Goal: Transaction & Acquisition: Book appointment/travel/reservation

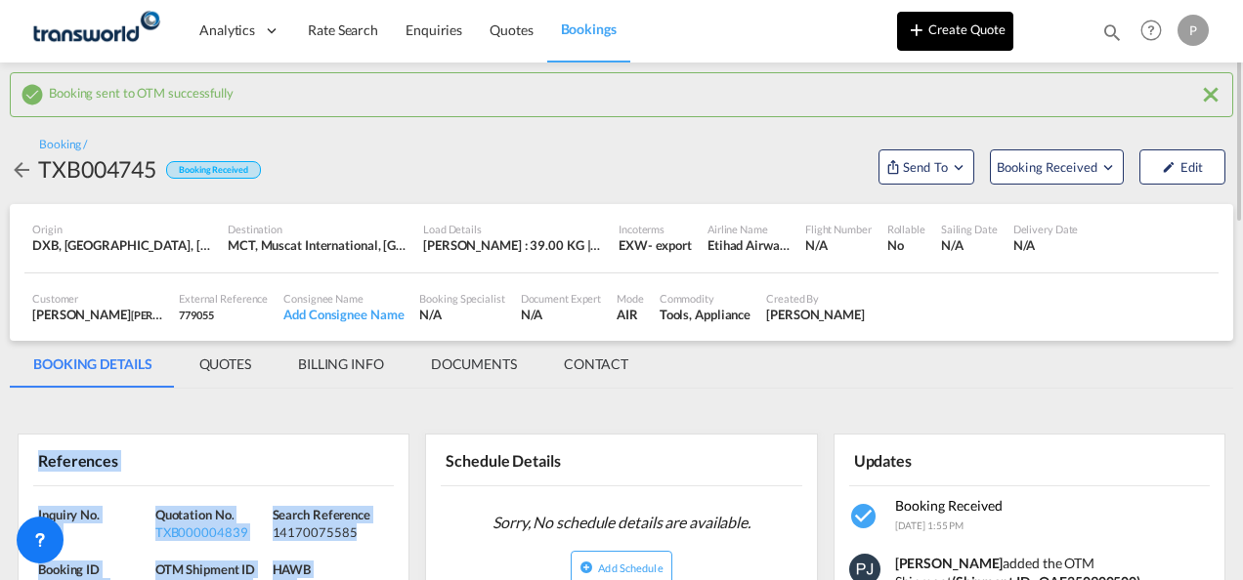
click at [963, 25] on button "Create Quote" at bounding box center [955, 31] width 116 height 39
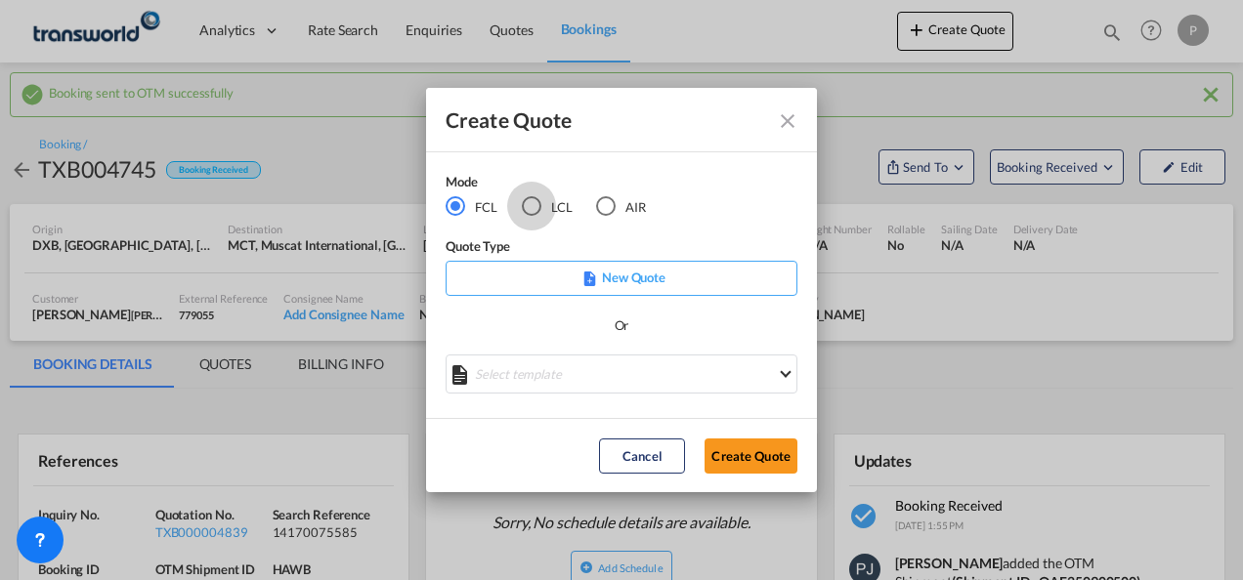
click at [535, 205] on div "LCL" at bounding box center [532, 206] width 20 height 20
click at [763, 455] on button "Create Quote" at bounding box center [750, 456] width 93 height 35
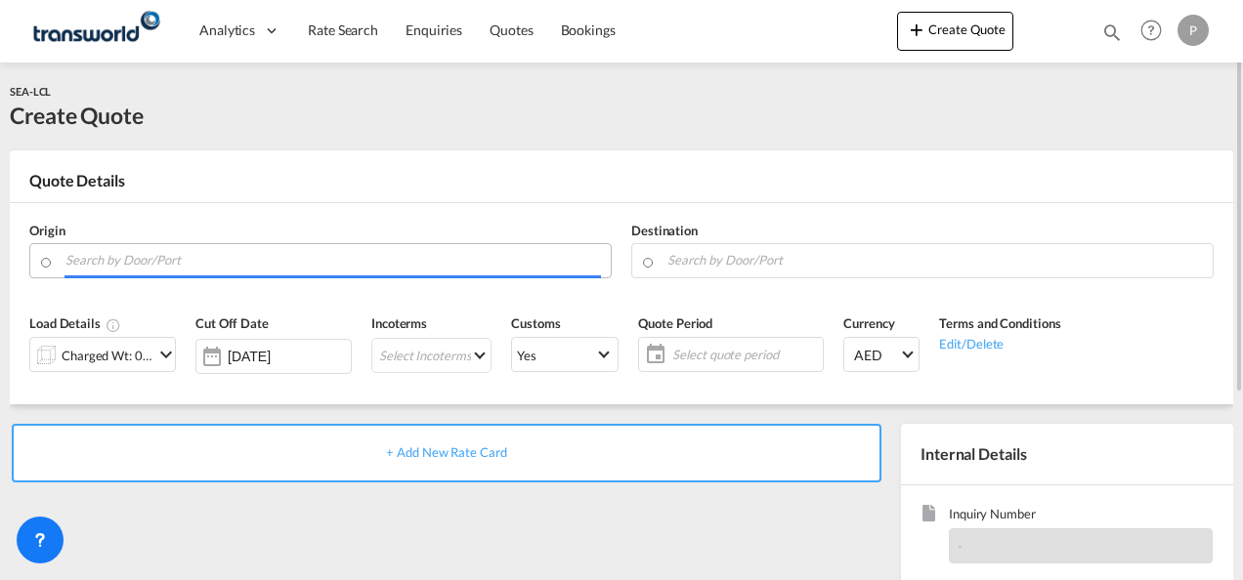
click at [155, 268] on input "Search by Door/Port" at bounding box center [332, 260] width 535 height 34
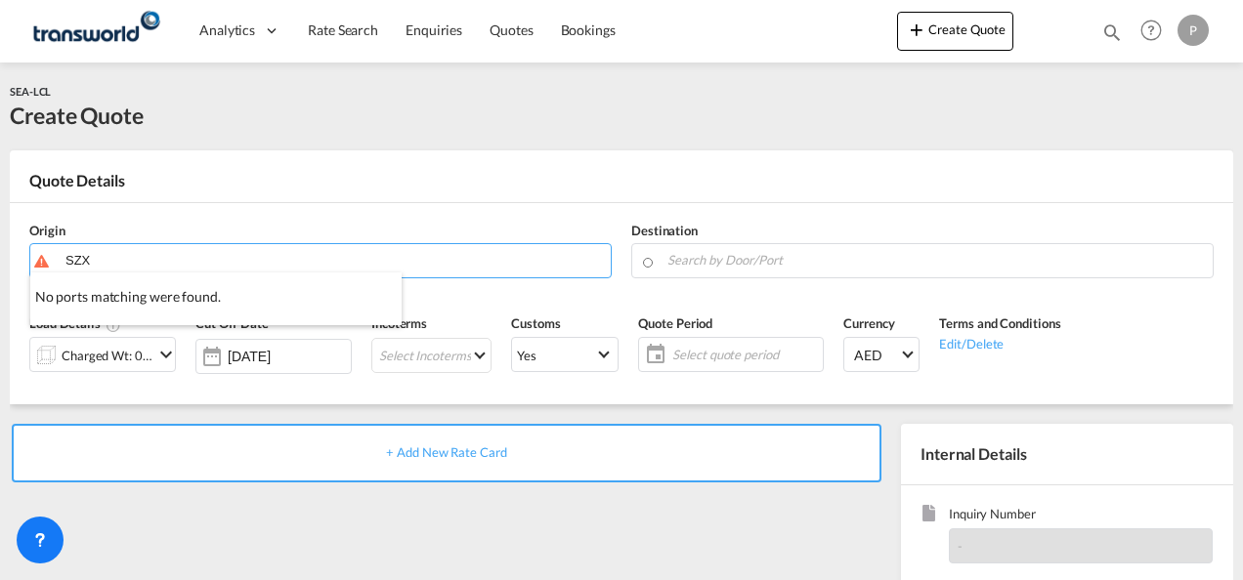
type input "SZX"
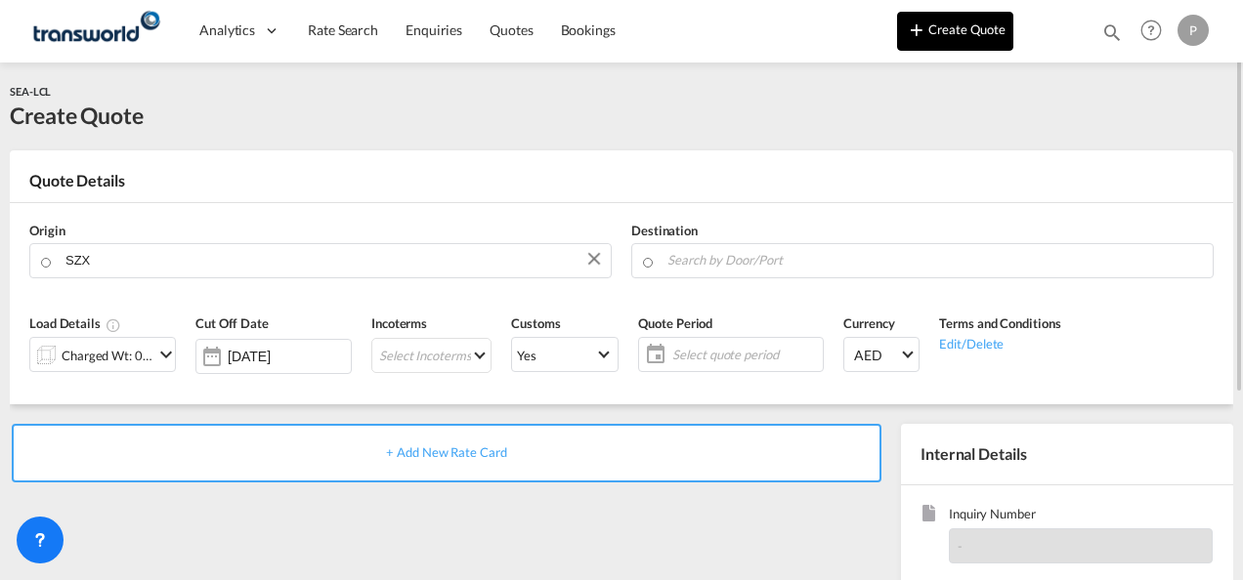
click at [979, 38] on button "Create Quote" at bounding box center [955, 31] width 116 height 39
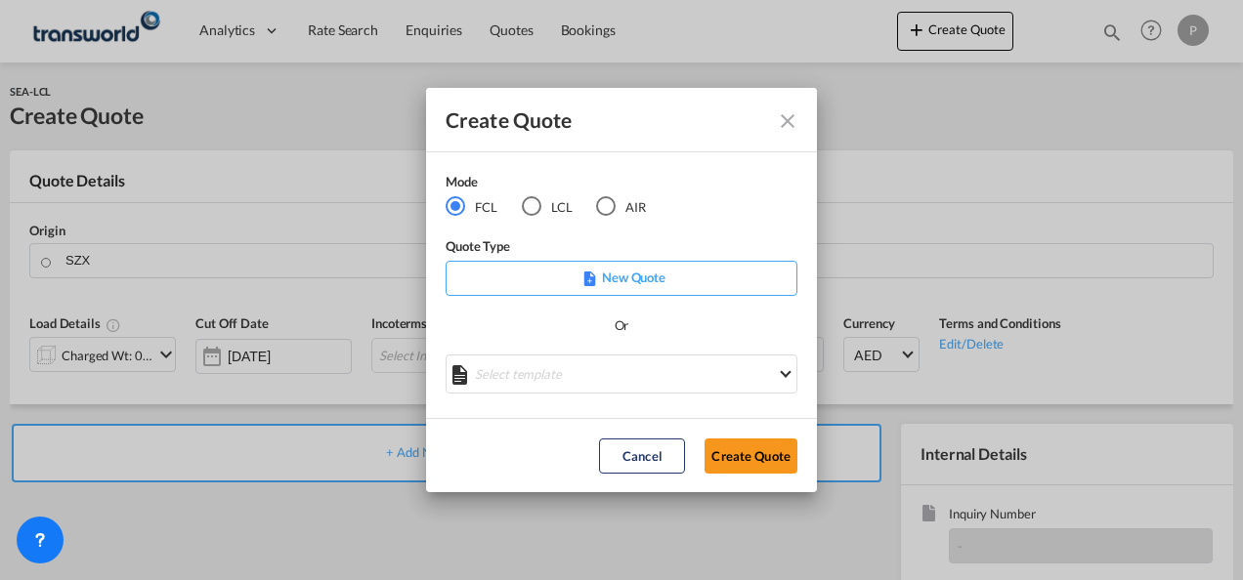
click at [611, 205] on div "AIR" at bounding box center [606, 206] width 20 height 20
click at [746, 455] on button "Create Quote" at bounding box center [750, 456] width 93 height 35
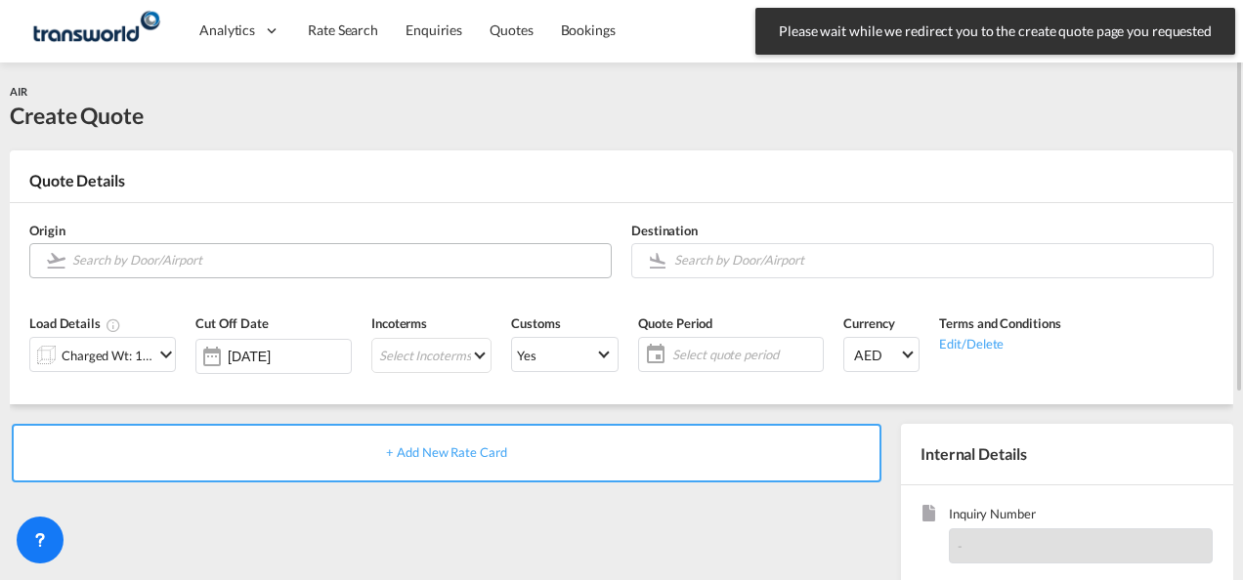
click at [152, 263] on input "Search by Door/Airport" at bounding box center [336, 260] width 529 height 34
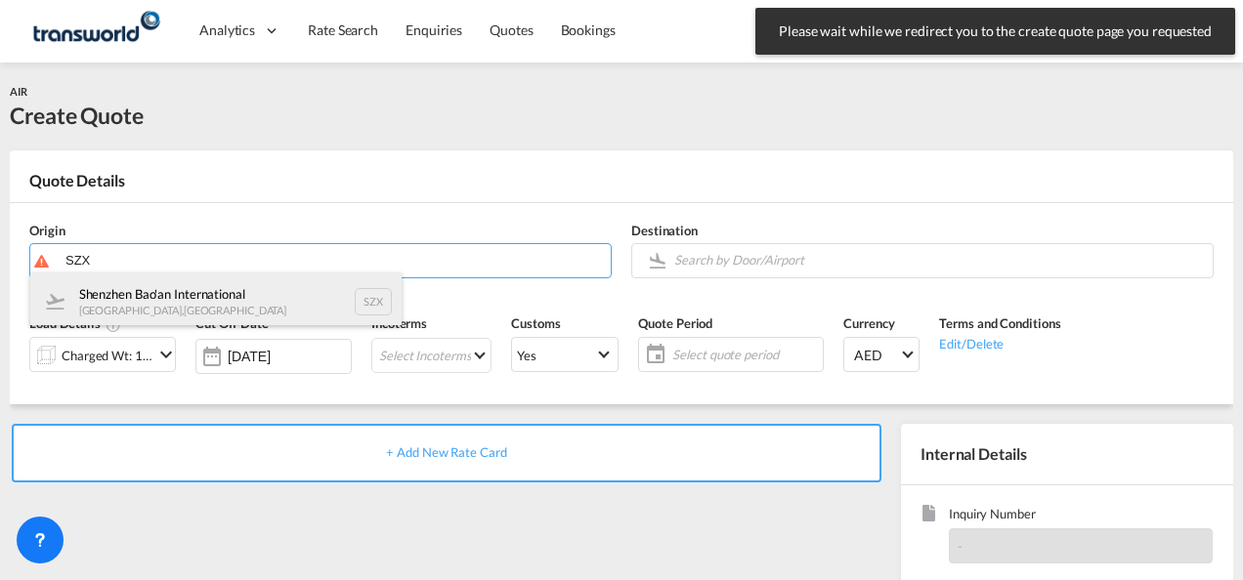
click at [157, 293] on div "Shenzhen Bao'an International [GEOGRAPHIC_DATA] , [GEOGRAPHIC_DATA] SZX" at bounding box center [215, 302] width 371 height 59
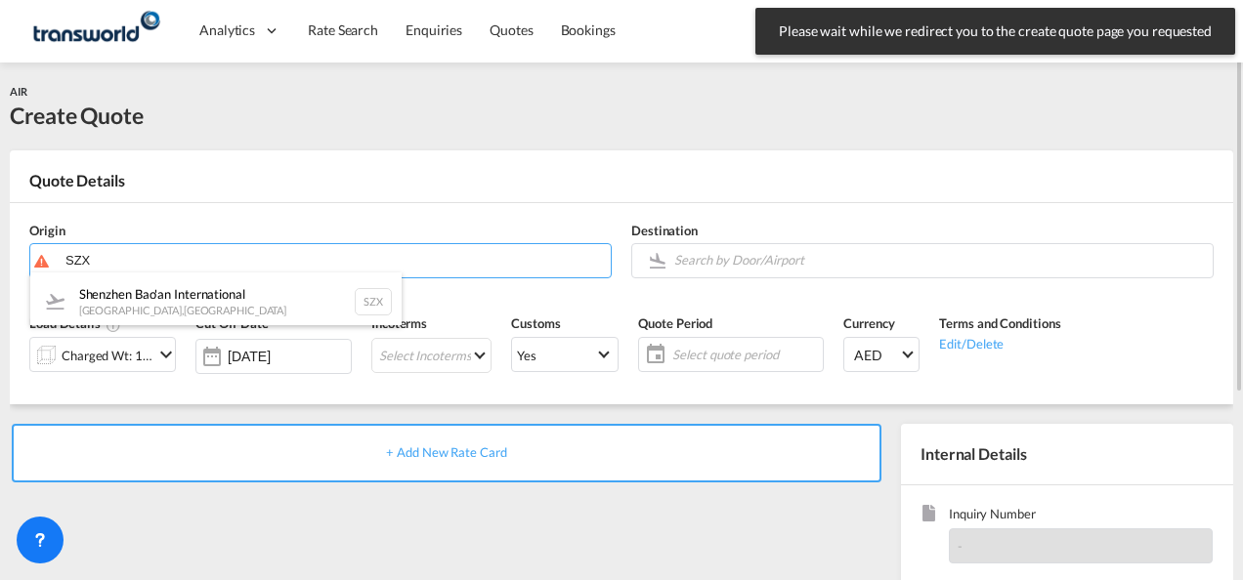
type input "Shenzhen Bao'an International, [GEOGRAPHIC_DATA], SZX"
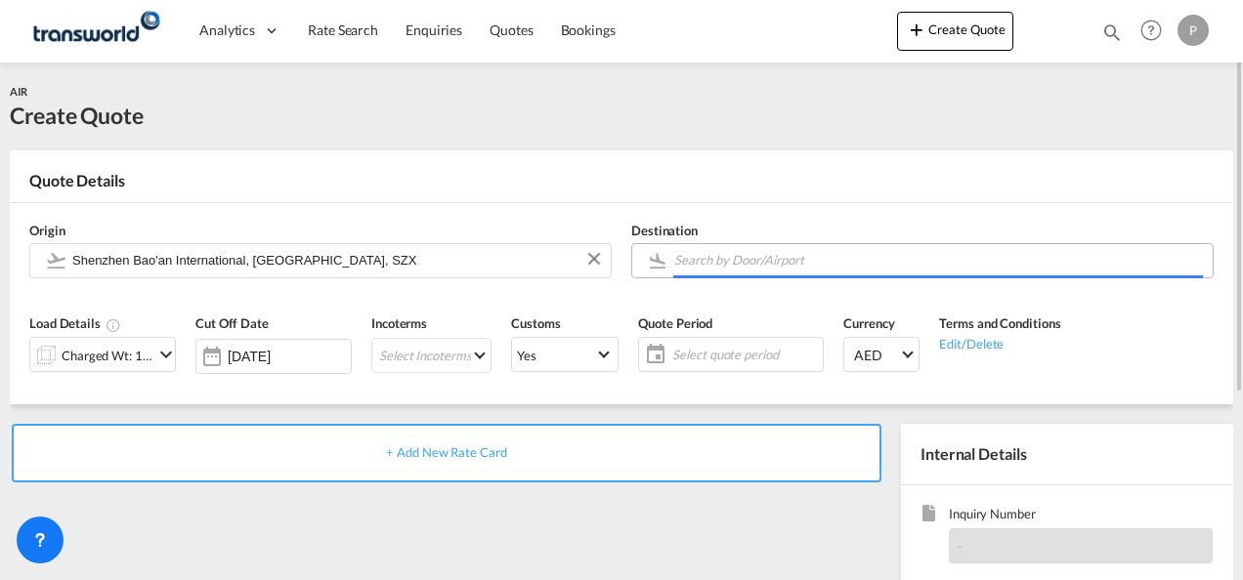
click at [709, 264] on input "Search by Door/Airport" at bounding box center [938, 260] width 529 height 34
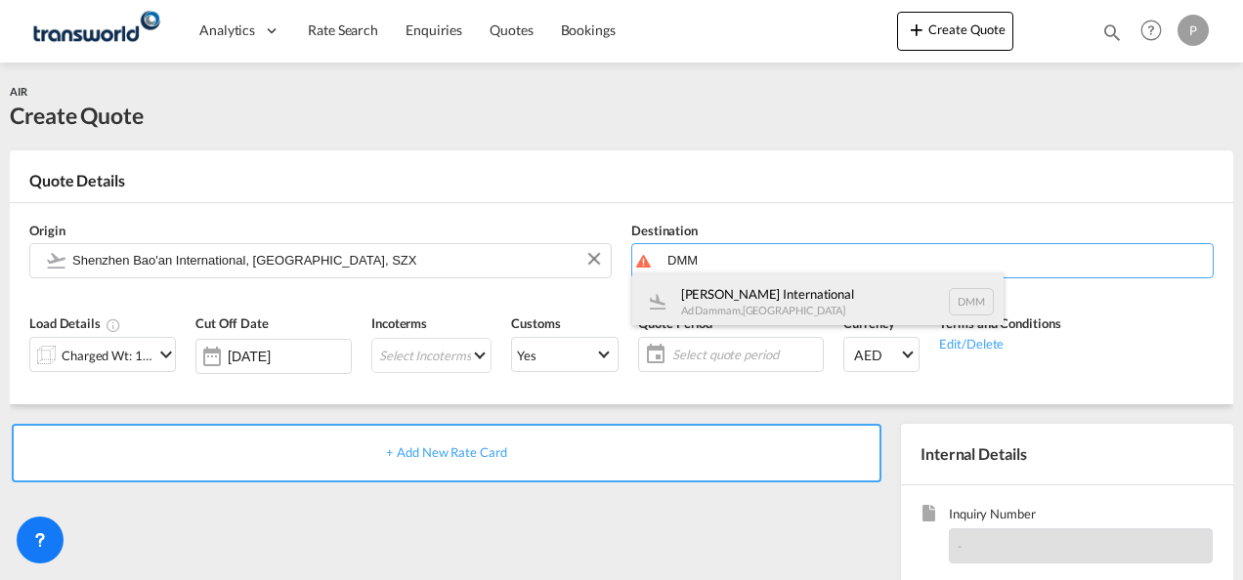
click at [765, 295] on div "[PERSON_NAME] International Ad Dammam , [GEOGRAPHIC_DATA] DMM" at bounding box center [817, 302] width 371 height 59
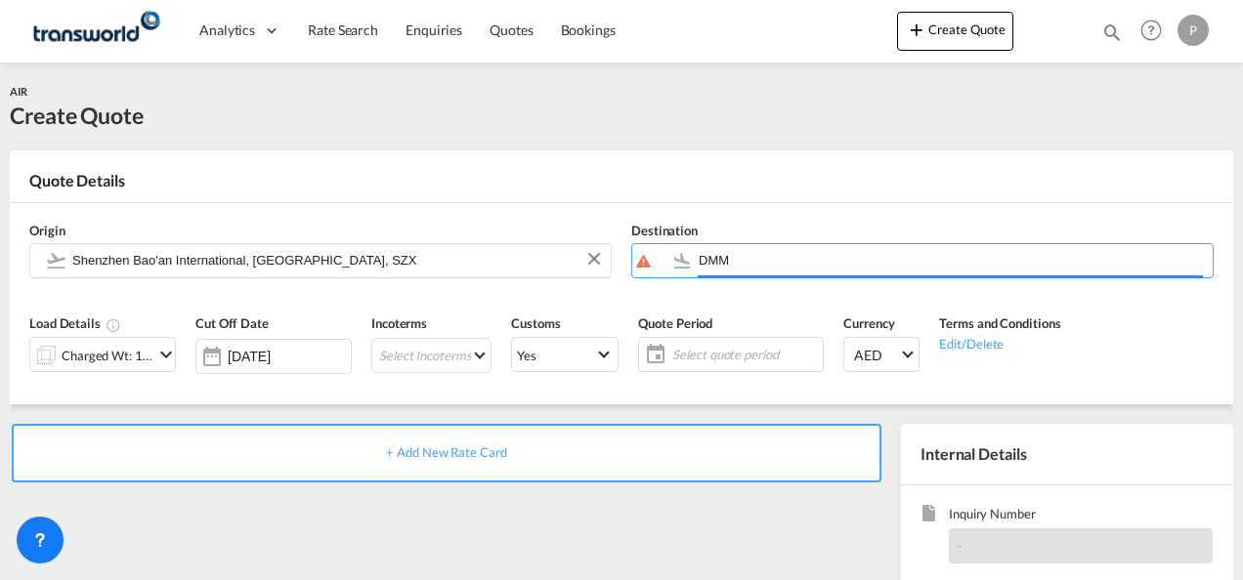
type input "[PERSON_NAME] International, Ad Dammam, DMM"
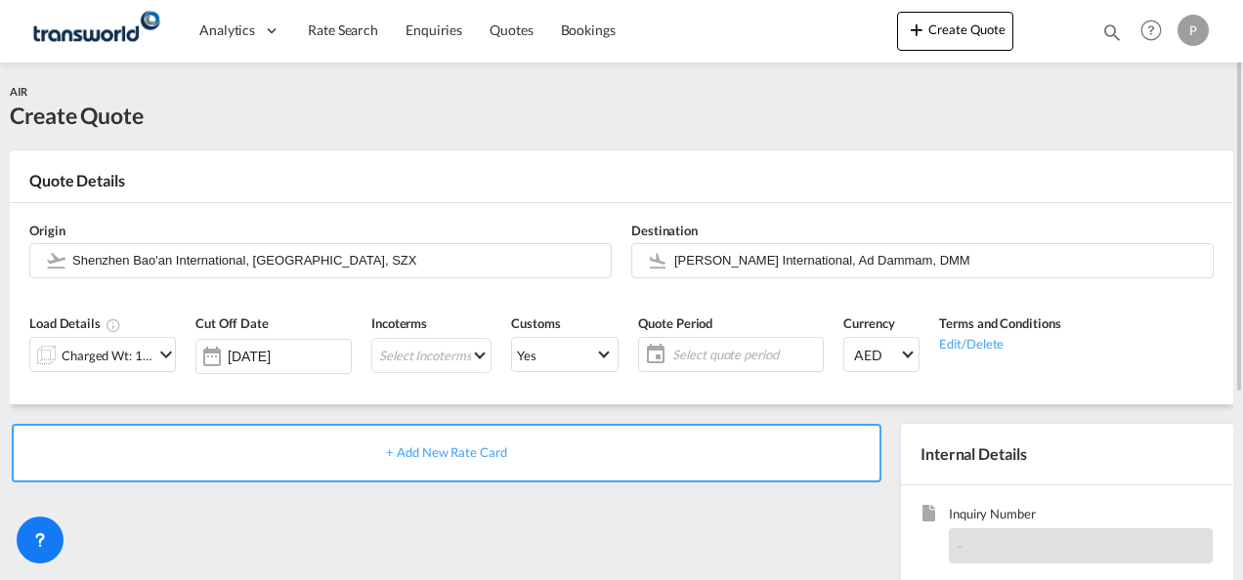
click at [162, 355] on md-icon "icon-chevron-down" at bounding box center [165, 354] width 23 height 23
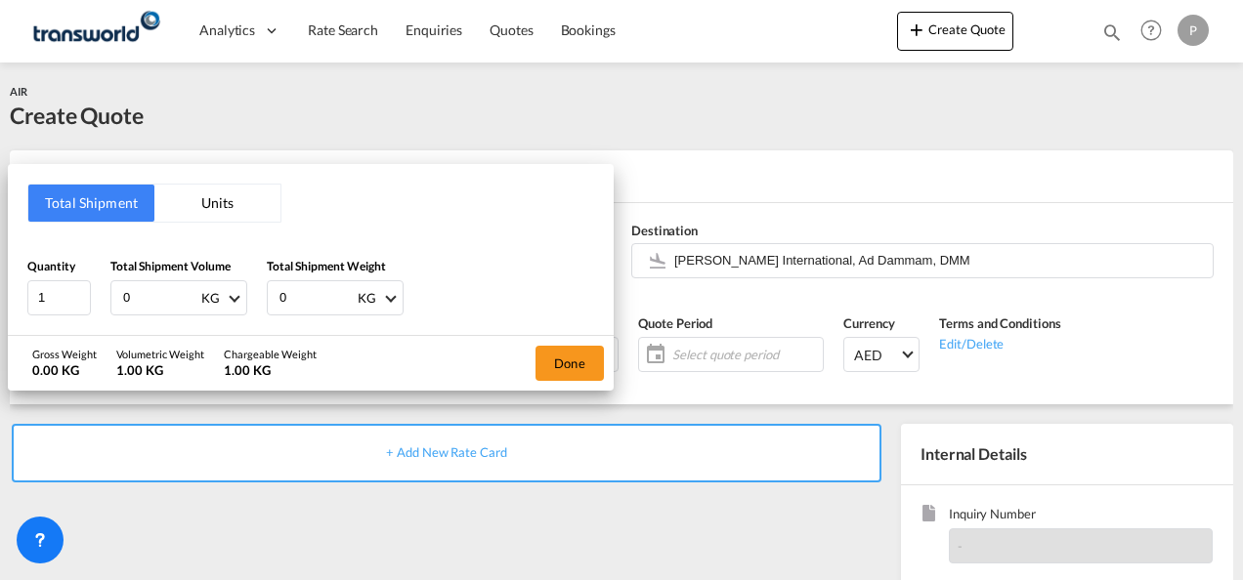
drag, startPoint x: 145, startPoint y: 291, endPoint x: 101, endPoint y: 291, distance: 44.0
click at [101, 291] on div "Quantity 1 Total Shipment Volume 0 KG CBM CFT KG LB Total Shipment Weight 0 KG …" at bounding box center [310, 286] width 567 height 59
type input "113"
drag, startPoint x: 312, startPoint y: 301, endPoint x: 253, endPoint y: 294, distance: 59.0
click at [253, 294] on div "Quantity 1 Total Shipment Volume 113 KG CBM CFT KG LB Total Shipment Weight 0 K…" at bounding box center [310, 286] width 567 height 59
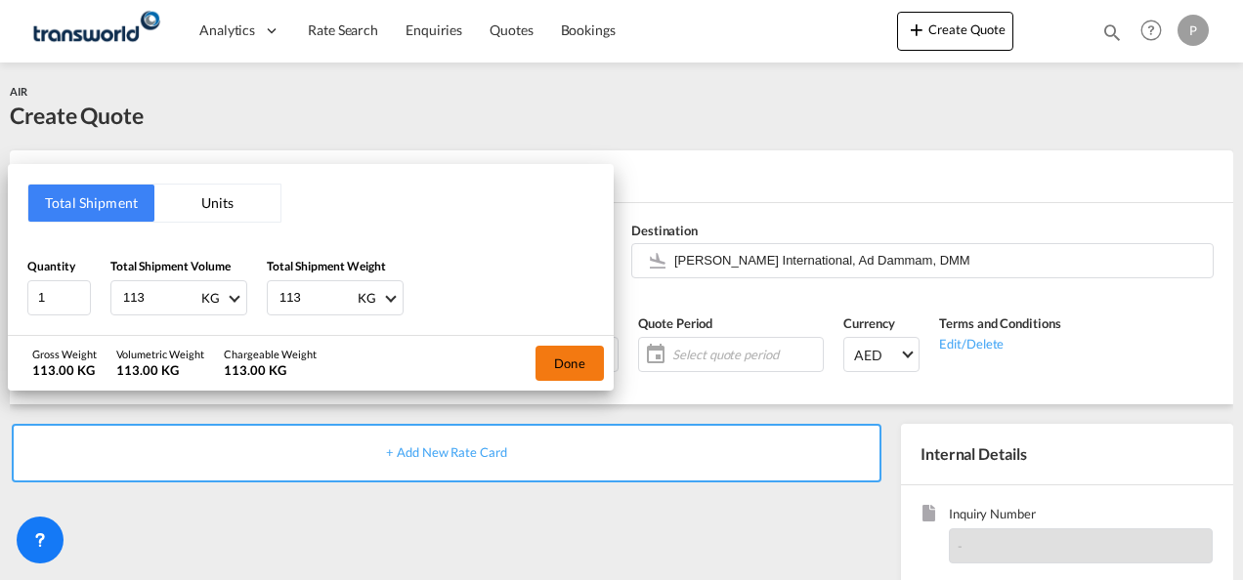
type input "113"
click at [574, 359] on button "Done" at bounding box center [569, 363] width 68 height 35
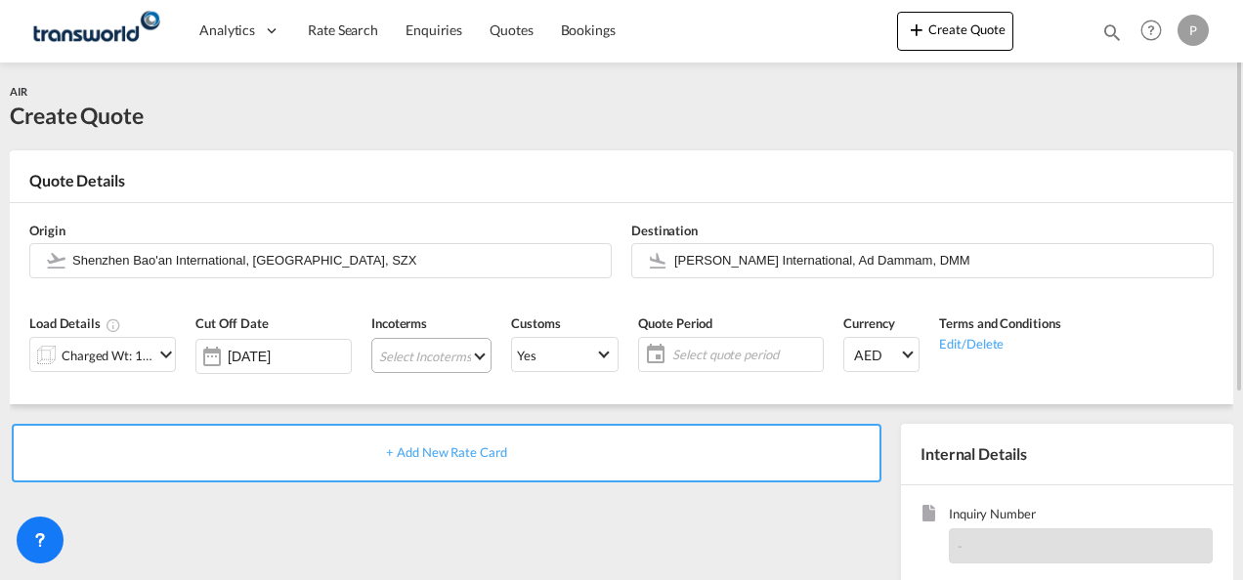
click at [438, 349] on md-select "Select Incoterms DDP - export Delivery Duty Paid DAP - export Delivered at Plac…" at bounding box center [431, 355] width 120 height 35
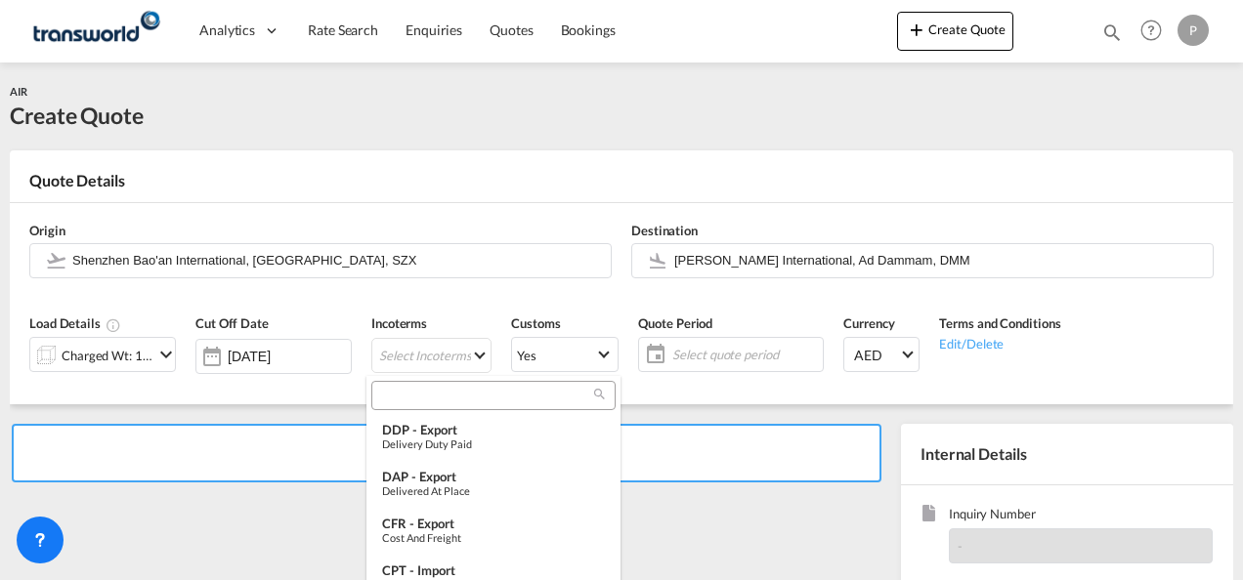
click at [438, 402] on input "search" at bounding box center [485, 396] width 217 height 18
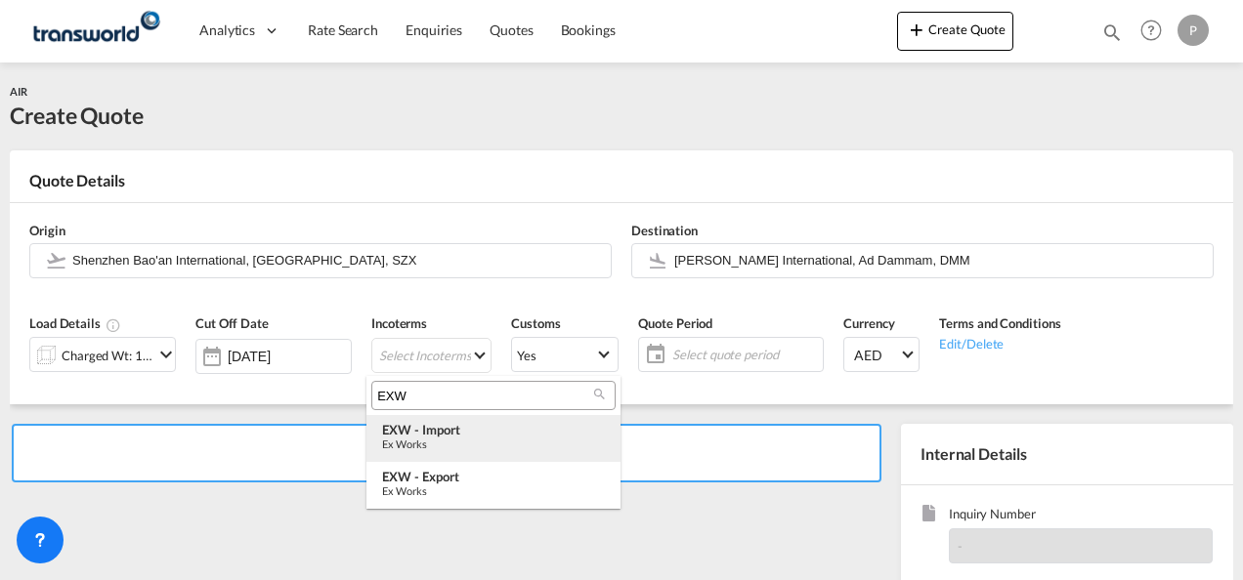
type input "EXW"
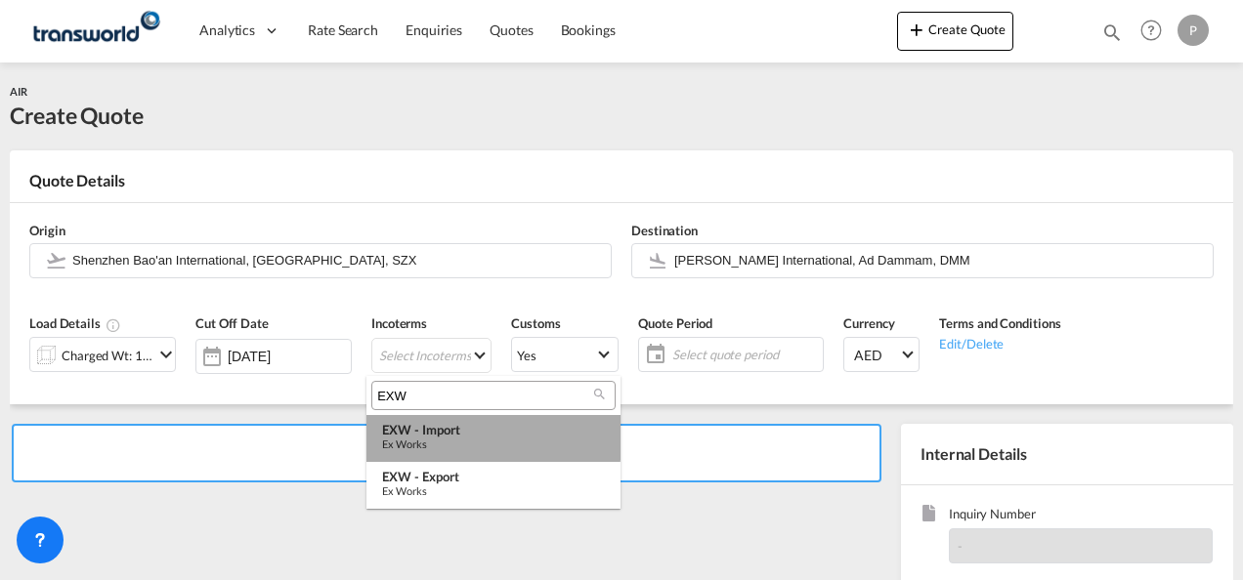
click at [440, 438] on div "Ex Works" at bounding box center [493, 444] width 223 height 13
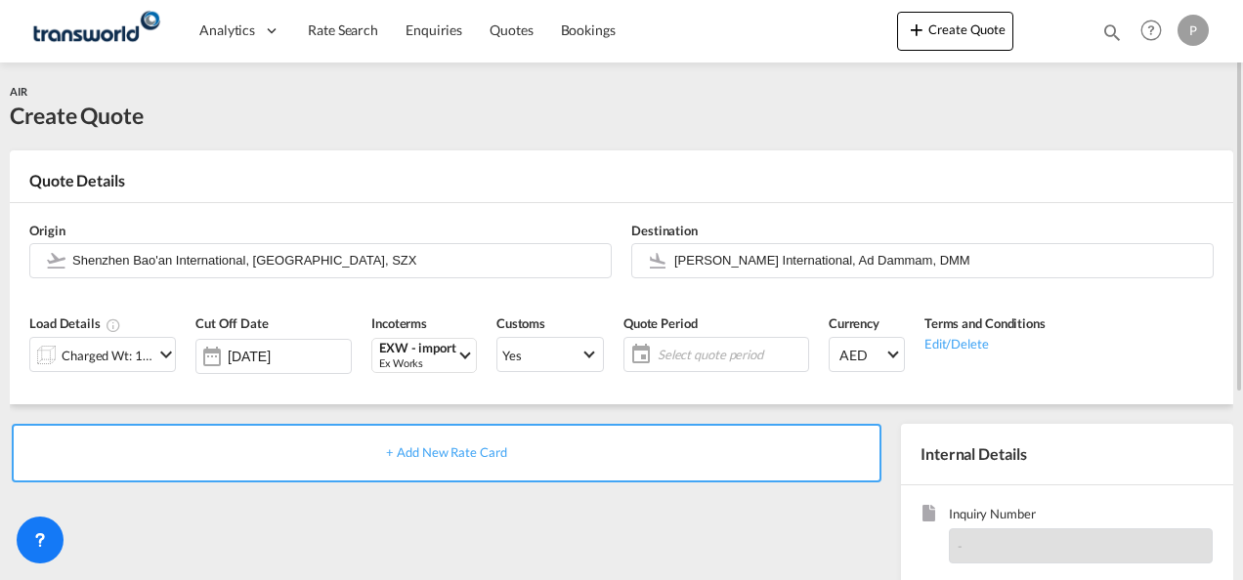
click at [699, 358] on span "Select quote period" at bounding box center [731, 355] width 146 height 18
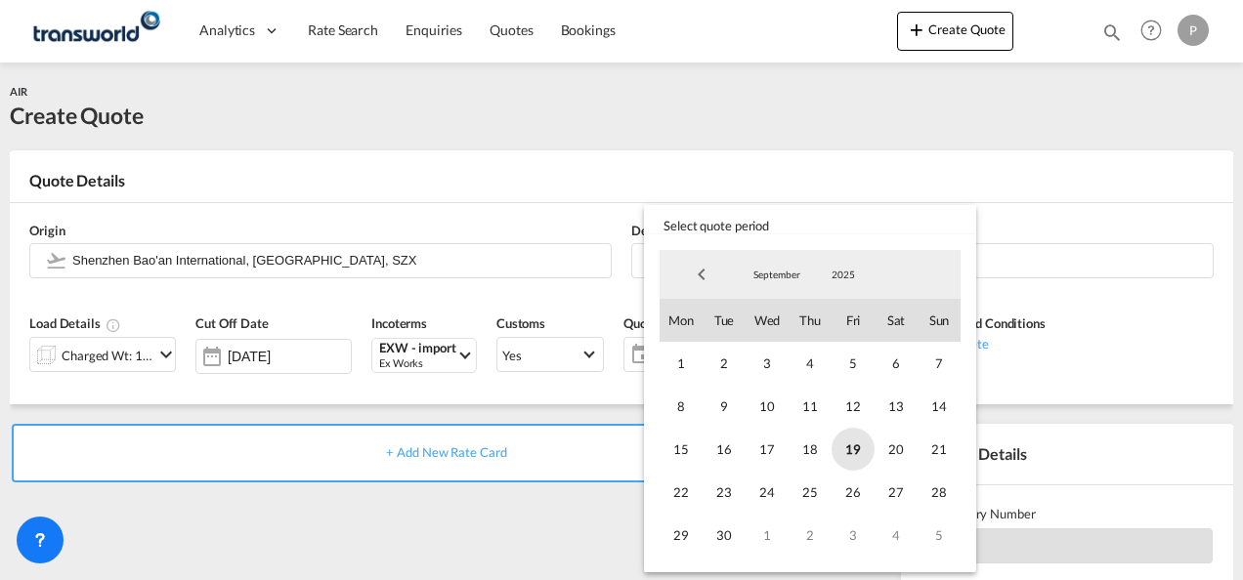
click at [858, 452] on span "19" at bounding box center [852, 449] width 43 height 43
click at [726, 529] on span "30" at bounding box center [723, 535] width 43 height 43
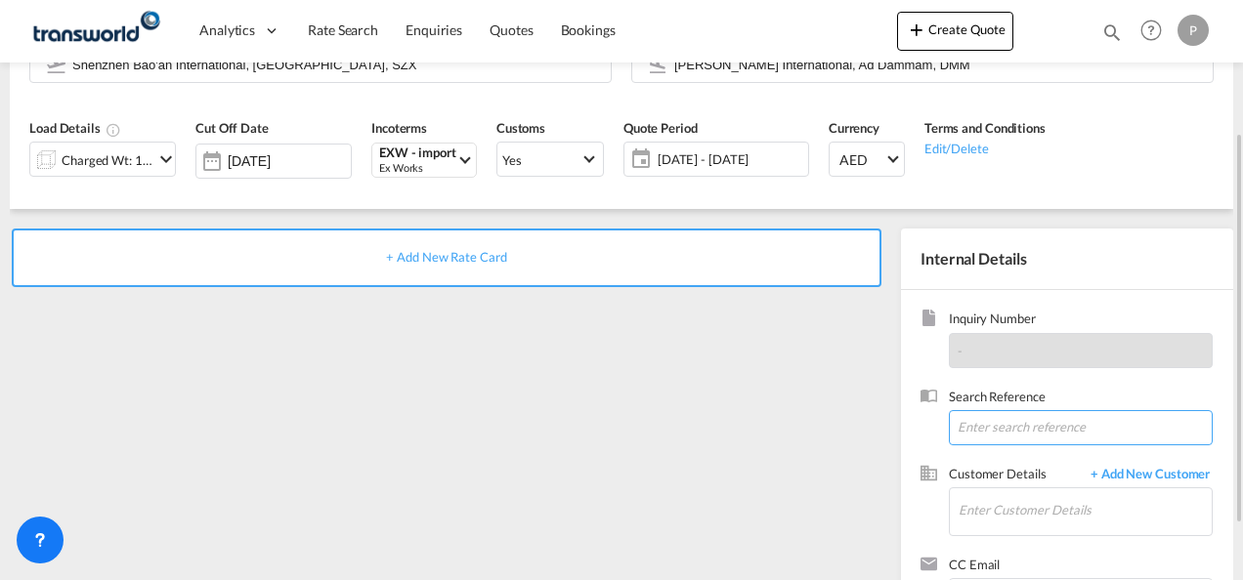
click at [1004, 415] on input at bounding box center [1081, 427] width 264 height 35
click at [971, 430] on input at bounding box center [1081, 427] width 264 height 35
paste input "TWP9078"
type input "TWP9078"
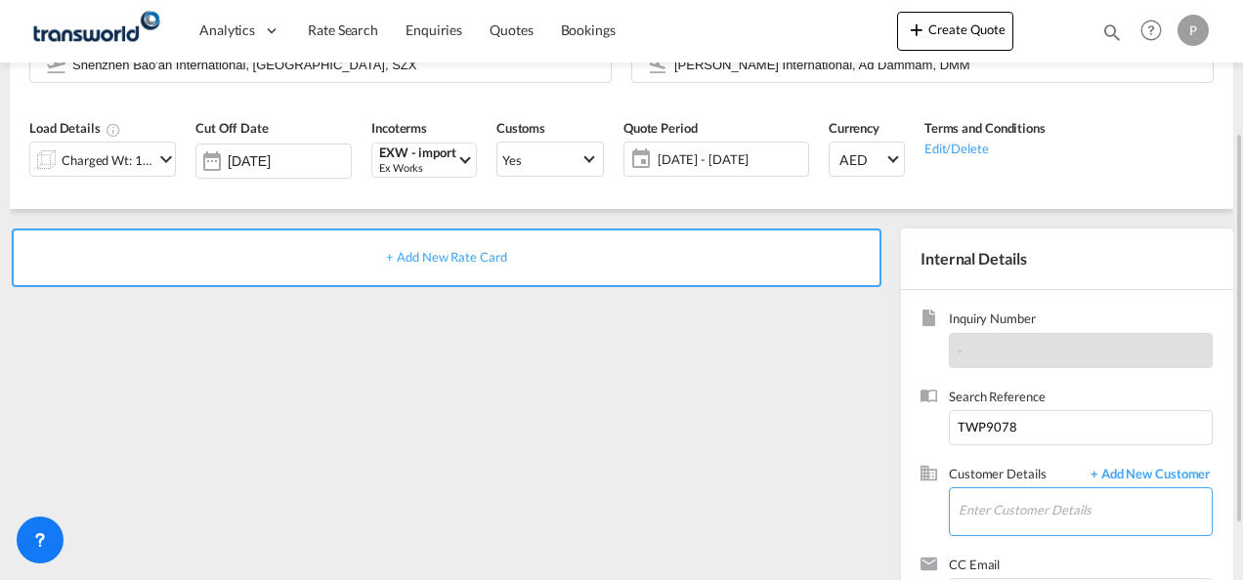
click at [1071, 499] on input "Enter Customer Details" at bounding box center [1084, 510] width 253 height 44
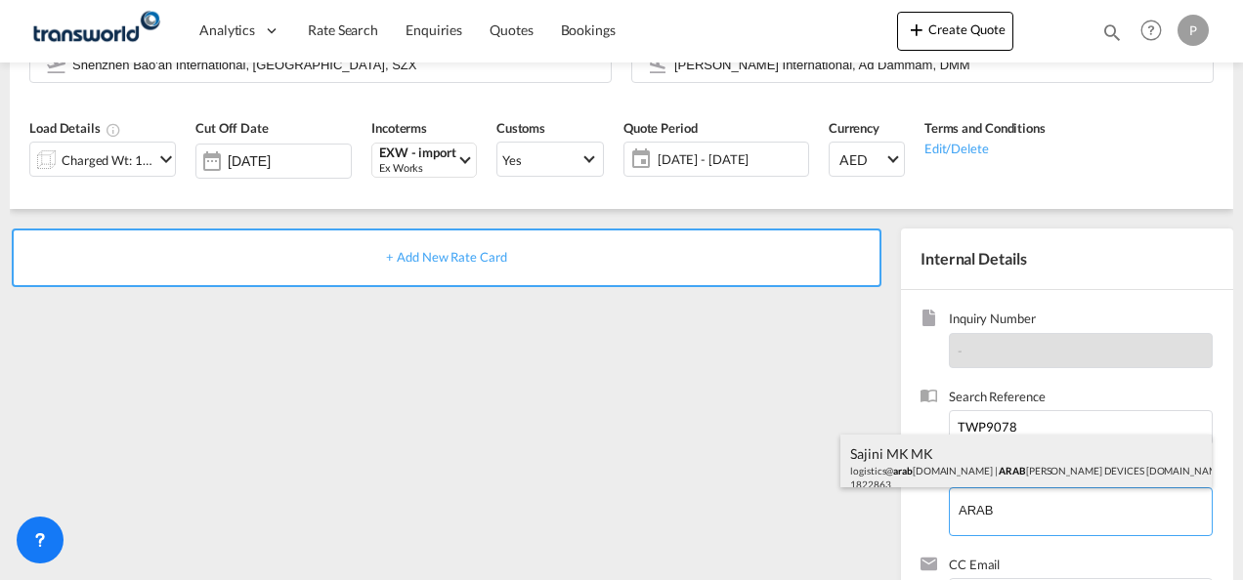
click at [948, 449] on div "Sajini MK MK logistics@ arab [DOMAIN_NAME] | ARAB IAN CALIBRATION DEVICES [DOMA…" at bounding box center [1025, 468] width 371 height 66
type input "ARABIAN CALIBRATION DEVICES [DOMAIN_NAME], Sajini MK MK, [EMAIL_ADDRESS][DOMAIN…"
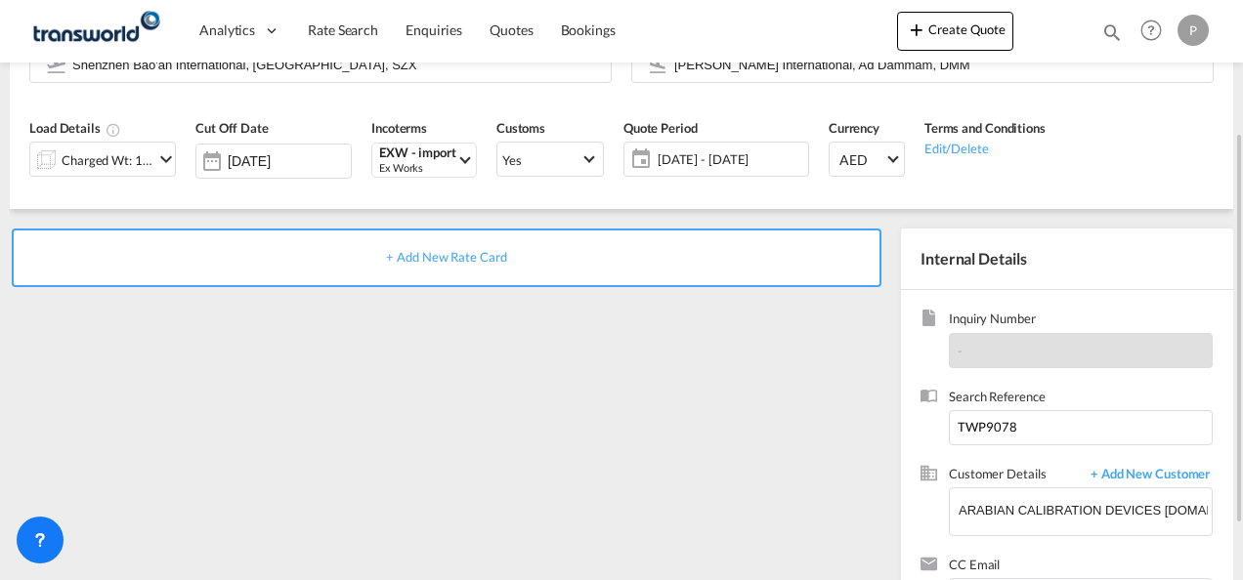
click at [448, 259] on span "+ Add New Rate Card" at bounding box center [446, 257] width 120 height 16
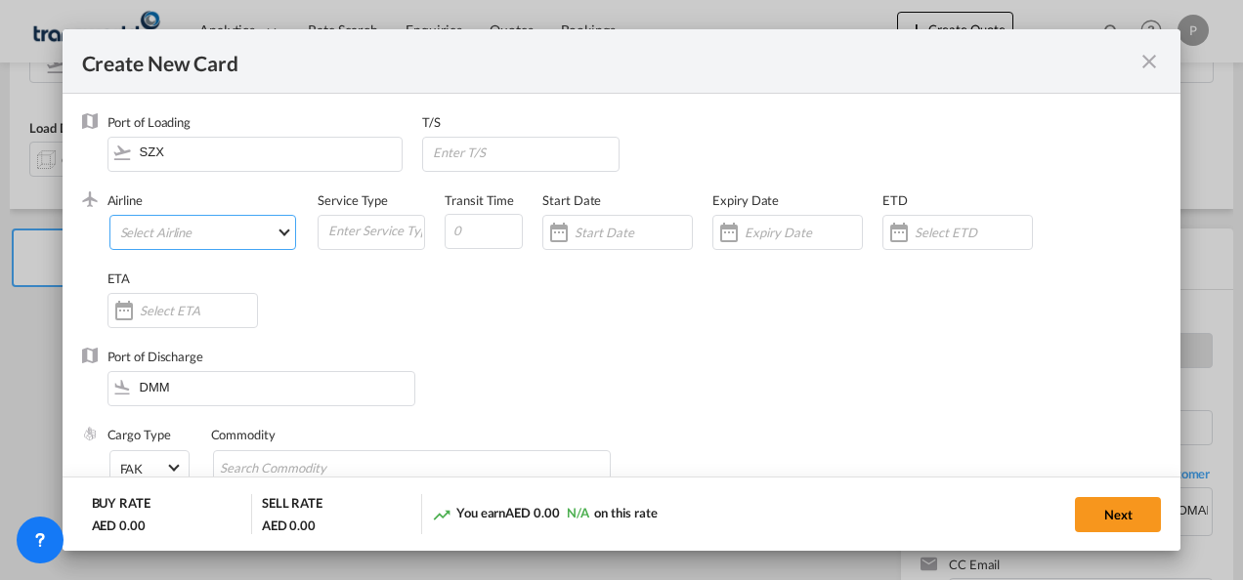
click at [180, 234] on md-select "Select Airline AIR EXPRESS S.A. (1166- / -) CMA CGM Air Cargo (1140-2C / -) DDW…" at bounding box center [203, 232] width 188 height 35
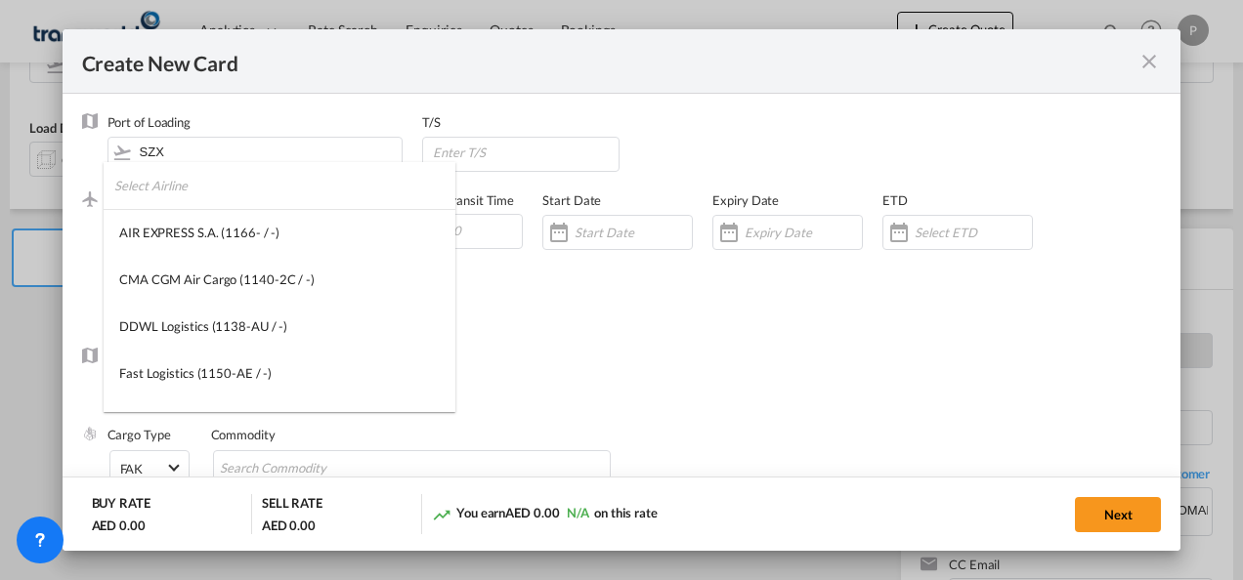
click at [213, 195] on input "search" at bounding box center [284, 185] width 341 height 47
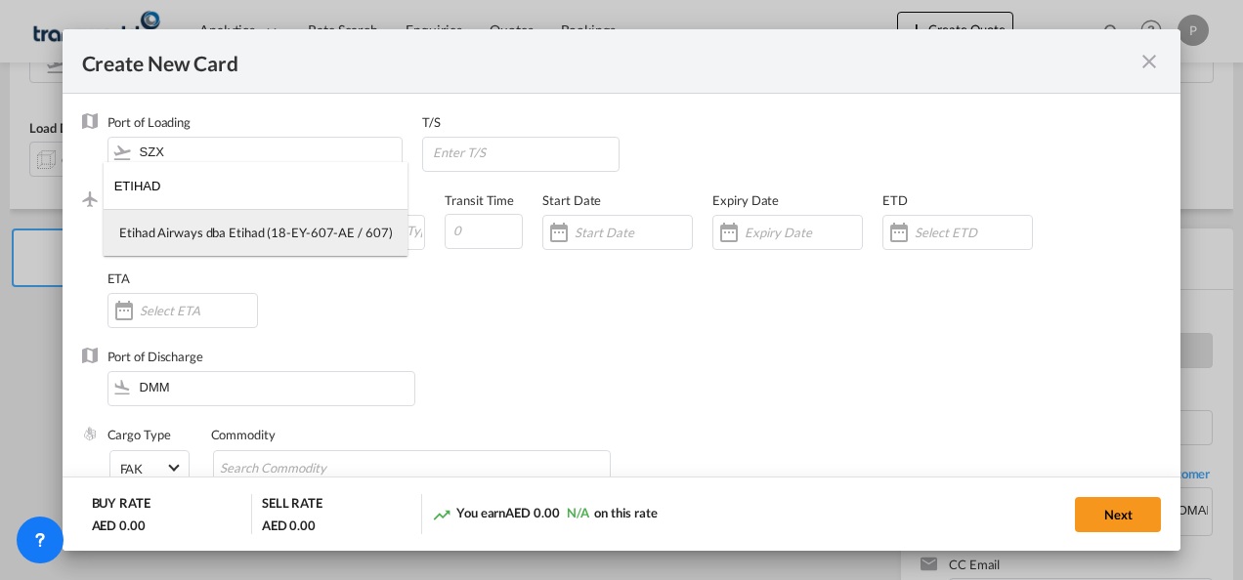
type input "ETIHAD"
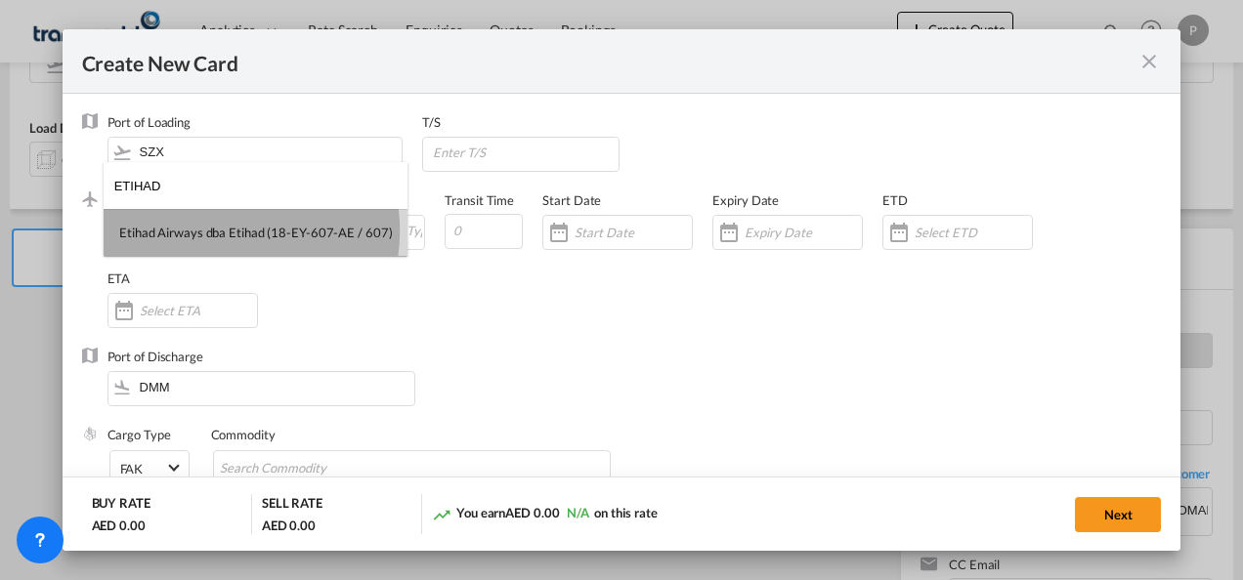
click at [215, 231] on div "Etihad Airways dba Etihad (18-EY-607-AE / 607)" at bounding box center [255, 233] width 273 height 18
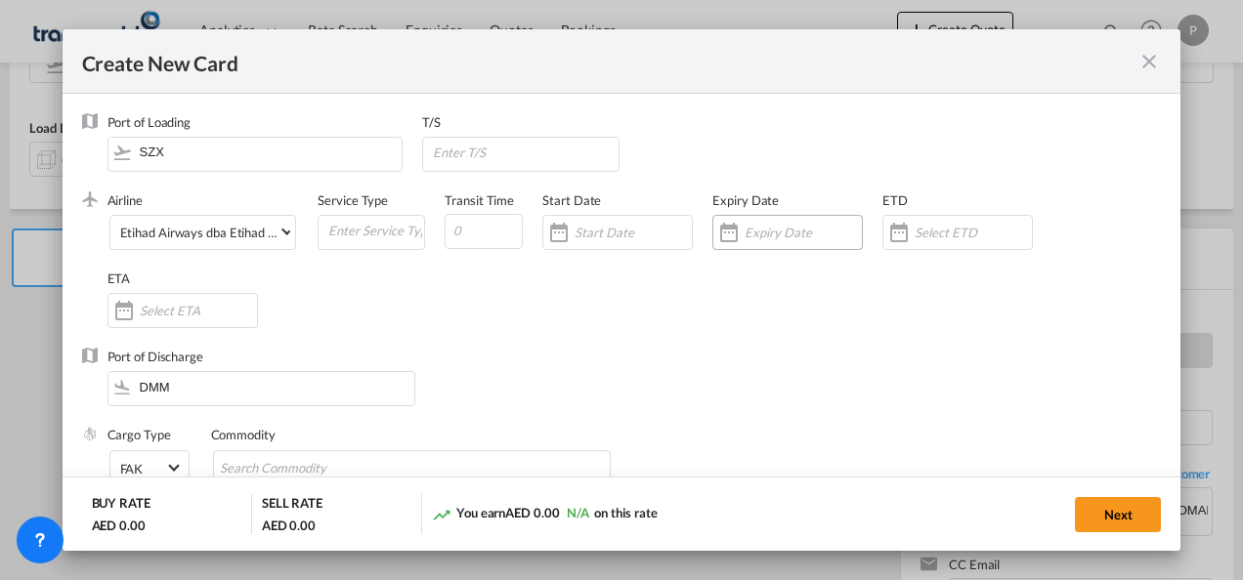
click at [778, 233] on input "Create New Card ..." at bounding box center [802, 233] width 117 height 16
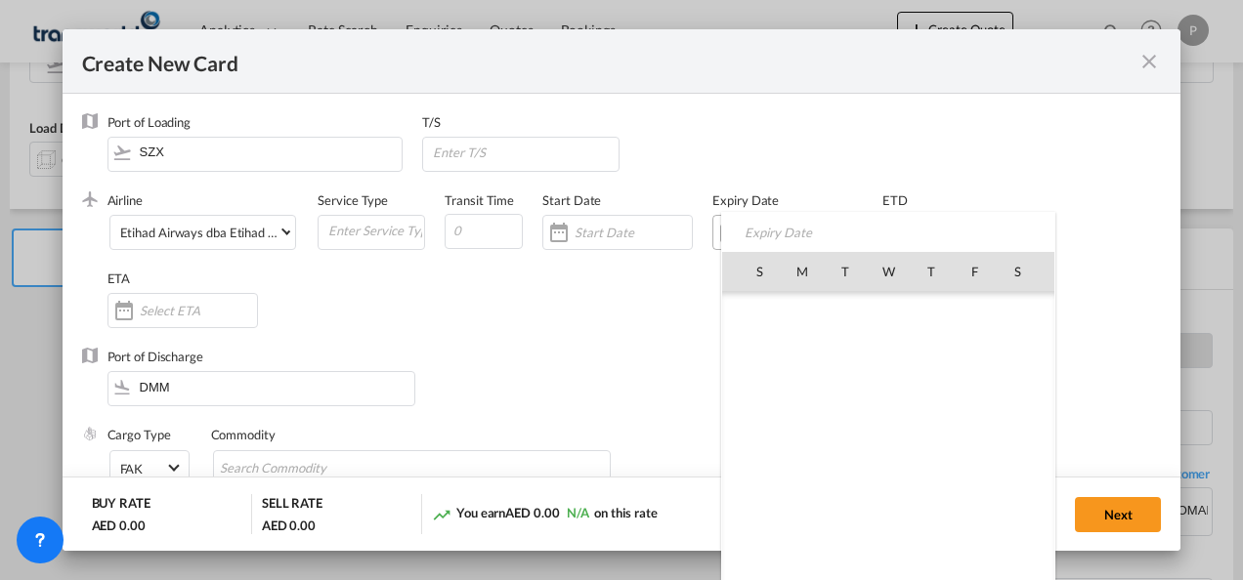
scroll to position [452560, 0]
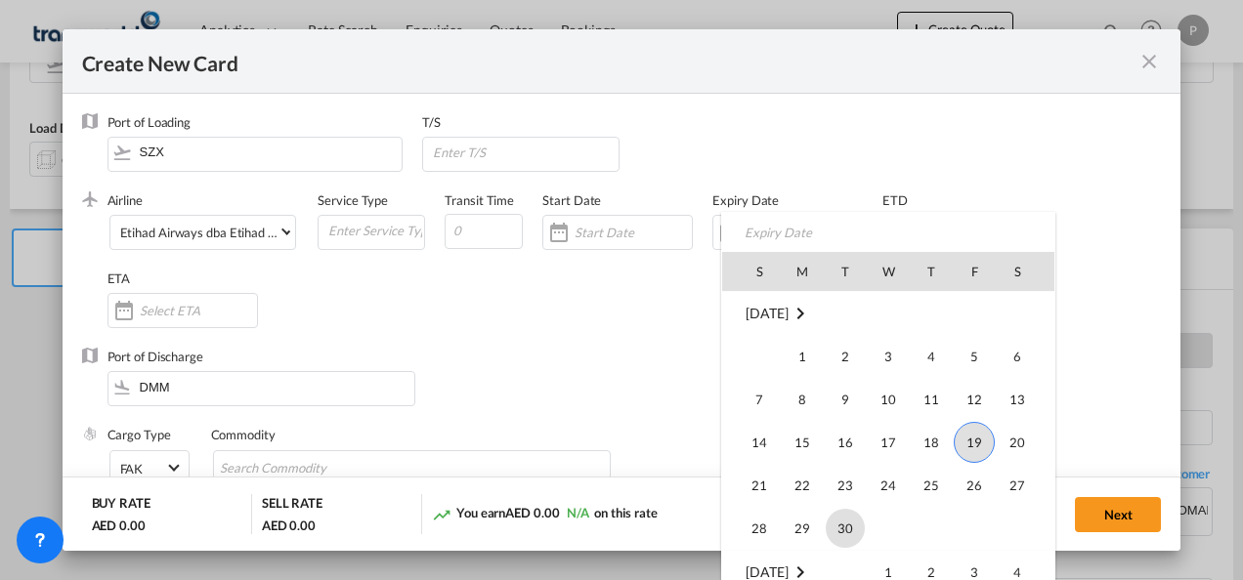
click at [848, 528] on span "30" at bounding box center [845, 528] width 39 height 39
type input "[DATE]"
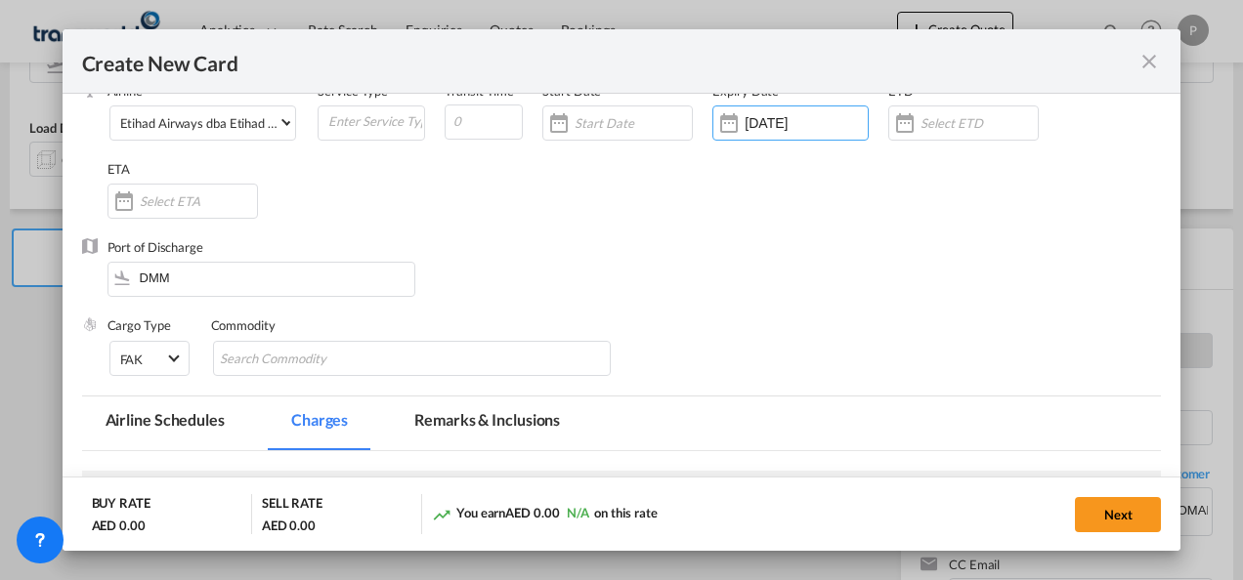
scroll to position [195, 0]
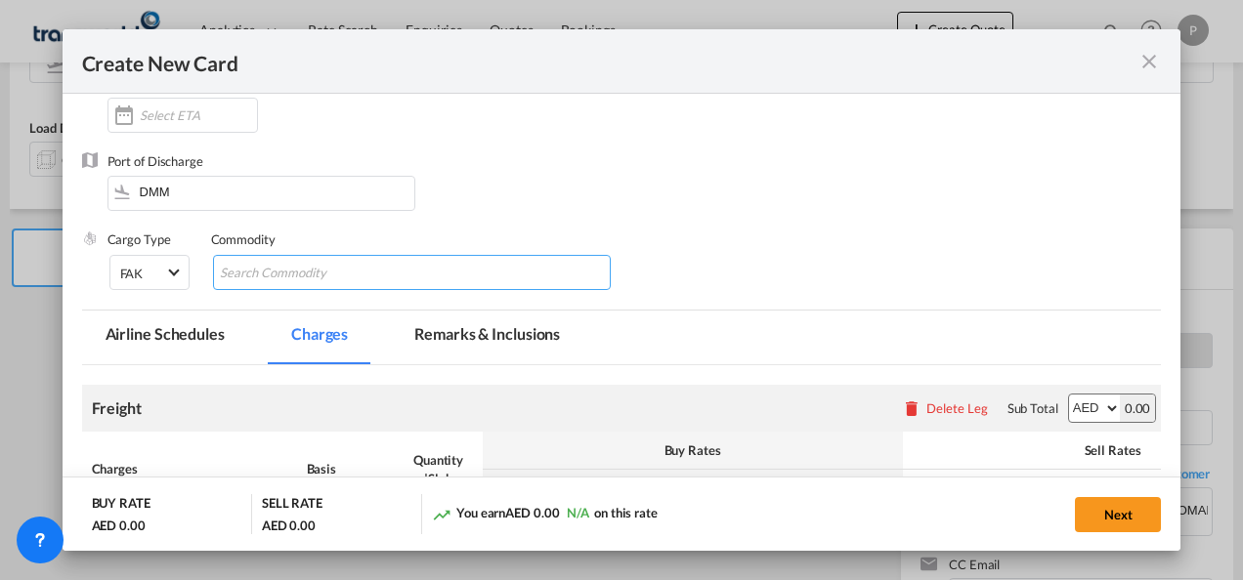
click at [326, 272] on input "Search Commodity" at bounding box center [309, 273] width 179 height 31
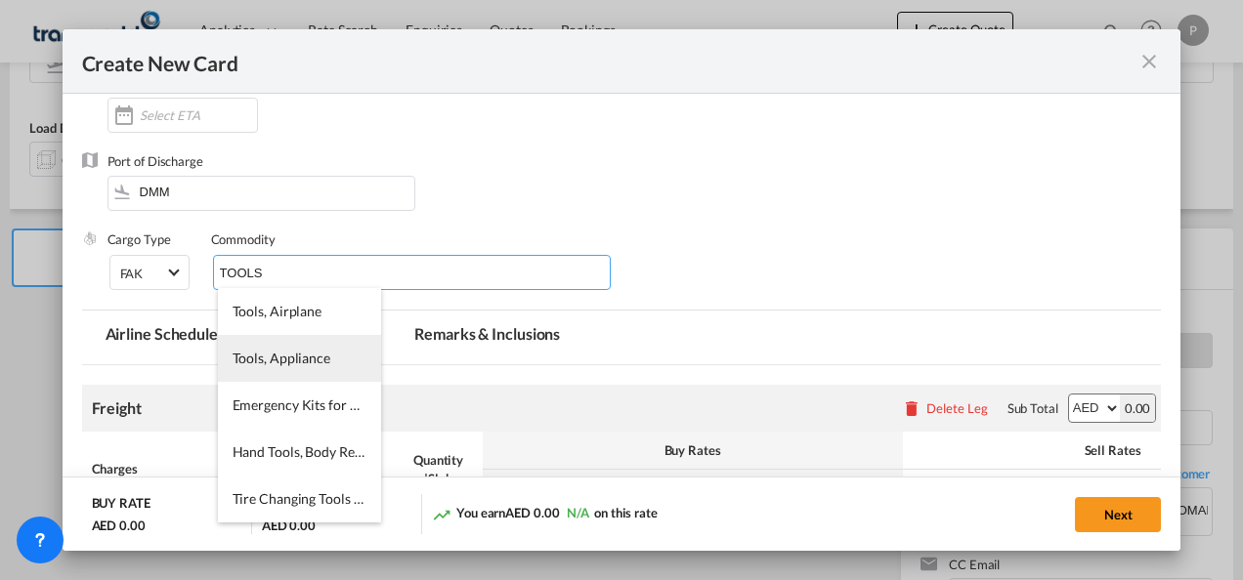
type input "TOOLS"
click at [313, 360] on span "Tools, Appliance" at bounding box center [282, 358] width 98 height 17
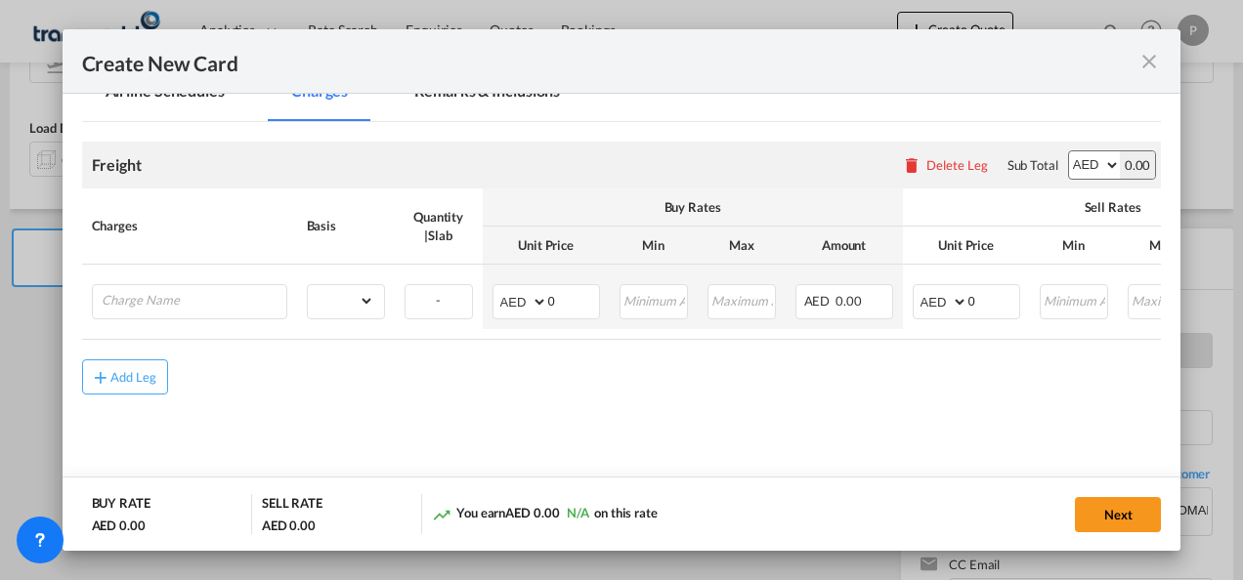
scroll to position [463, 0]
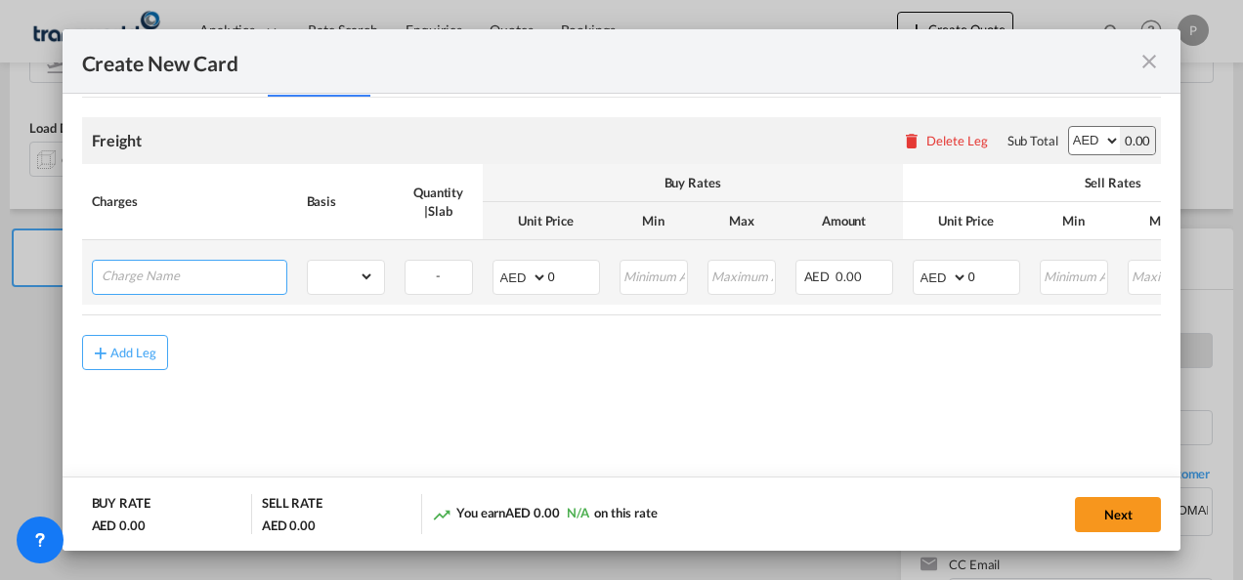
click at [172, 277] on input "Charge Name" at bounding box center [194, 275] width 185 height 29
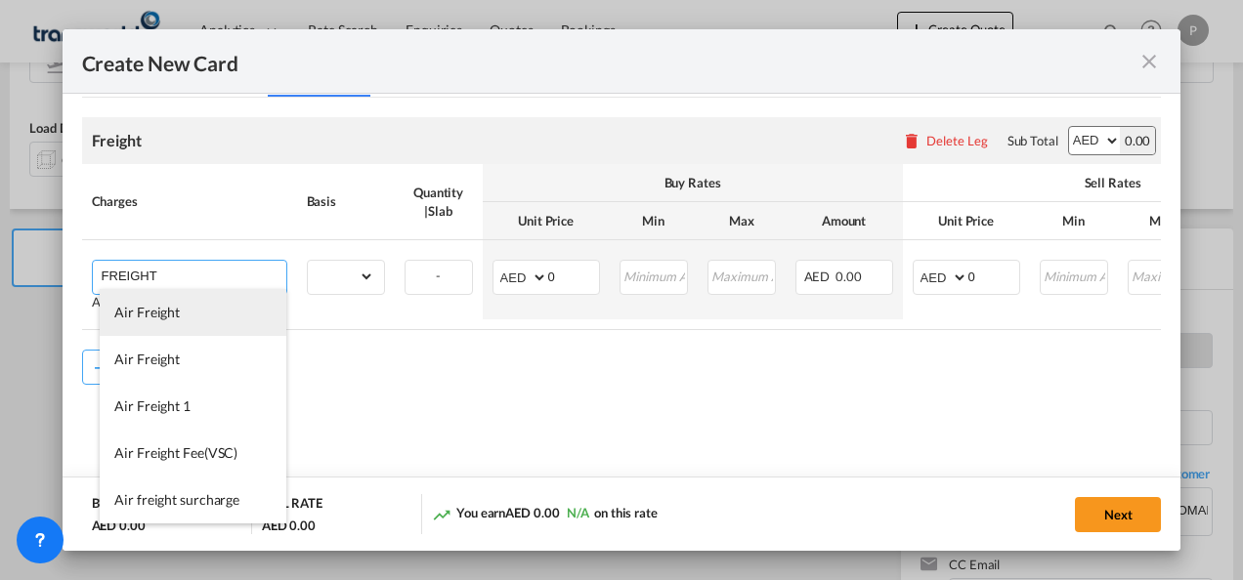
click at [166, 311] on span "Air Freight" at bounding box center [146, 312] width 65 height 17
type input "Air Freight"
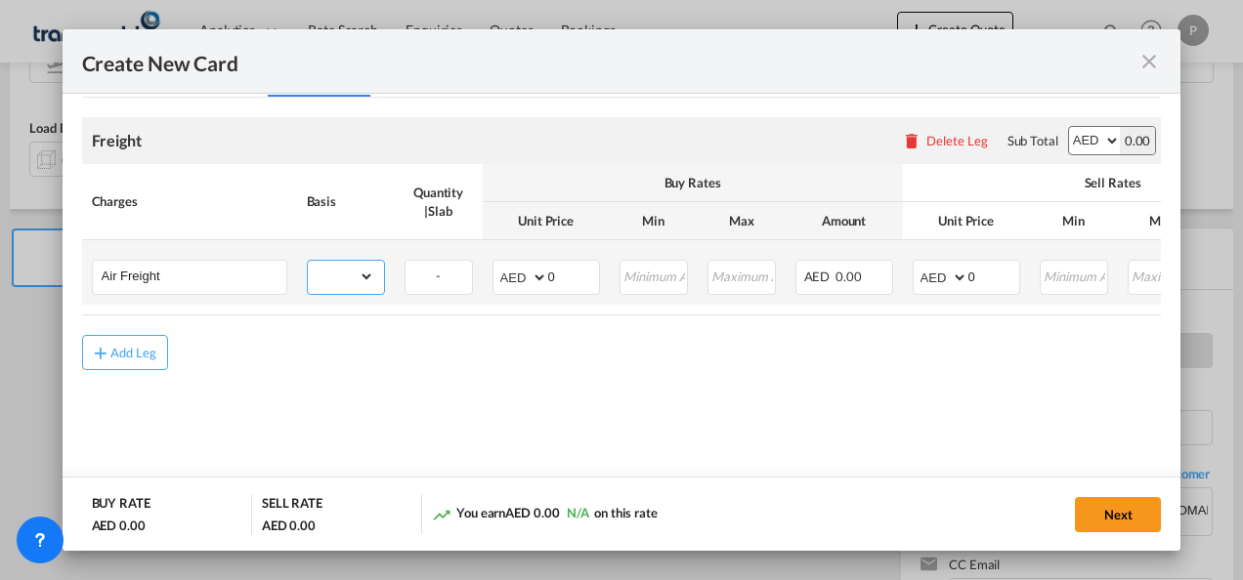
click at [362, 276] on select "gross_weight volumetric_weight per_shipment per_bl per_km % on air freight per_…" at bounding box center [341, 276] width 66 height 31
select select "per_shipment"
click at [308, 261] on select "gross_weight volumetric_weight per_shipment per_bl per_km % on air freight per_…" at bounding box center [341, 276] width 66 height 31
click at [529, 276] on select "AED AFN ALL AMD ANG AOA ARS AUD AWG AZN BAM BBD BDT BGN BHD BIF BMD BND BOB BRL…" at bounding box center [521, 277] width 51 height 27
select select "string:USD"
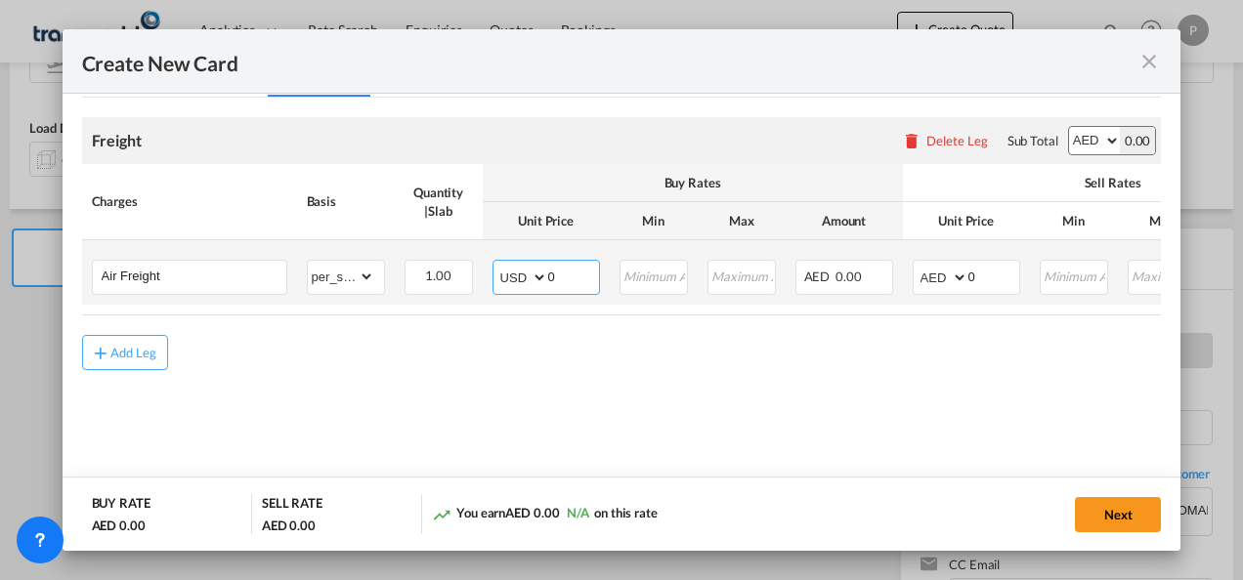
click at [496, 264] on select "AED AFN ALL AMD ANG AOA ARS AUD AWG AZN BAM BBD BDT BGN BHD BIF BMD BND BOB BRL…" at bounding box center [521, 277] width 51 height 27
click at [582, 283] on input "0" at bounding box center [573, 275] width 51 height 29
type input "1295"
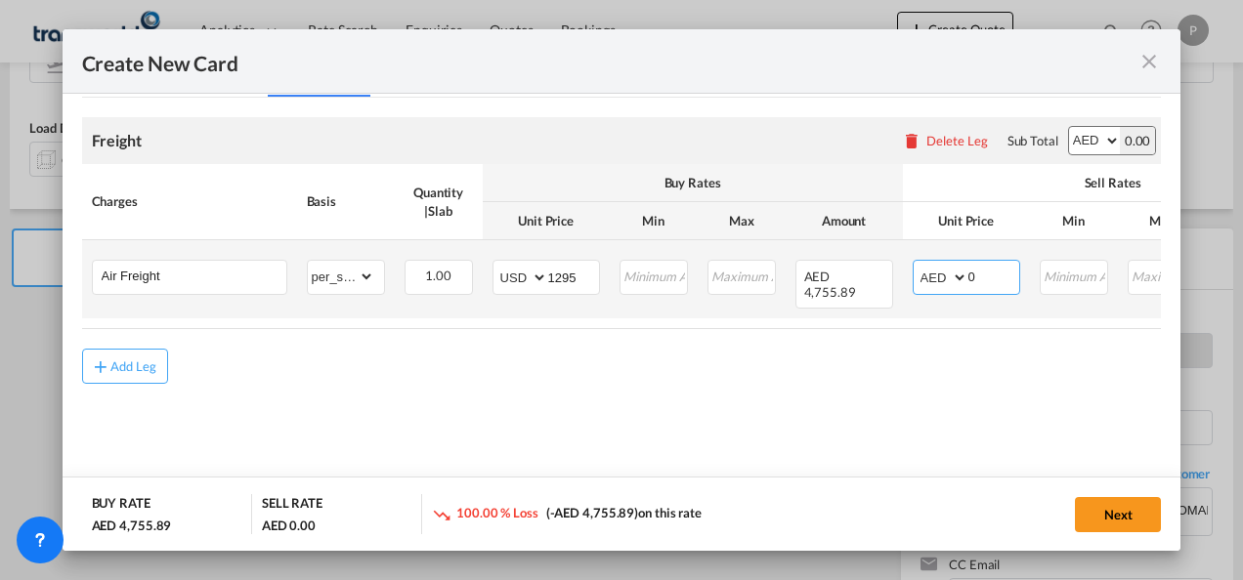
click at [954, 270] on select "AED AFN ALL AMD ANG AOA ARS AUD AWG AZN BAM BBD BDT BGN BHD BIF BMD BND BOB BRL…" at bounding box center [941, 277] width 51 height 27
select select "string:USD"
click at [916, 264] on select "AED AFN ALL AMD ANG AOA ARS AUD AWG AZN BAM BBD BDT BGN BHD BIF BMD BND BOB BRL…" at bounding box center [941, 277] width 51 height 27
drag, startPoint x: 986, startPoint y: 278, endPoint x: 934, endPoint y: 271, distance: 52.4
click at [934, 271] on md-input-container "AED AFN ALL AMD ANG AOA ARS AUD AWG AZN BAM BBD BDT BGN BHD BIF BMD BND BOB BRL…" at bounding box center [966, 277] width 107 height 35
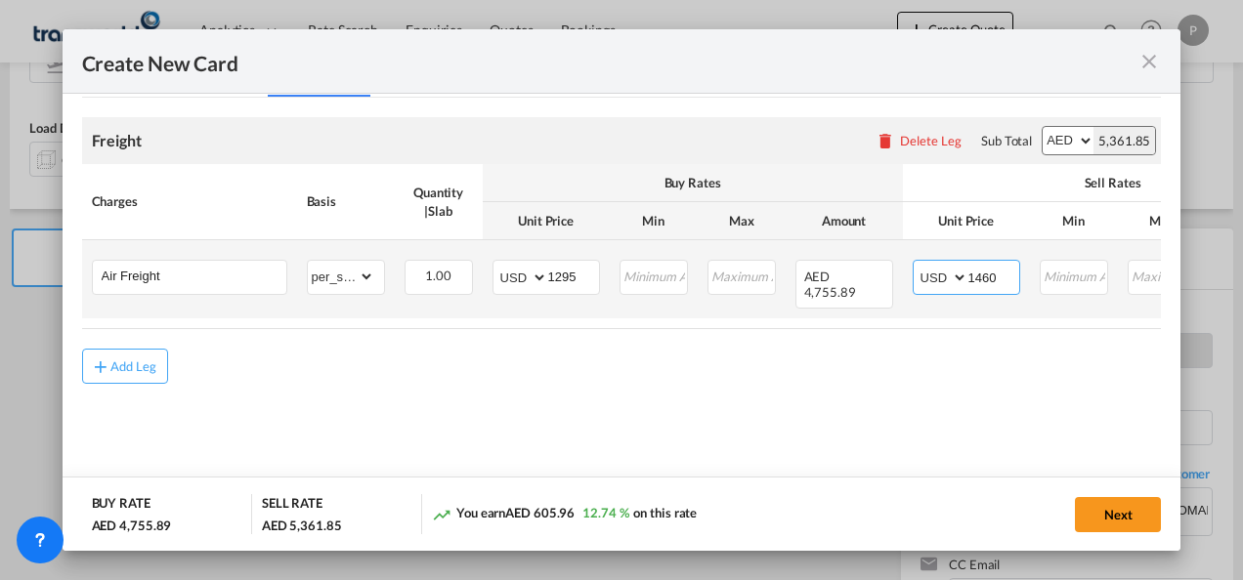
type input "1460"
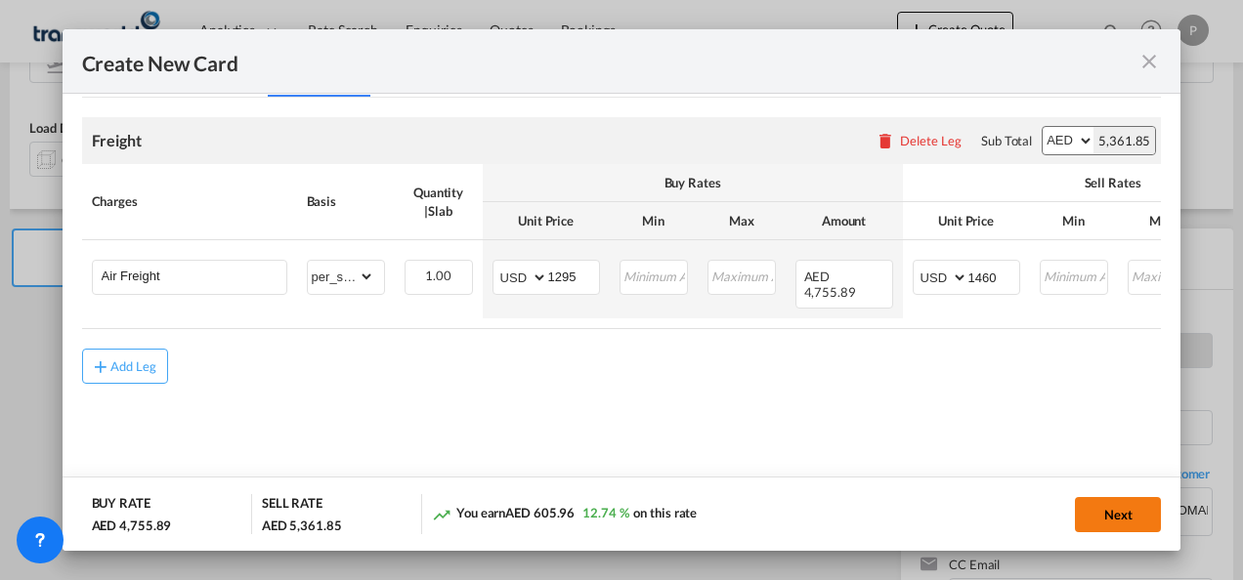
click at [1117, 515] on button "Next" at bounding box center [1118, 514] width 86 height 35
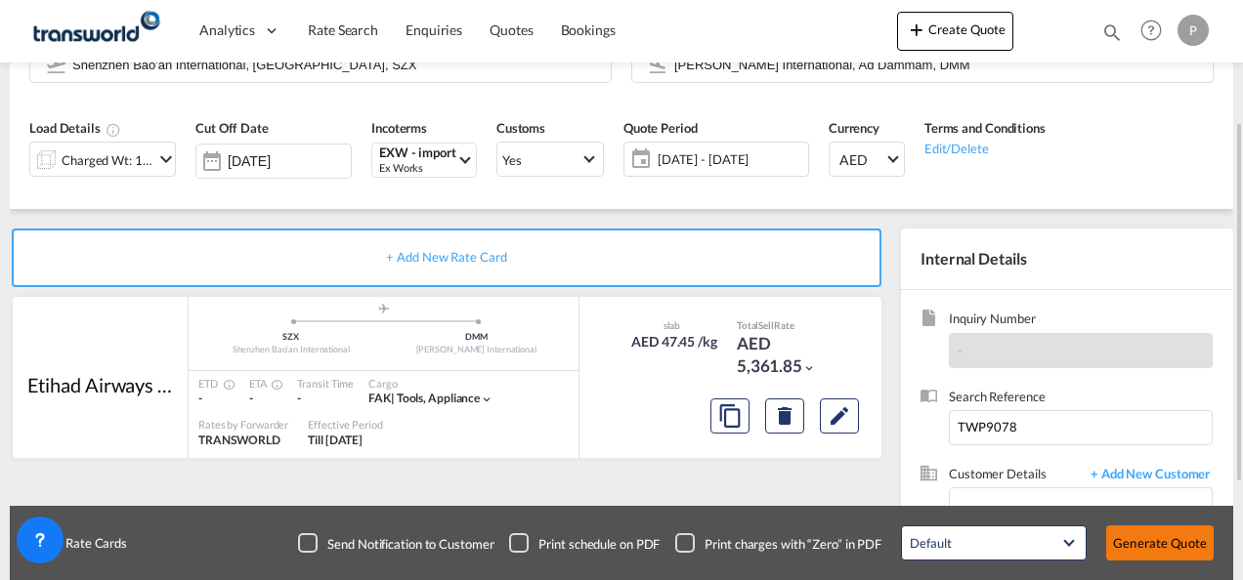
click at [1156, 546] on button "Generate Quote" at bounding box center [1159, 543] width 107 height 35
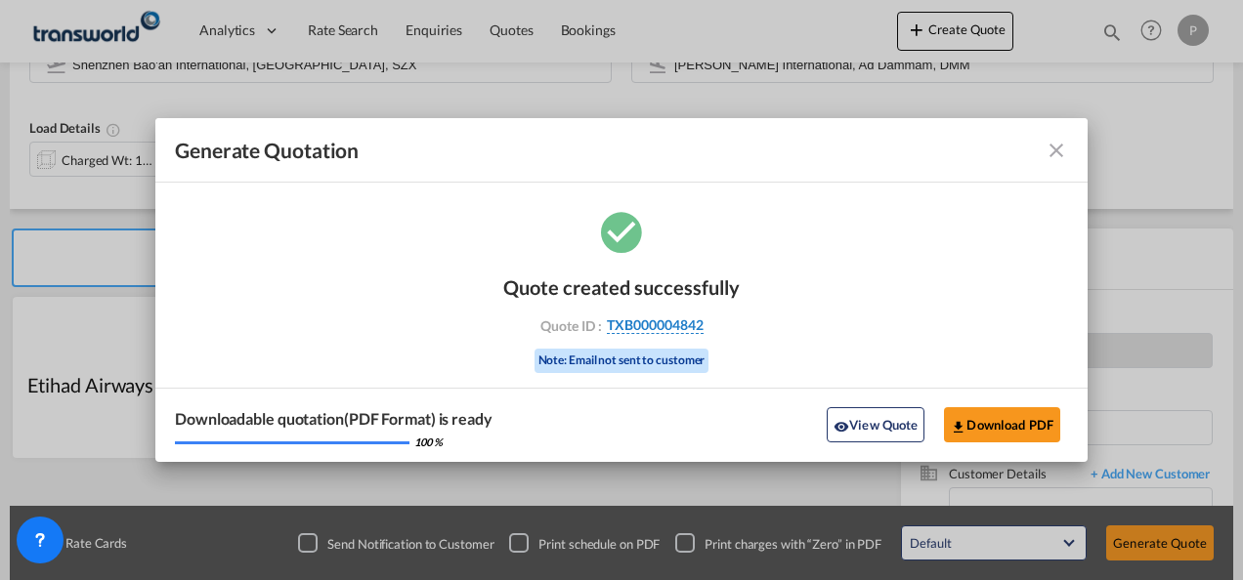
click at [665, 325] on span "TXB000004842" at bounding box center [655, 326] width 97 height 18
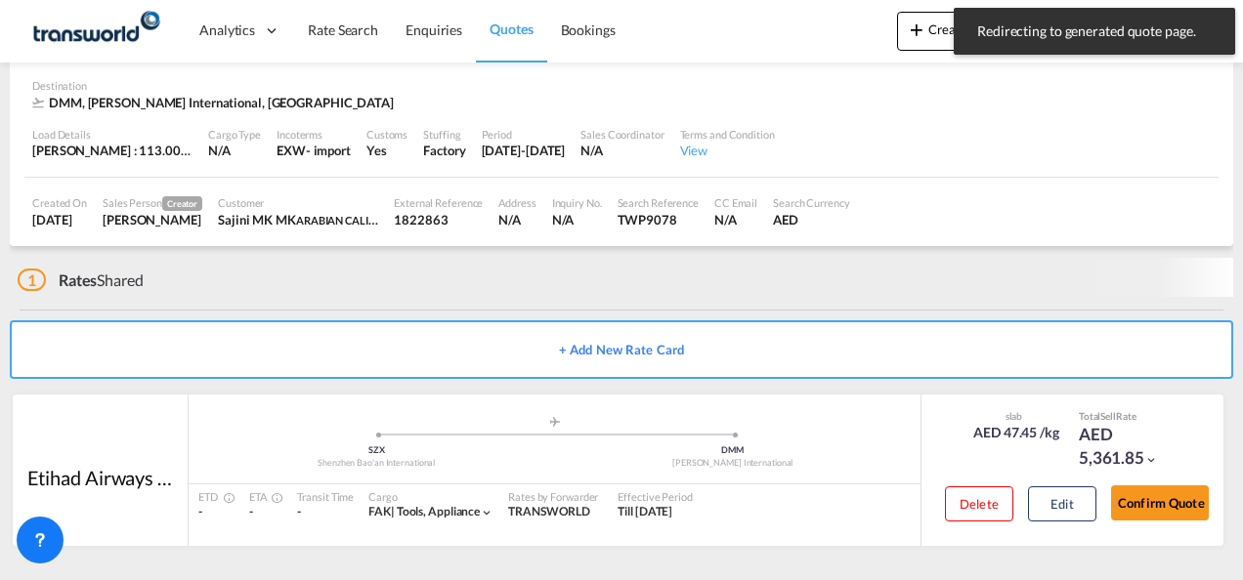
scroll to position [119, 0]
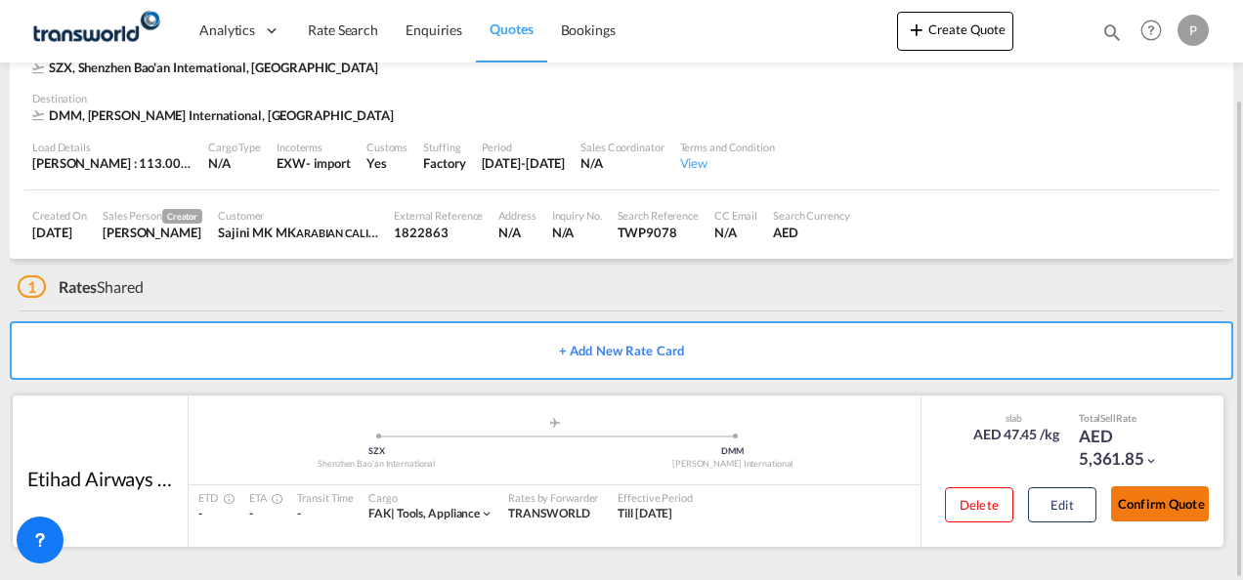
click at [1154, 497] on button "Confirm Quote" at bounding box center [1160, 504] width 98 height 35
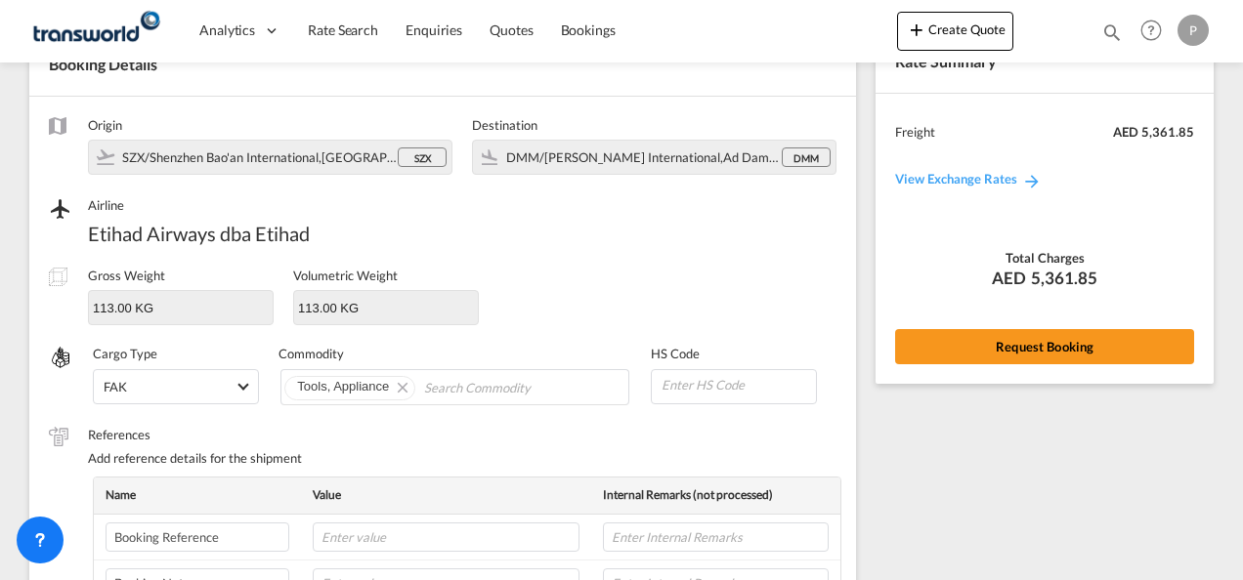
scroll to position [725, 0]
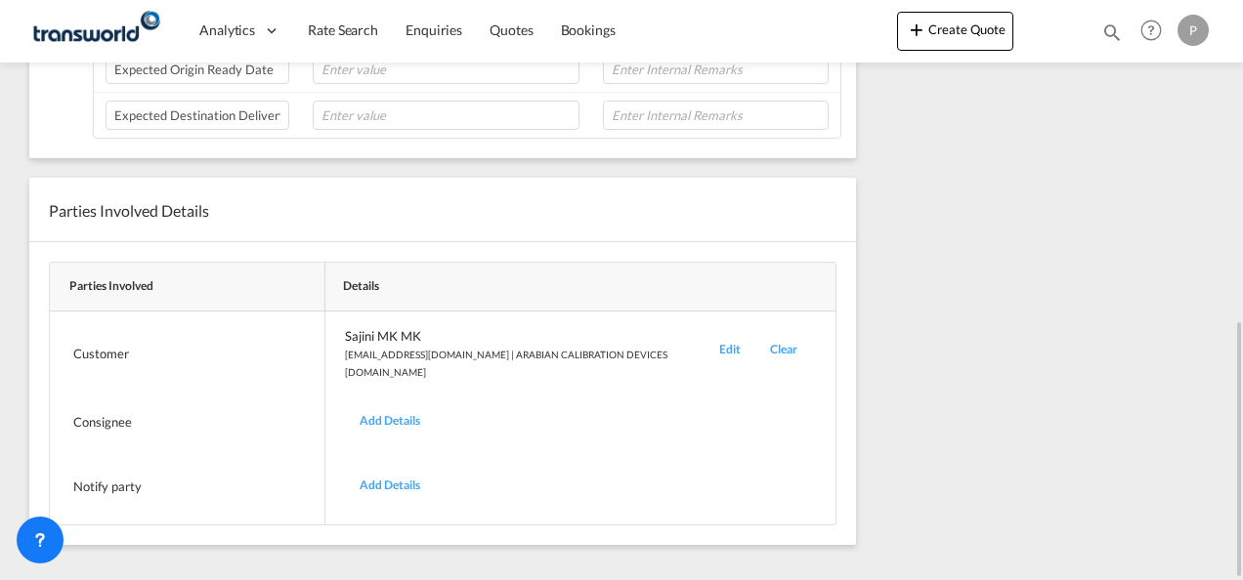
click at [704, 343] on div "Edit" at bounding box center [729, 354] width 51 height 54
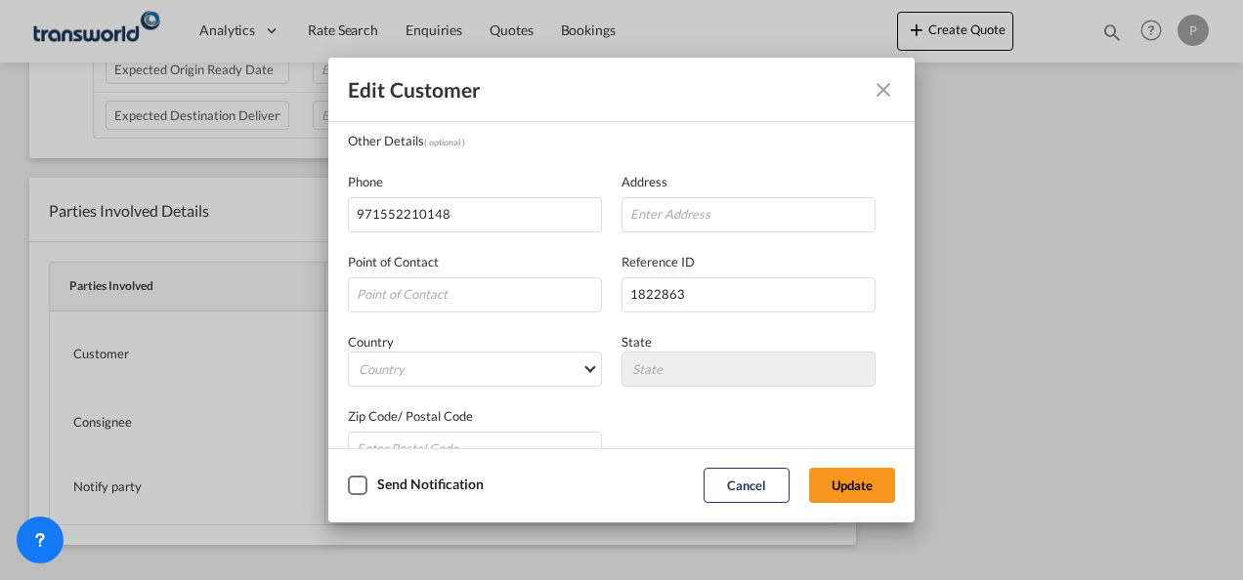
scroll to position [231, 0]
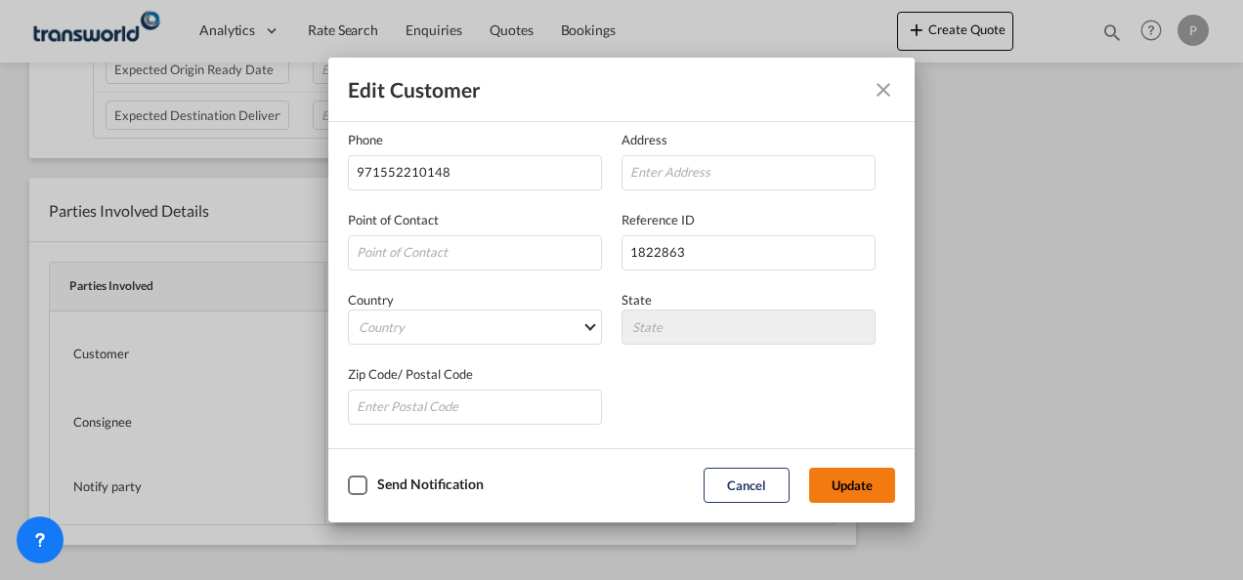
click at [860, 486] on button "Update" at bounding box center [852, 485] width 86 height 35
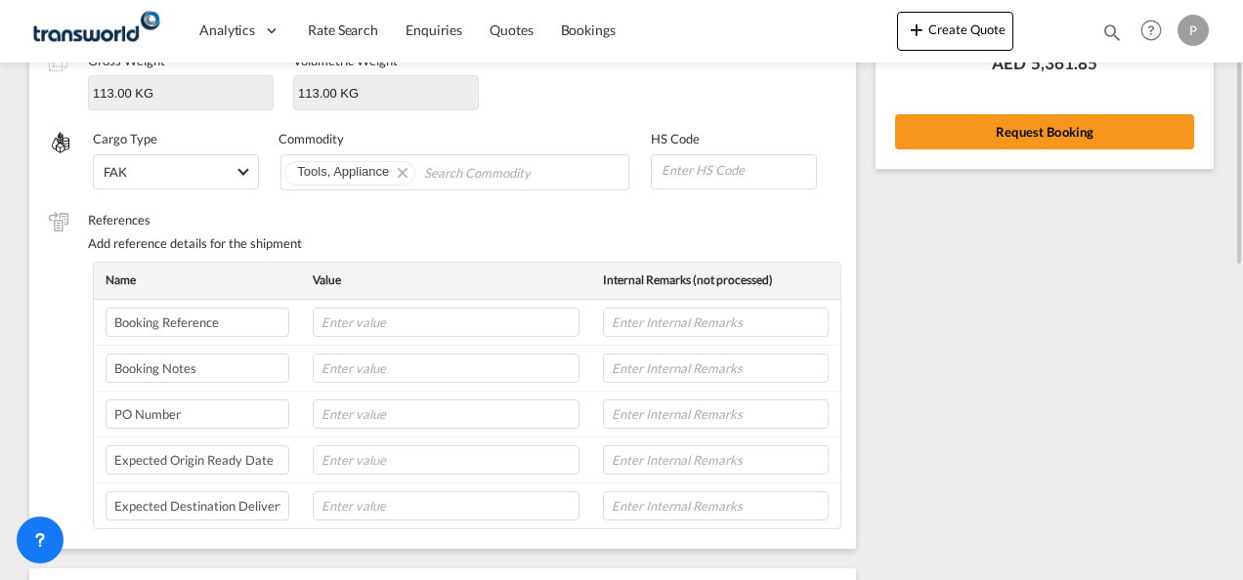
scroll to position [236, 0]
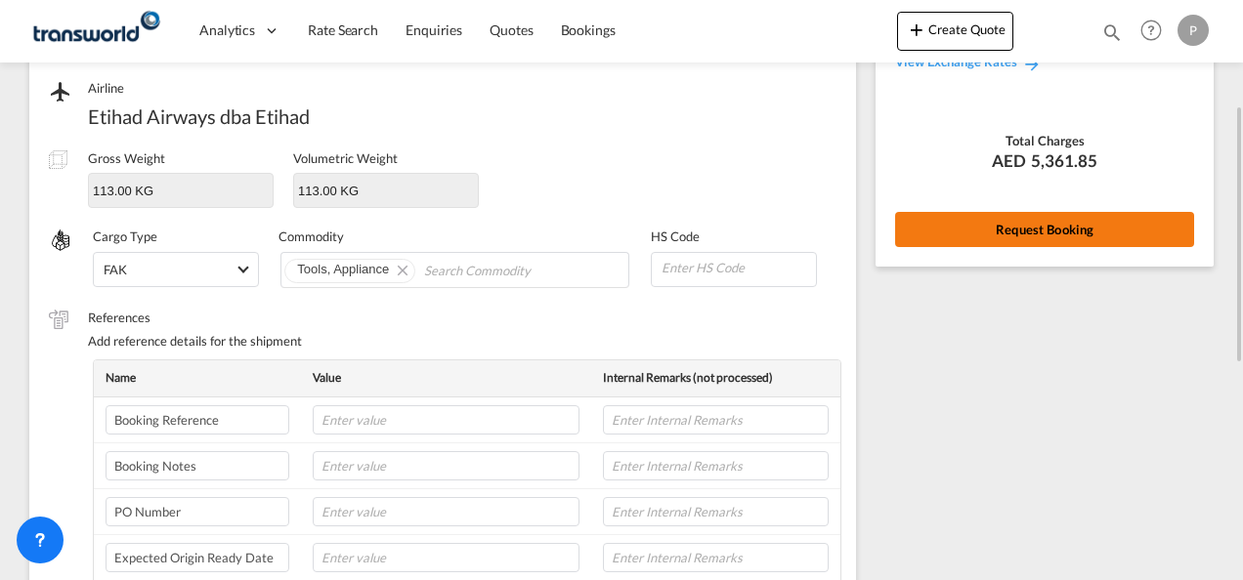
click at [1063, 225] on button "Request Booking" at bounding box center [1044, 229] width 299 height 35
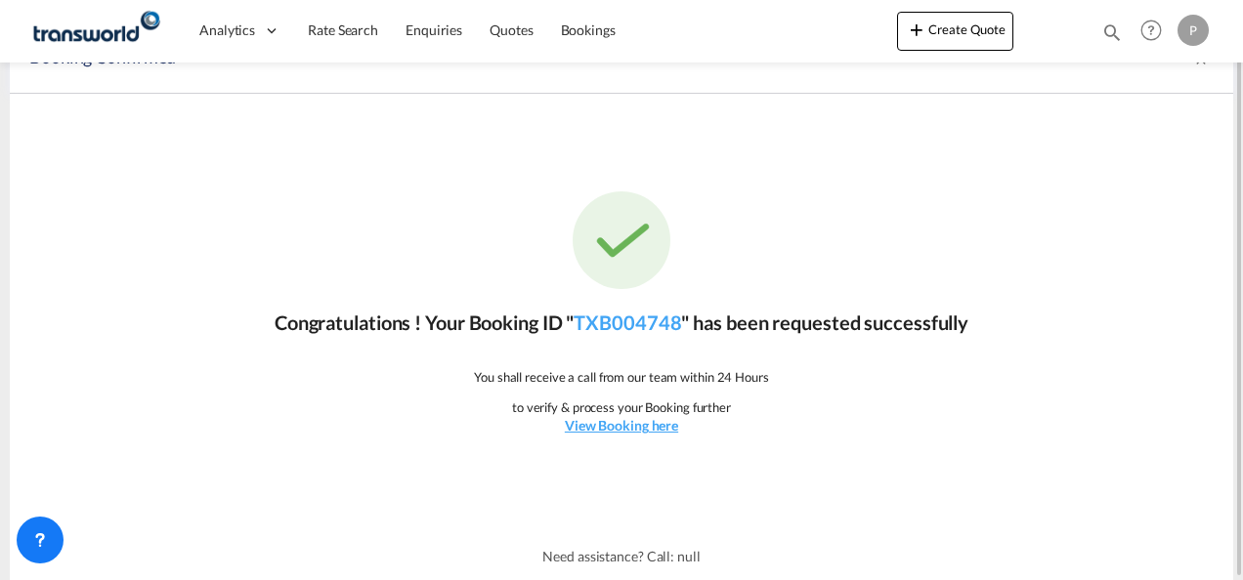
scroll to position [36, 0]
click at [620, 322] on link "TXB004748" at bounding box center [626, 323] width 107 height 23
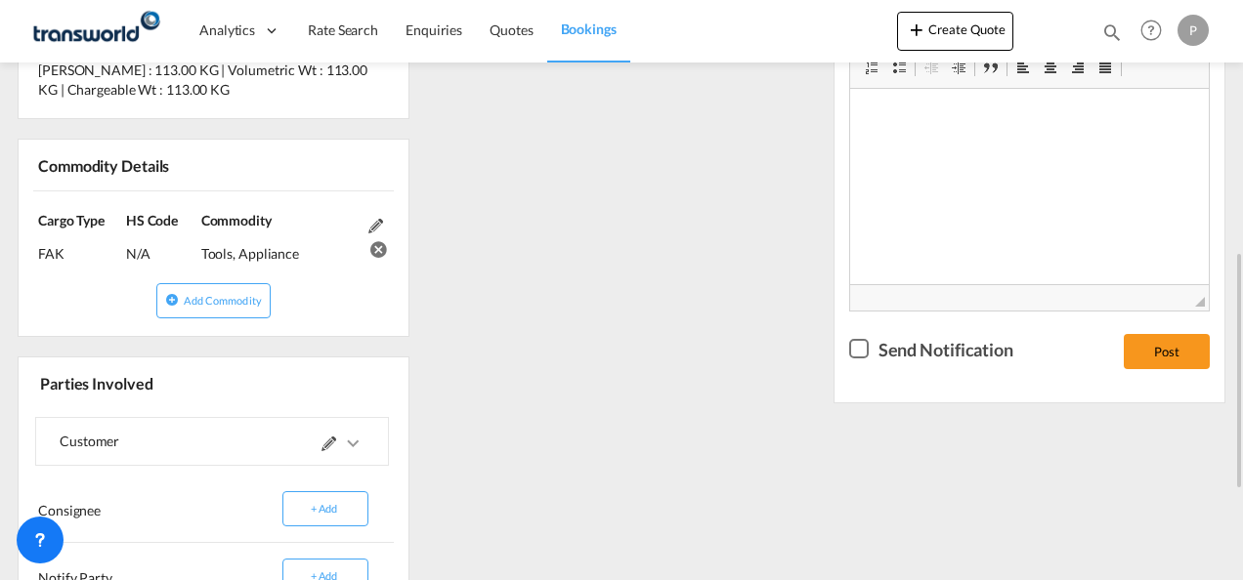
click at [741, 275] on div "References Inquiry No. N/A Quotation No. TXB000004842 Search Reference TWP9078 …" at bounding box center [621, 239] width 1223 height 1029
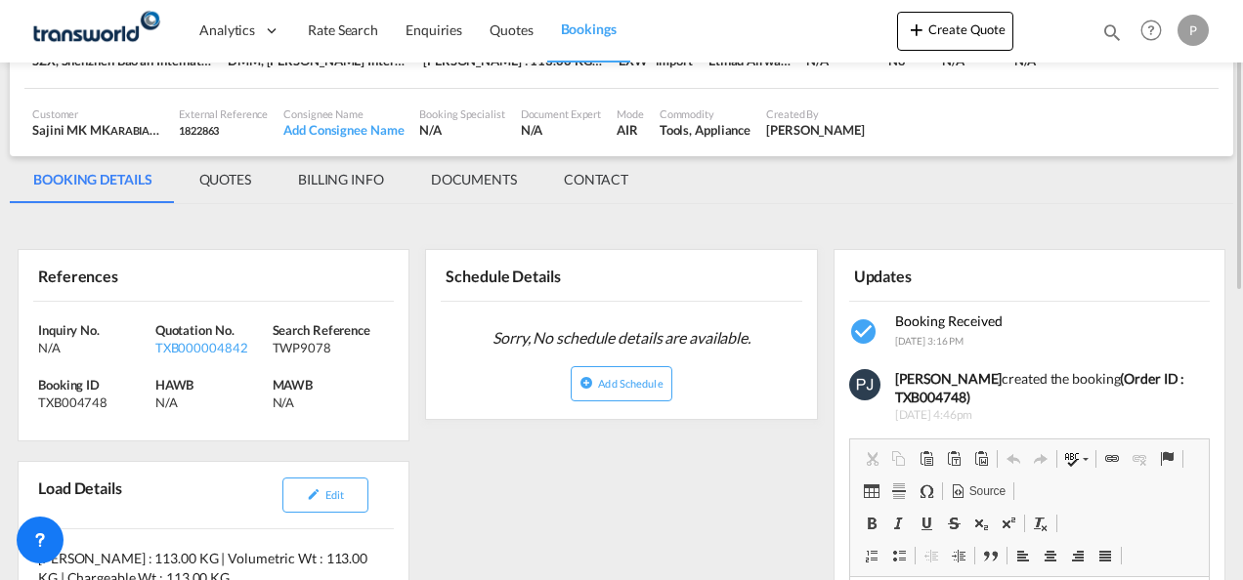
scroll to position [32, 0]
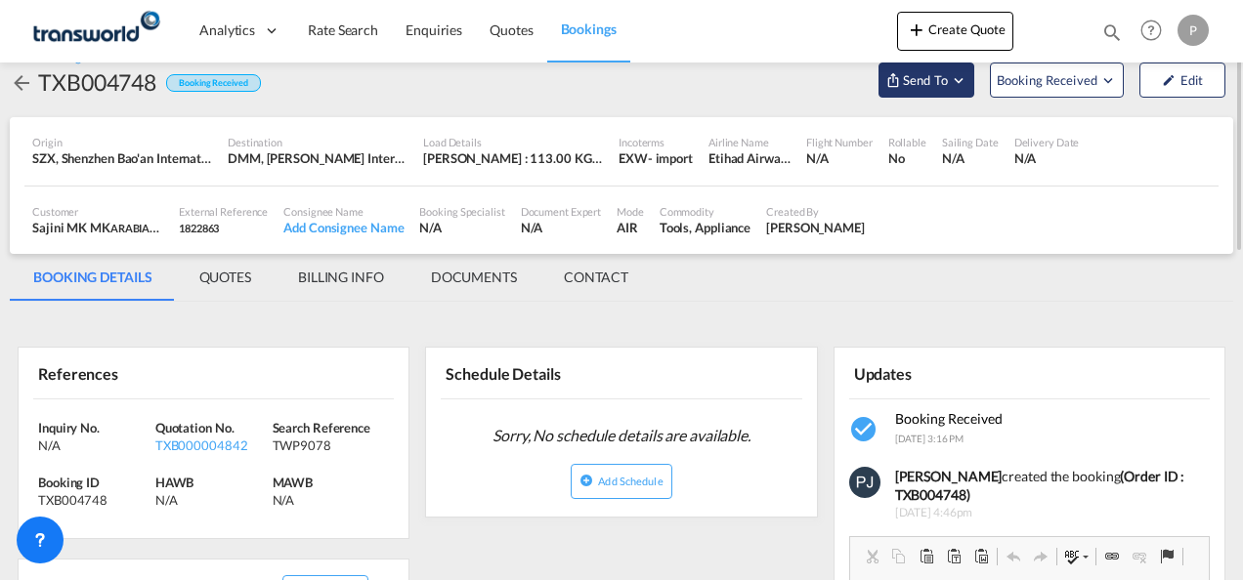
click at [956, 78] on md-icon "Open demo menu" at bounding box center [959, 80] width 18 height 18
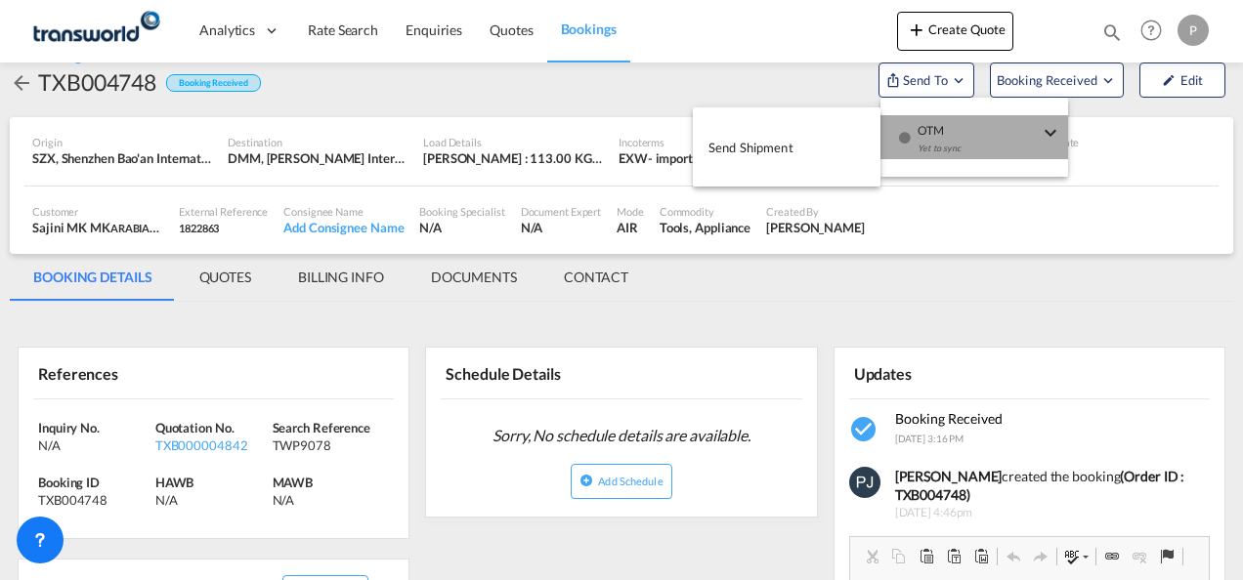
click at [936, 138] on div "Yet to sync" at bounding box center [977, 153] width 121 height 41
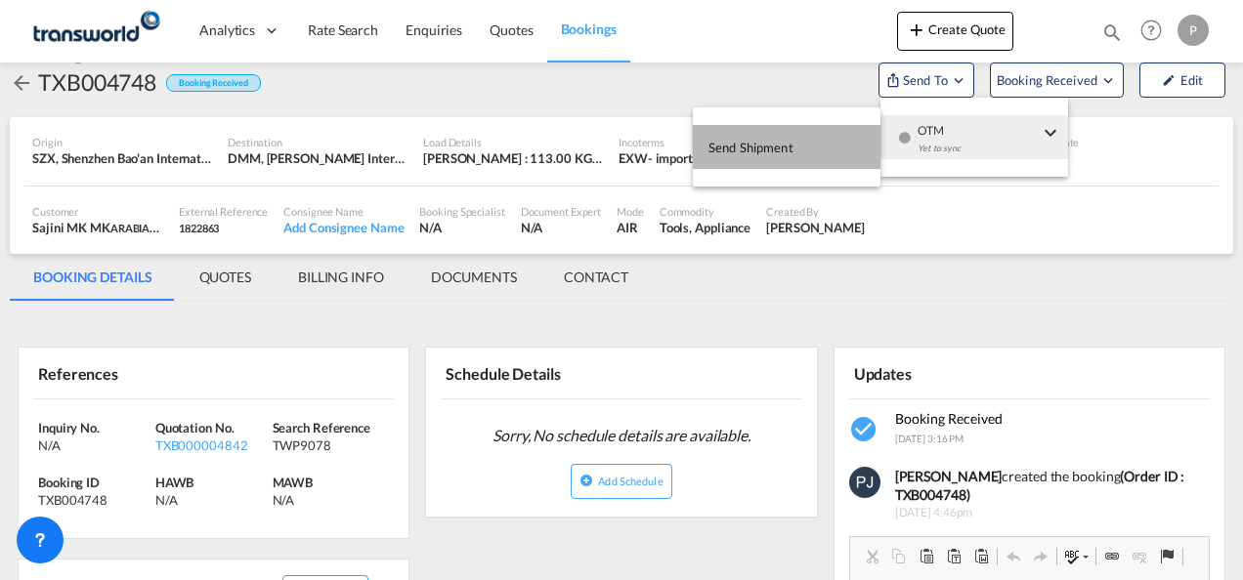
click at [790, 140] on span "Send Shipment" at bounding box center [750, 147] width 85 height 31
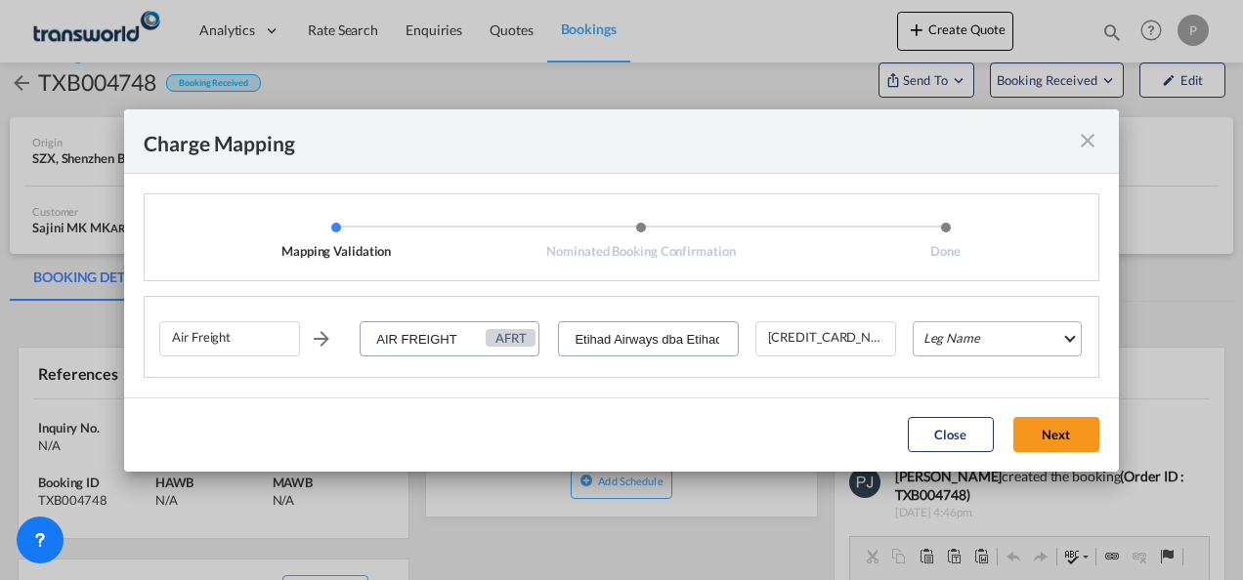
click at [997, 334] on md-select "Leg Name HANDLING ORIGIN HANDLING DESTINATION OTHERS TL PICK UP CUSTOMS ORIGIN …" at bounding box center [997, 338] width 169 height 35
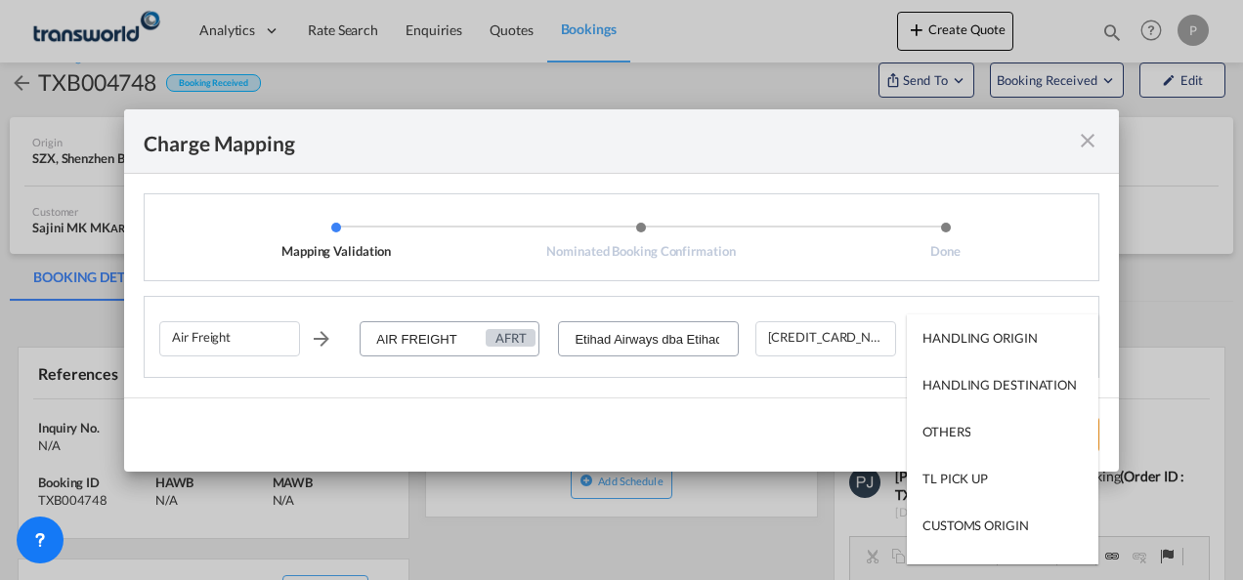
type md-option "HANDLING ORIGIN"
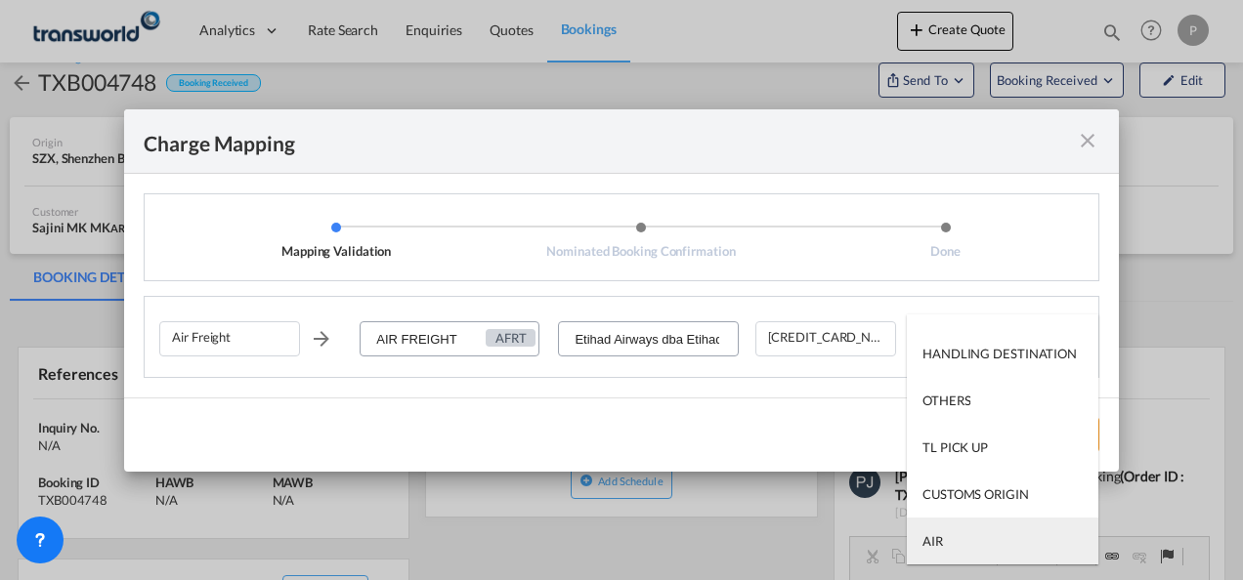
type md-option "AIR"
click at [959, 539] on md-option "AIR" at bounding box center [1002, 541] width 191 height 47
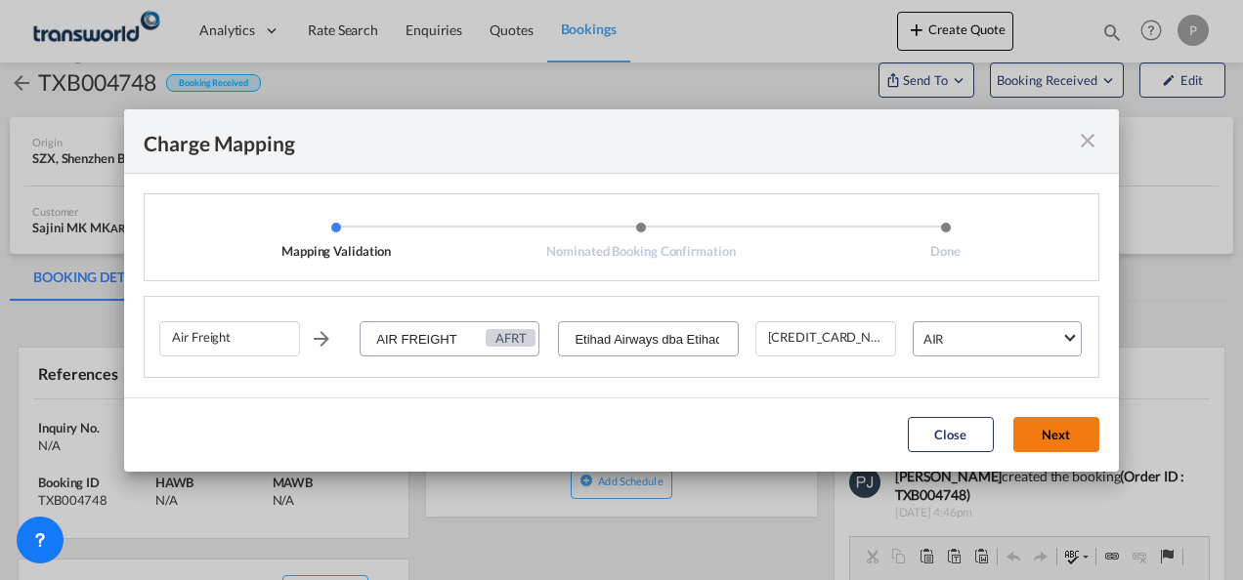
click at [1053, 432] on button "Next" at bounding box center [1056, 434] width 86 height 35
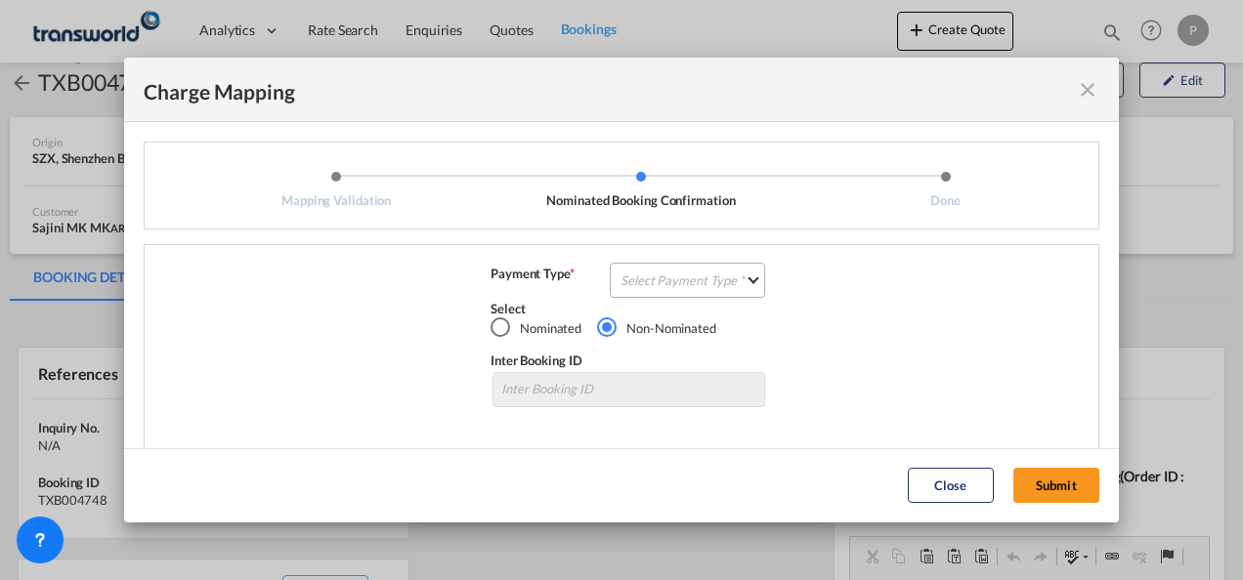
click at [666, 285] on md-select "Select Payment Type COLLECT PREPAID" at bounding box center [687, 280] width 155 height 35
click at [666, 279] on div "COLLECT" at bounding box center [643, 281] width 56 height 18
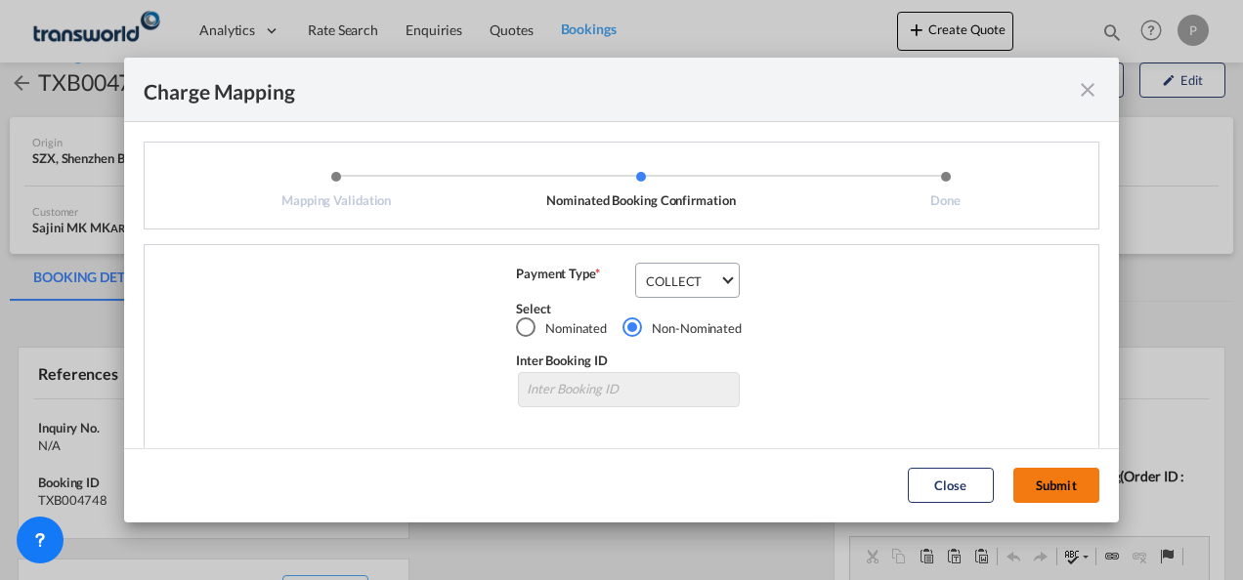
click at [1069, 487] on button "Submit" at bounding box center [1056, 485] width 86 height 35
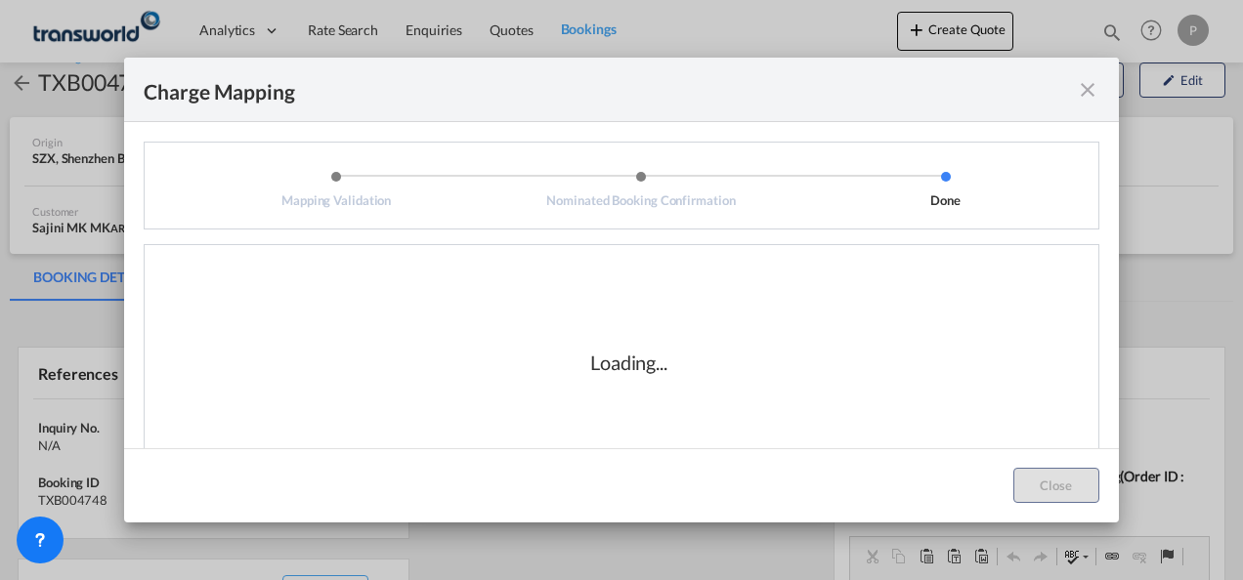
scroll to position [42, 0]
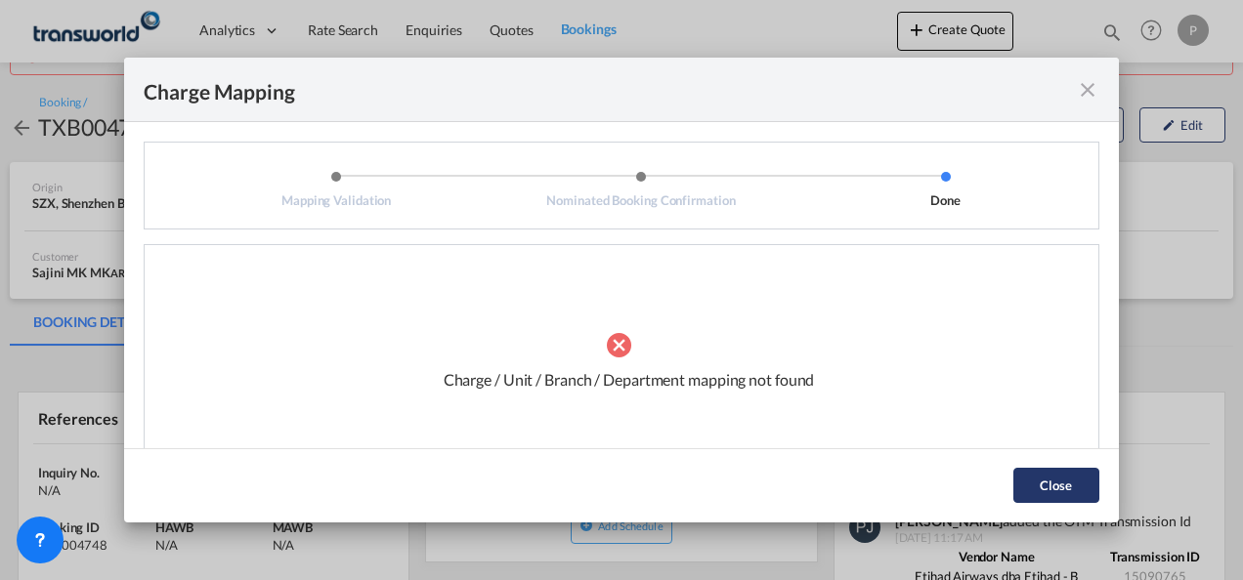
click at [1058, 487] on button "Close" at bounding box center [1056, 485] width 86 height 35
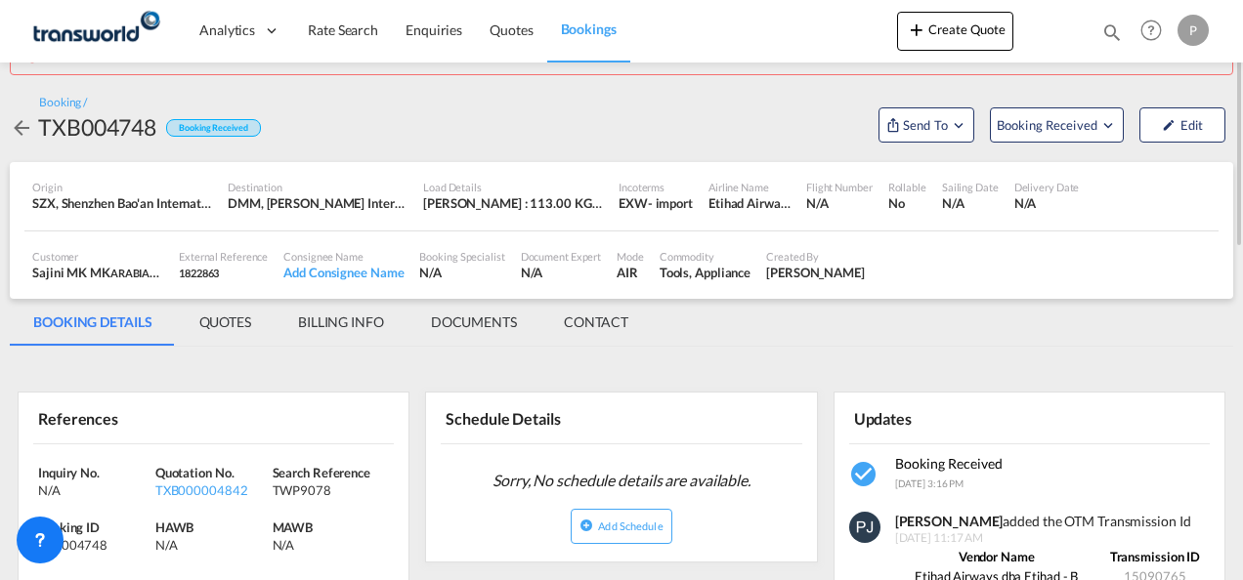
scroll to position [0, 0]
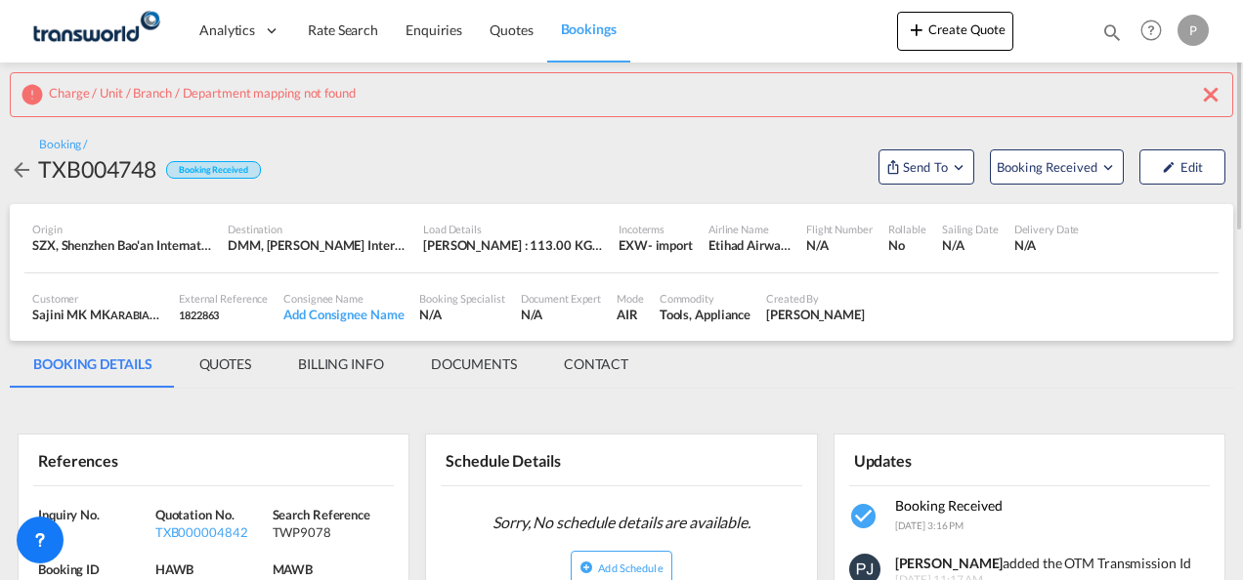
click at [1209, 89] on md-icon "icon-close" at bounding box center [1210, 94] width 23 height 23
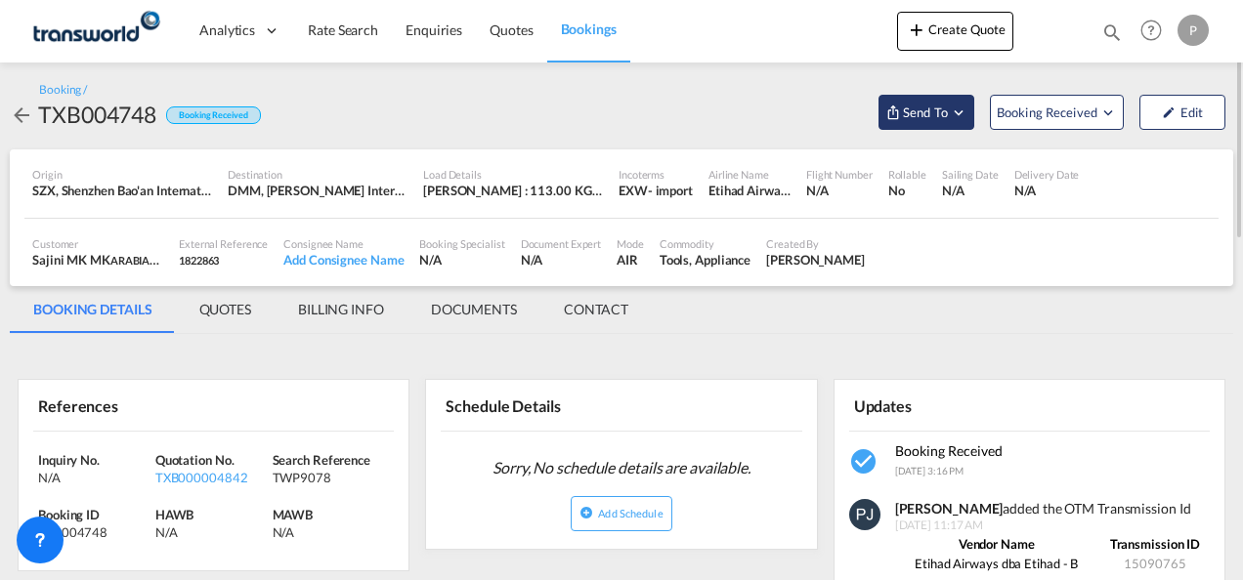
click at [961, 112] on md-icon "Open demo menu" at bounding box center [959, 113] width 18 height 18
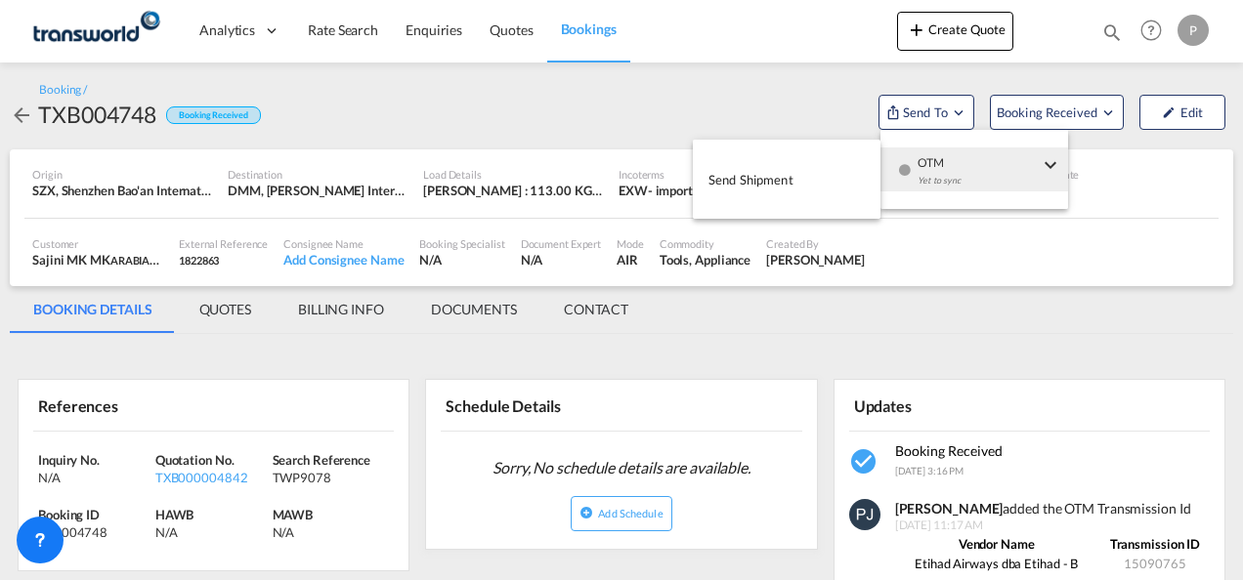
click at [770, 174] on span "Send Shipment" at bounding box center [750, 179] width 85 height 31
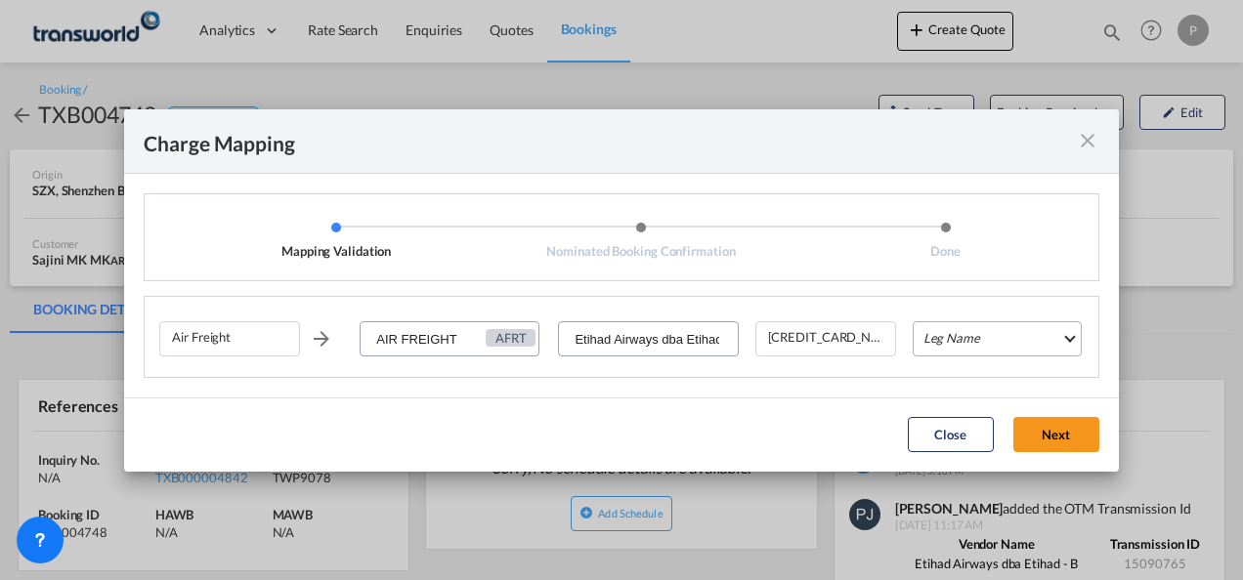
click at [955, 346] on md-select "Leg Name HANDLING ORIGIN HANDLING DESTINATION OTHERS TL PICK UP CUSTOMS ORIGIN …" at bounding box center [997, 338] width 169 height 35
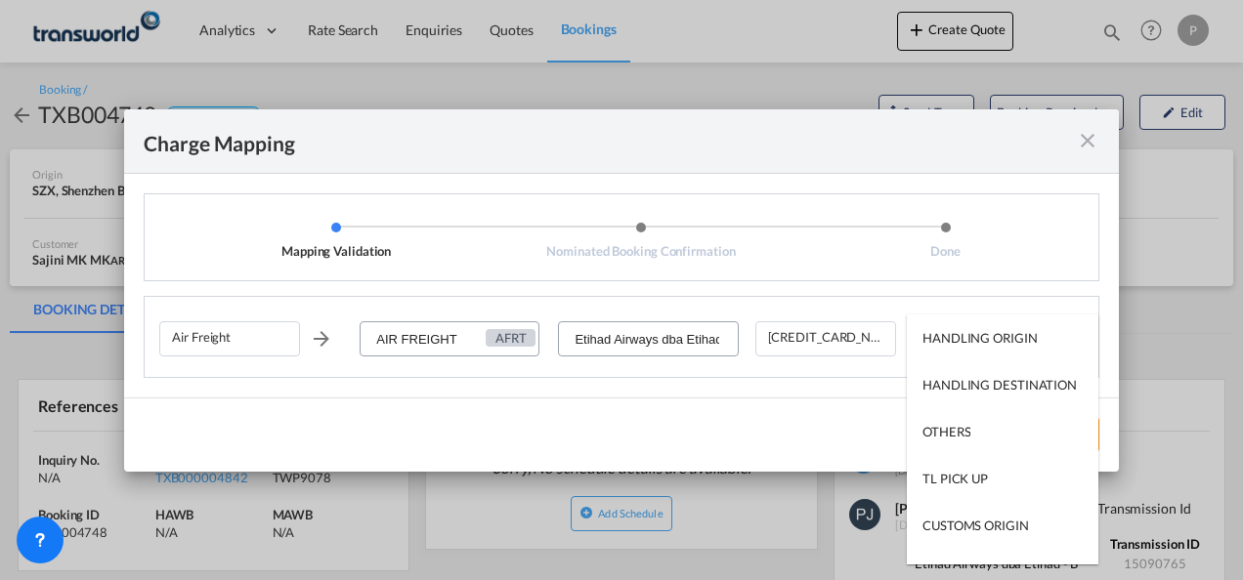
type md-option "HANDLING ORIGIN"
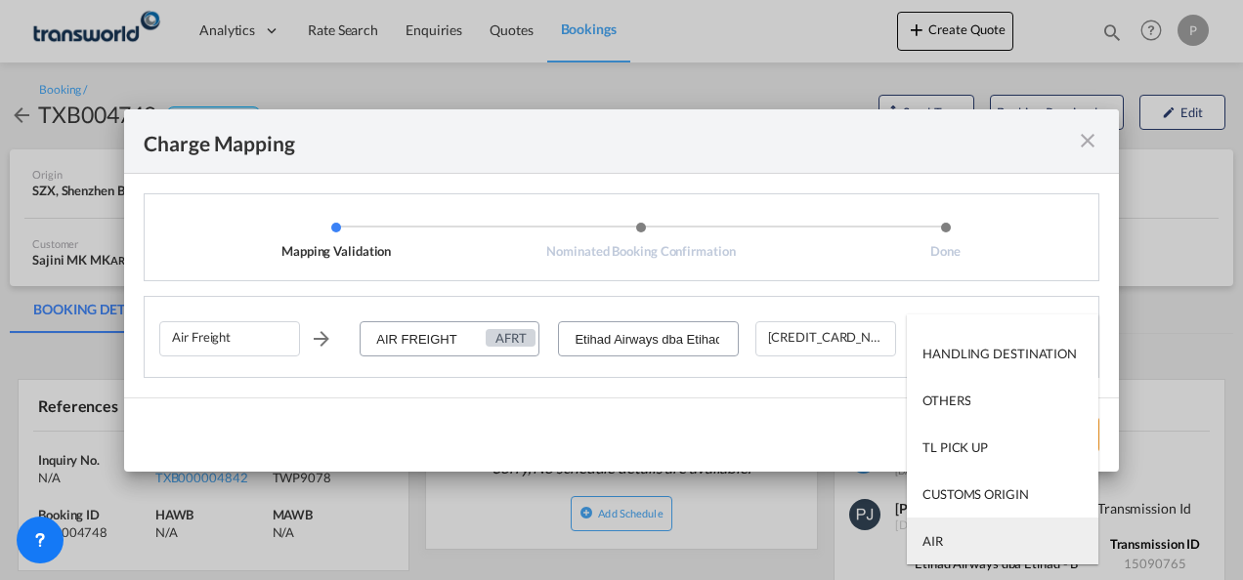
type md-option "AIR"
click at [971, 535] on md-option "AIR" at bounding box center [1002, 541] width 191 height 47
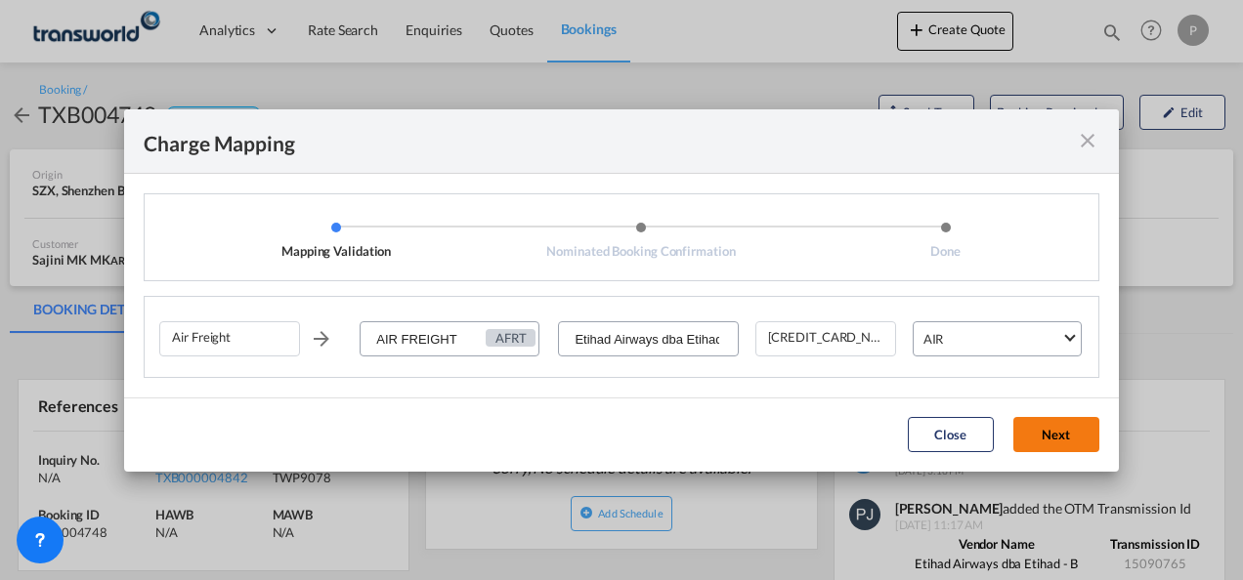
click at [1035, 430] on button "Next" at bounding box center [1056, 434] width 86 height 35
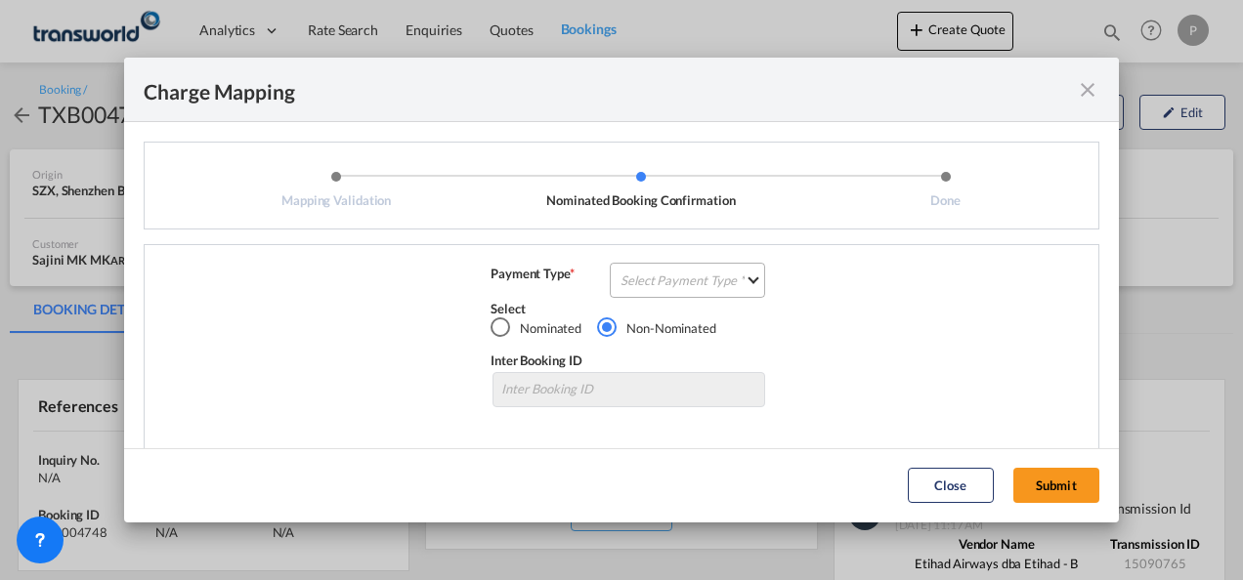
click at [678, 274] on md-select "Select Payment Type COLLECT PREPAID" at bounding box center [687, 280] width 155 height 35
click at [666, 285] on div "COLLECT" at bounding box center [643, 281] width 56 height 18
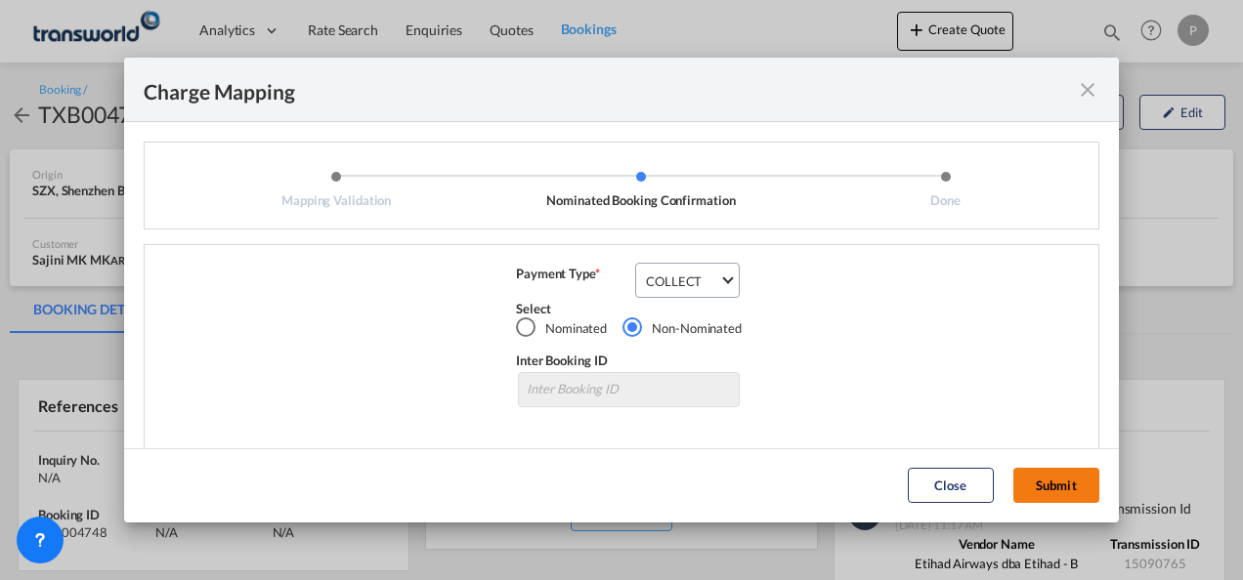
click at [1065, 477] on button "Submit" at bounding box center [1056, 485] width 86 height 35
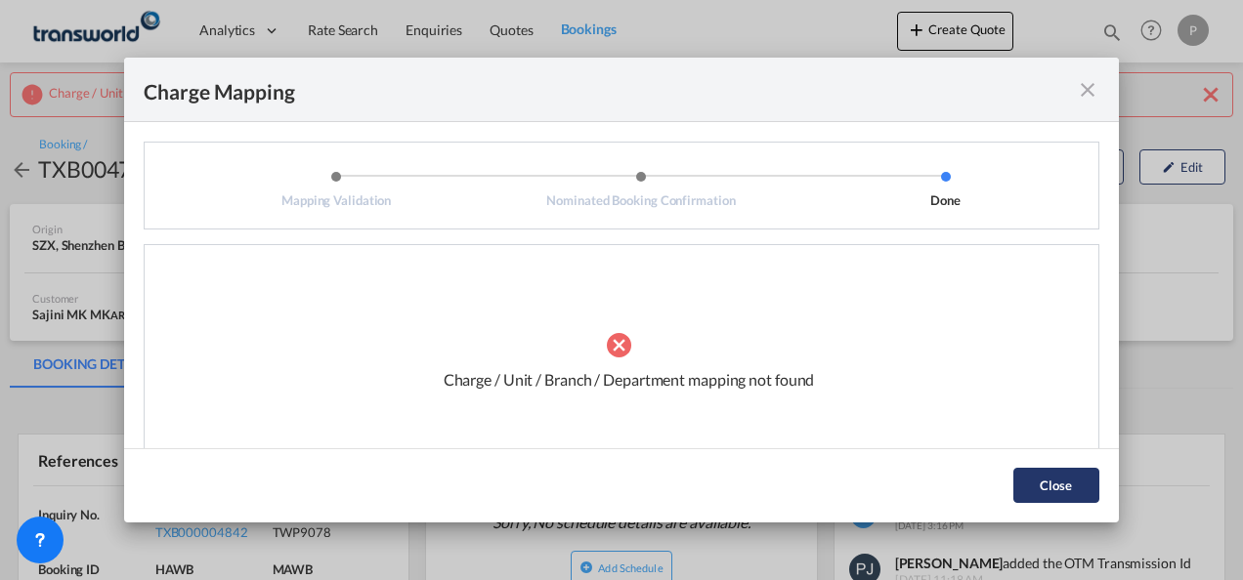
click at [1063, 475] on button "Close" at bounding box center [1056, 485] width 86 height 35
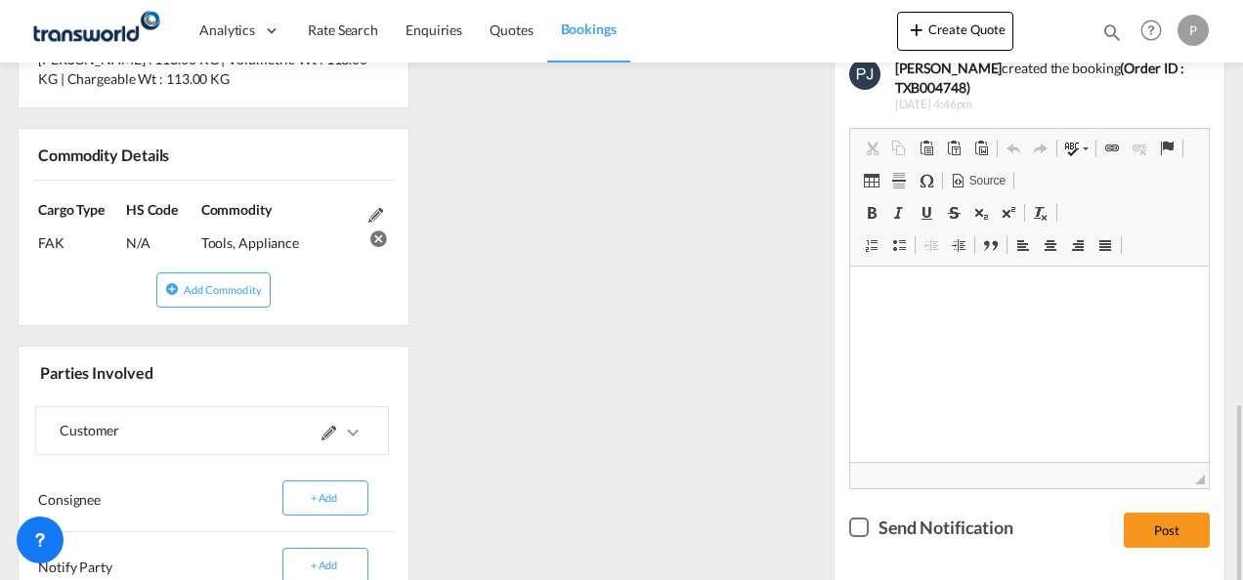
scroll to position [782, 0]
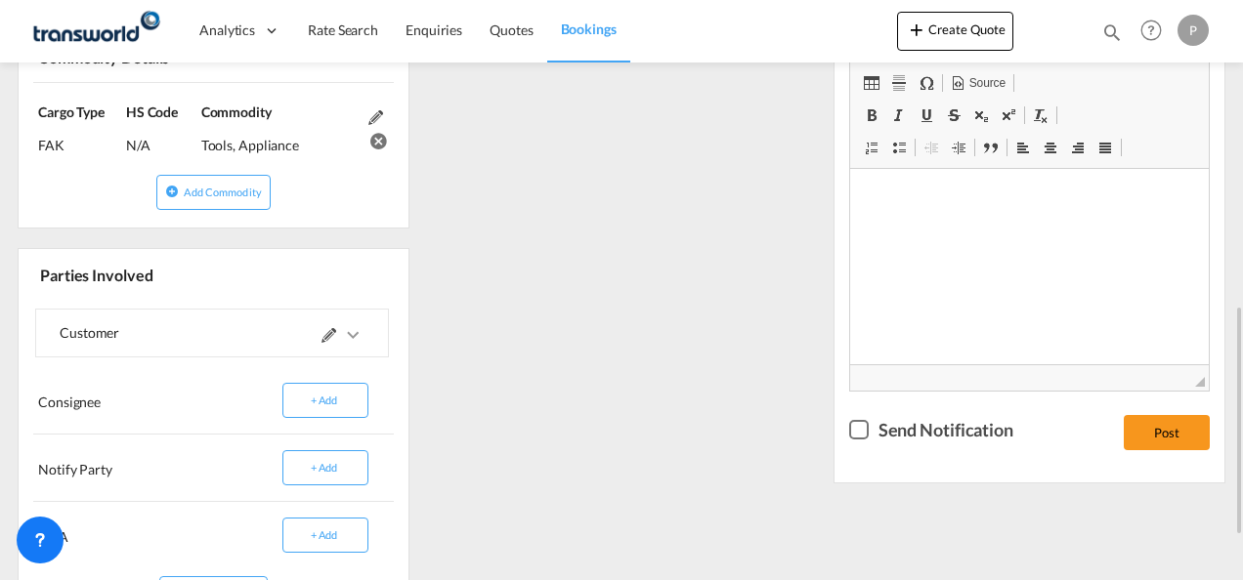
click at [324, 332] on md-icon at bounding box center [328, 335] width 15 height 15
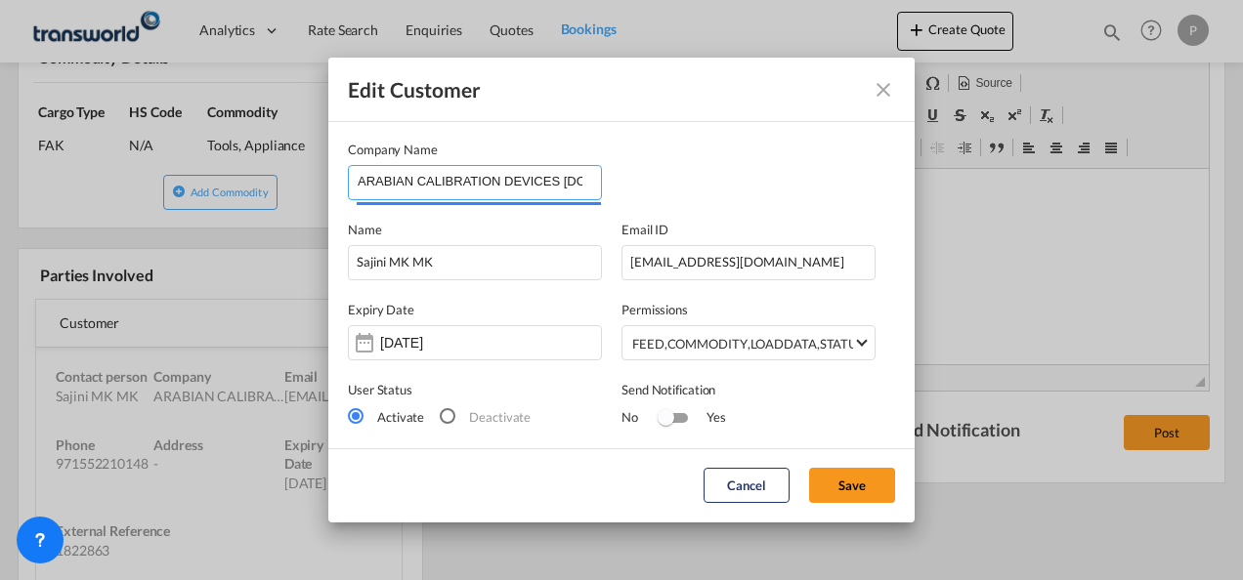
click at [548, 182] on input "ARABIAN CALIBRATION DEVICES [DOMAIN_NAME]" at bounding box center [479, 180] width 243 height 29
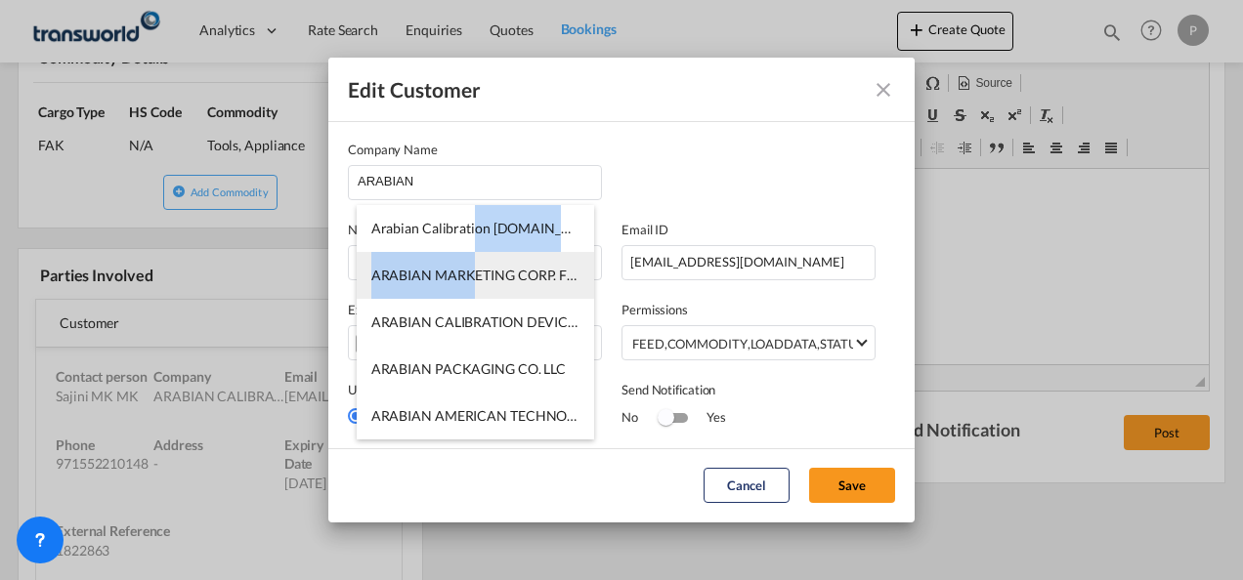
drag, startPoint x: 470, startPoint y: 233, endPoint x: 470, endPoint y: 270, distance: 37.1
click at [470, 270] on ul "Arabian Calibration [DOMAIN_NAME] ARABIAN MARKETING CORP. FZCO ARABIAN CALIBRAT…" at bounding box center [475, 369] width 237 height 328
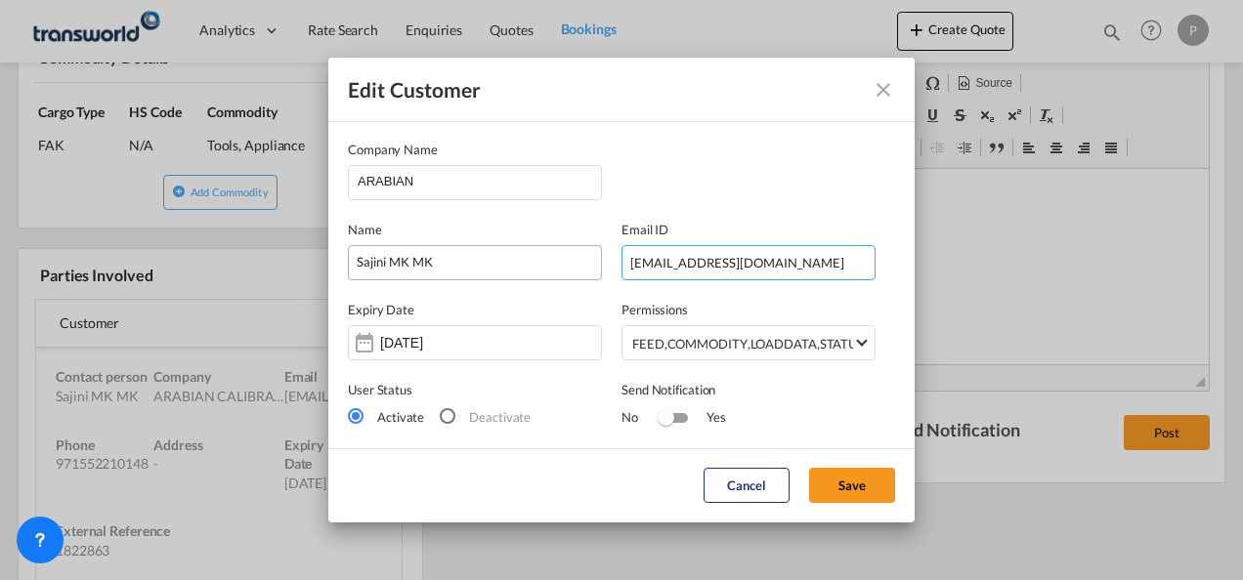
drag, startPoint x: 762, startPoint y: 260, endPoint x: 582, endPoint y: 264, distance: 179.8
click at [582, 264] on div "Name Sajini MK MK Email ID [EMAIL_ADDRESS][DOMAIN_NAME]" at bounding box center [621, 240] width 547 height 80
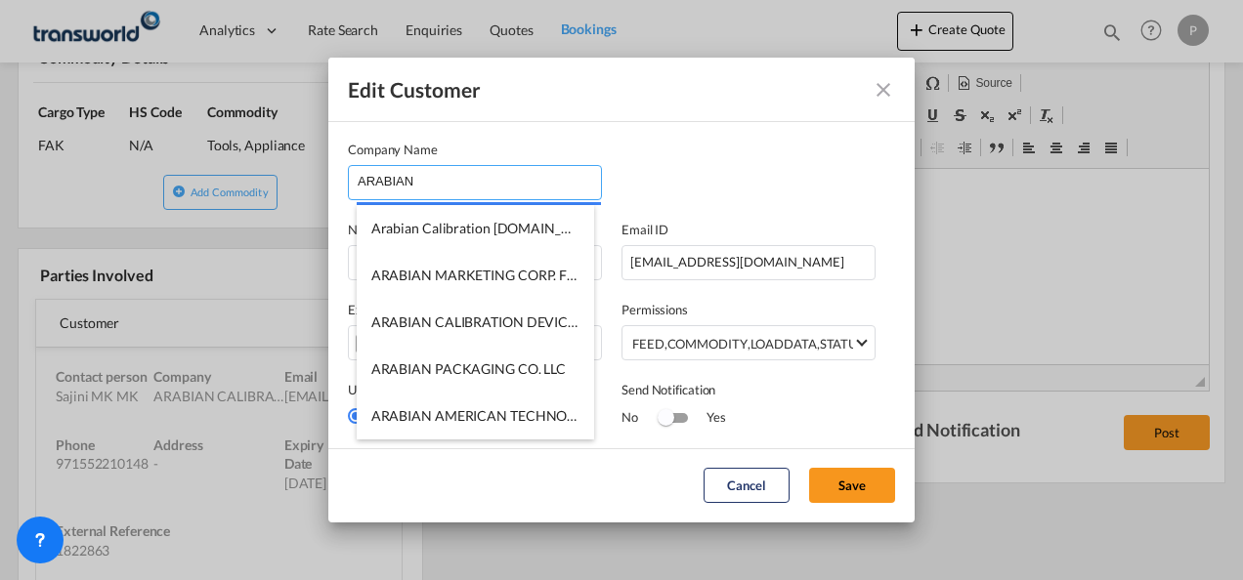
click at [442, 180] on input "ARABIAN" at bounding box center [479, 180] width 243 height 29
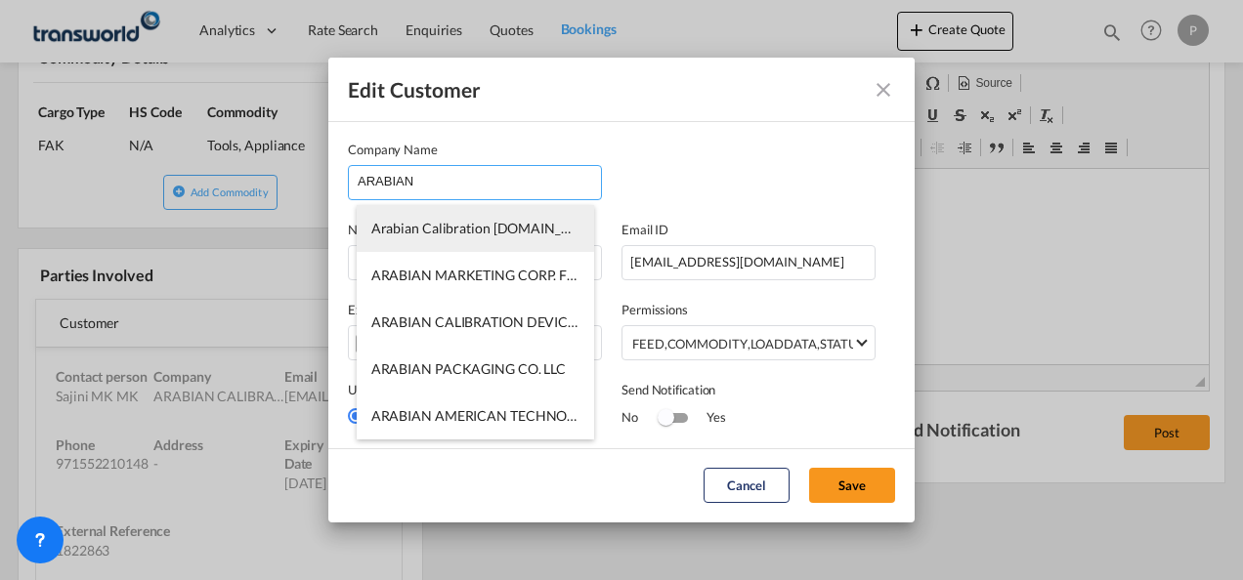
click at [483, 233] on span "Arabian Calibration [DOMAIN_NAME]" at bounding box center [488, 228] width 234 height 17
type input "Arabian Calibration [DOMAIN_NAME]"
type input "552210148"
type input "1380207"
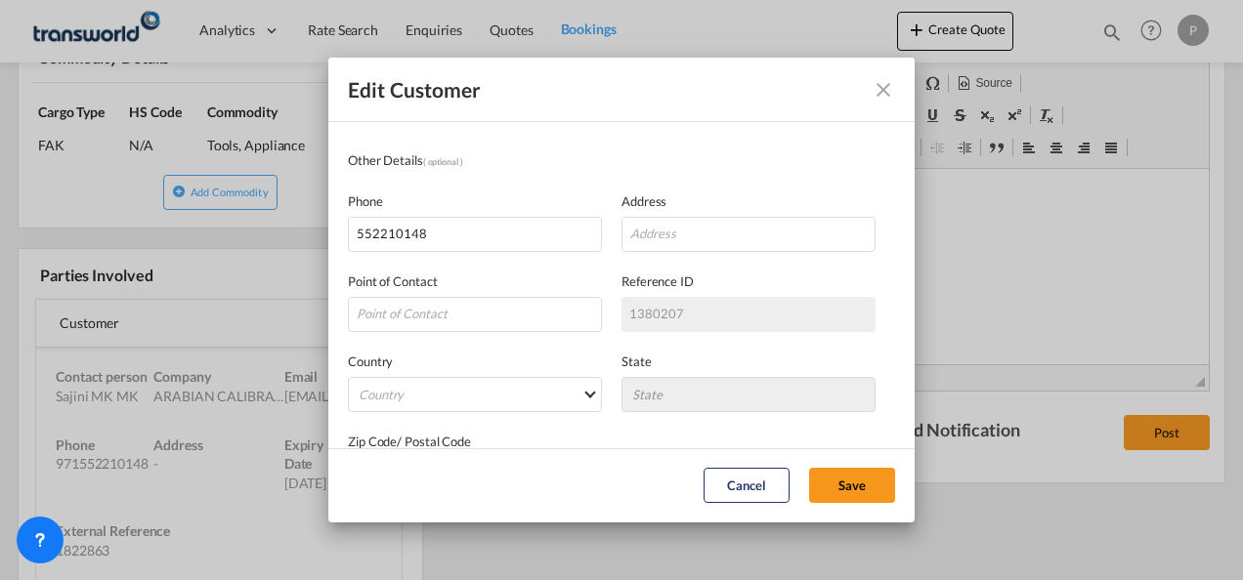
scroll to position [386, 0]
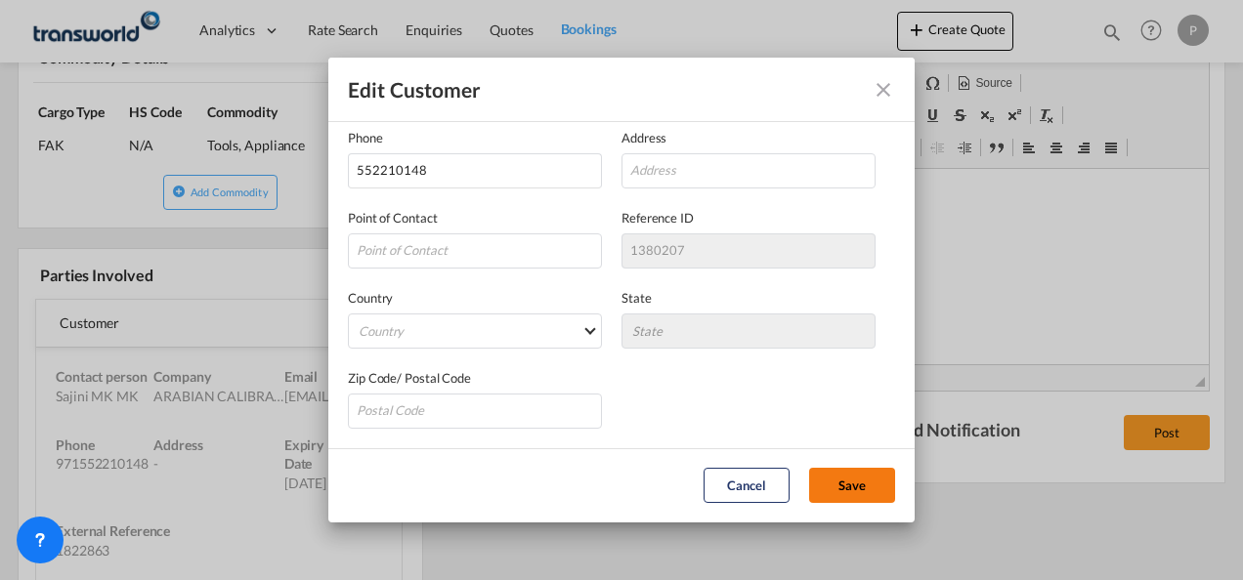
click at [854, 487] on button "Save" at bounding box center [852, 485] width 86 height 35
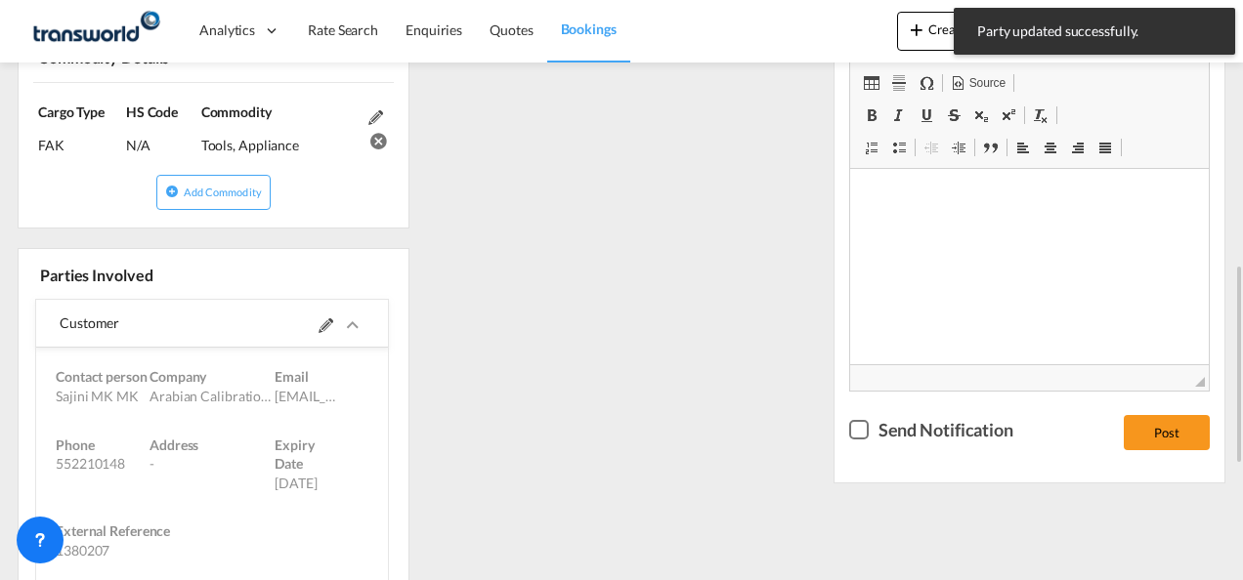
scroll to position [684, 0]
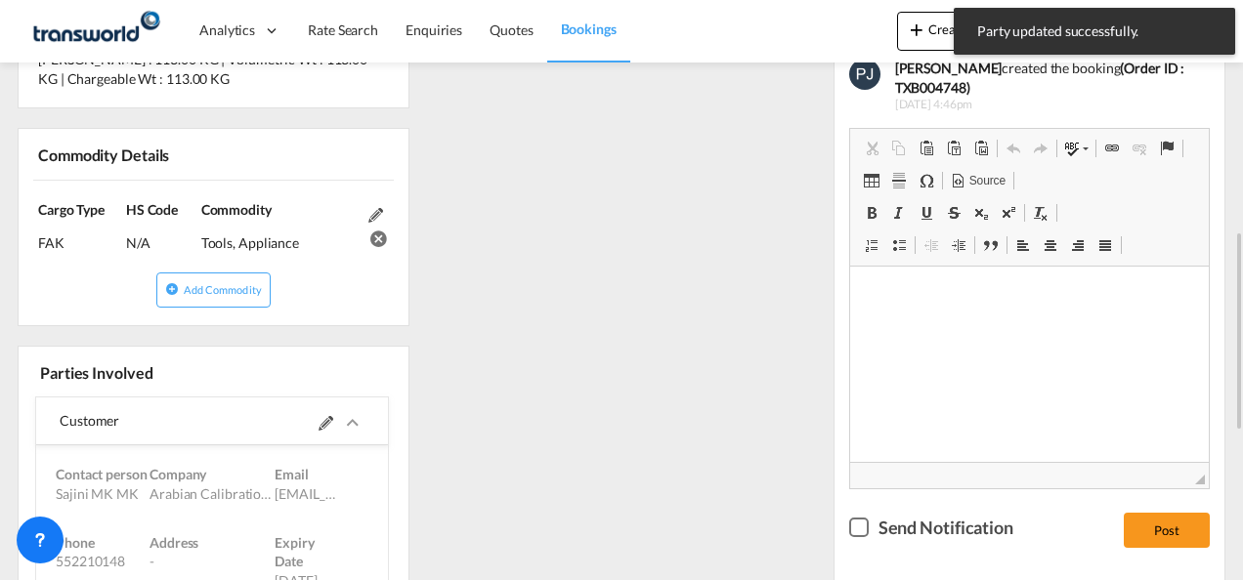
click at [711, 314] on div "References Inquiry No. N/A Quotation No. TXB000004842 Search Reference TWP9078 …" at bounding box center [621, 343] width 1223 height 1257
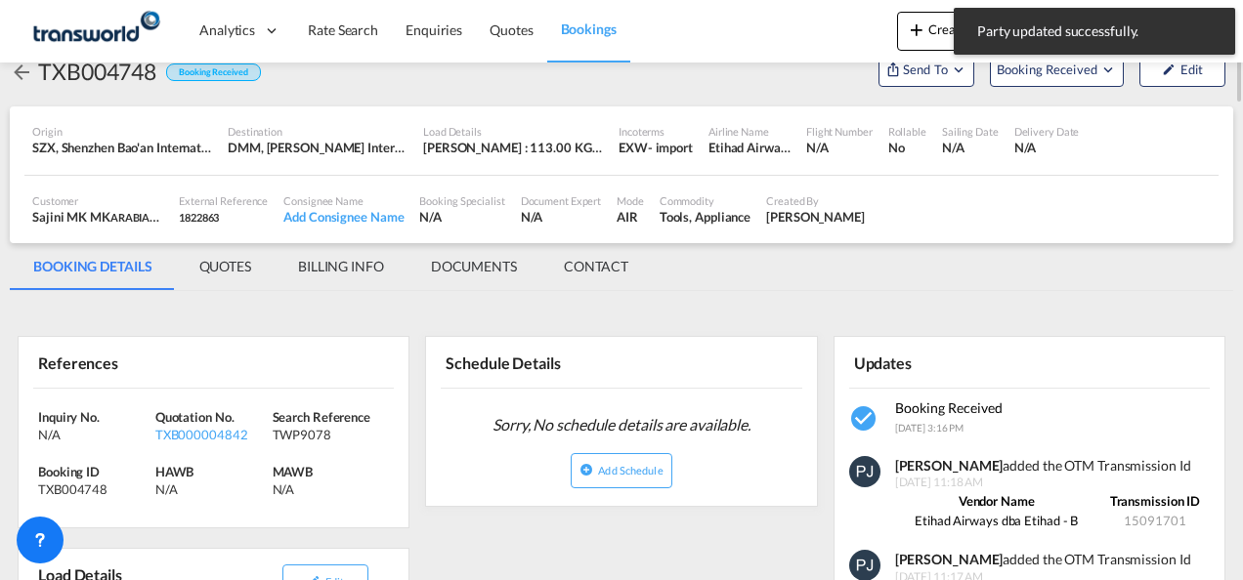
scroll to position [0, 0]
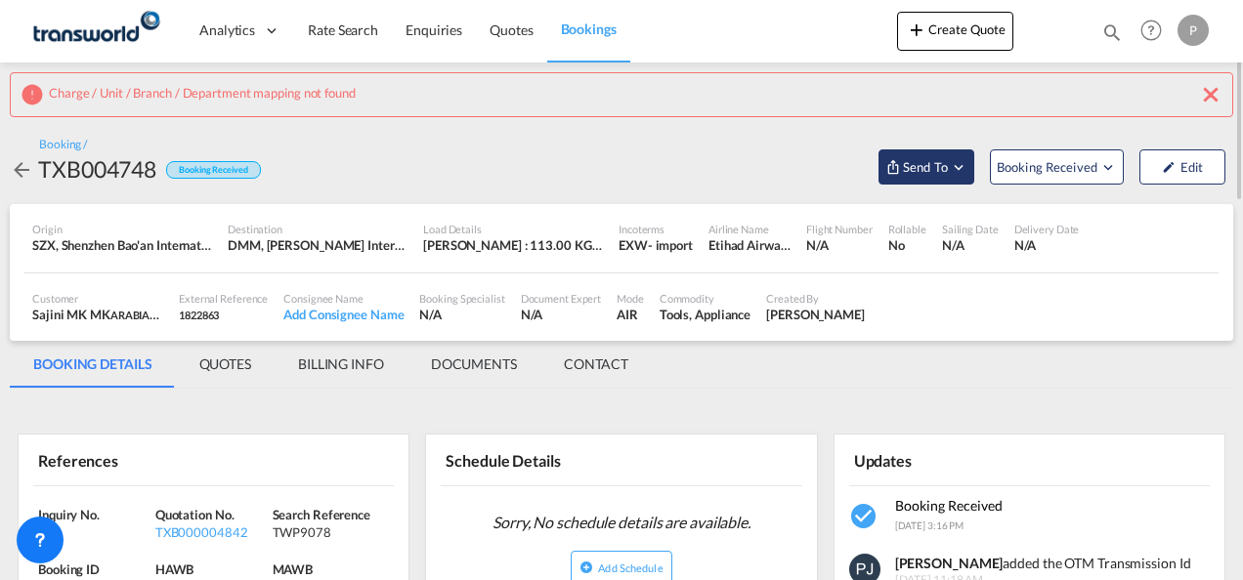
click at [956, 170] on md-icon "Open demo menu" at bounding box center [959, 167] width 18 height 18
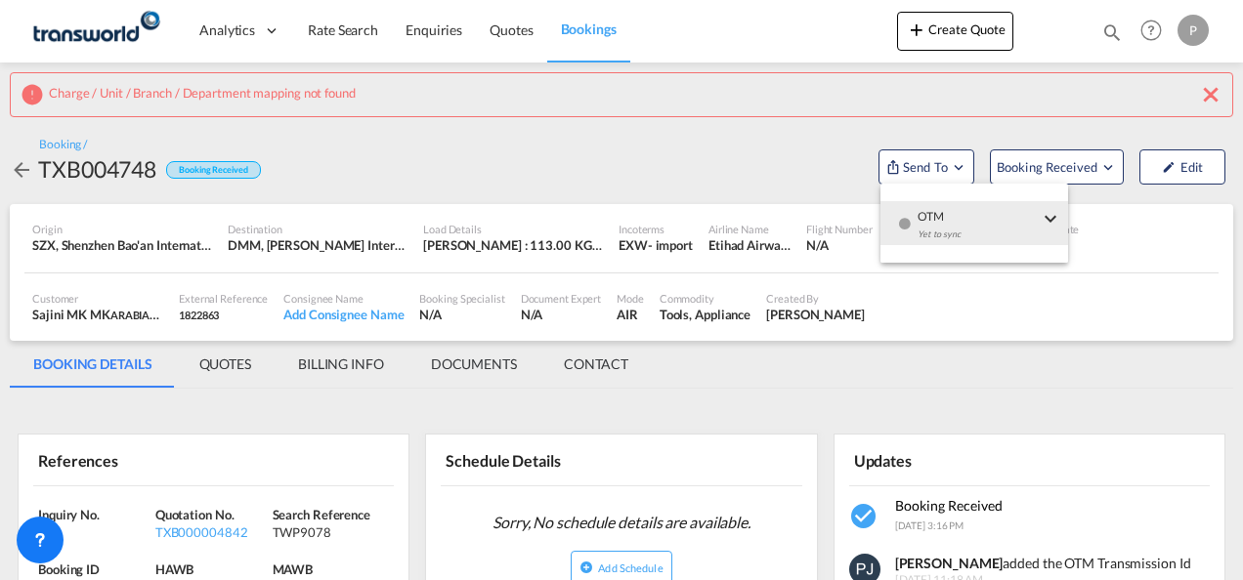
click at [1217, 93] on md-backdrop at bounding box center [621, 290] width 1243 height 580
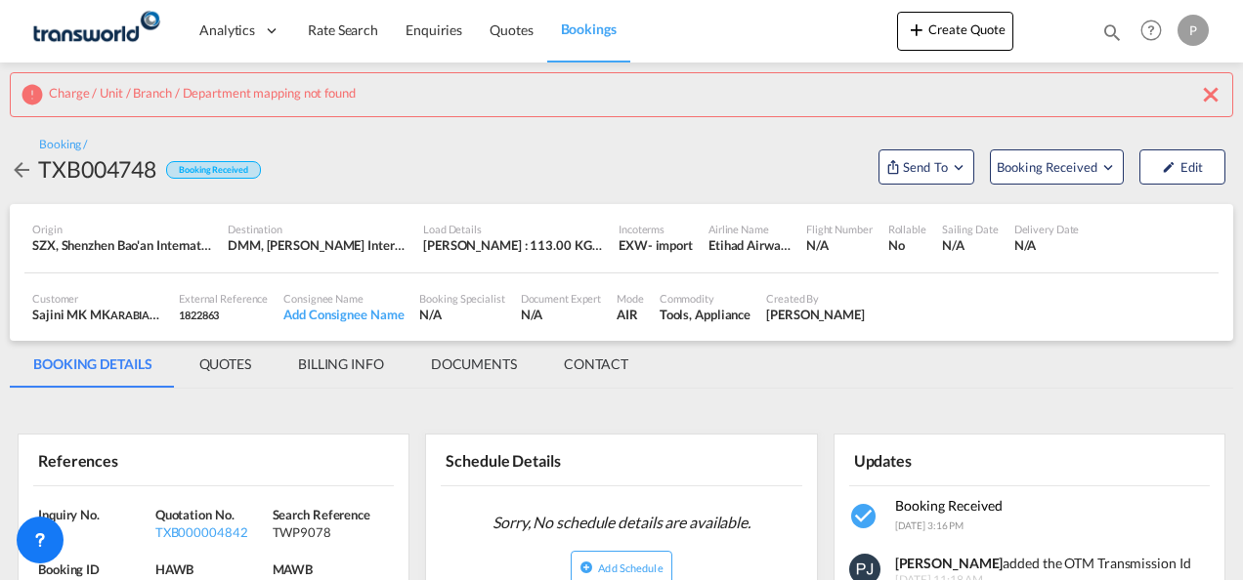
click at [1208, 96] on md-icon "icon-close" at bounding box center [1210, 94] width 23 height 23
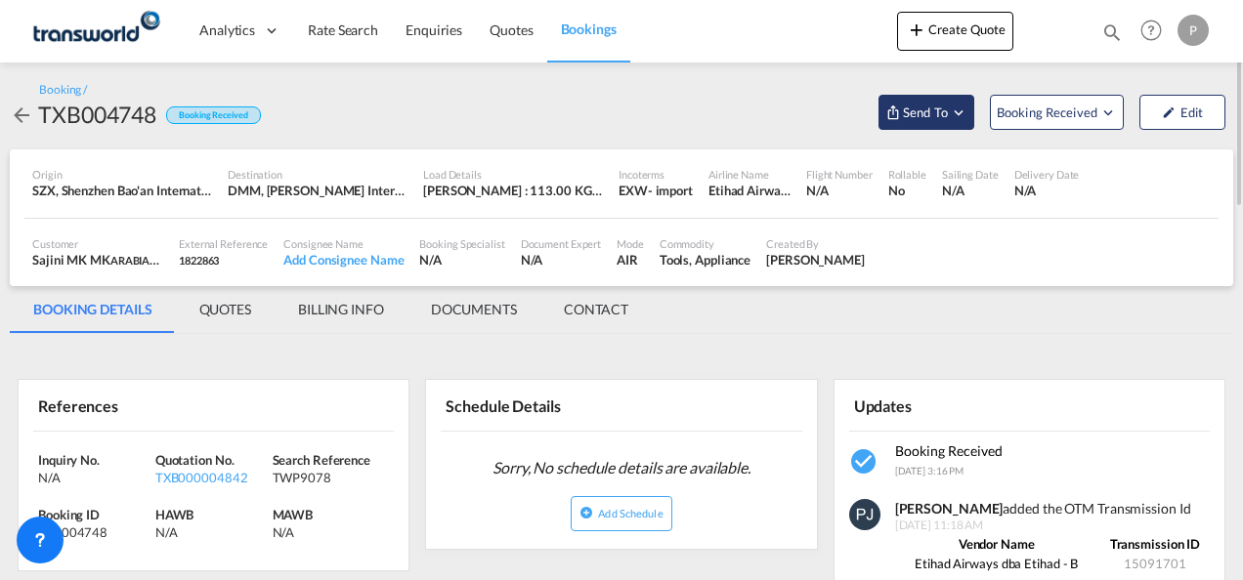
click at [961, 113] on md-icon "Open demo menu" at bounding box center [959, 113] width 18 height 18
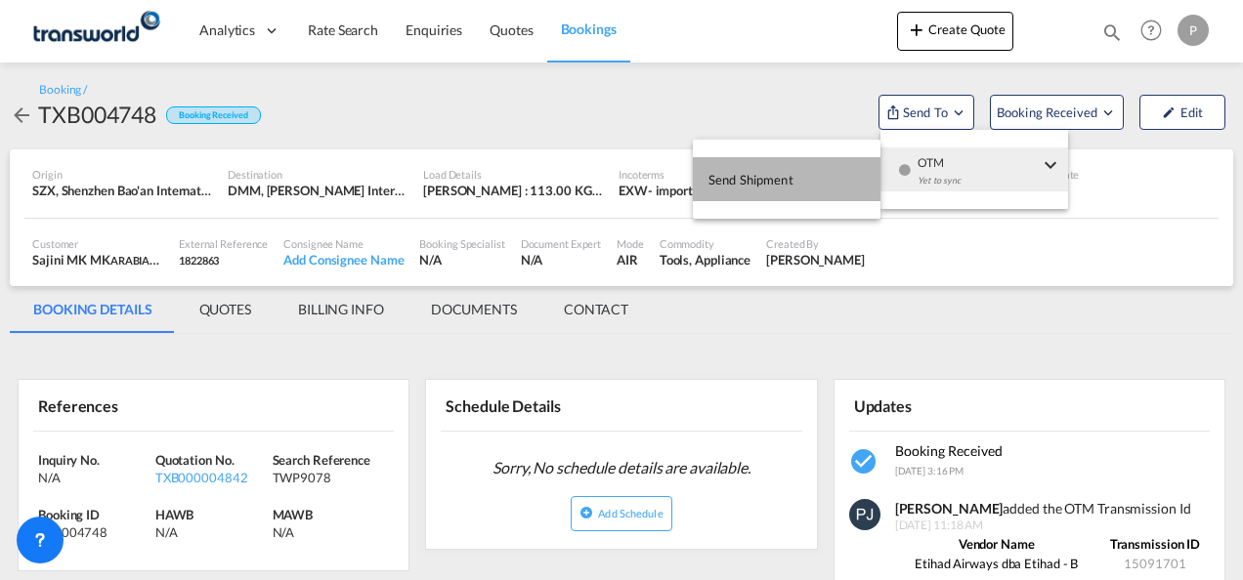
click at [768, 176] on span "Send Shipment" at bounding box center [750, 179] width 85 height 31
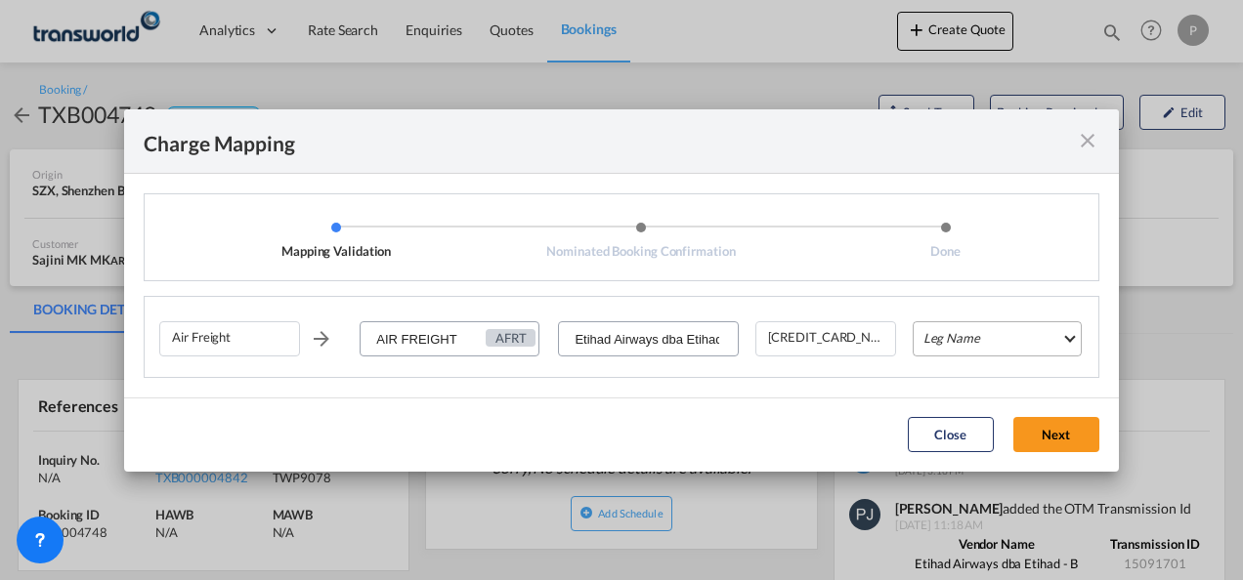
click at [958, 339] on md-select "Leg Name HANDLING ORIGIN HANDLING DESTINATION OTHERS TL PICK UP CUSTOMS ORIGIN …" at bounding box center [997, 338] width 169 height 35
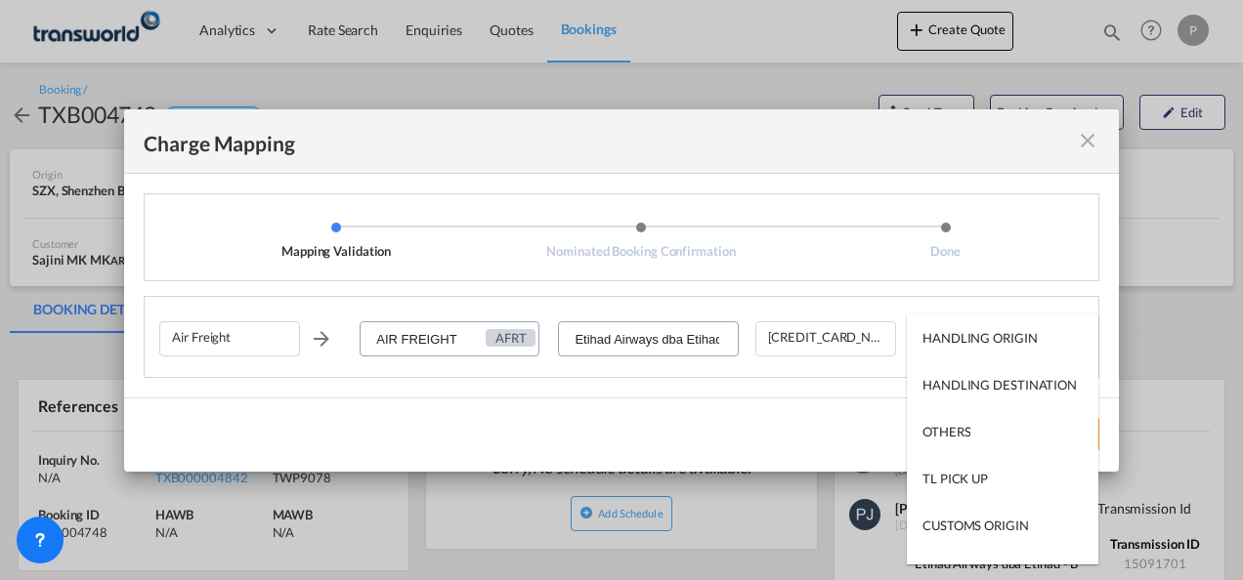
type md-option "HANDLING ORIGIN"
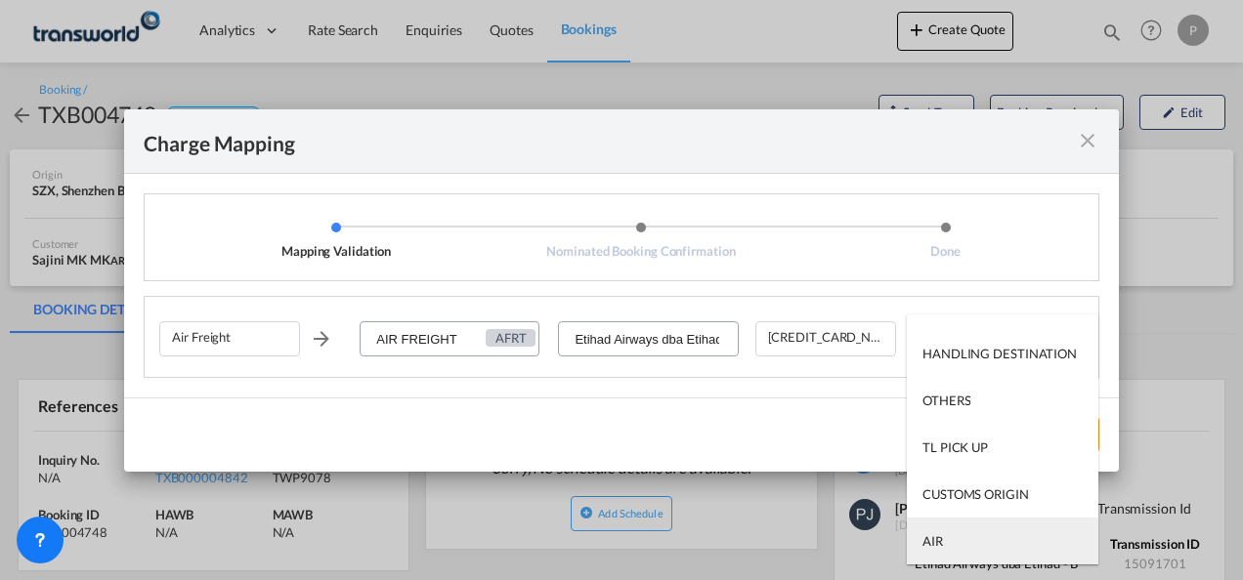
type md-option "AIR"
click at [964, 537] on md-option "AIR" at bounding box center [1002, 541] width 191 height 47
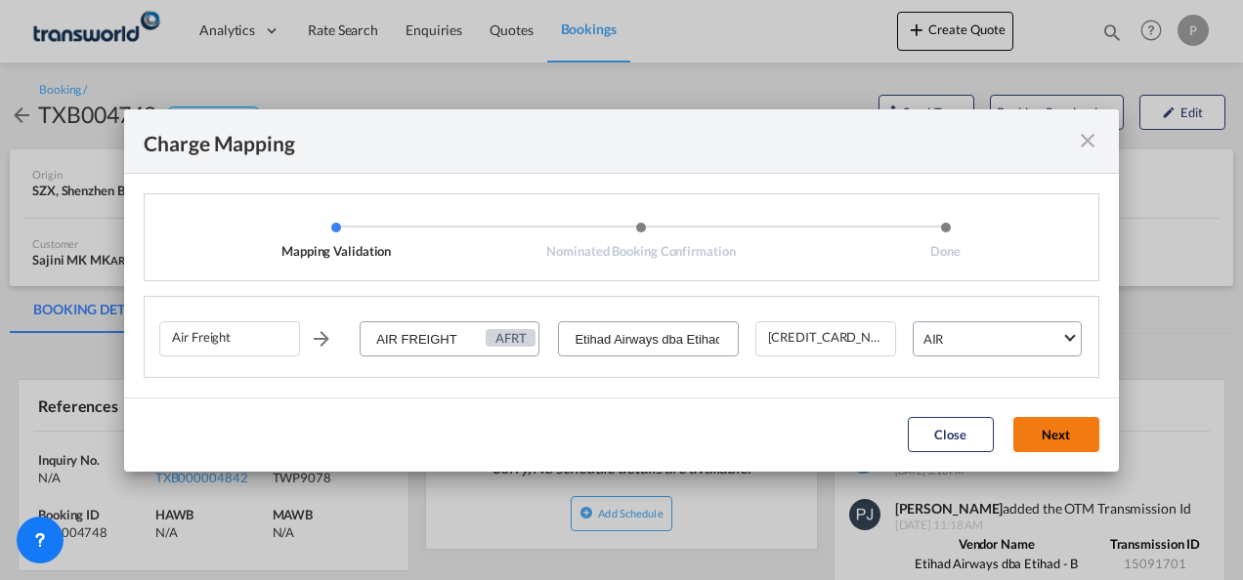
click at [1046, 430] on button "Next" at bounding box center [1056, 434] width 86 height 35
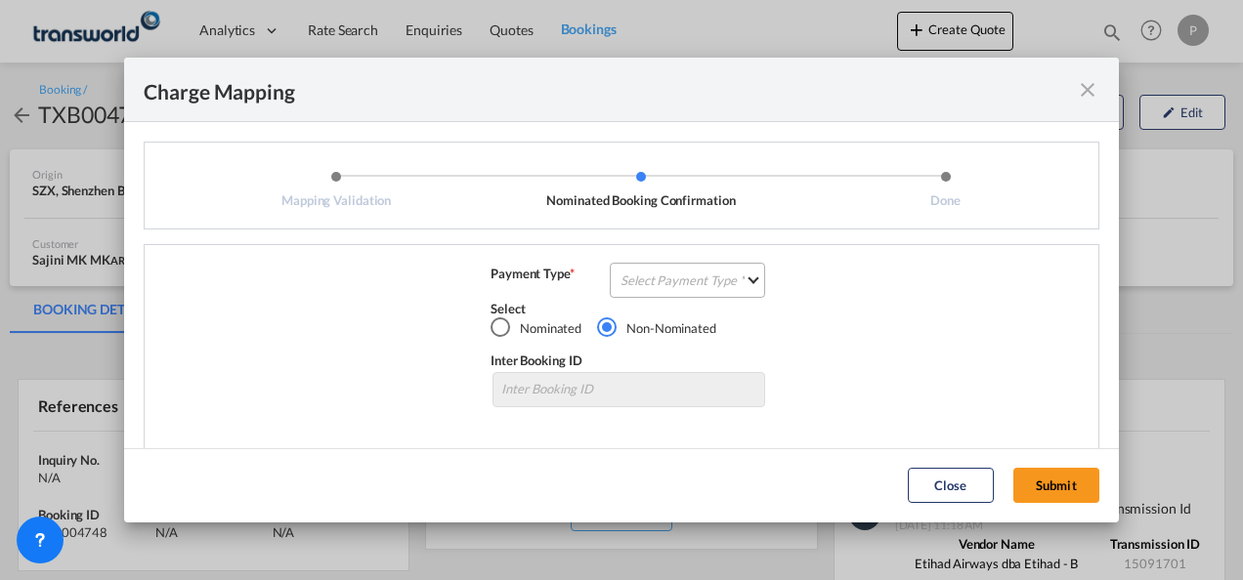
click at [681, 277] on md-select "Select Payment Type COLLECT PREPAID" at bounding box center [687, 280] width 155 height 35
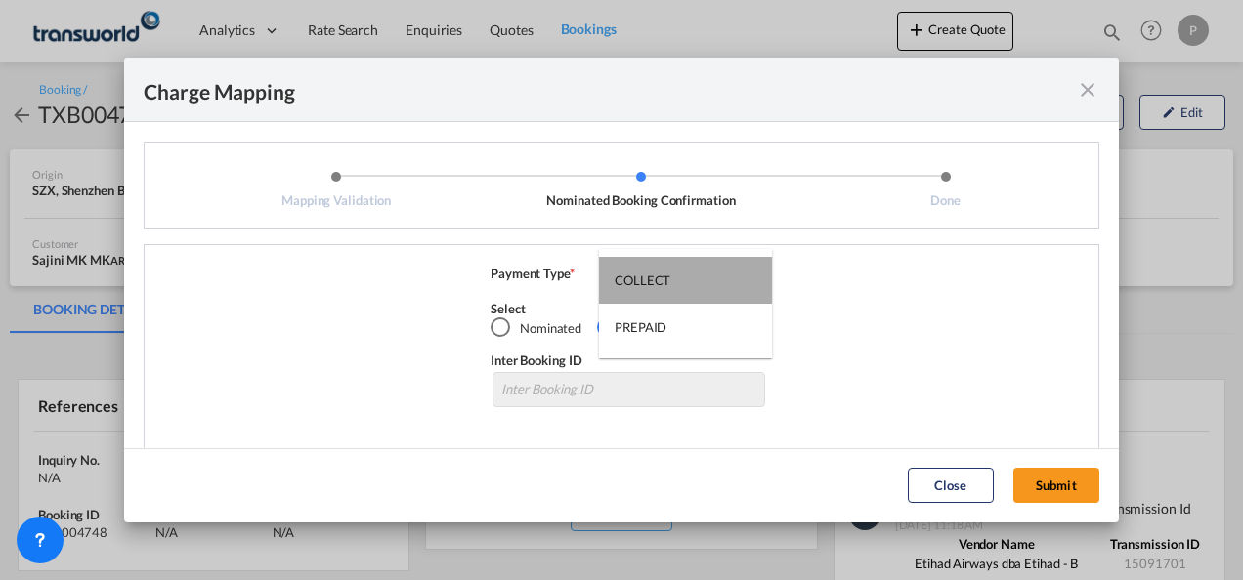
click at [675, 279] on md-option "COLLECT" at bounding box center [685, 280] width 173 height 47
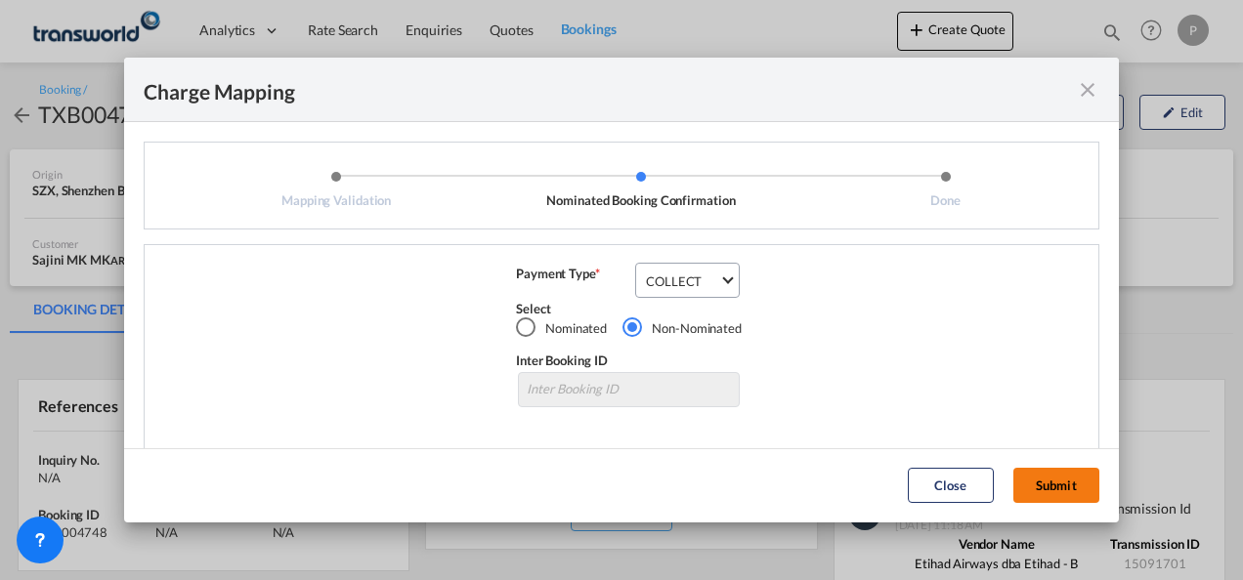
click at [1067, 490] on button "Submit" at bounding box center [1056, 485] width 86 height 35
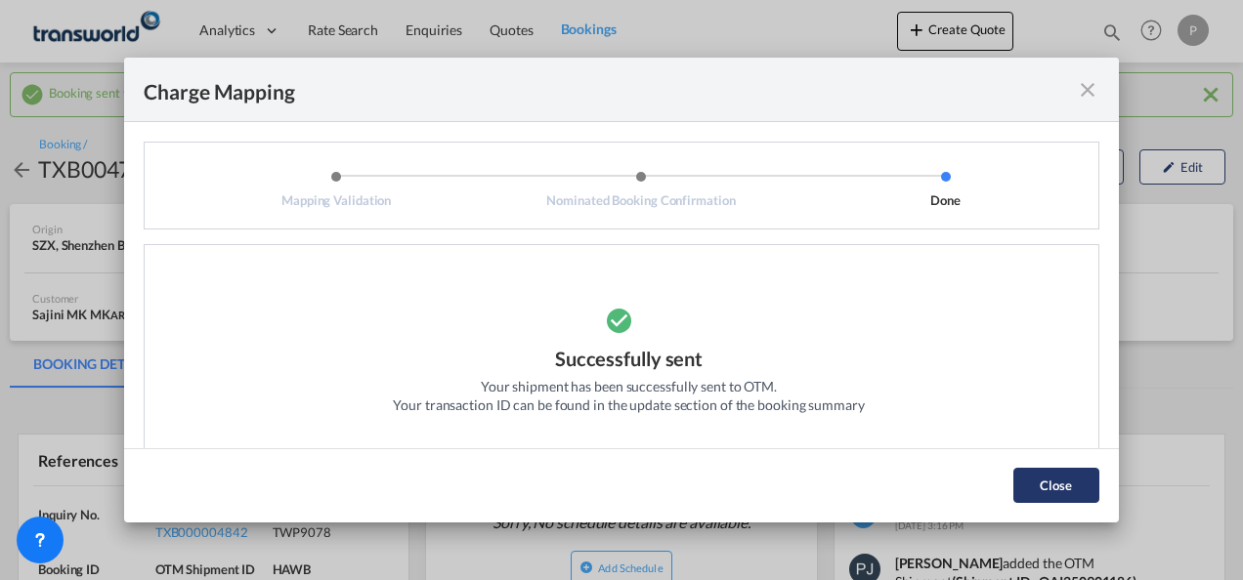
click at [1052, 482] on button "Close" at bounding box center [1056, 485] width 86 height 35
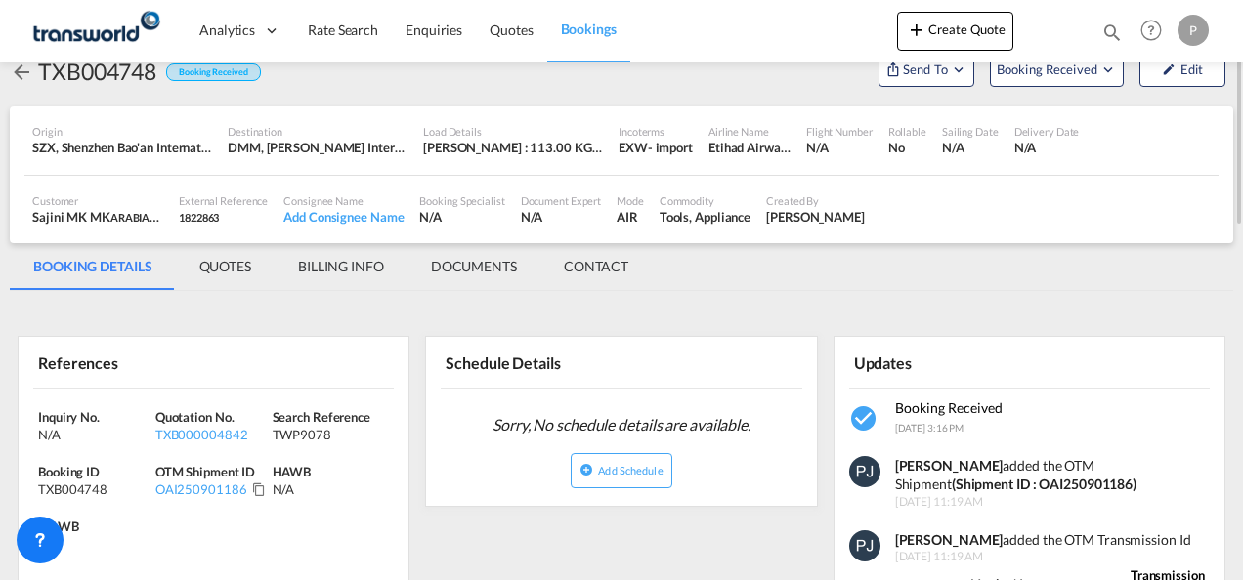
scroll to position [195, 0]
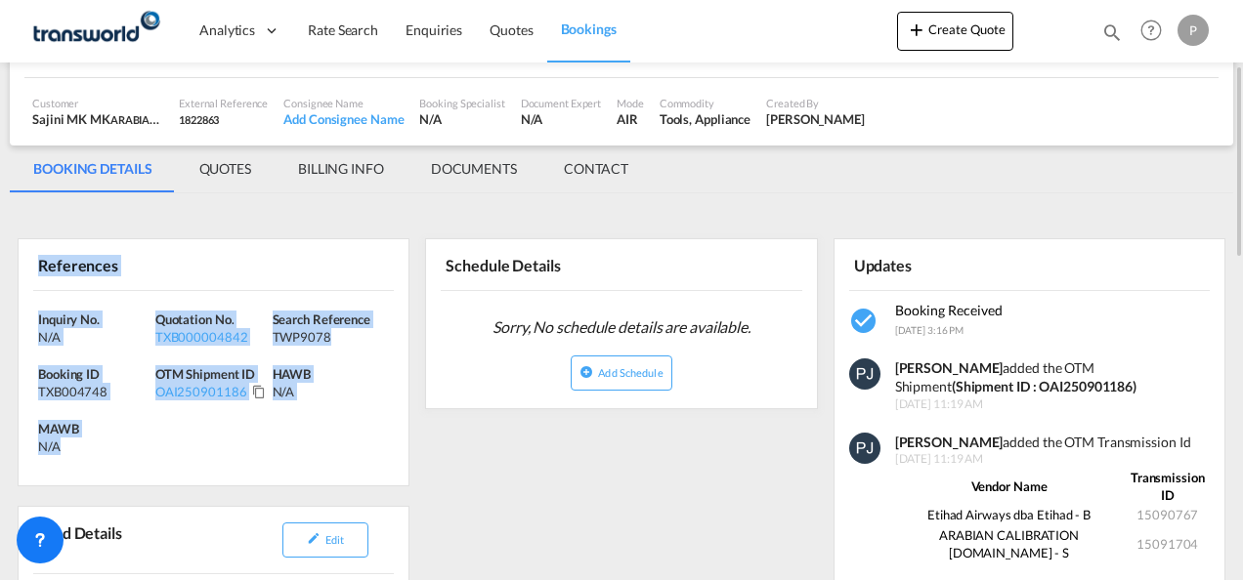
drag, startPoint x: 37, startPoint y: 265, endPoint x: 190, endPoint y: 453, distance: 242.5
click at [190, 453] on div "References Inquiry No. N/A Quotation No. TXB000004842 Search Reference TWP9078 …" at bounding box center [214, 362] width 392 height 248
copy div "References Inquiry No. N/A Quotation No. TXB000004842 Search Reference TWP9078 …"
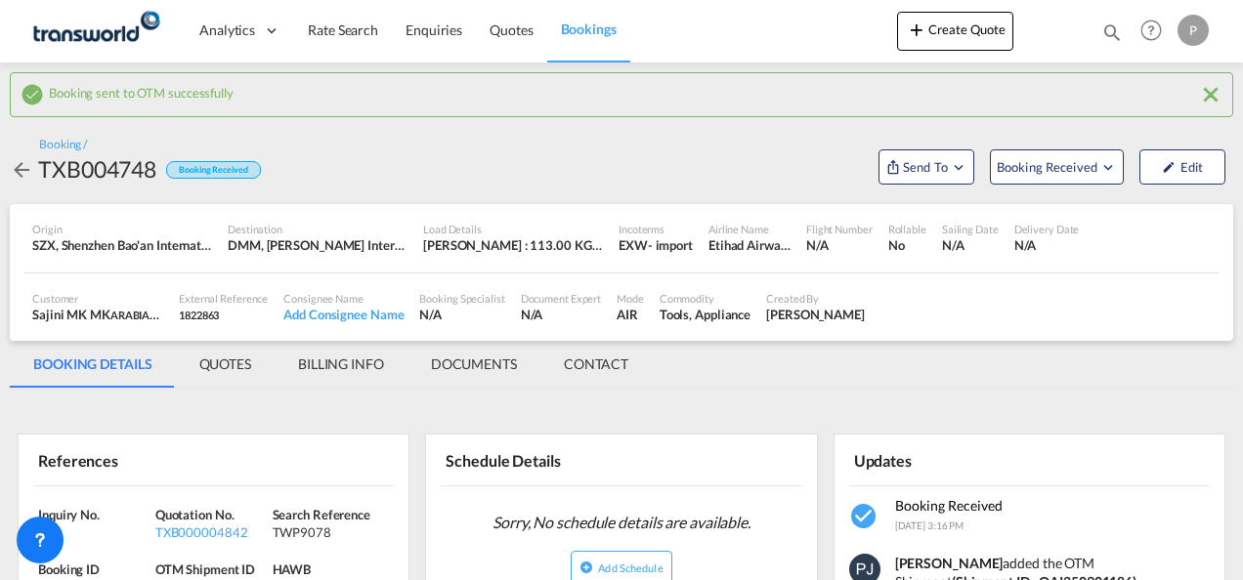
click at [1213, 94] on md-icon "icon-close" at bounding box center [1210, 94] width 23 height 23
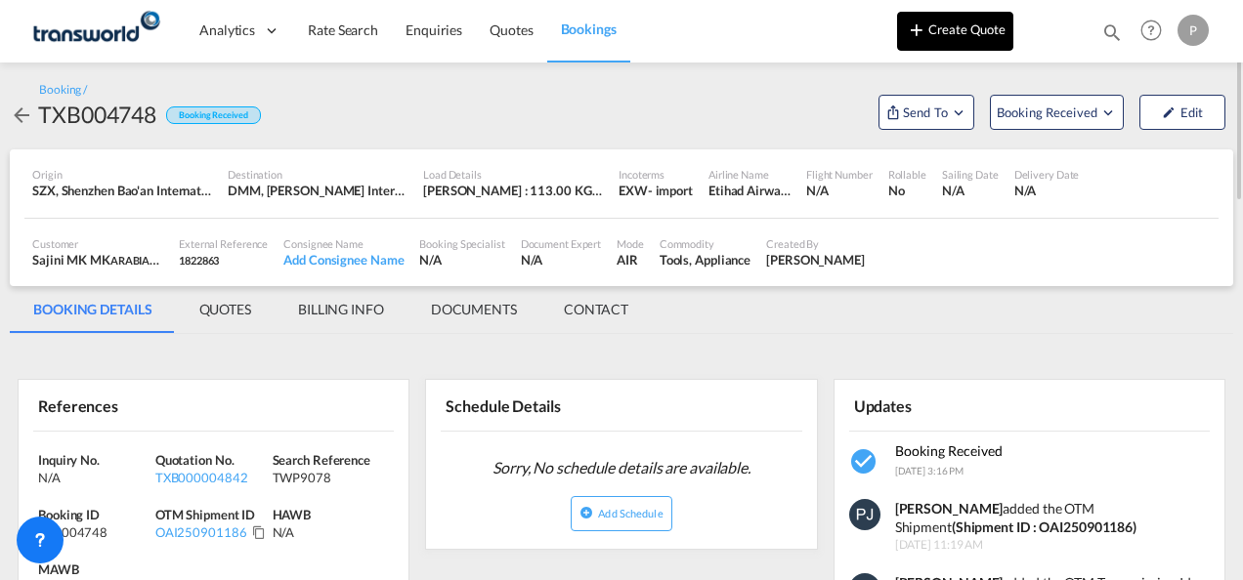
click at [970, 33] on button "Create Quote" at bounding box center [955, 31] width 116 height 39
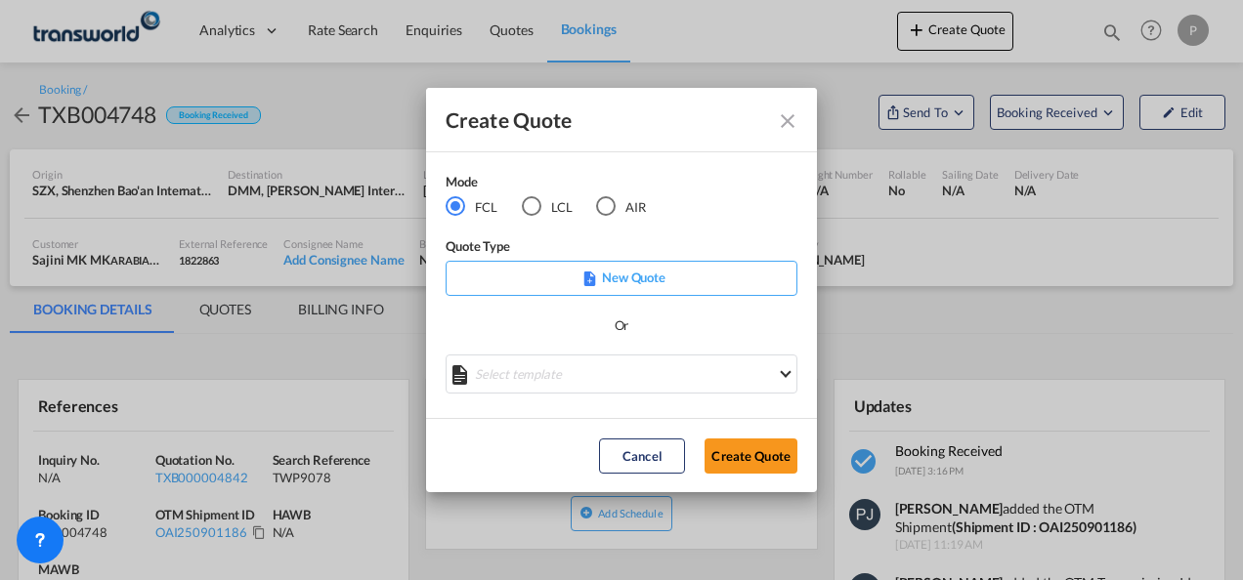
click at [537, 207] on div "LCL" at bounding box center [532, 206] width 20 height 20
click at [770, 453] on button "Create Quote" at bounding box center [750, 456] width 93 height 35
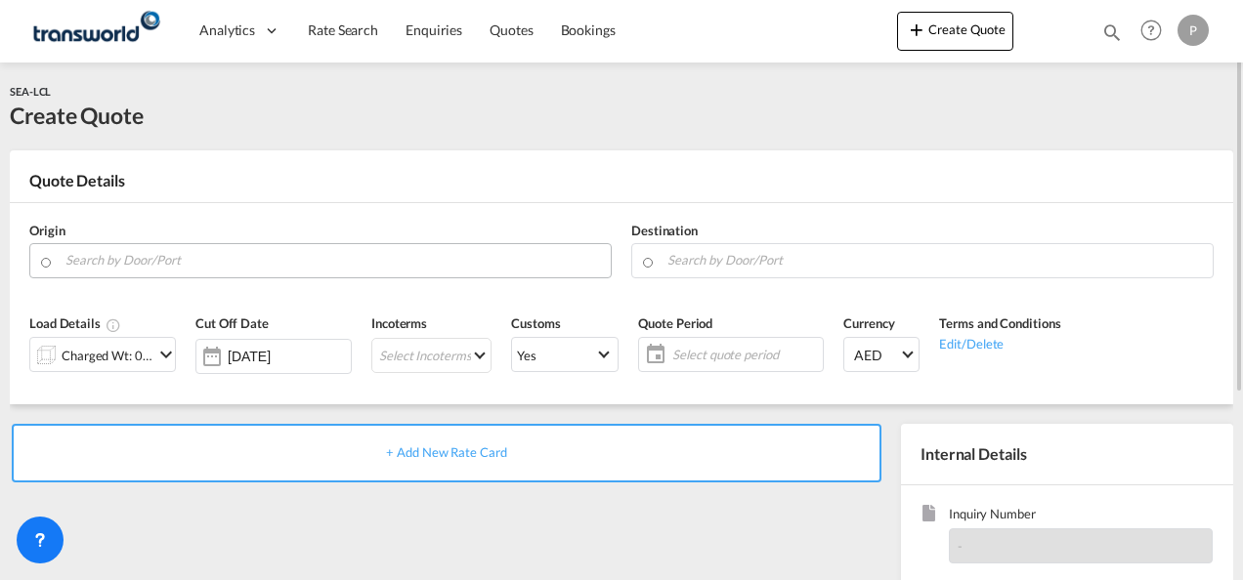
click at [302, 258] on input "Search by Door/Port" at bounding box center [332, 260] width 535 height 34
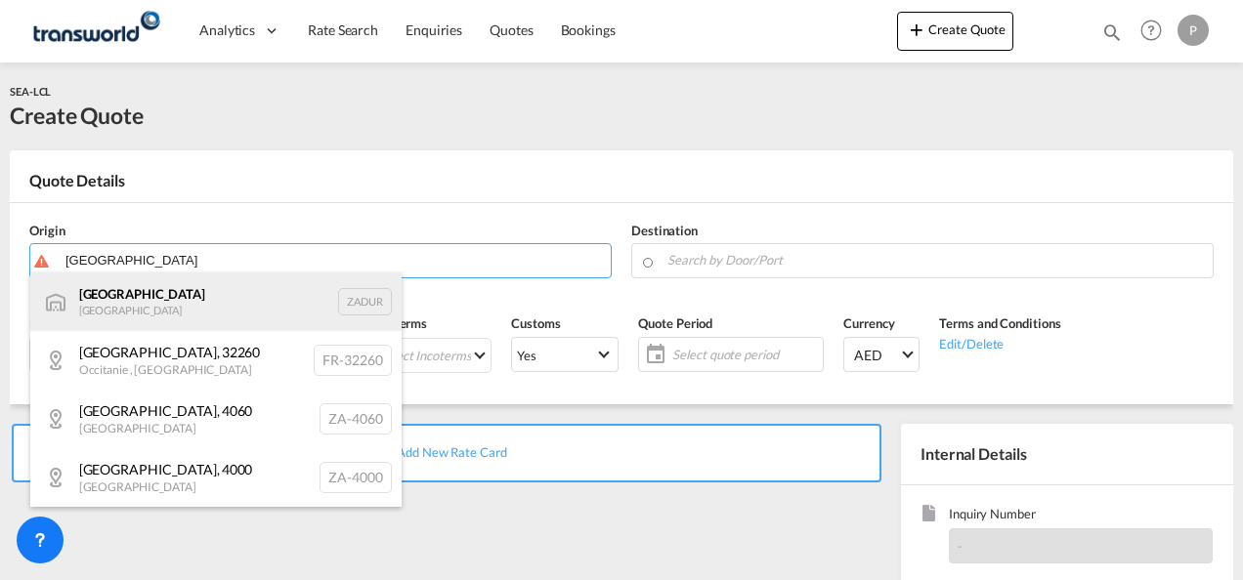
click at [150, 301] on div "[GEOGRAPHIC_DATA] [GEOGRAPHIC_DATA] ZADUR" at bounding box center [215, 302] width 371 height 59
type input "[GEOGRAPHIC_DATA], ZADUR"
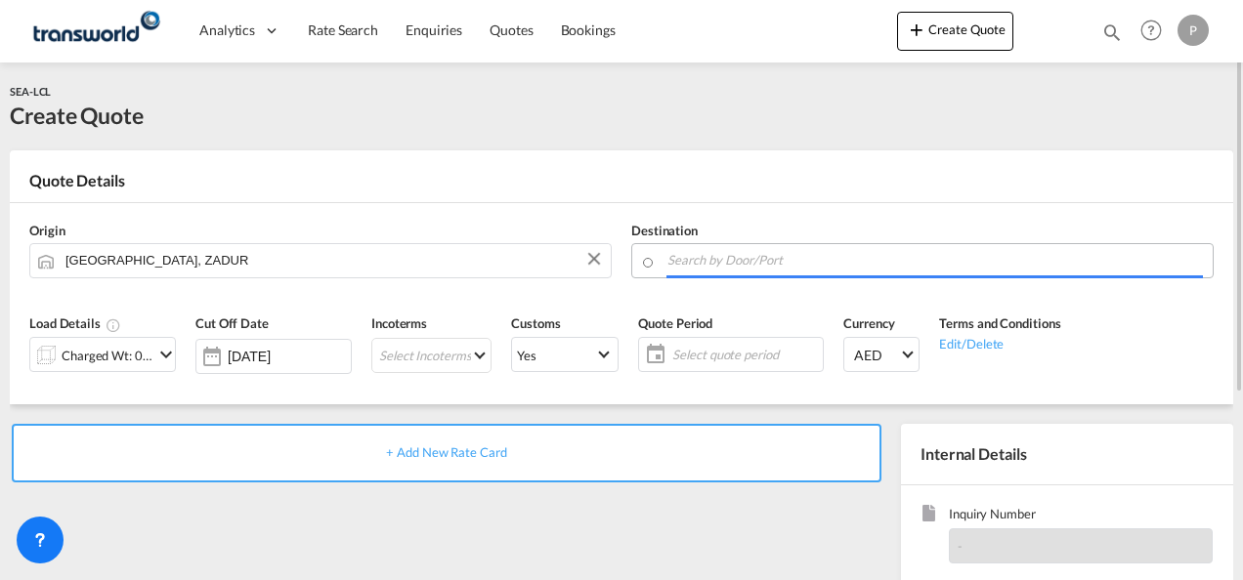
click at [712, 265] on input "Search by Door/Port" at bounding box center [934, 260] width 535 height 34
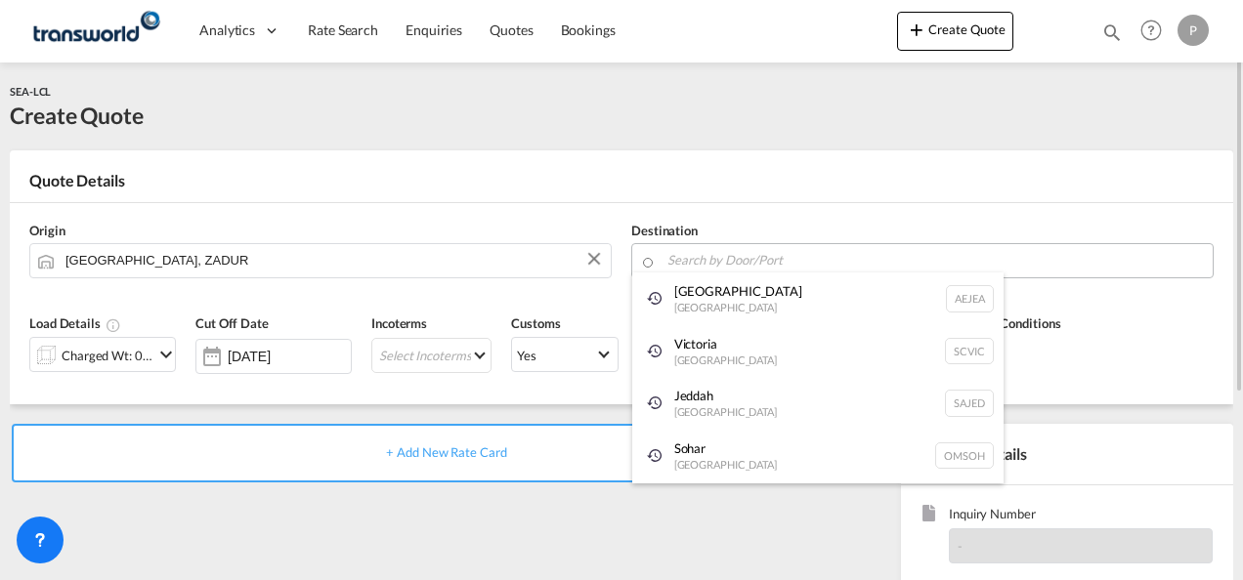
paste input "[GEOGRAPHIC_DATA]"
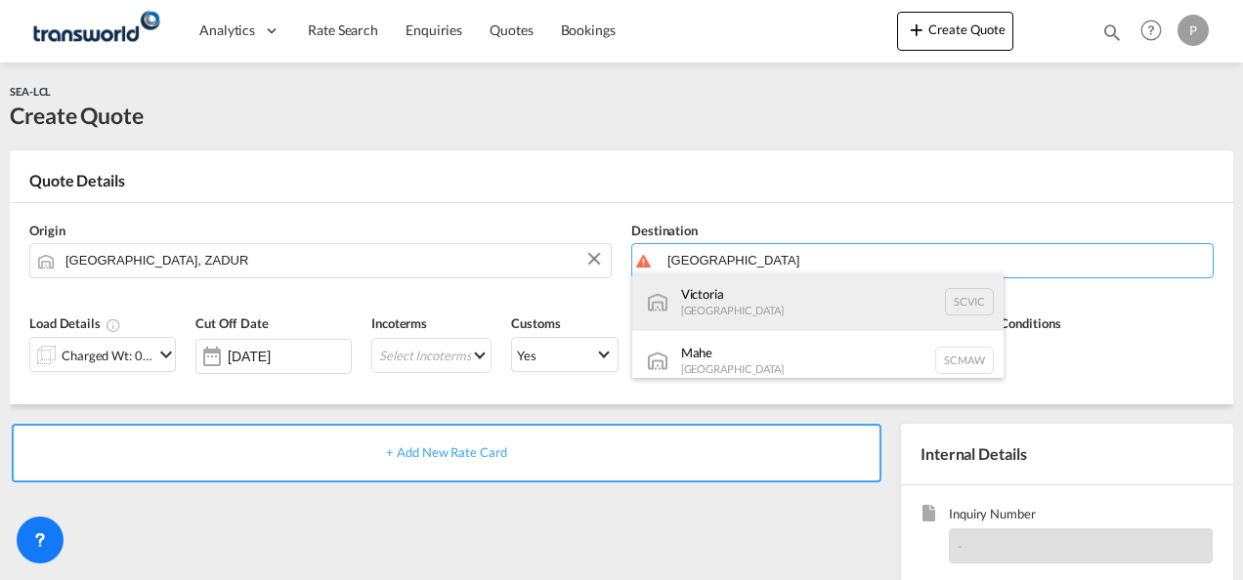
click at [716, 306] on div "Victoria [GEOGRAPHIC_DATA] SCVIC" at bounding box center [817, 302] width 371 height 59
type input "[GEOGRAPHIC_DATA], SCVIC"
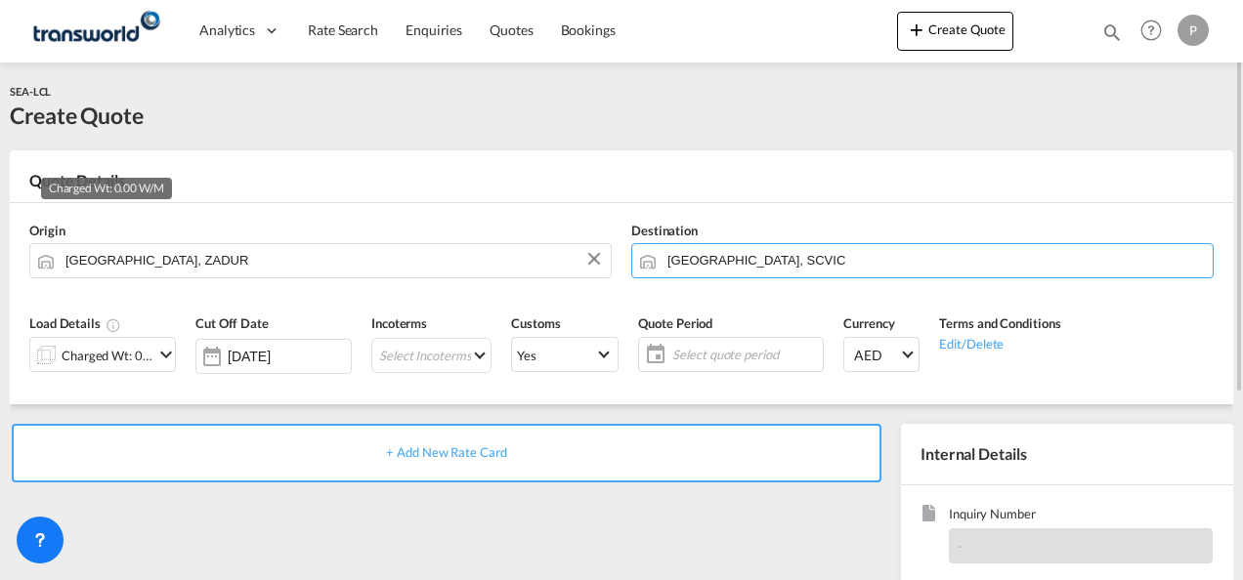
click at [145, 354] on div "Charged Wt: 0.00 W/M" at bounding box center [108, 355] width 92 height 27
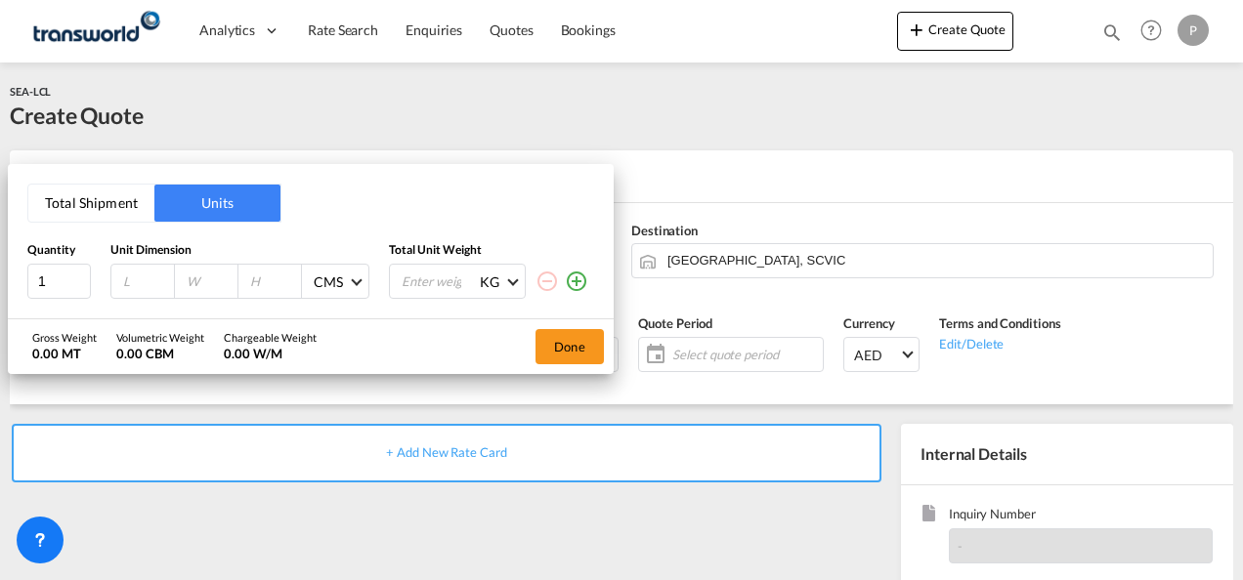
click at [84, 197] on button "Total Shipment" at bounding box center [91, 203] width 126 height 37
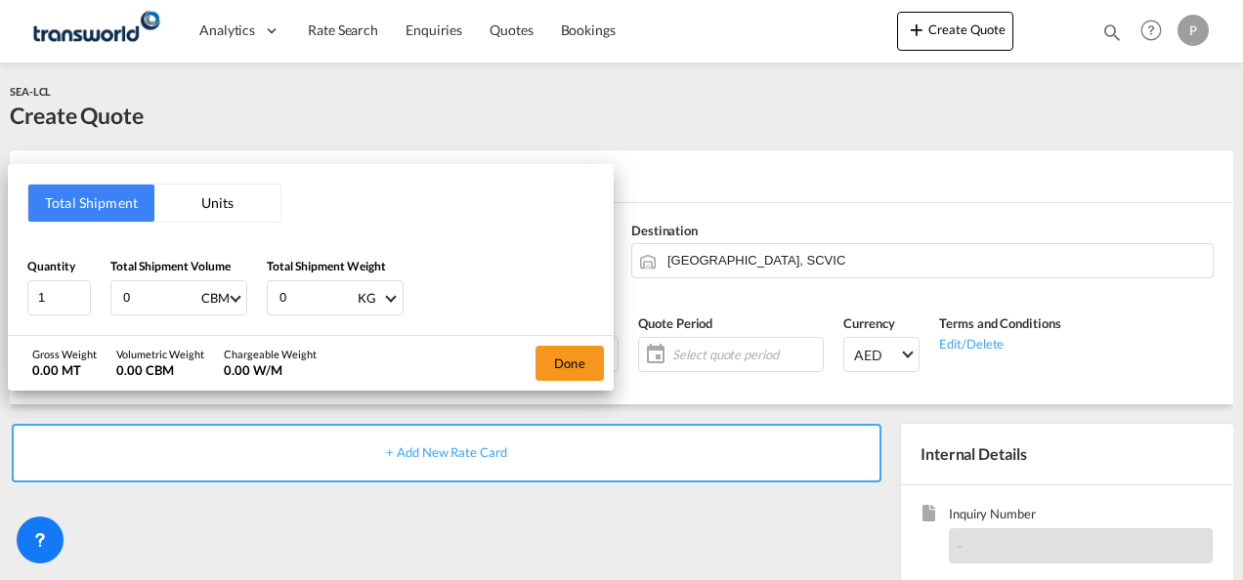
drag, startPoint x: 152, startPoint y: 296, endPoint x: 111, endPoint y: 297, distance: 41.0
click at [111, 297] on div "0 CBM CBM CFT" at bounding box center [178, 297] width 137 height 35
type input "1.755"
type input "120"
click at [555, 354] on button "Done" at bounding box center [569, 363] width 68 height 35
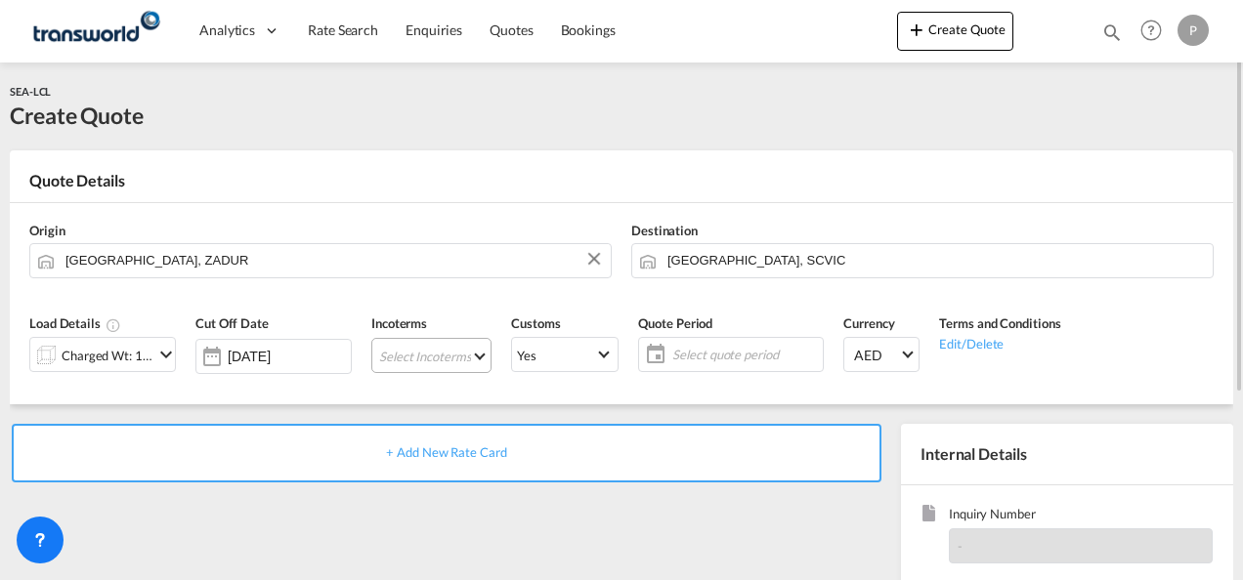
click at [424, 356] on md-select "Select Incoterms DDP - export Delivery Duty Paid DAP - export Delivered at Plac…" at bounding box center [431, 355] width 120 height 35
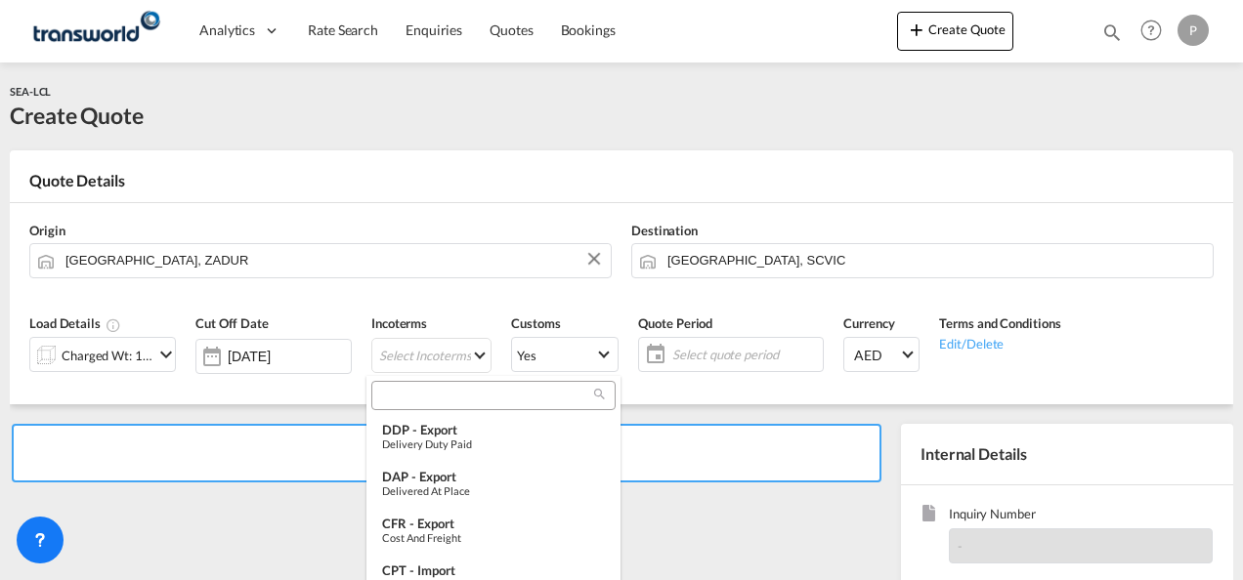
click at [442, 403] on input "search" at bounding box center [485, 396] width 217 height 18
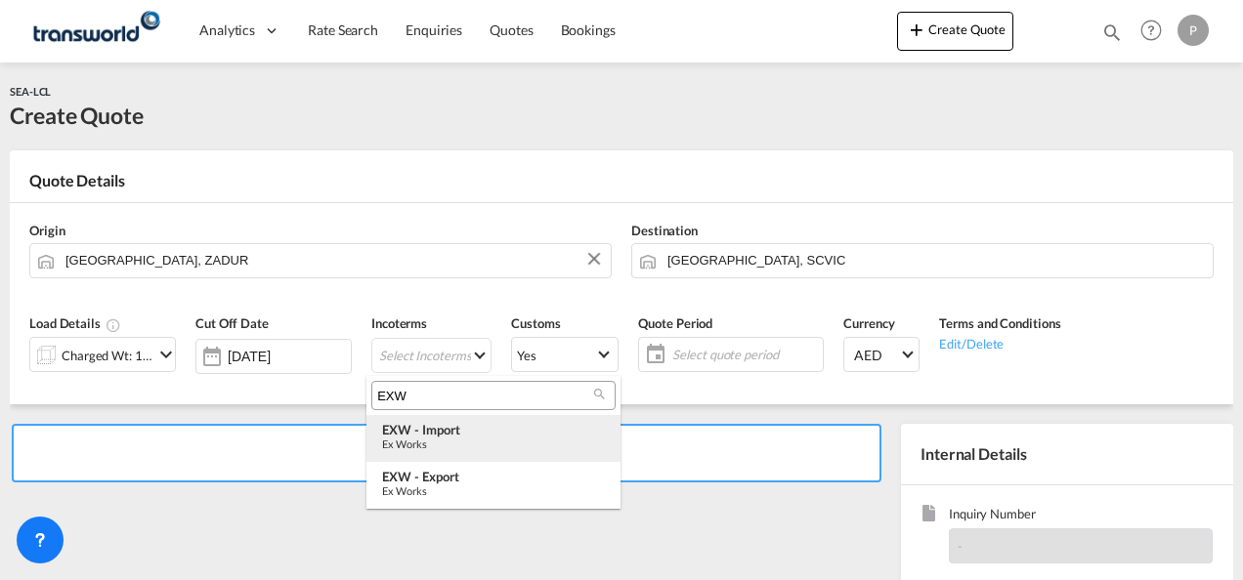
type input "EXW"
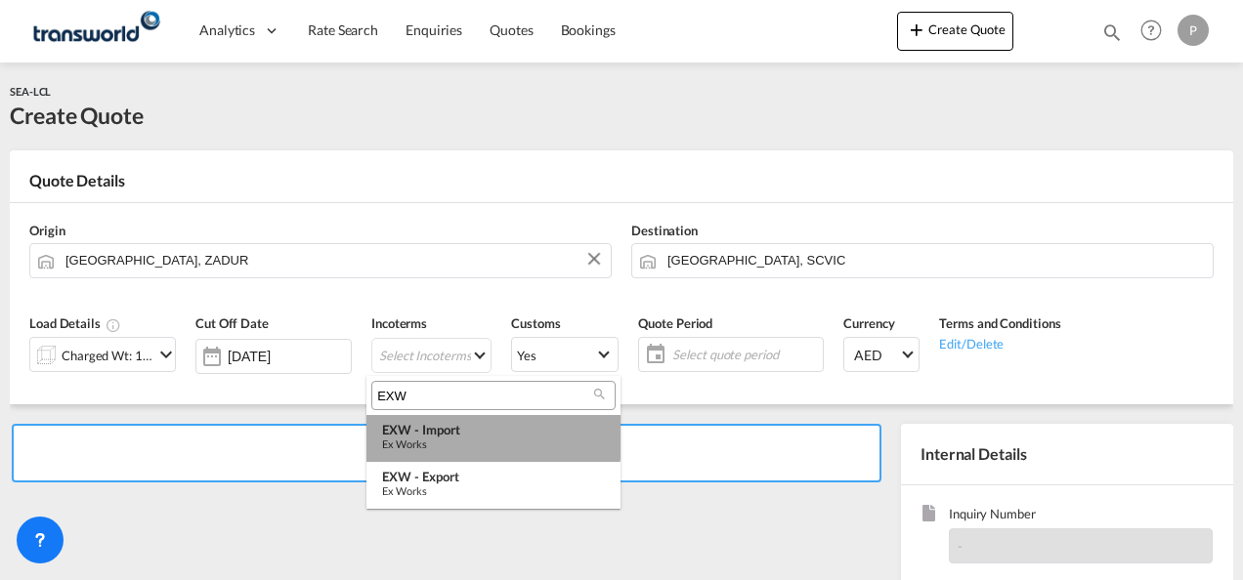
click at [441, 434] on div "EXW - import" at bounding box center [493, 430] width 223 height 16
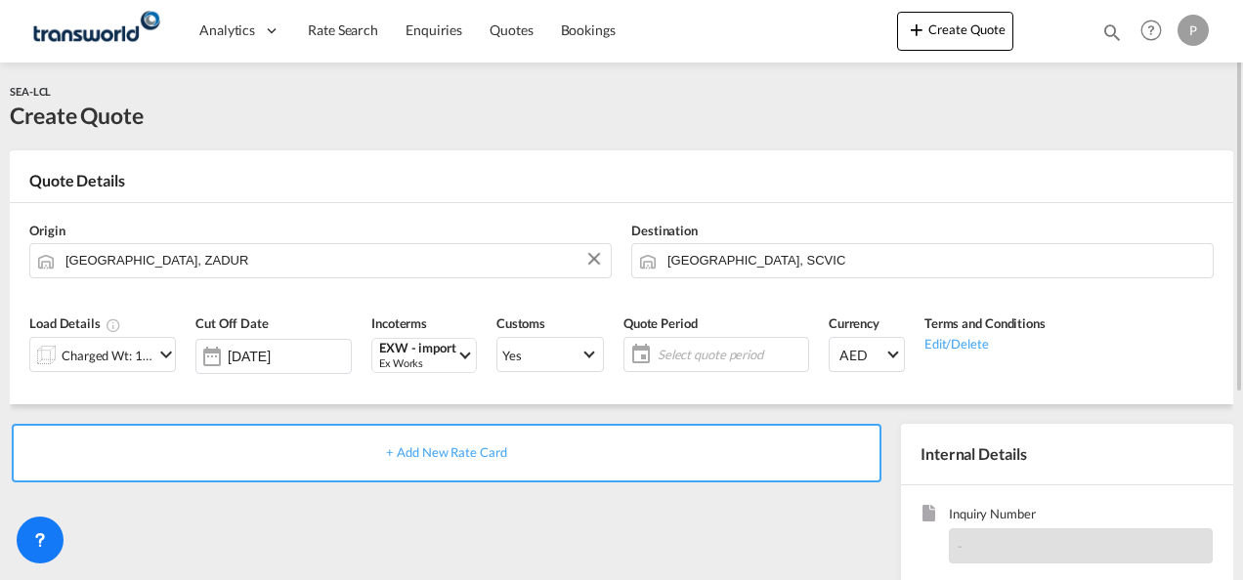
click at [686, 352] on span "Select quote period" at bounding box center [731, 355] width 146 height 18
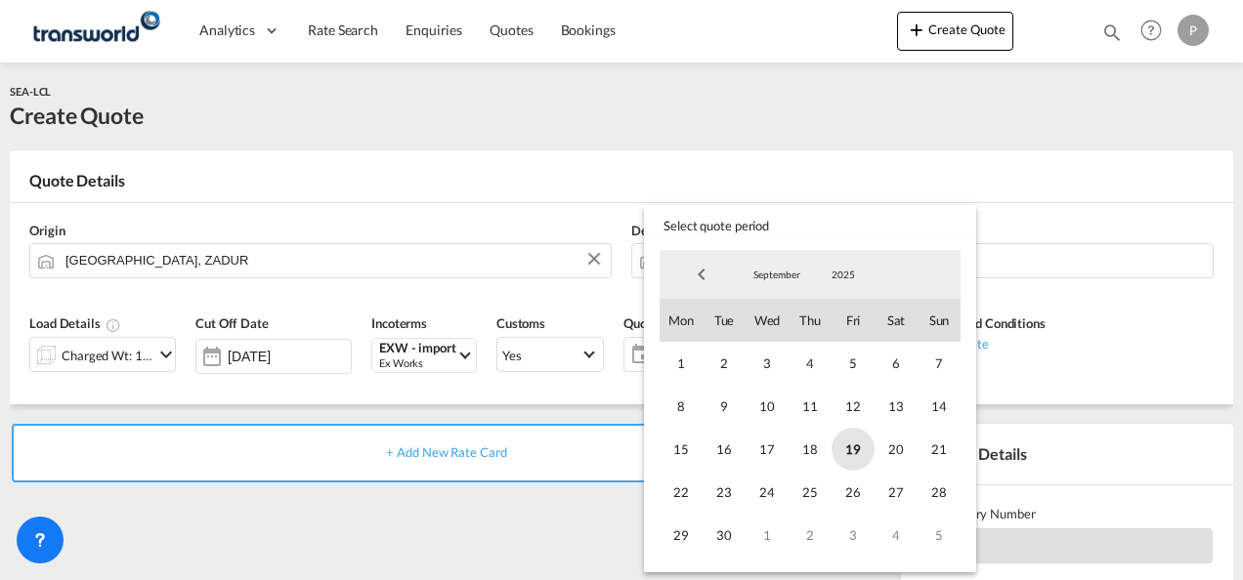
click at [855, 453] on span "19" at bounding box center [852, 449] width 43 height 43
click at [726, 530] on span "30" at bounding box center [723, 535] width 43 height 43
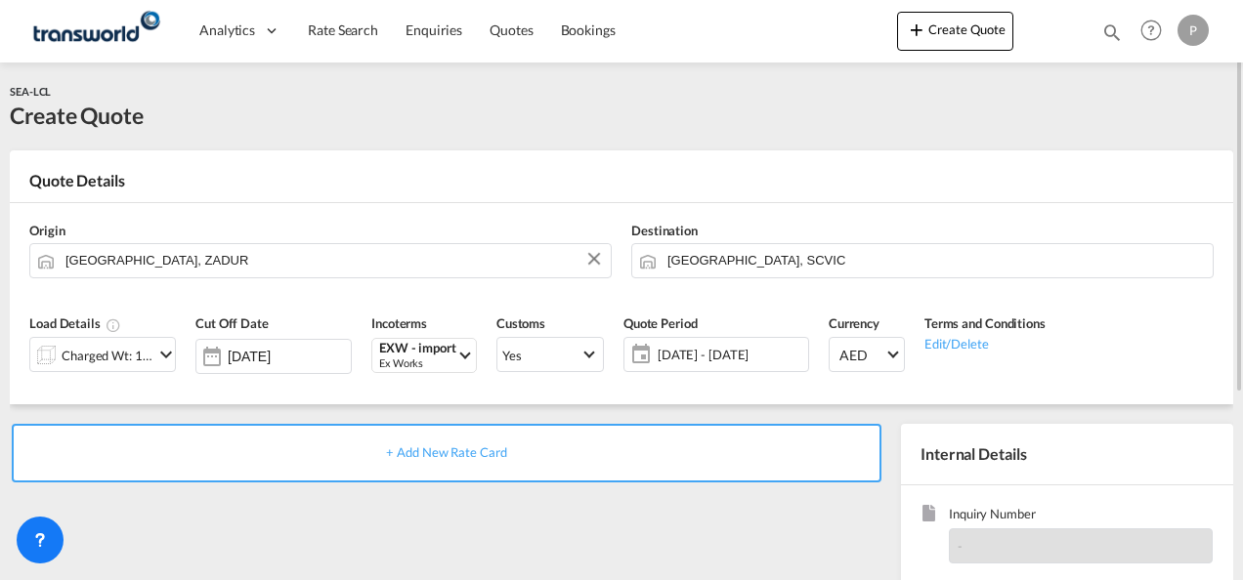
scroll to position [195, 0]
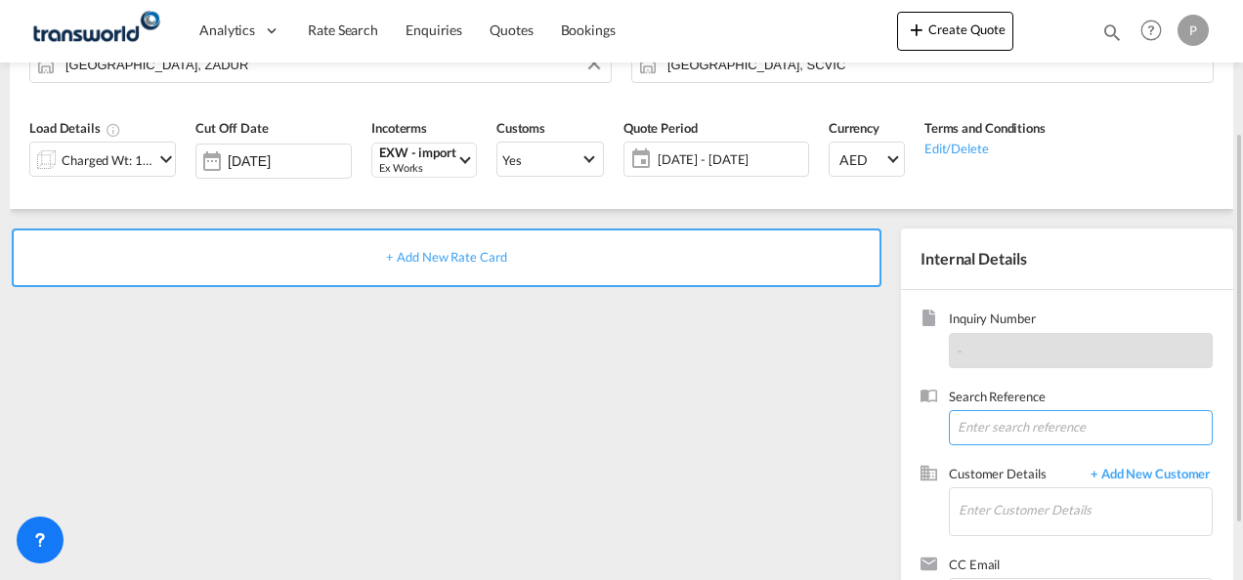
click at [996, 432] on input at bounding box center [1081, 427] width 264 height 35
click at [997, 427] on input at bounding box center [1081, 427] width 264 height 35
paste input "TWP9035"
type input "TWP9035"
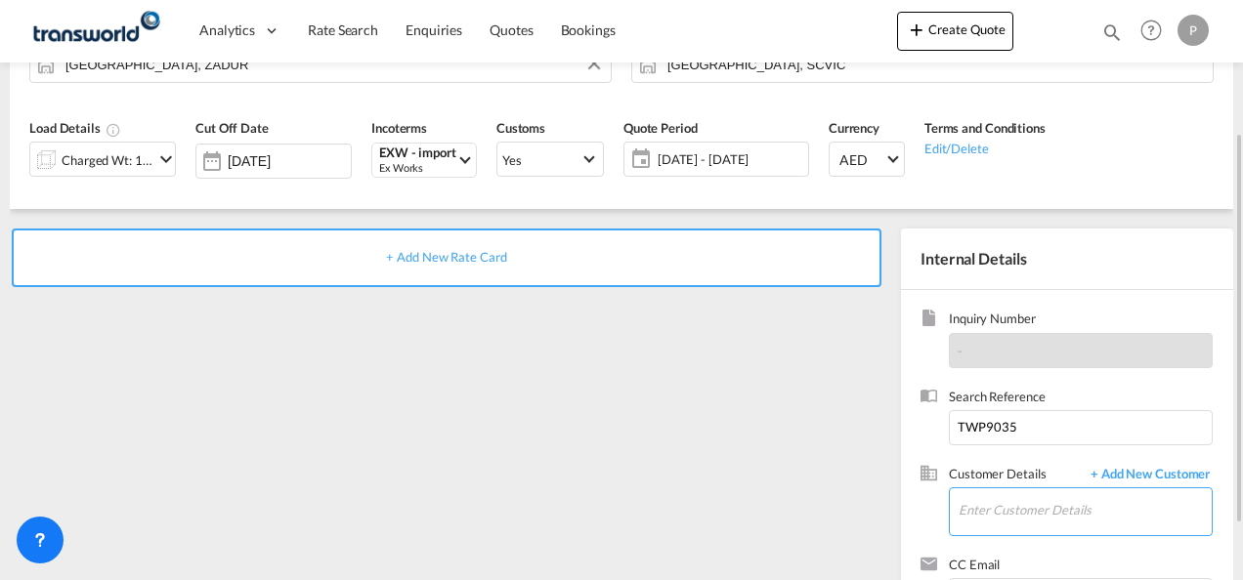
click at [1047, 517] on input "Enter Customer Details" at bounding box center [1084, 510] width 253 height 44
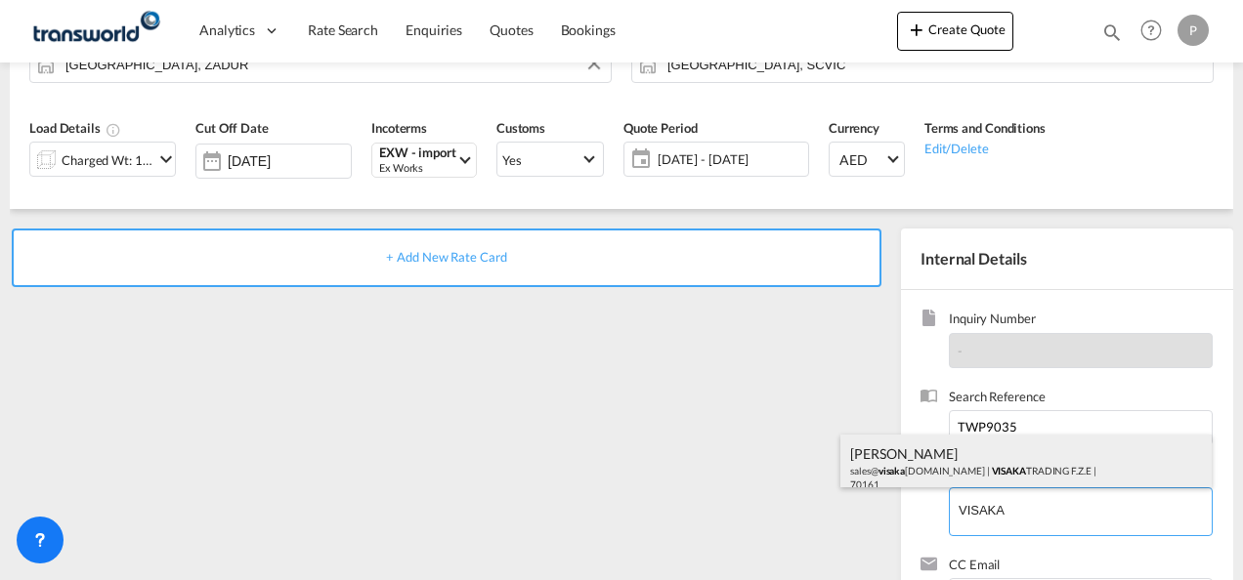
click at [913, 473] on div "[PERSON_NAME] S sales@ [GEOGRAPHIC_DATA] [DOMAIN_NAME] | VISAKA TRADING F.Z.E |…" at bounding box center [1025, 468] width 371 height 66
type input "VISAKA TRADING F.Z.E , [PERSON_NAME] S, [EMAIL_ADDRESS][DOMAIN_NAME]"
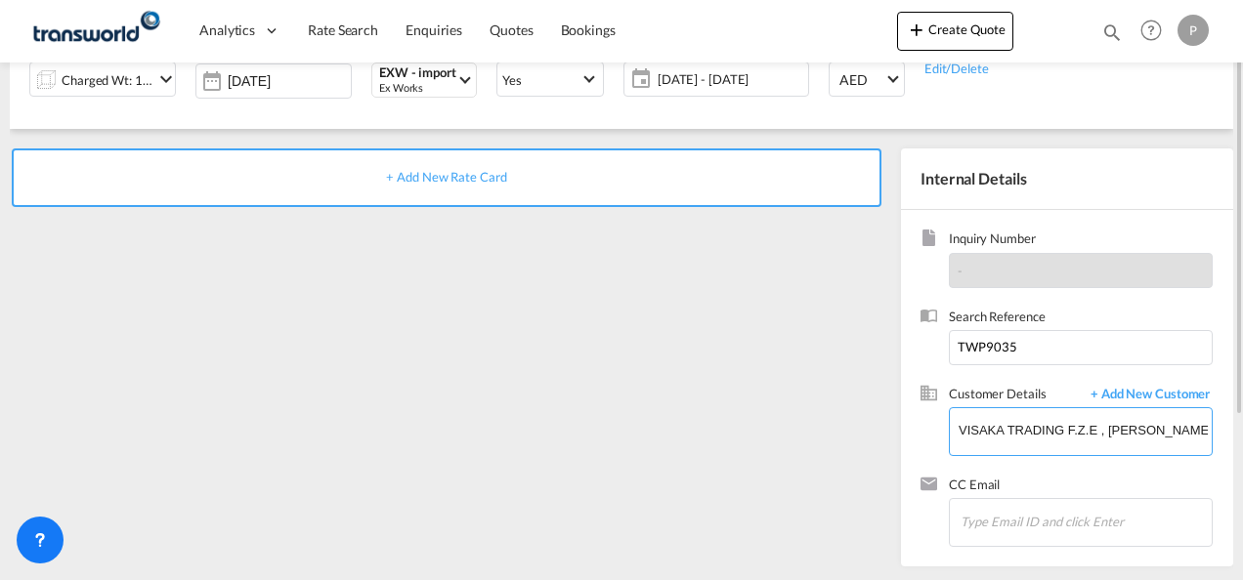
scroll to position [80, 0]
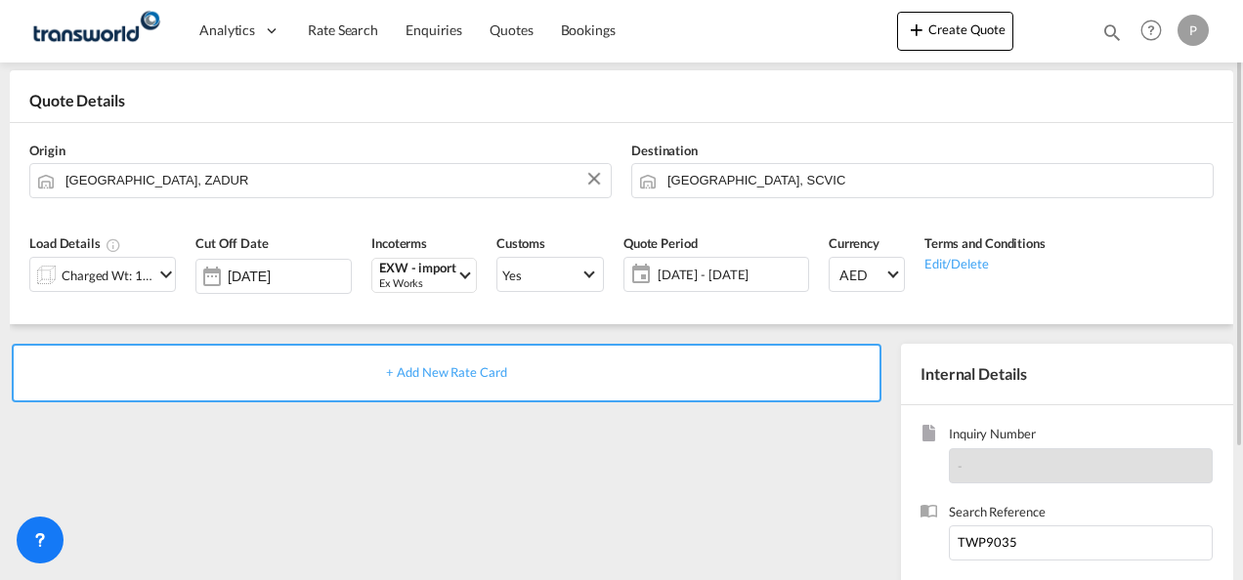
click at [440, 373] on span "+ Add New Rate Card" at bounding box center [446, 372] width 120 height 16
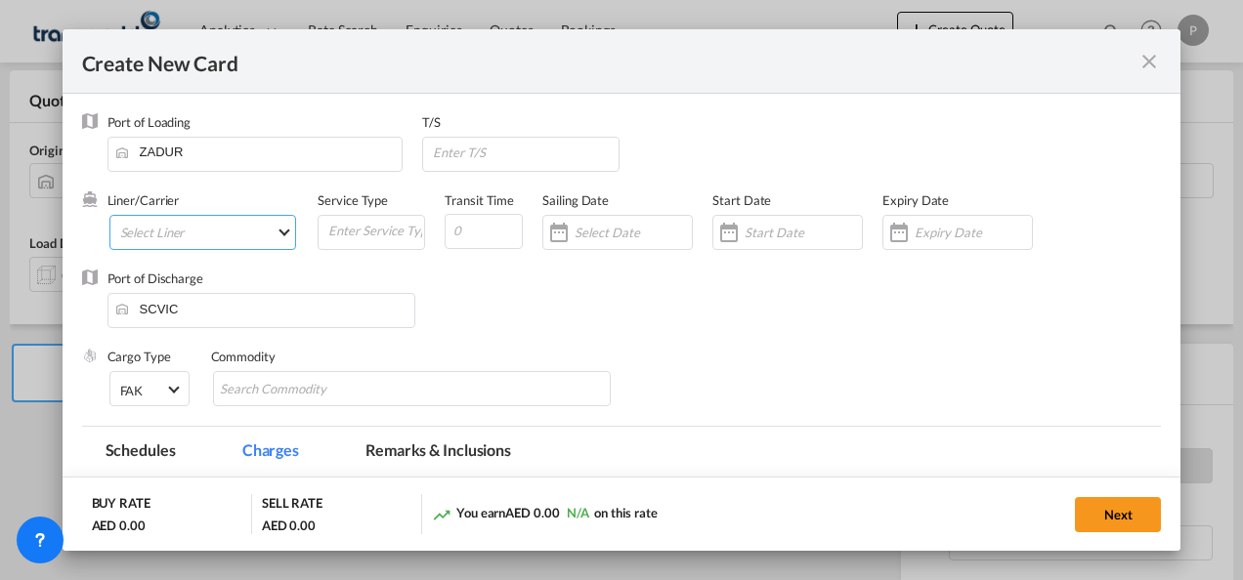
click at [170, 233] on md-select "Select Liner 2HM LOGISTICS D.O.O 2HM LOGISTICS D.O.O. / TDWC-CAPODISTRI 2HM LOG…" at bounding box center [203, 232] width 188 height 35
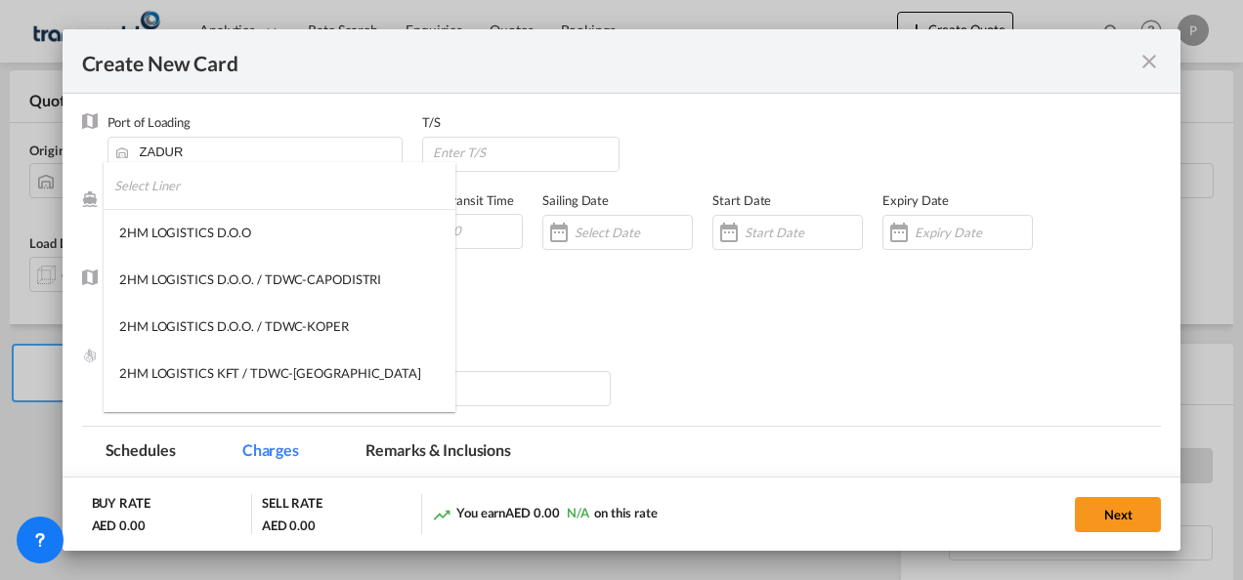
click at [251, 193] on input "search" at bounding box center [284, 185] width 341 height 47
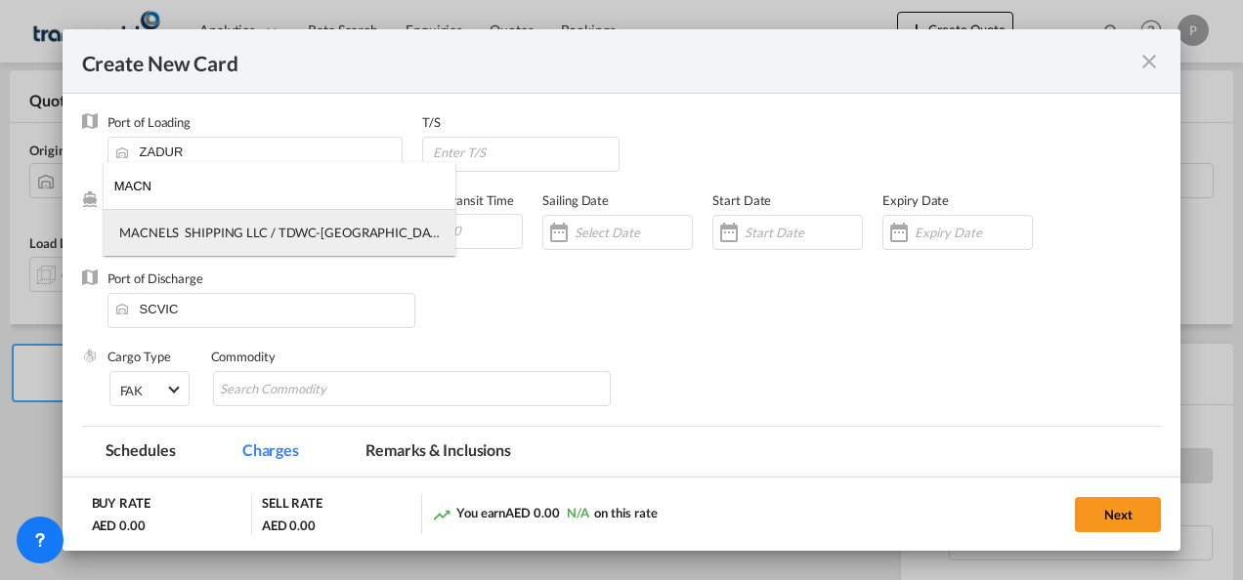
type input "MACN"
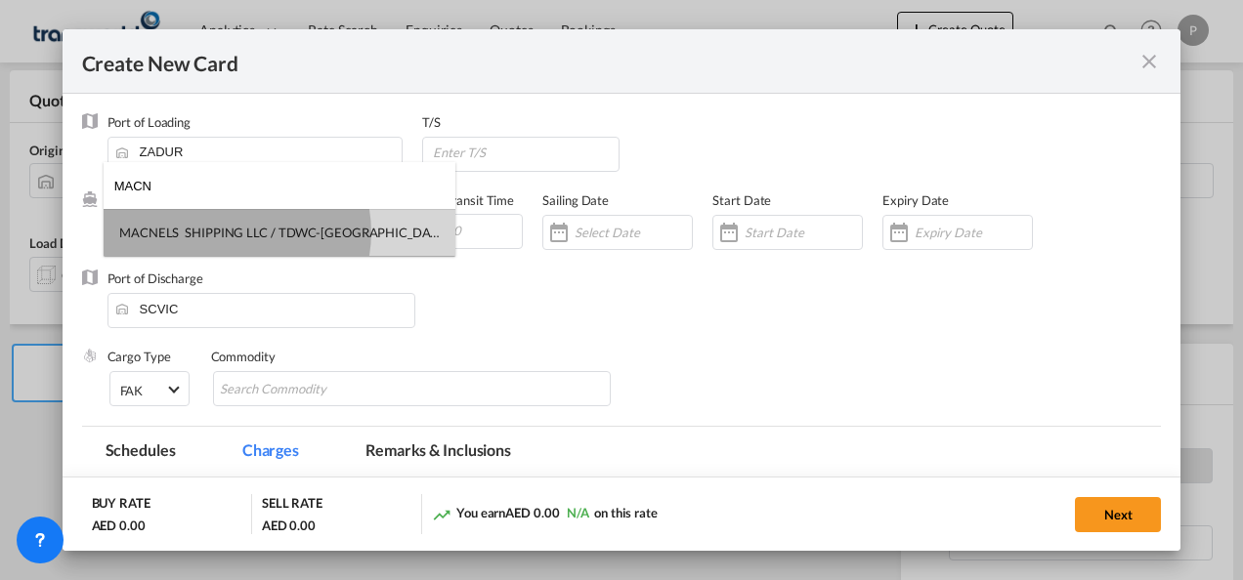
click at [233, 233] on div "MACNELS SHIPPING LLC / TDWC-[GEOGRAPHIC_DATA]" at bounding box center [279, 233] width 320 height 18
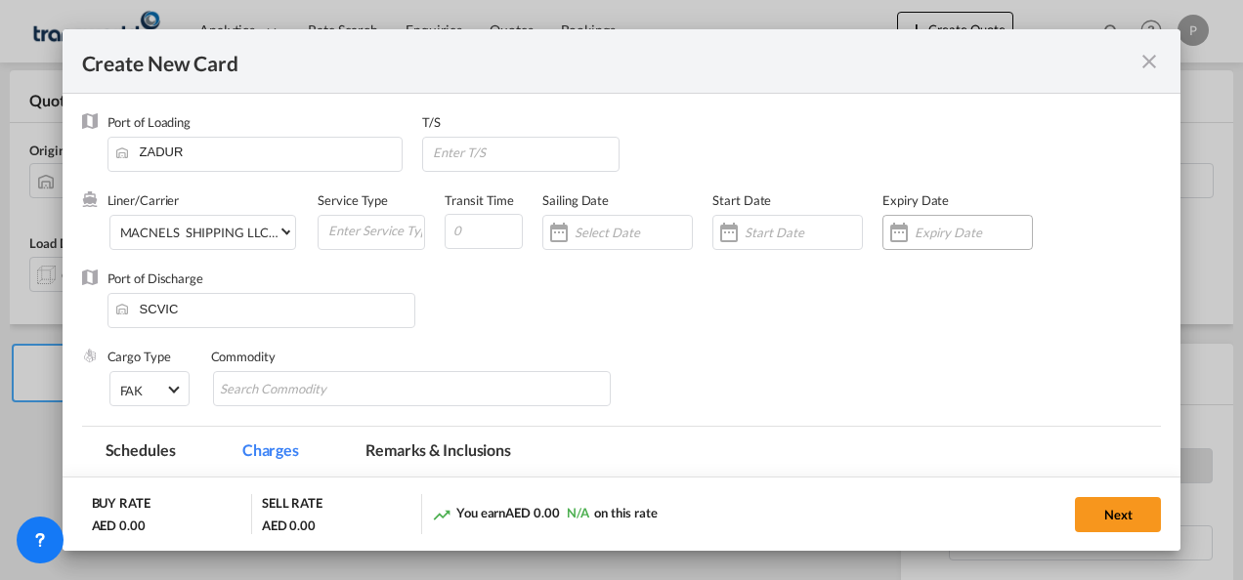
click at [914, 236] on input "Create New Card ..." at bounding box center [972, 233] width 117 height 16
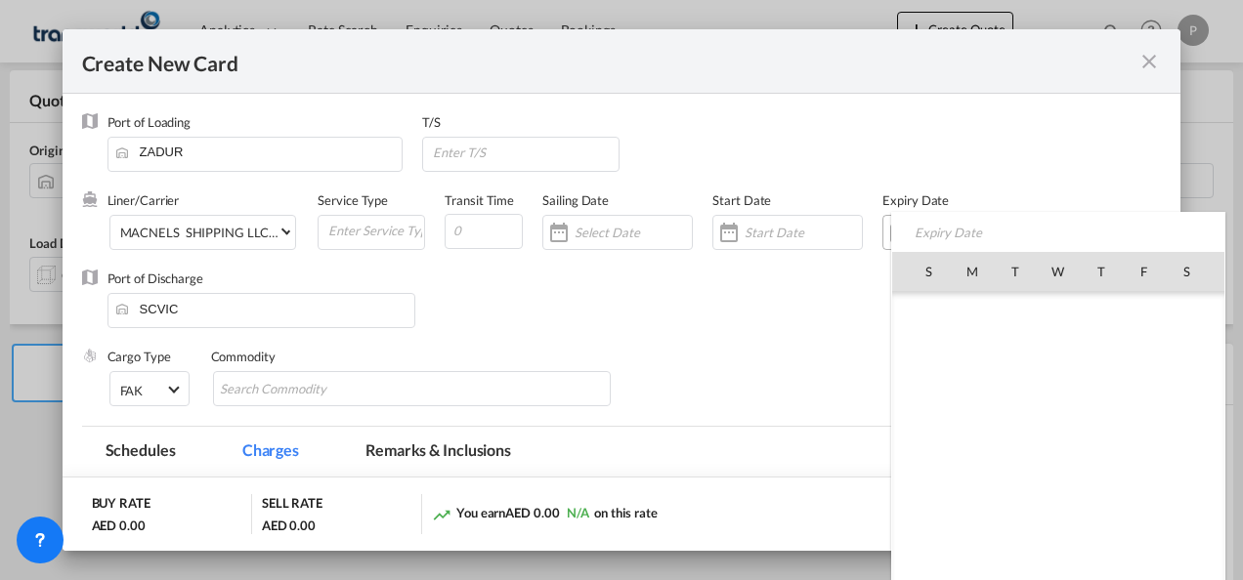
scroll to position [452560, 0]
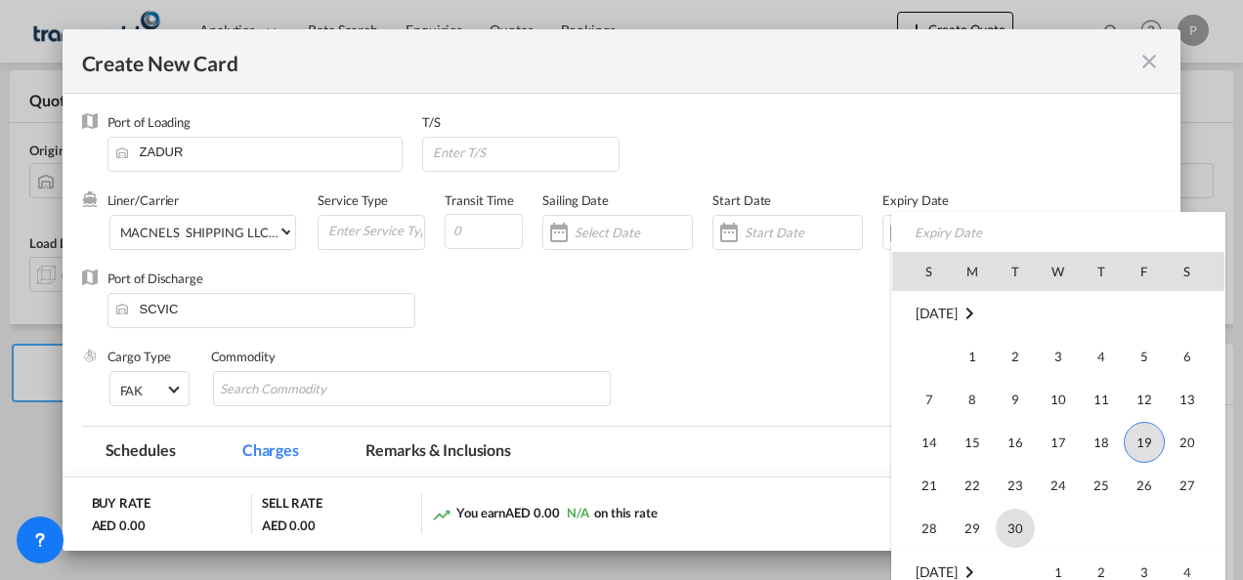
click at [1006, 527] on span "30" at bounding box center [1015, 528] width 39 height 39
type input "[DATE]"
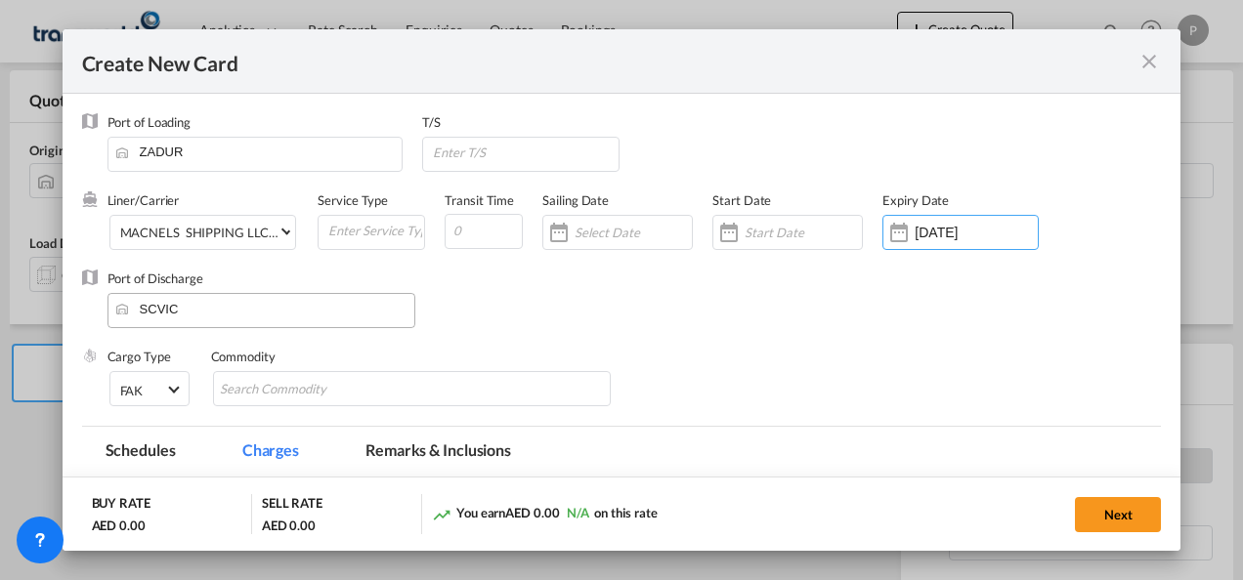
scroll to position [195, 0]
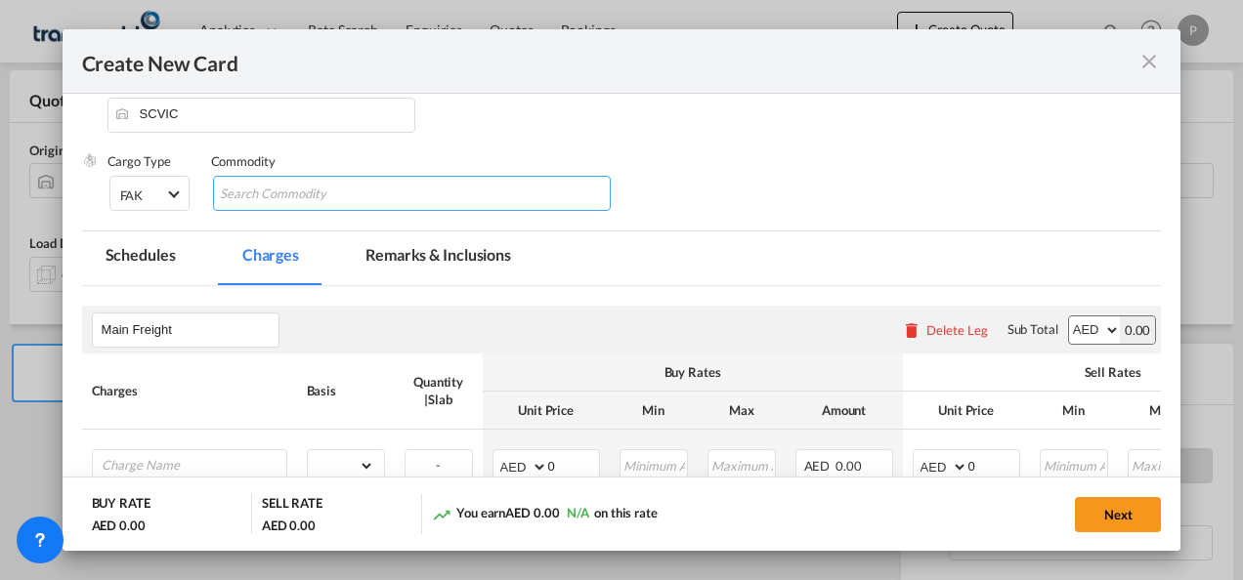
click at [279, 193] on input "Chips input." at bounding box center [309, 194] width 179 height 31
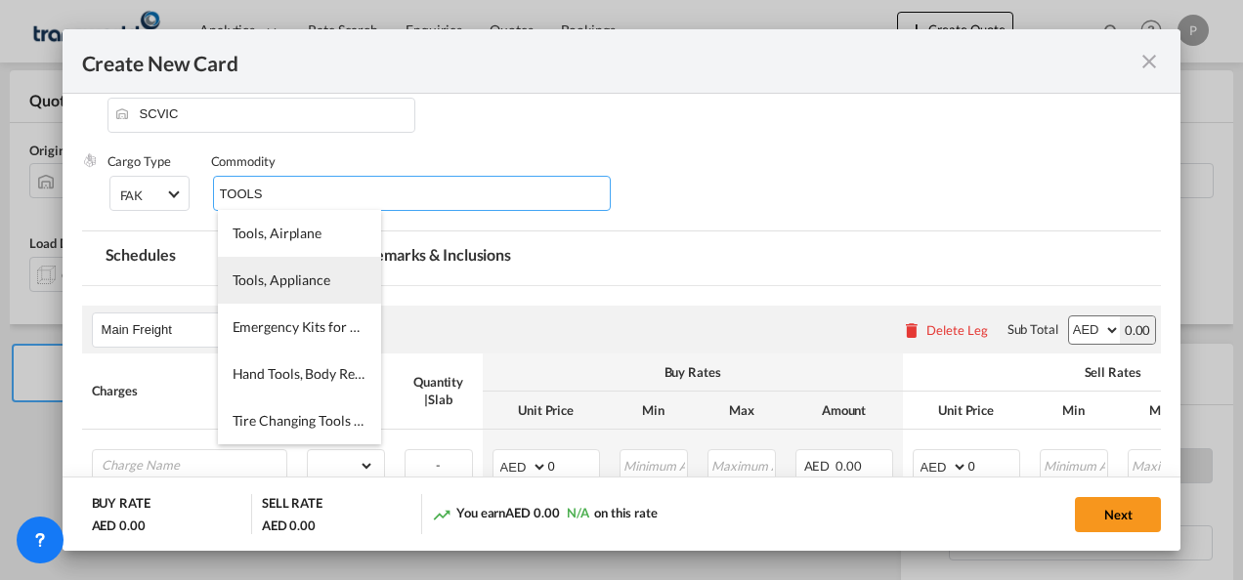
type input "TOOLS"
click at [281, 293] on li "Tools, Appliance" at bounding box center [299, 280] width 163 height 47
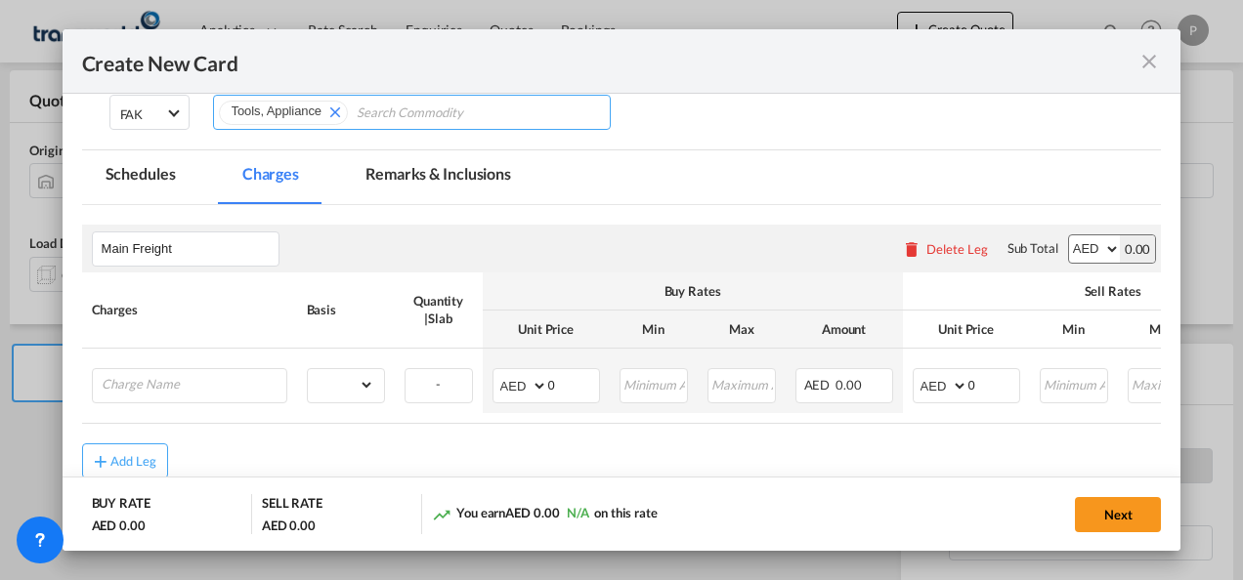
scroll to position [385, 0]
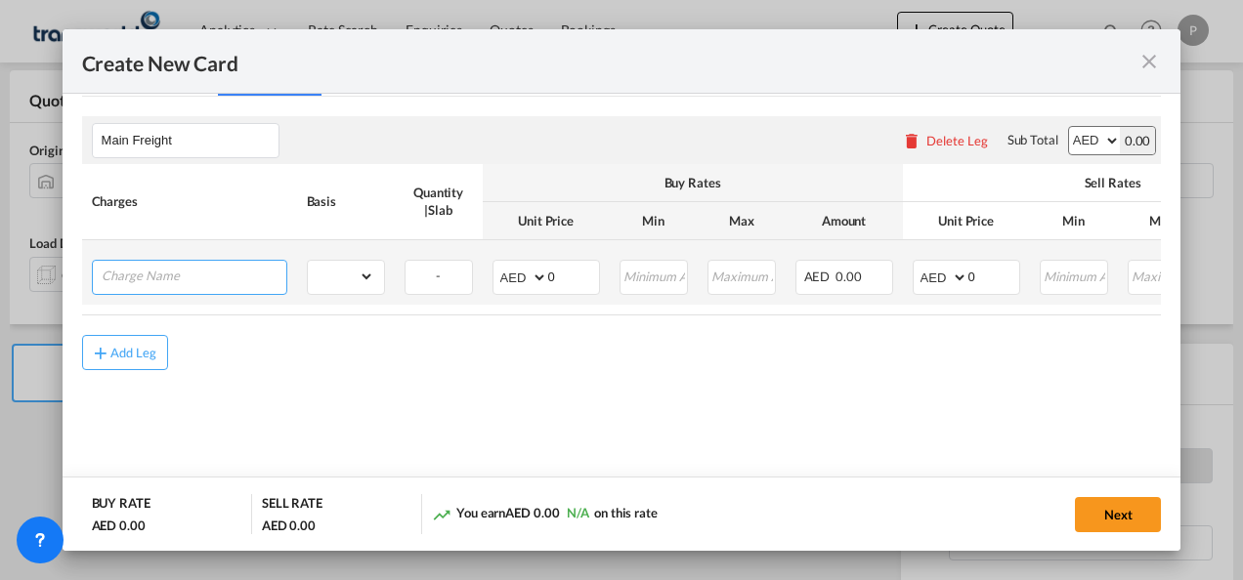
click at [176, 280] on input "Charge Name" at bounding box center [194, 275] width 185 height 29
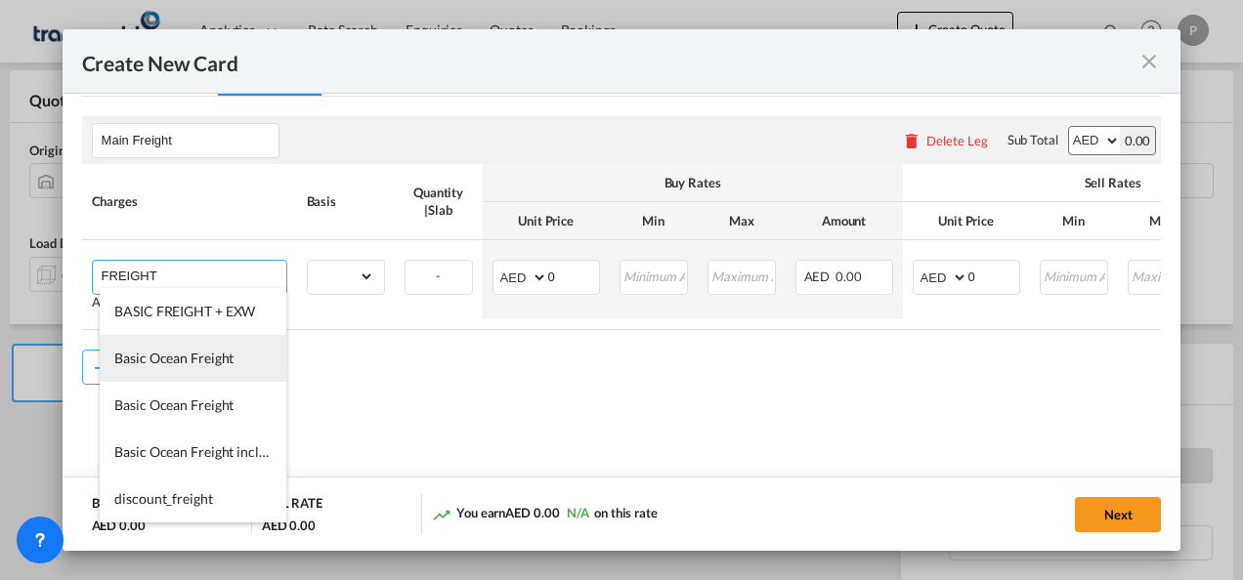
click at [176, 355] on span "Basic Ocean Freight" at bounding box center [173, 358] width 119 height 17
type input "Basic Ocean Freight"
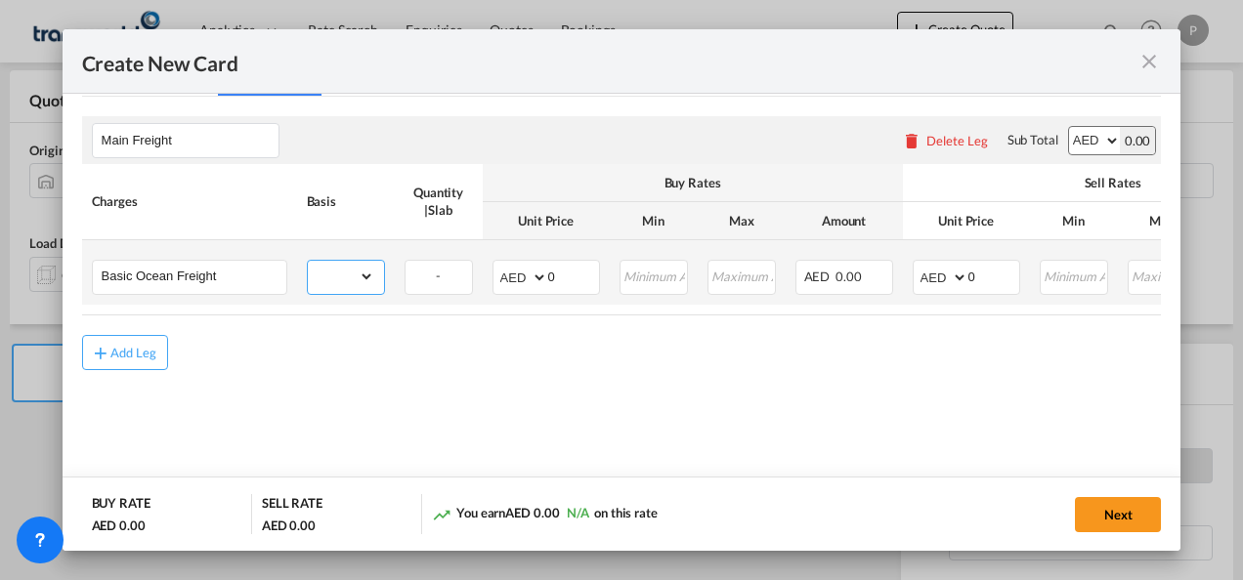
click at [373, 276] on select "gross_weight volumetric_weight per_shipment per_bl per_km per_hawb per_kg flat …" at bounding box center [341, 276] width 66 height 31
select select "per_shipment"
click at [308, 261] on select "gross_weight volumetric_weight per_shipment per_bl per_km per_hawb per_kg flat …" at bounding box center [341, 276] width 66 height 31
click at [568, 281] on input "0" at bounding box center [573, 275] width 51 height 29
click at [541, 280] on select "AED AFN ALL AMD ANG AOA ARS AUD AWG AZN BAM BBD BDT BGN BHD BIF BMD BND BOB BRL…" at bounding box center [521, 277] width 51 height 27
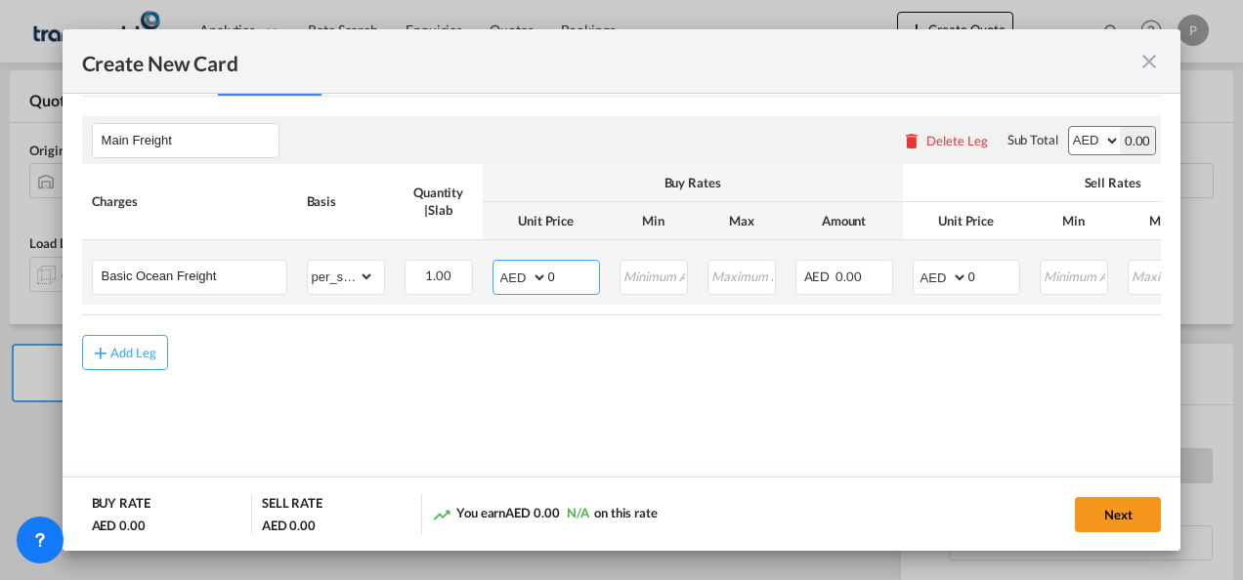
select select "string:USD"
click at [496, 264] on select "AED AFN ALL AMD ANG AOA ARS AUD AWG AZN BAM BBD BDT BGN BHD BIF BMD BND BOB BRL…" at bounding box center [521, 277] width 51 height 27
click at [586, 276] on input "0" at bounding box center [573, 275] width 51 height 29
type input "720"
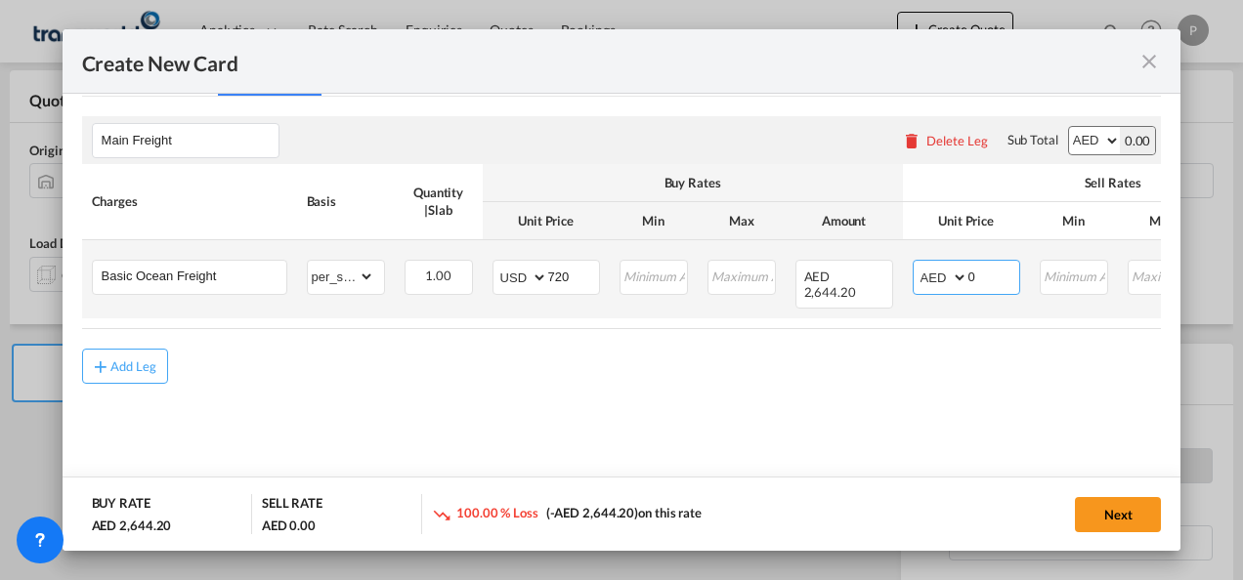
click at [959, 278] on select "AED AFN ALL AMD ANG AOA ARS AUD AWG AZN BAM BBD BDT BGN BHD BIF BMD BND BOB BRL…" at bounding box center [941, 277] width 51 height 27
select select "string:USD"
click at [916, 264] on select "AED AFN ALL AMD ANG AOA ARS AUD AWG AZN BAM BBD BDT BGN BHD BIF BMD BND BOB BRL…" at bounding box center [941, 277] width 51 height 27
click at [997, 275] on input "0" at bounding box center [993, 275] width 51 height 29
type input "850"
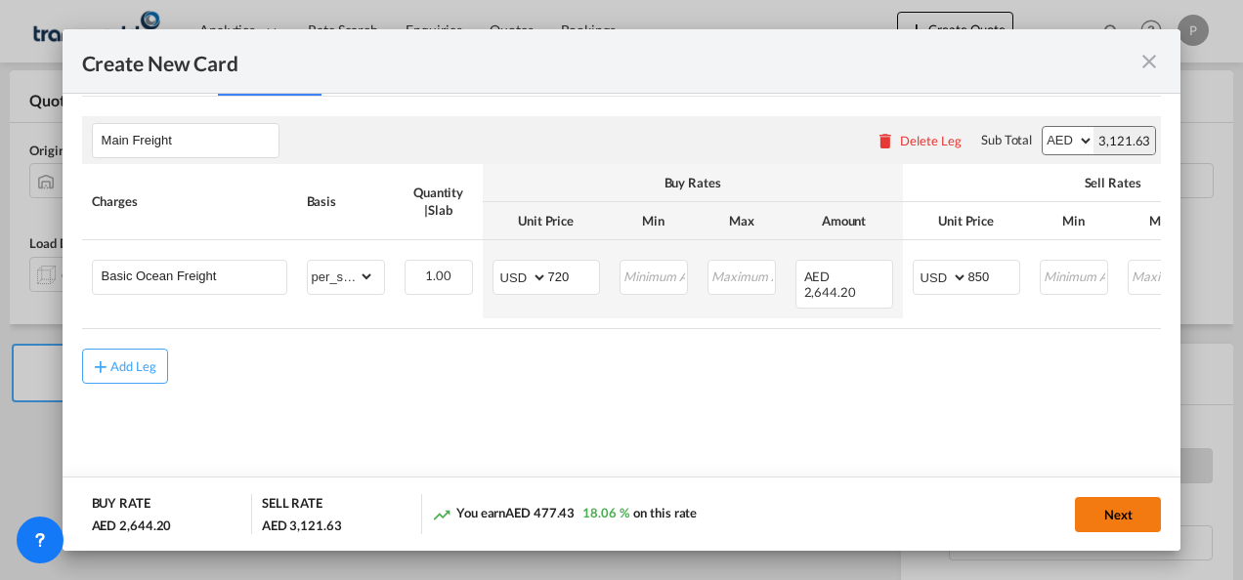
click at [1110, 514] on button "Next" at bounding box center [1118, 514] width 86 height 35
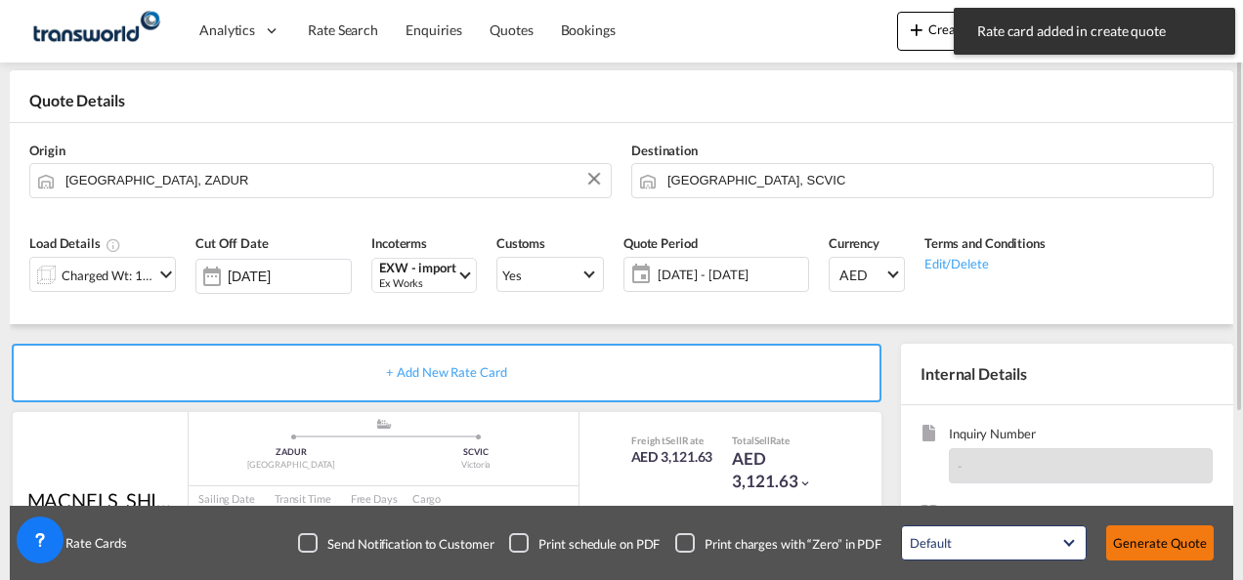
click at [1148, 541] on button "Generate Quote" at bounding box center [1159, 543] width 107 height 35
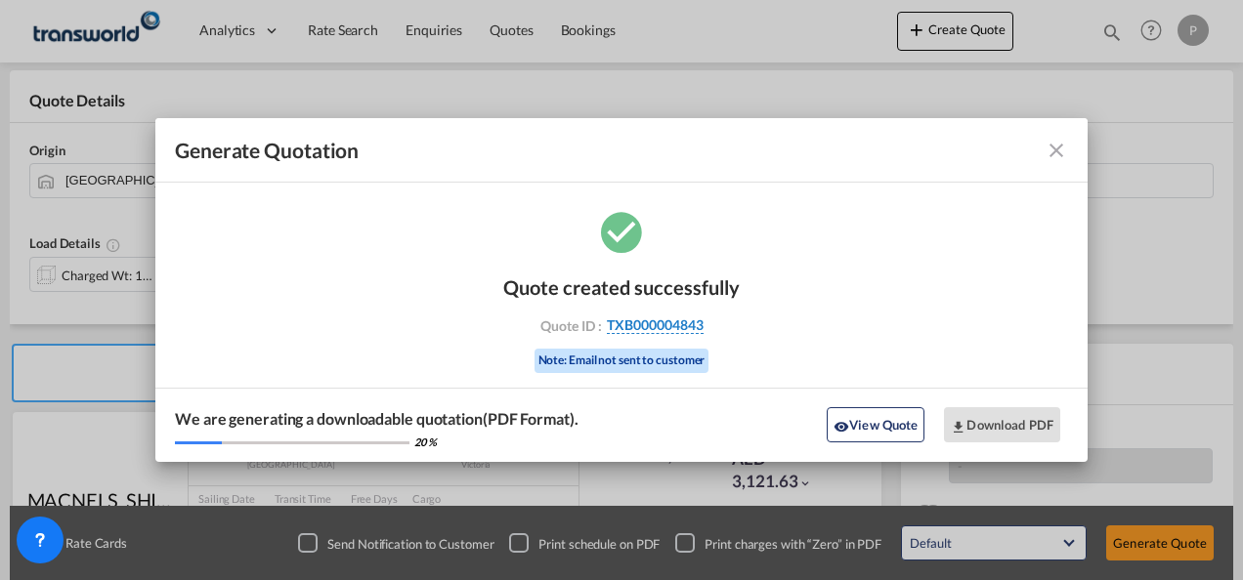
click at [678, 324] on span "TXB000004843" at bounding box center [655, 326] width 97 height 18
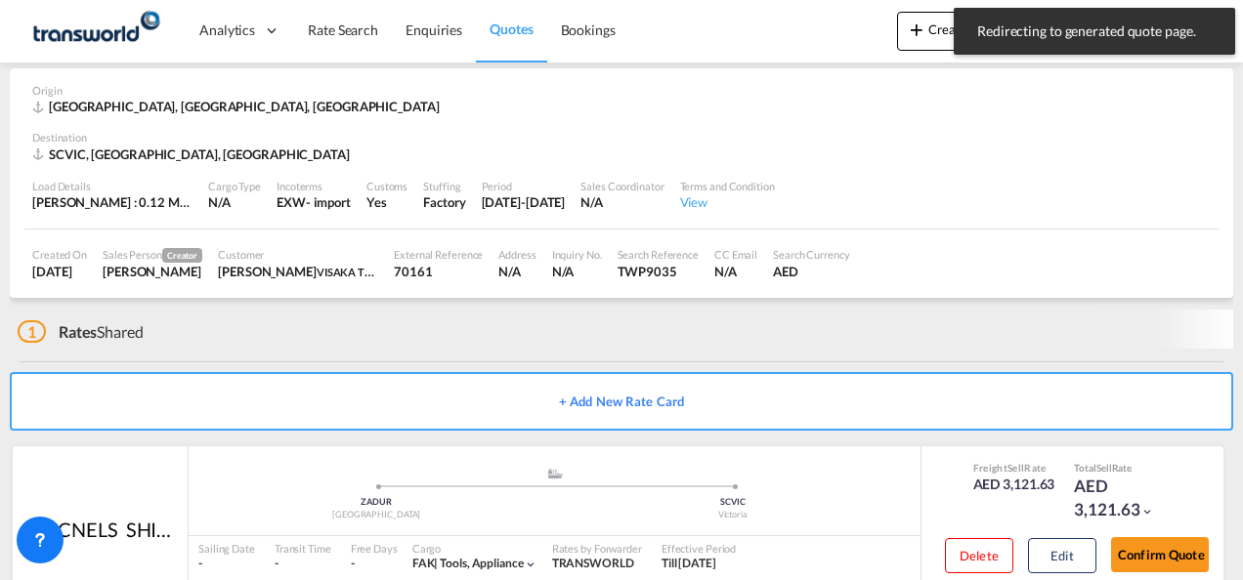
scroll to position [119, 0]
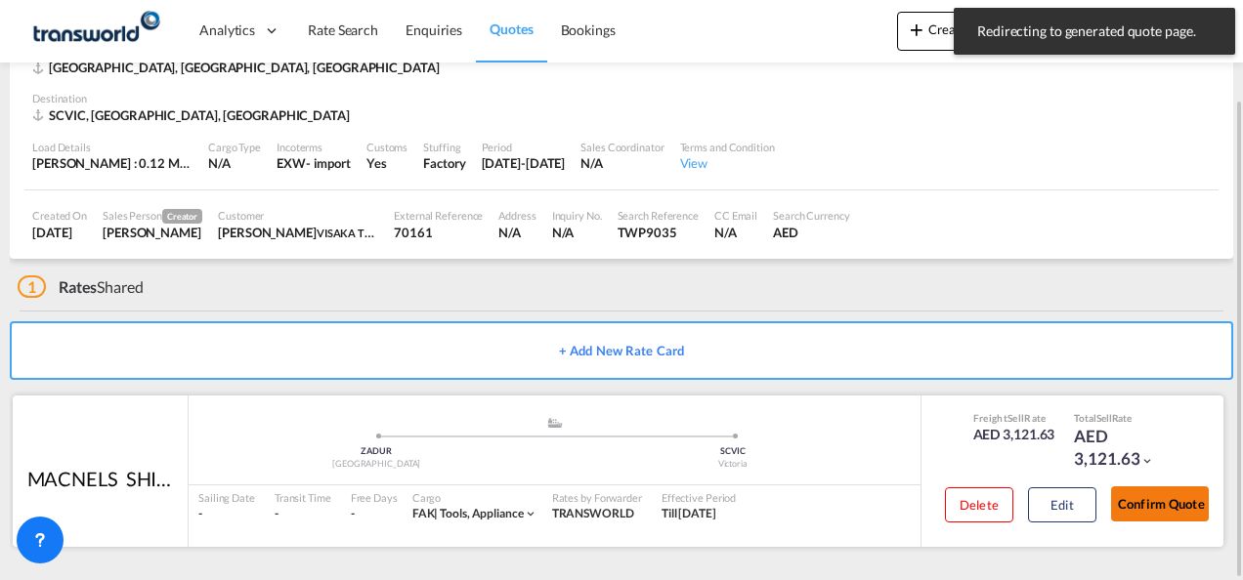
click at [1165, 508] on button "Confirm Quote" at bounding box center [1160, 504] width 98 height 35
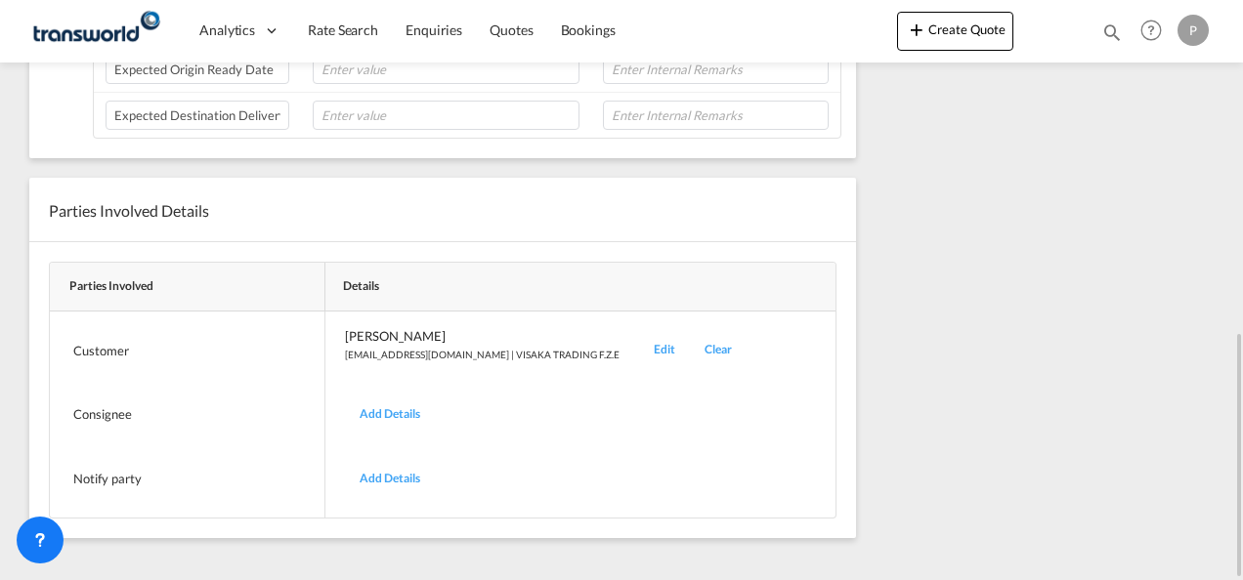
click at [639, 335] on div "Edit" at bounding box center [664, 350] width 51 height 46
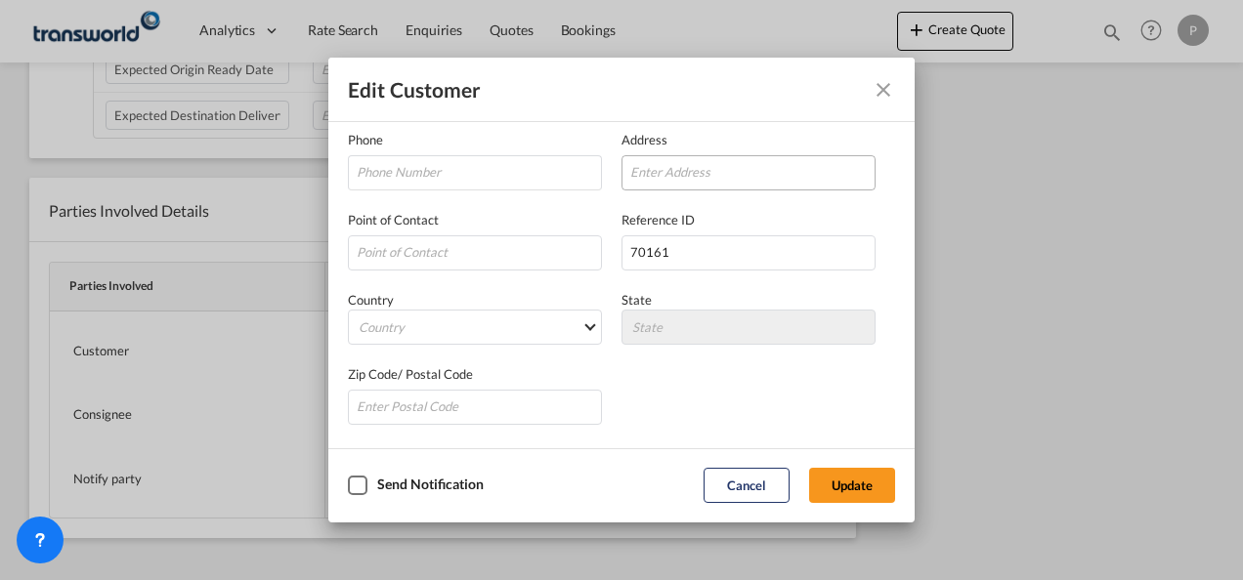
scroll to position [133, 0]
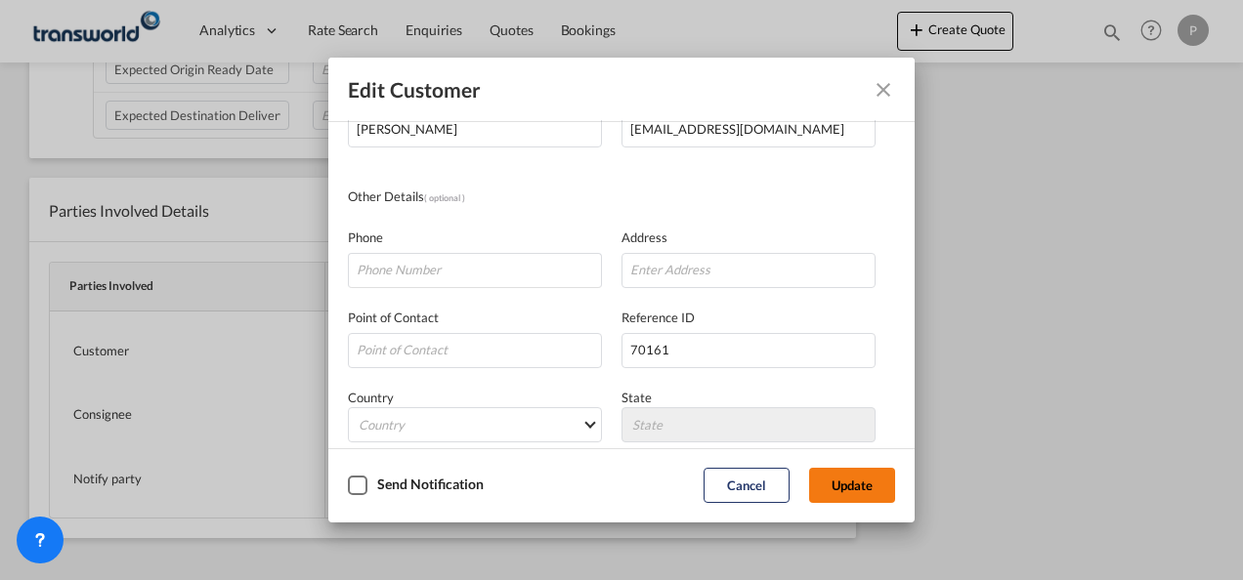
click at [874, 485] on button "Update" at bounding box center [852, 485] width 86 height 35
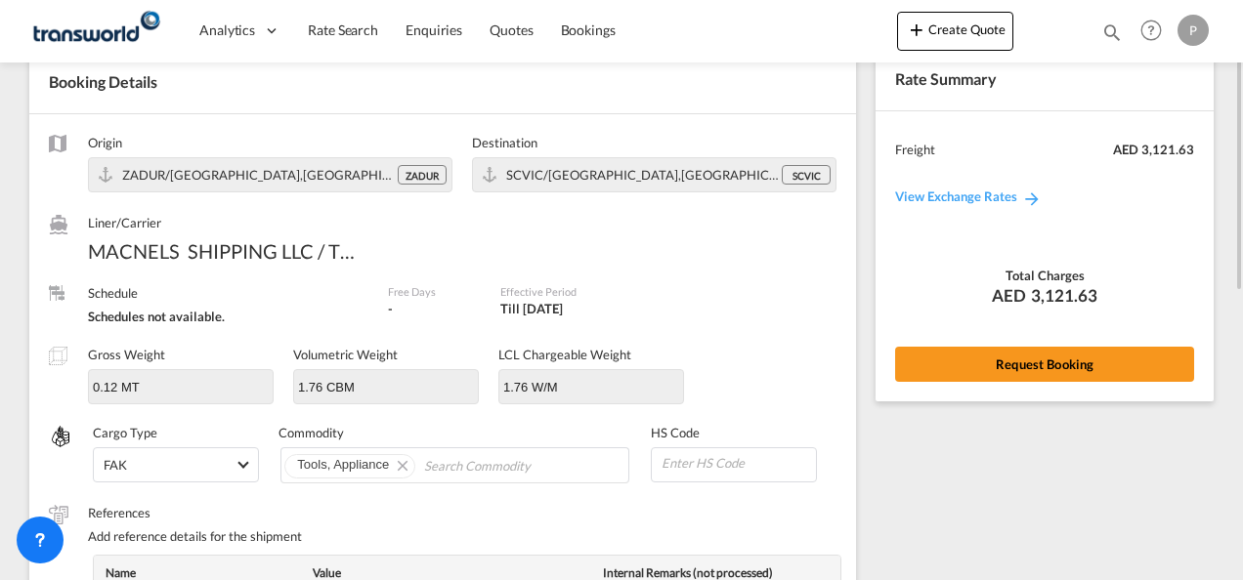
scroll to position [0, 0]
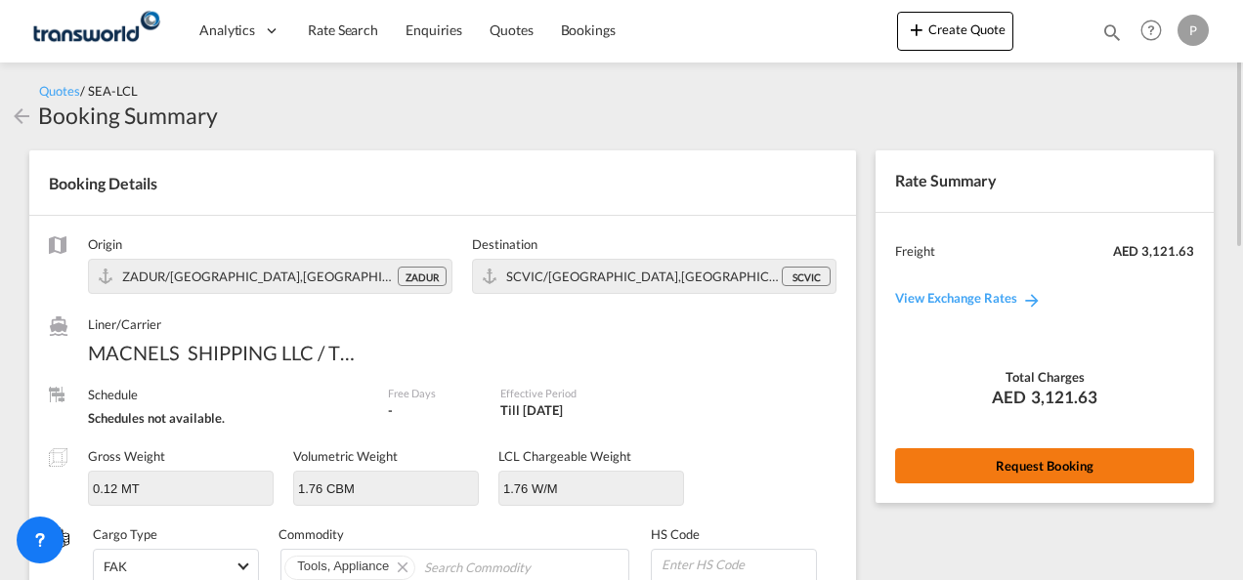
click at [1043, 458] on button "Request Booking" at bounding box center [1044, 465] width 299 height 35
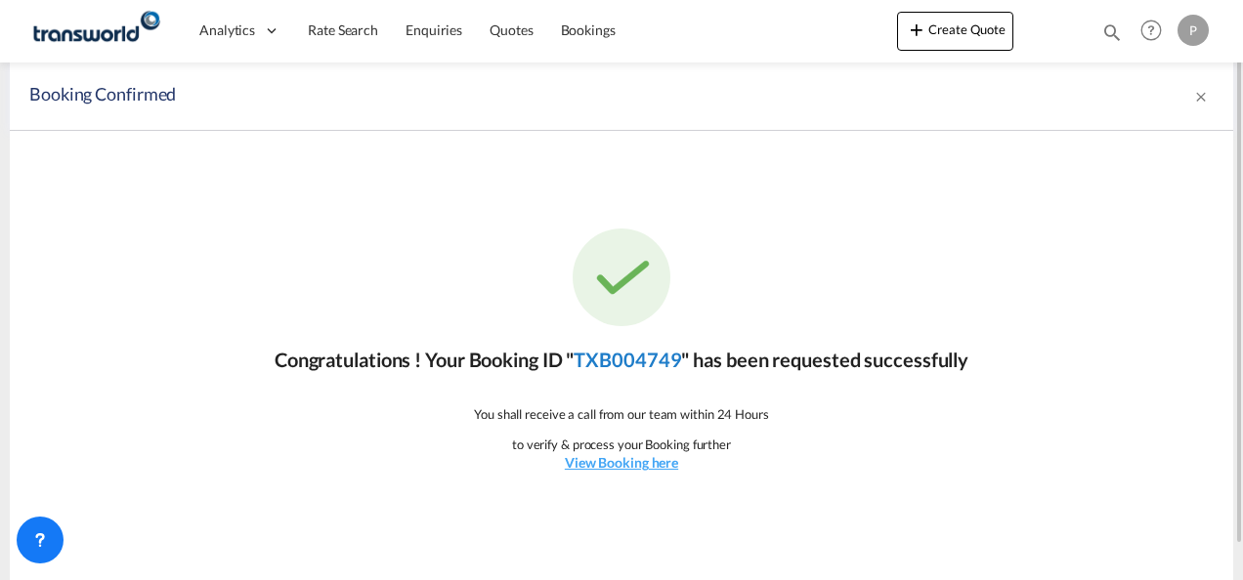
click at [639, 358] on link "TXB004749" at bounding box center [626, 359] width 107 height 23
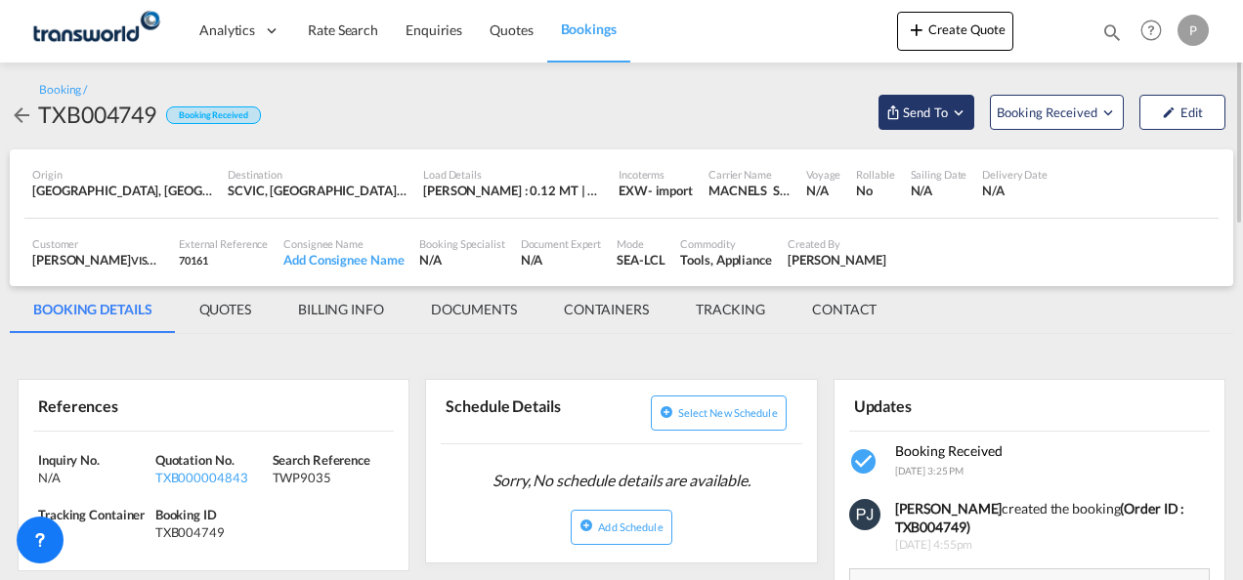
click at [963, 118] on md-icon "Open demo menu" at bounding box center [959, 113] width 18 height 18
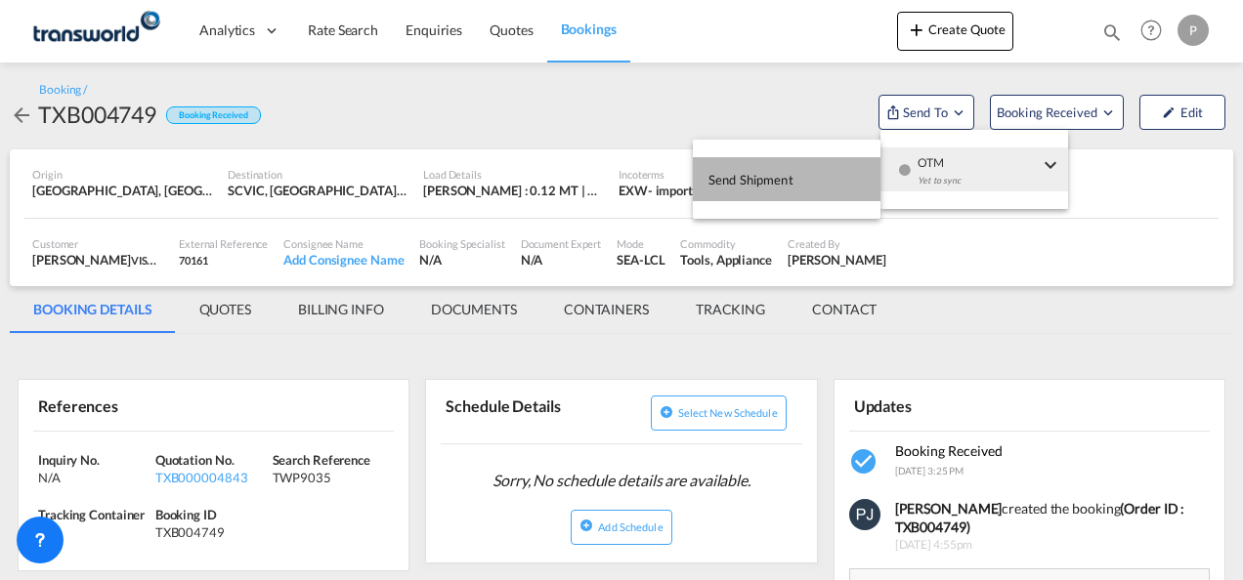
click at [768, 179] on span "Send Shipment" at bounding box center [750, 179] width 85 height 31
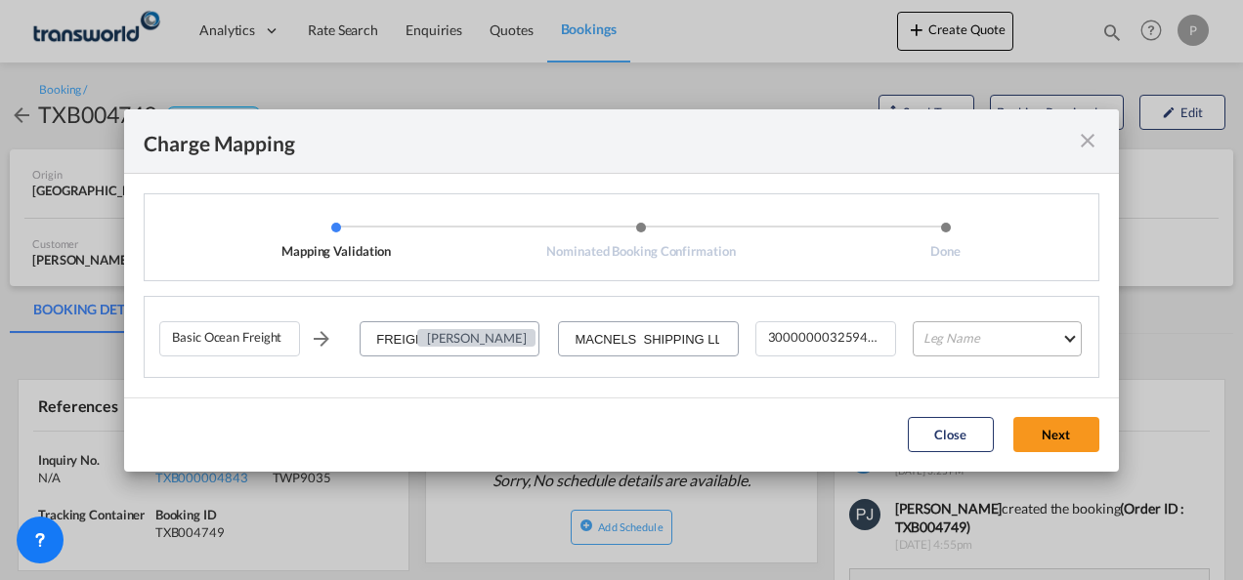
click at [979, 340] on md-select "Leg Name HANDLING ORIGIN VESSEL HANDLING DESTINATION OTHERS TL PICK UP CUSTOMS …" at bounding box center [997, 338] width 169 height 35
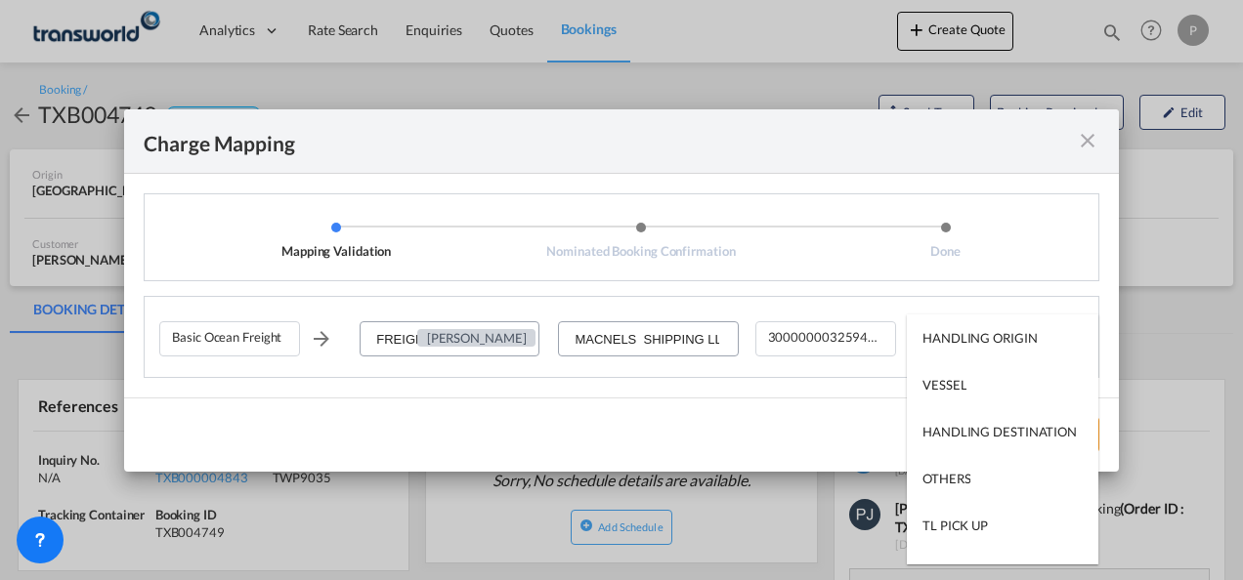
type md-option "HANDLING ORIGIN"
type md-option "VESSEL"
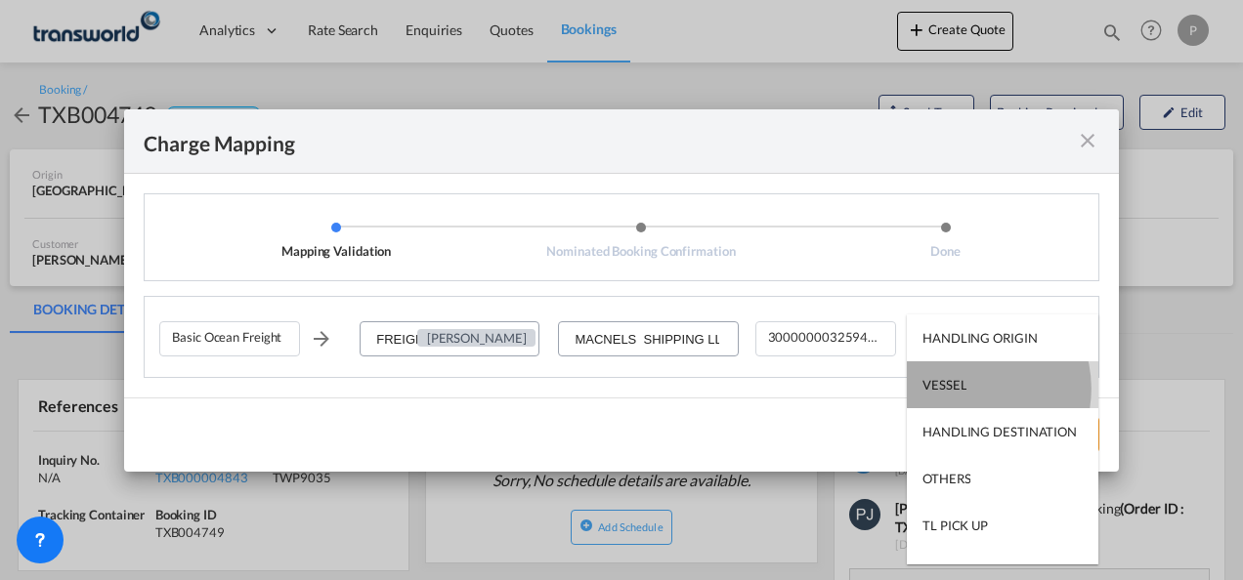
click at [968, 389] on md-option "VESSEL" at bounding box center [1002, 384] width 191 height 47
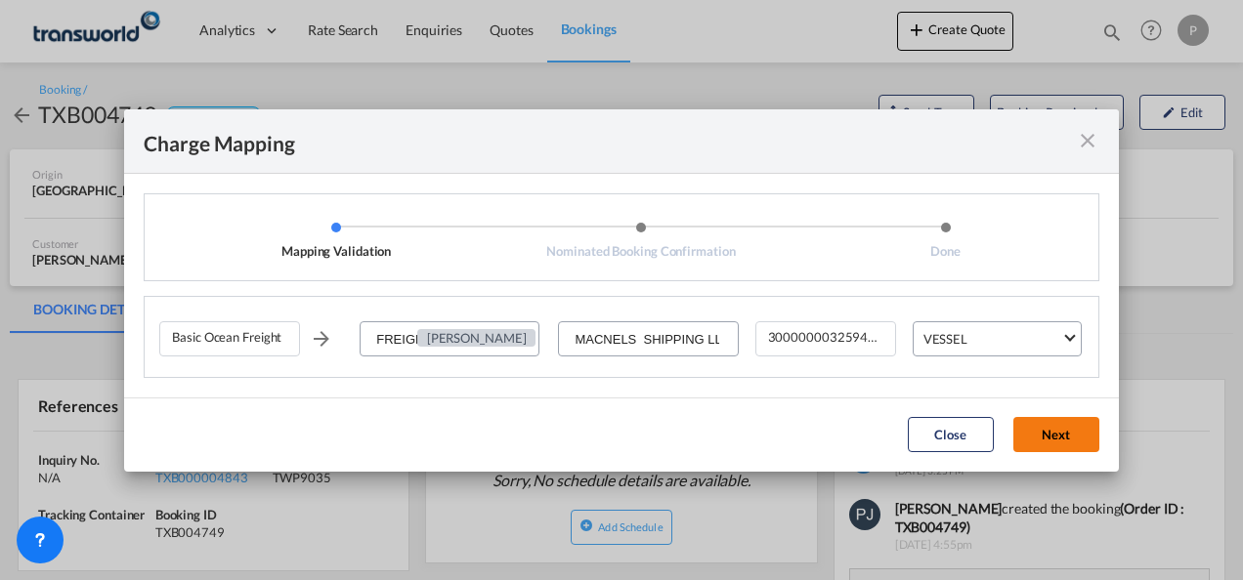
click at [1044, 440] on button "Next" at bounding box center [1056, 434] width 86 height 35
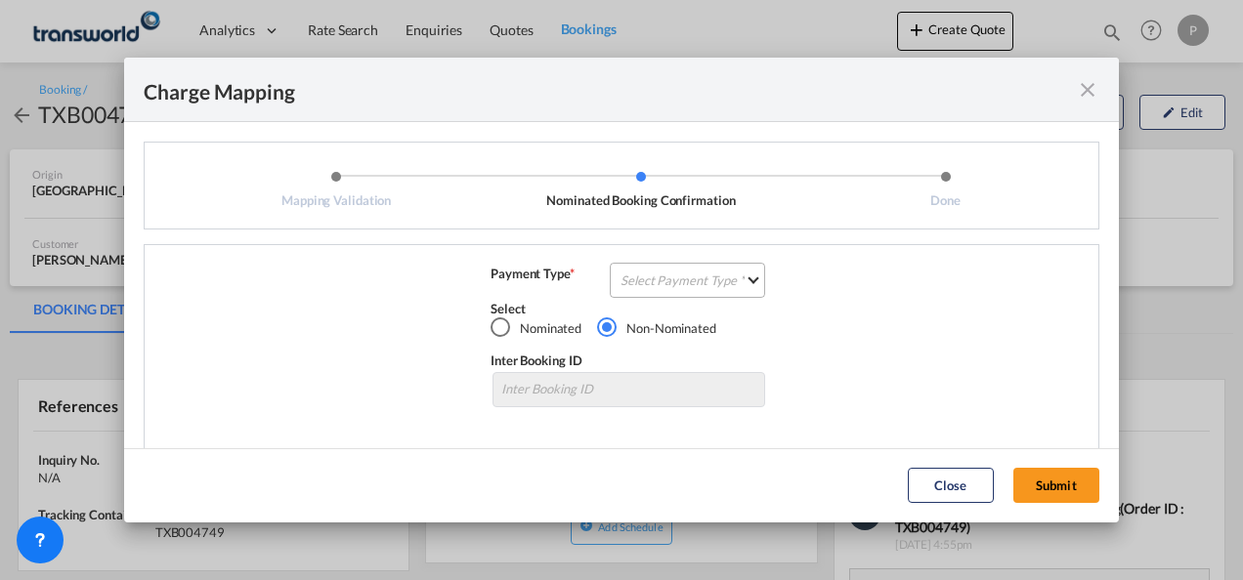
click at [681, 284] on md-select "Select Payment Type COLLECT PREPAID" at bounding box center [687, 280] width 155 height 35
click at [670, 276] on md-option "COLLECT" at bounding box center [685, 280] width 173 height 47
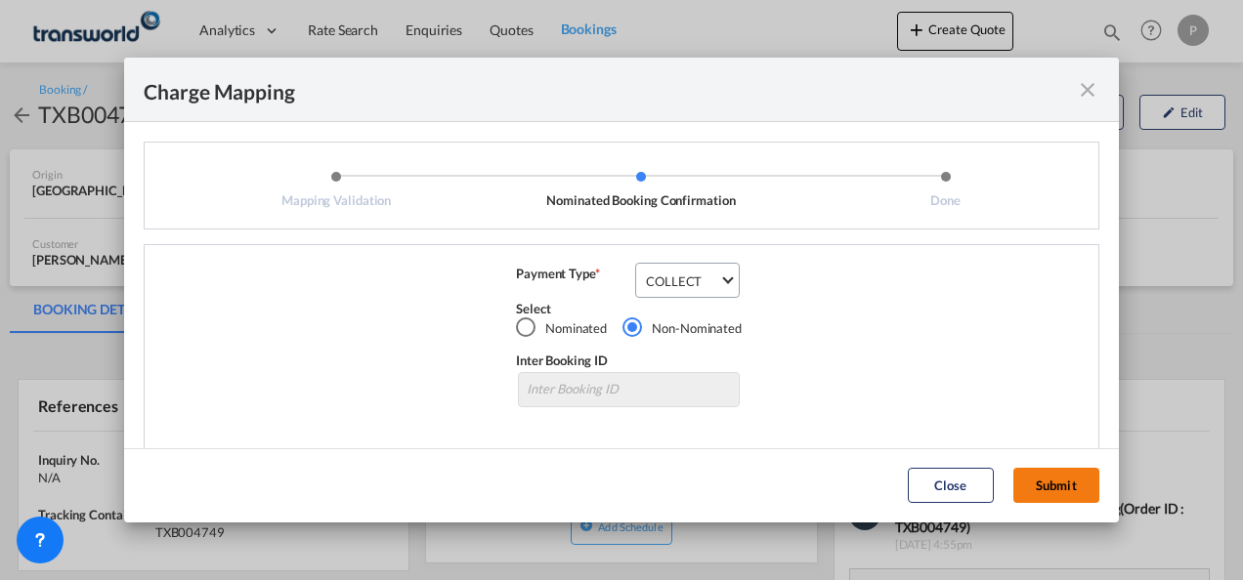
click at [1051, 475] on button "Submit" at bounding box center [1056, 485] width 86 height 35
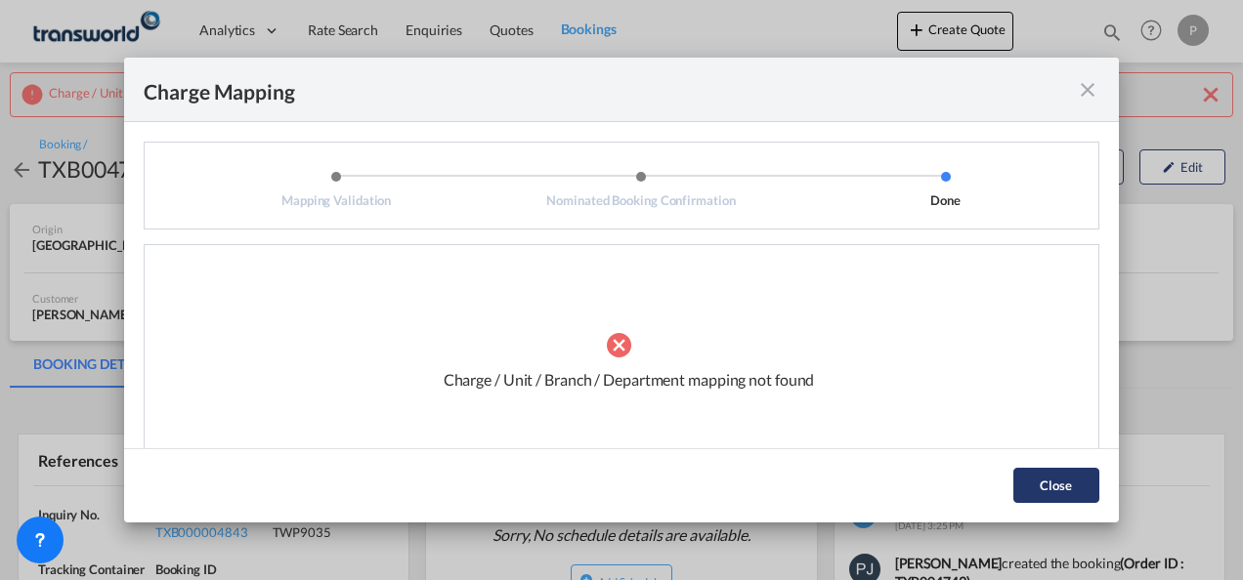
click at [1041, 485] on button "Close" at bounding box center [1056, 485] width 86 height 35
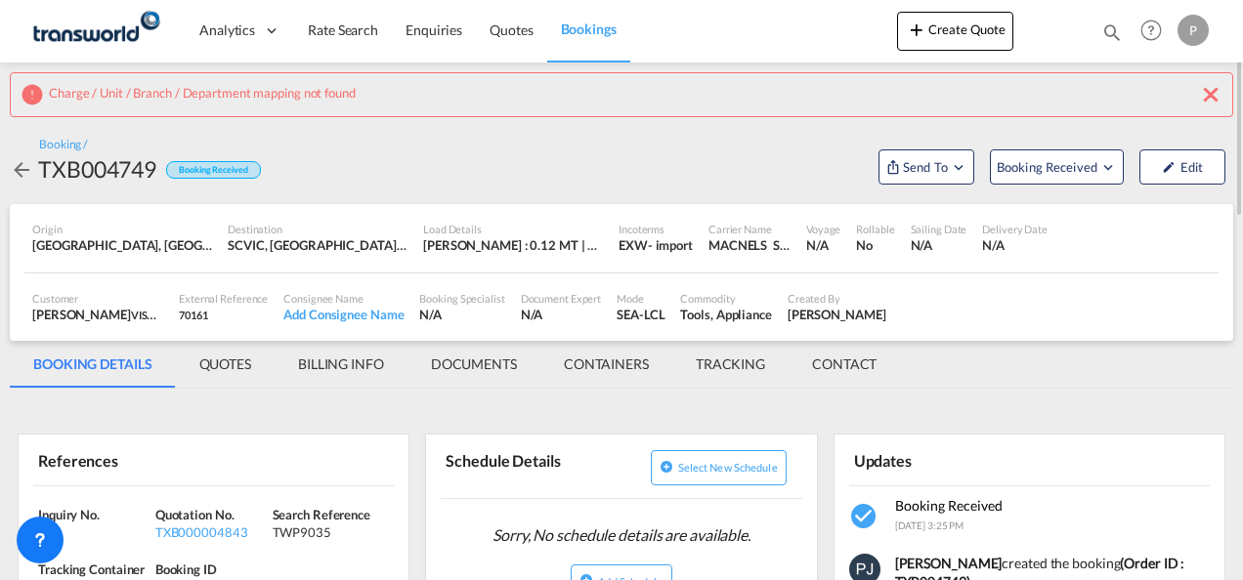
click at [1209, 96] on md-icon "icon-close" at bounding box center [1210, 94] width 23 height 23
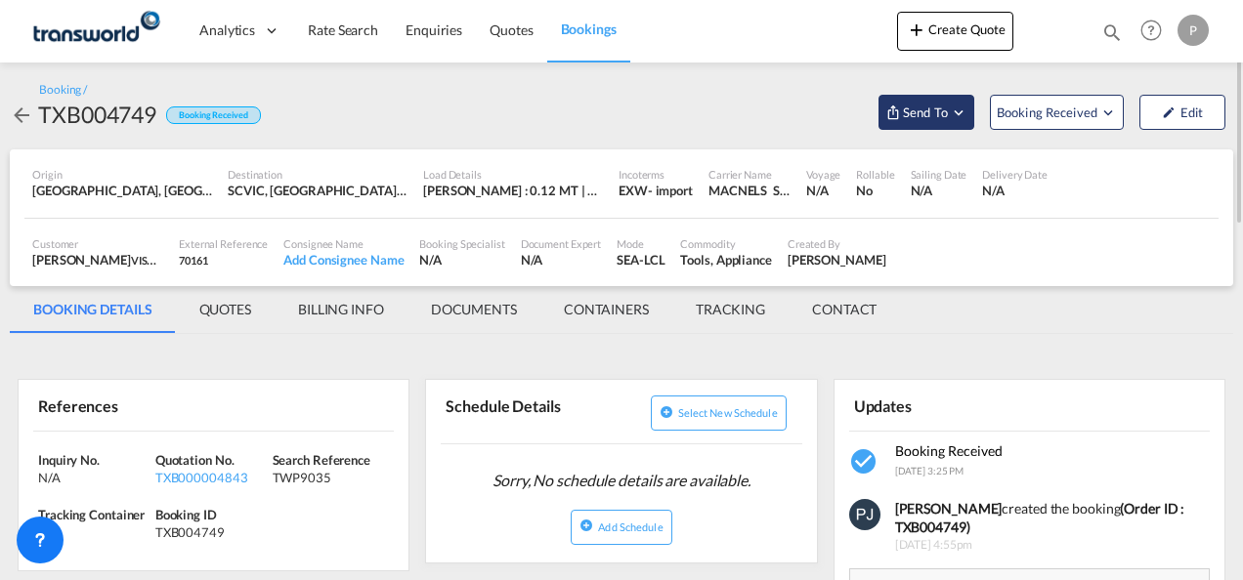
click at [959, 119] on md-icon "Open demo menu" at bounding box center [959, 113] width 18 height 18
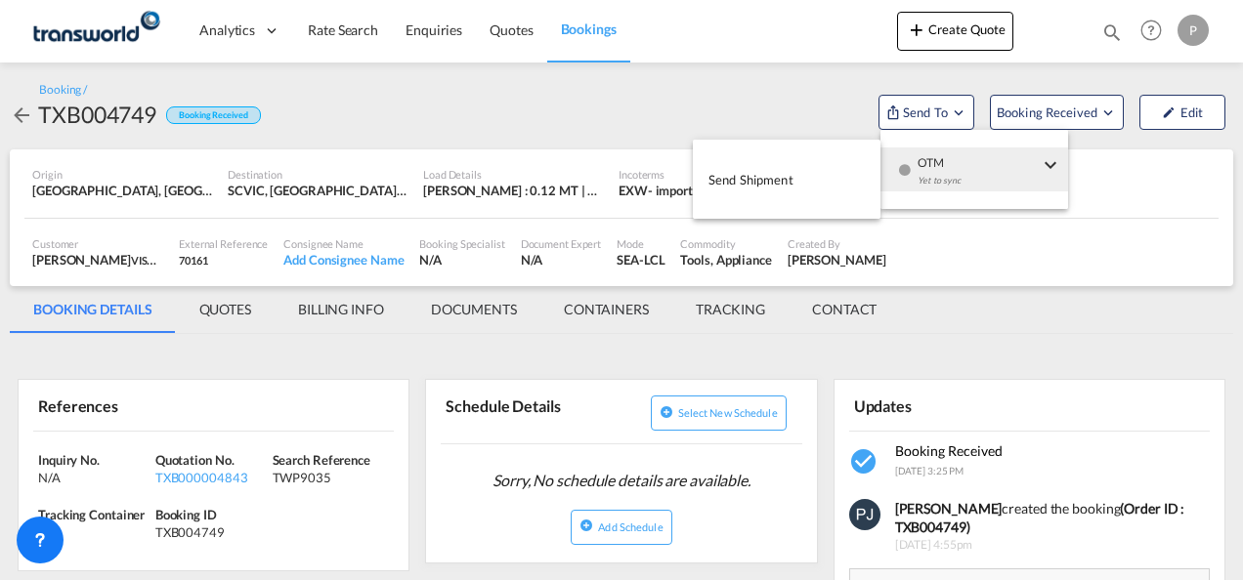
click at [773, 174] on span "Send Shipment" at bounding box center [750, 179] width 85 height 31
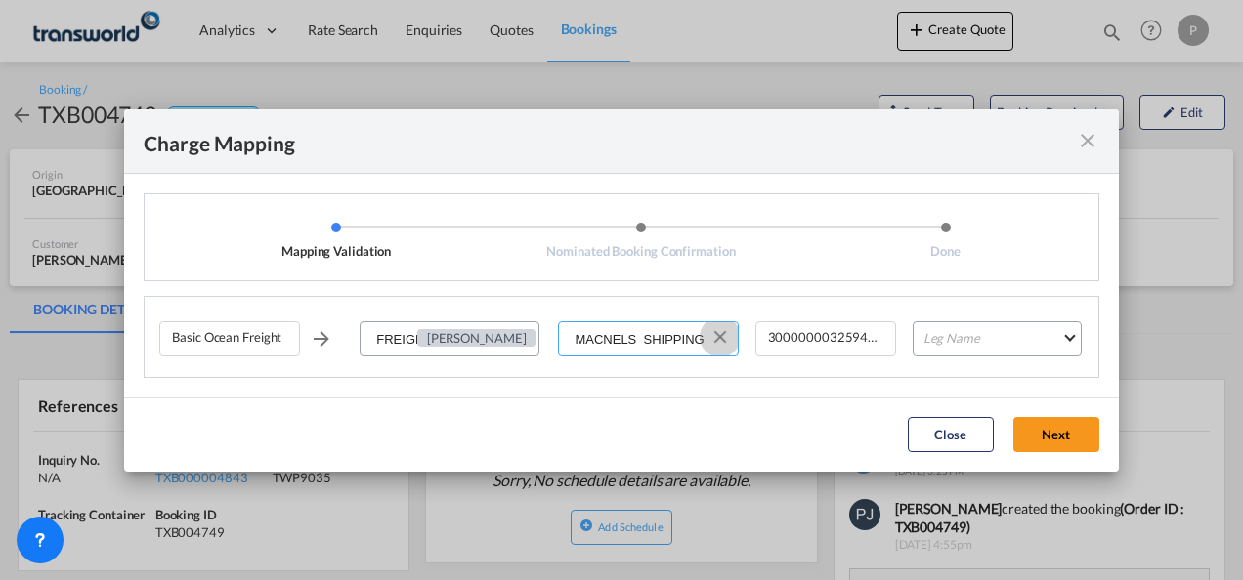
click at [723, 335] on button "Clear Input" at bounding box center [719, 336] width 29 height 29
click at [685, 340] on input "Select Service Provider" at bounding box center [648, 339] width 177 height 35
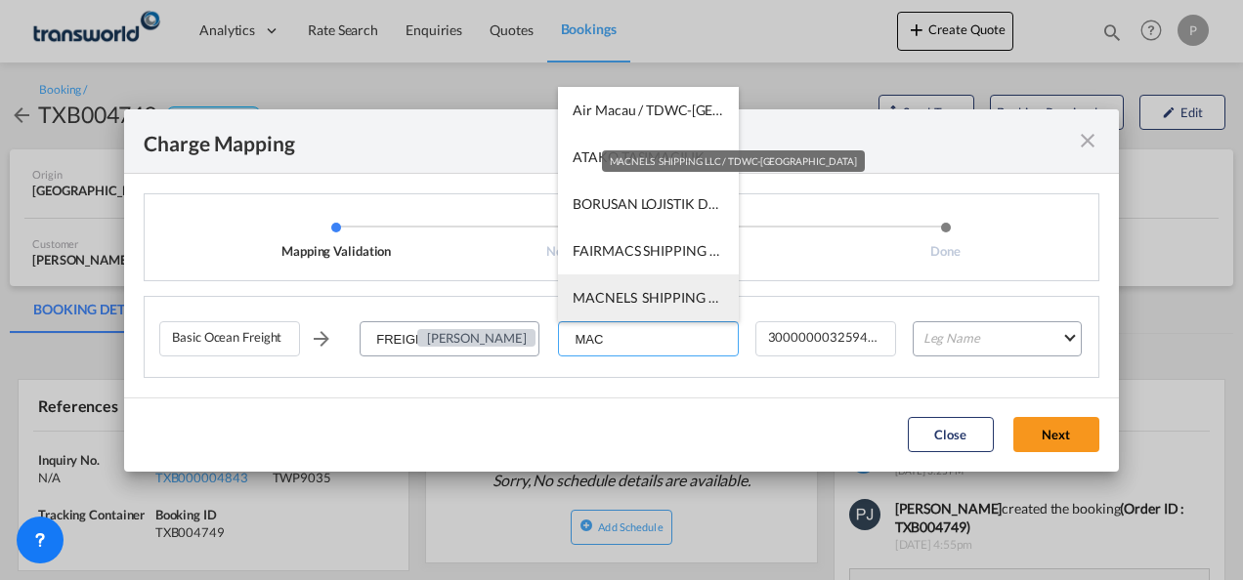
click at [634, 299] on span "MACNELS SHIPPING LLC / TDWC-[GEOGRAPHIC_DATA]" at bounding box center [748, 297] width 351 height 17
type input "MACNELS SHIPPING LLC / TDWC-[GEOGRAPHIC_DATA]"
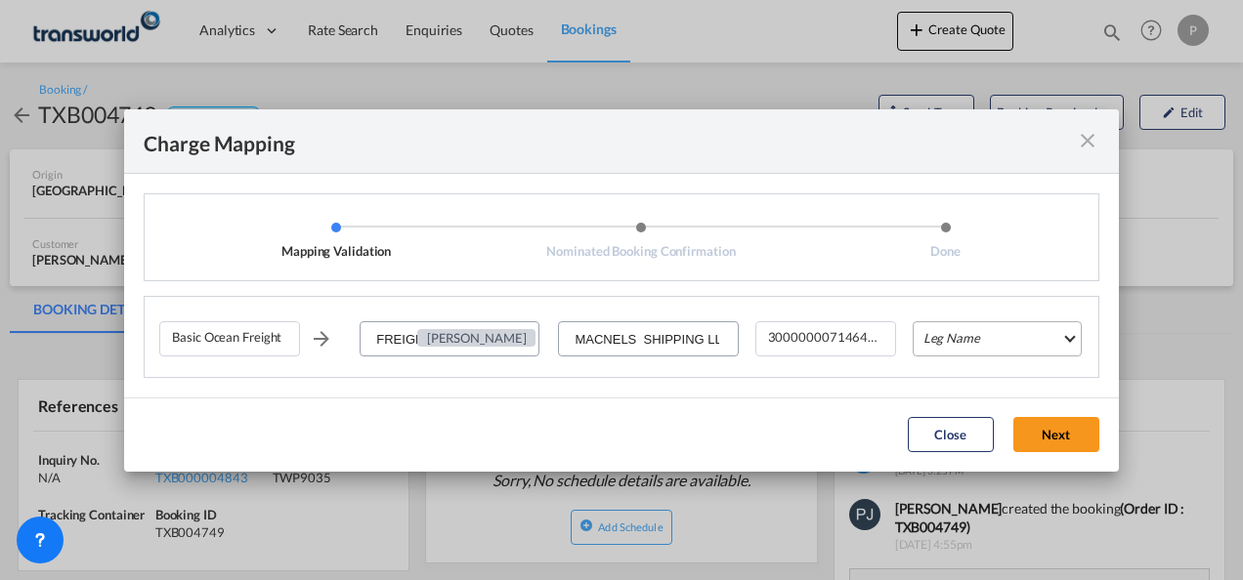
click at [983, 342] on md-select "Leg Name HANDLING ORIGIN VESSEL HANDLING DESTINATION OTHERS TL PICK UP CUSTOMS …" at bounding box center [997, 338] width 169 height 35
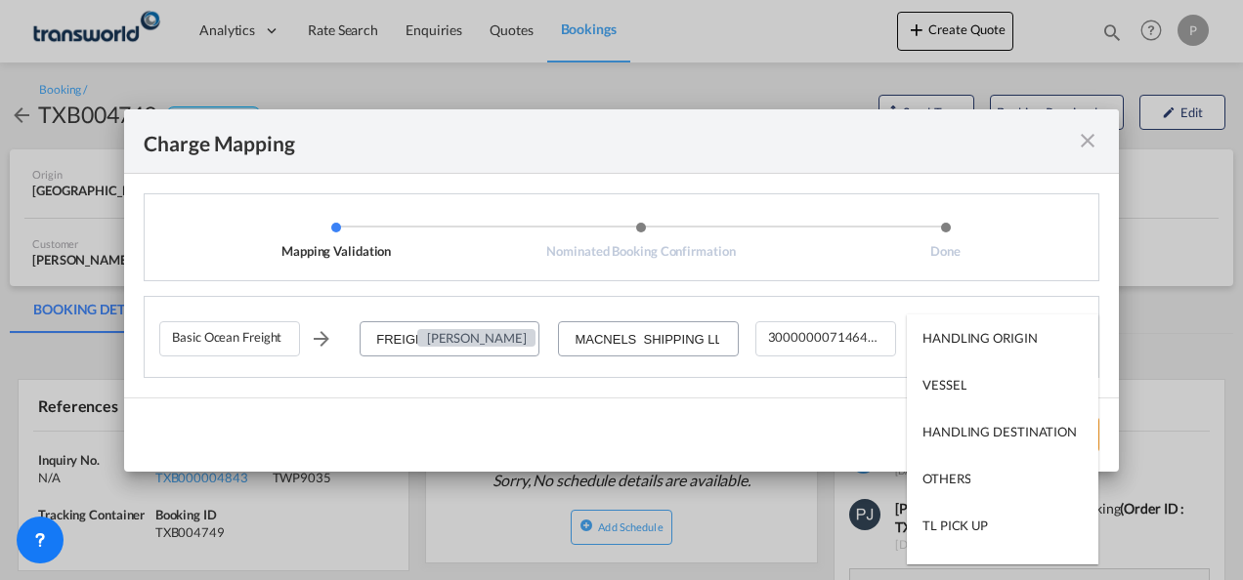
type md-option "HANDLING ORIGIN"
type md-option "VESSEL"
click at [974, 377] on md-option "VESSEL" at bounding box center [1002, 384] width 191 height 47
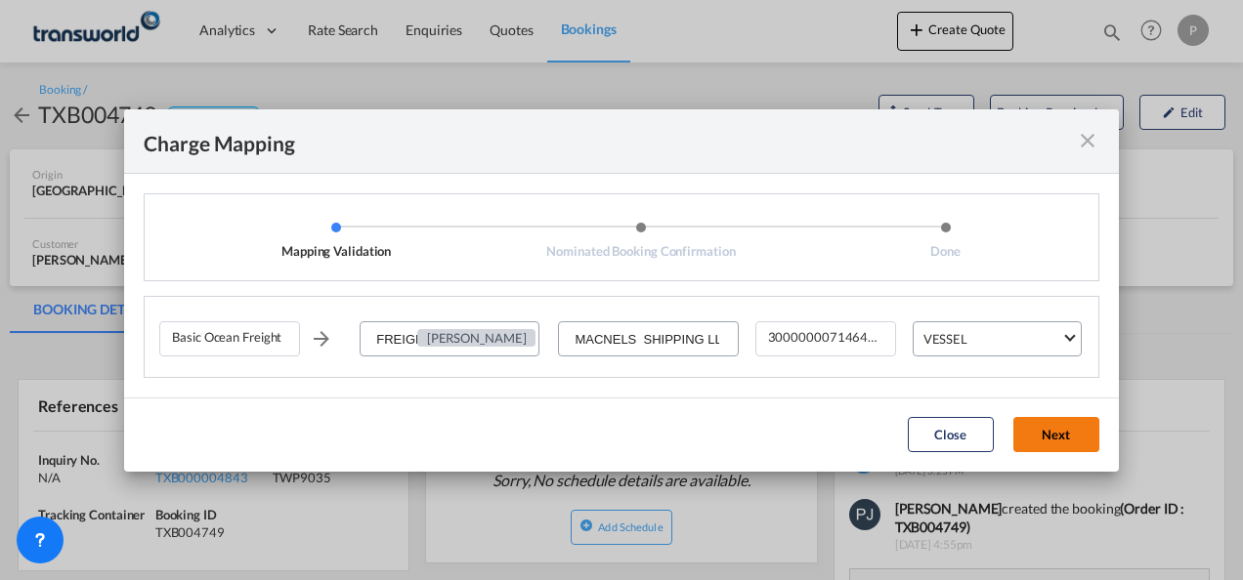
click at [1035, 427] on button "Next" at bounding box center [1056, 434] width 86 height 35
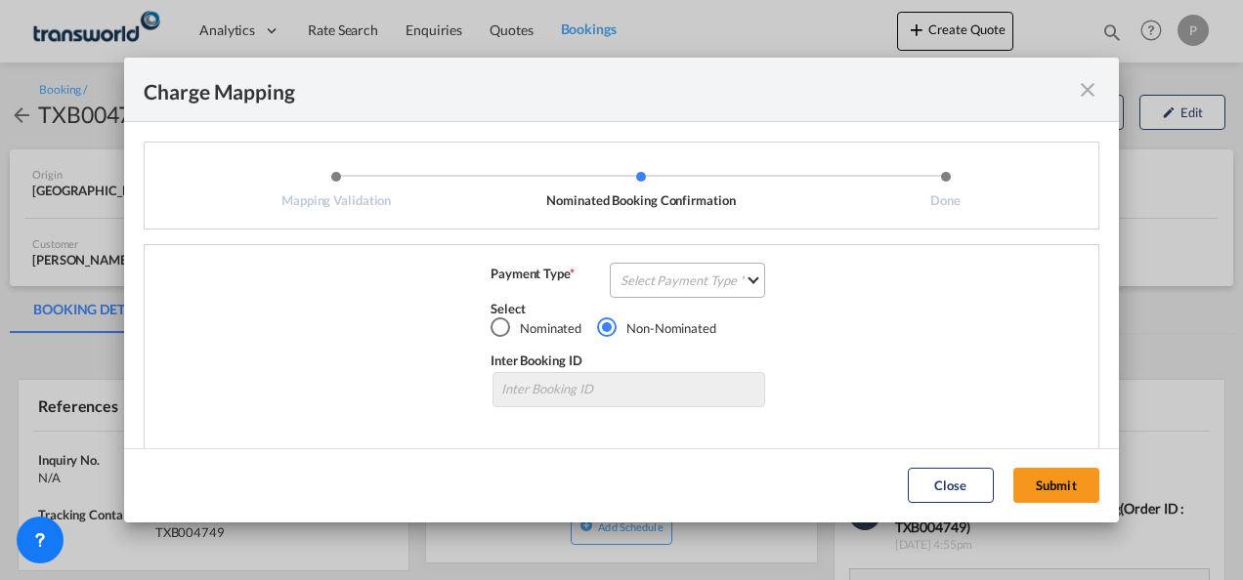
click at [671, 288] on md-select "Select Payment Type COLLECT PREPAID" at bounding box center [687, 280] width 155 height 35
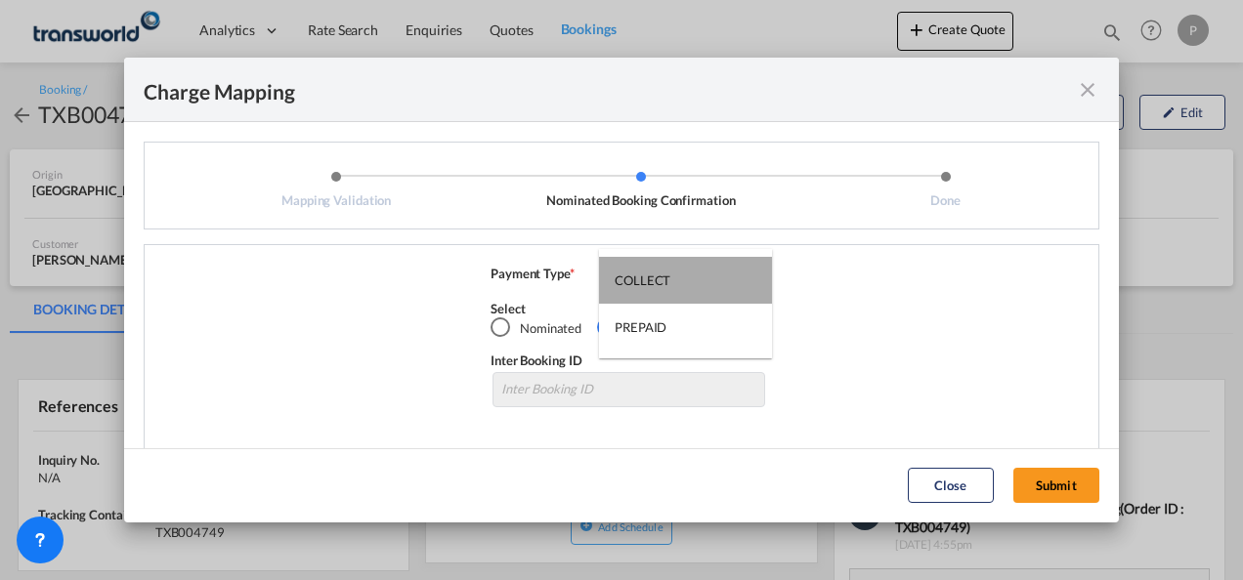
click at [667, 283] on div "COLLECT" at bounding box center [643, 281] width 56 height 18
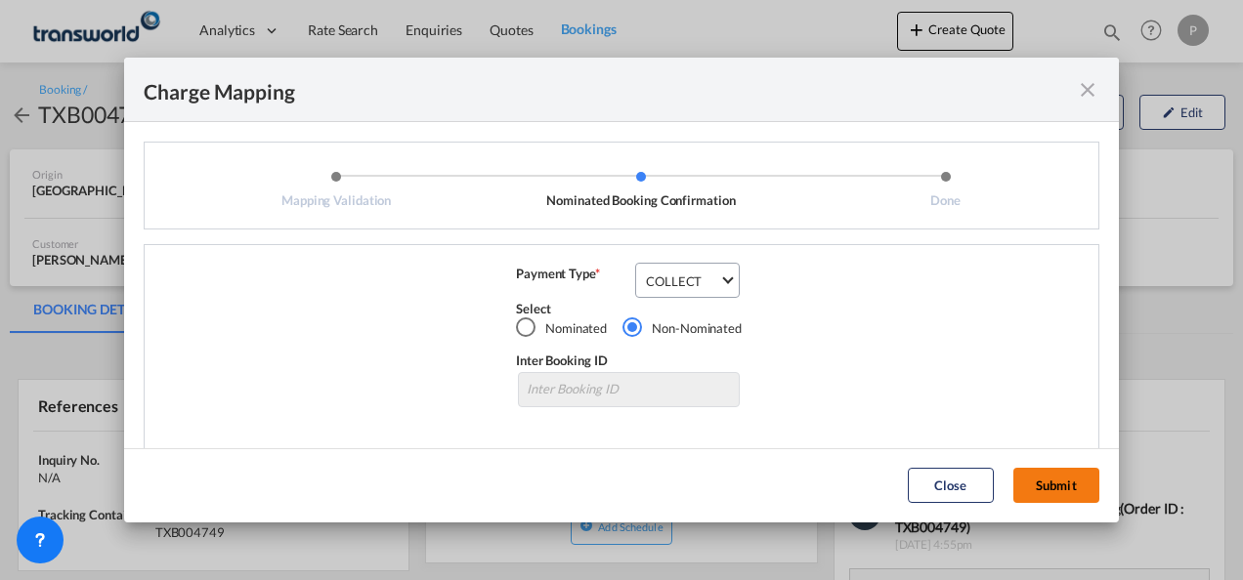
click at [1055, 488] on button "Submit" at bounding box center [1056, 485] width 86 height 35
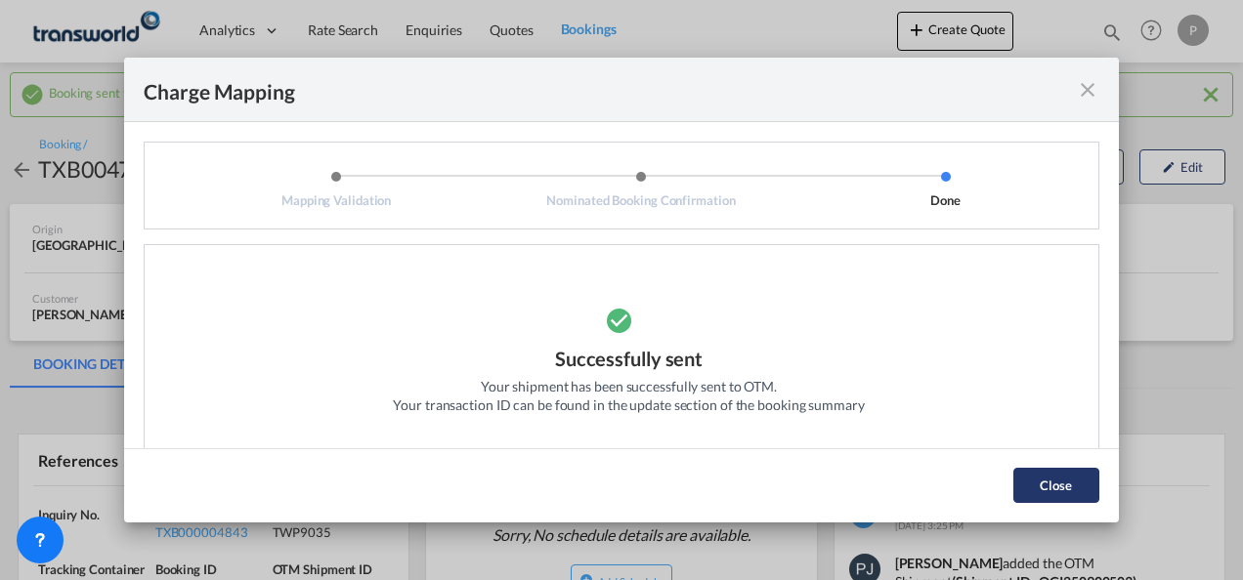
click at [1055, 488] on button "Close" at bounding box center [1056, 485] width 86 height 35
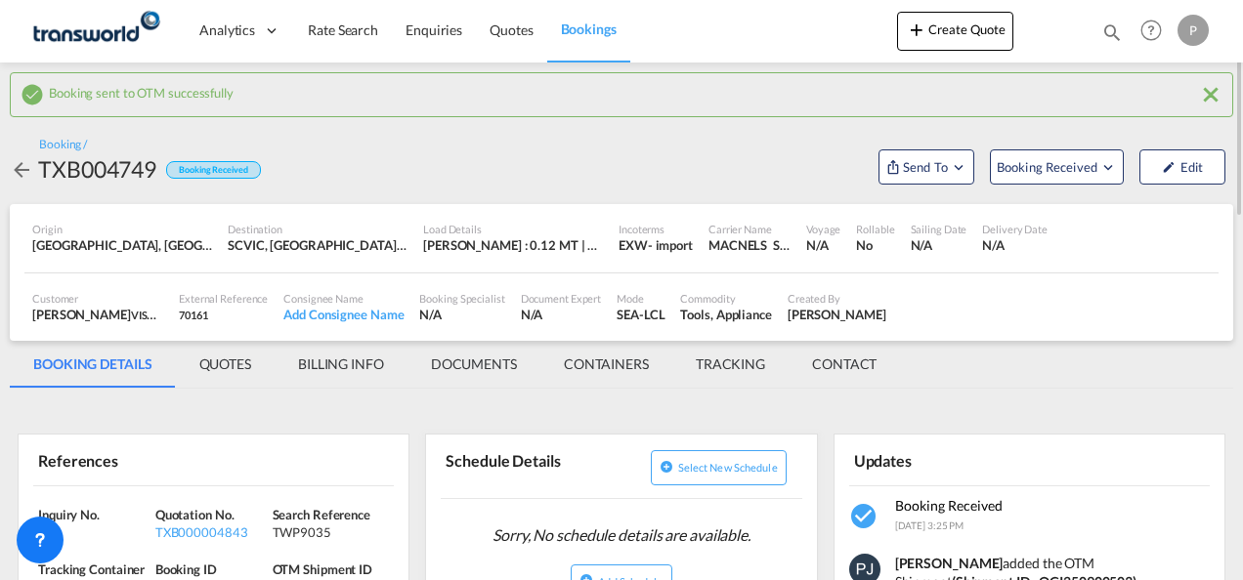
scroll to position [293, 0]
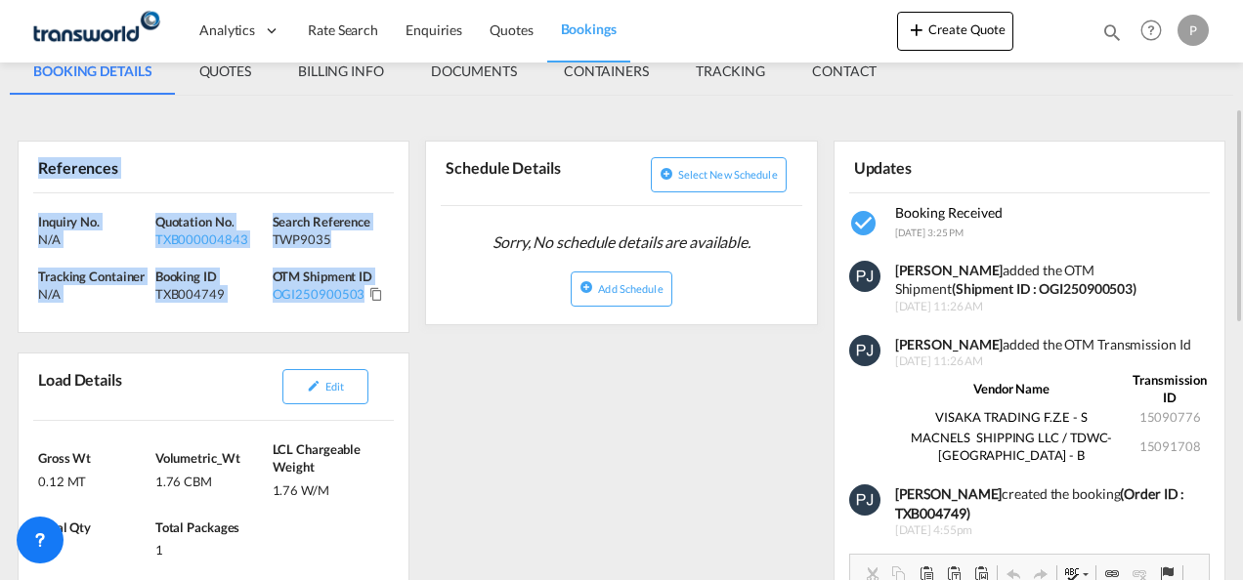
drag, startPoint x: 39, startPoint y: 164, endPoint x: 361, endPoint y: 293, distance: 347.2
click at [361, 293] on div "References Inquiry No. N/A Quotation No. TXB000004843 Search Reference TWP9035 …" at bounding box center [214, 237] width 392 height 192
copy div "References Inquiry No. N/A Quotation No. TXB000004843 Search Reference TWP9035 …"
click at [966, 33] on button "Create Quote" at bounding box center [955, 31] width 116 height 39
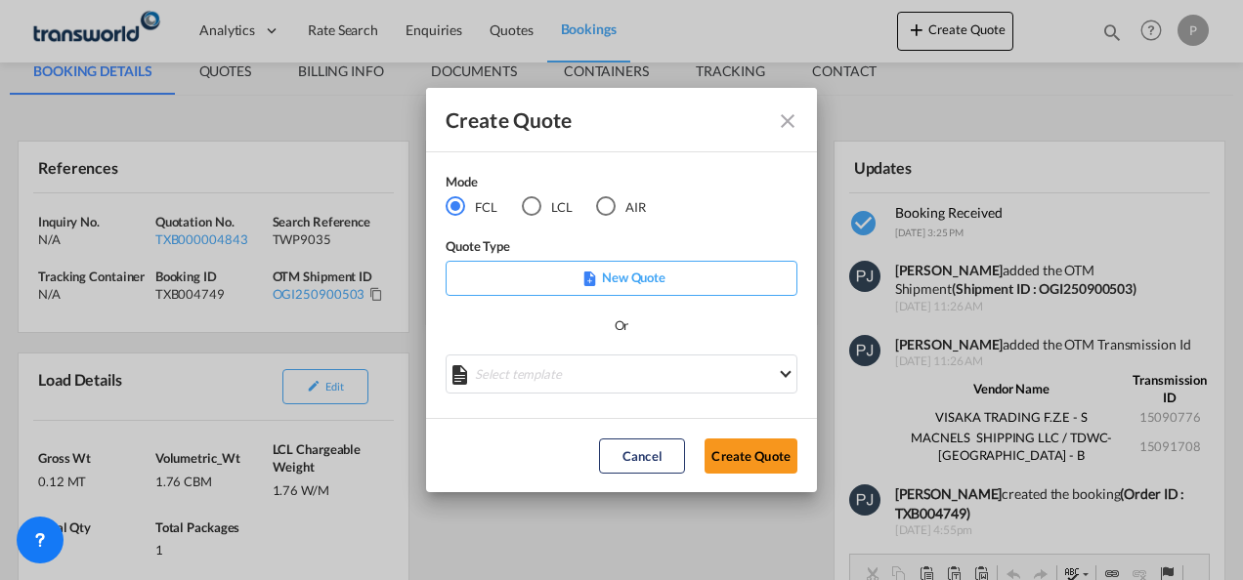
click at [609, 206] on div "AIR" at bounding box center [606, 206] width 20 height 20
click at [750, 450] on button "Create Quote" at bounding box center [750, 456] width 93 height 35
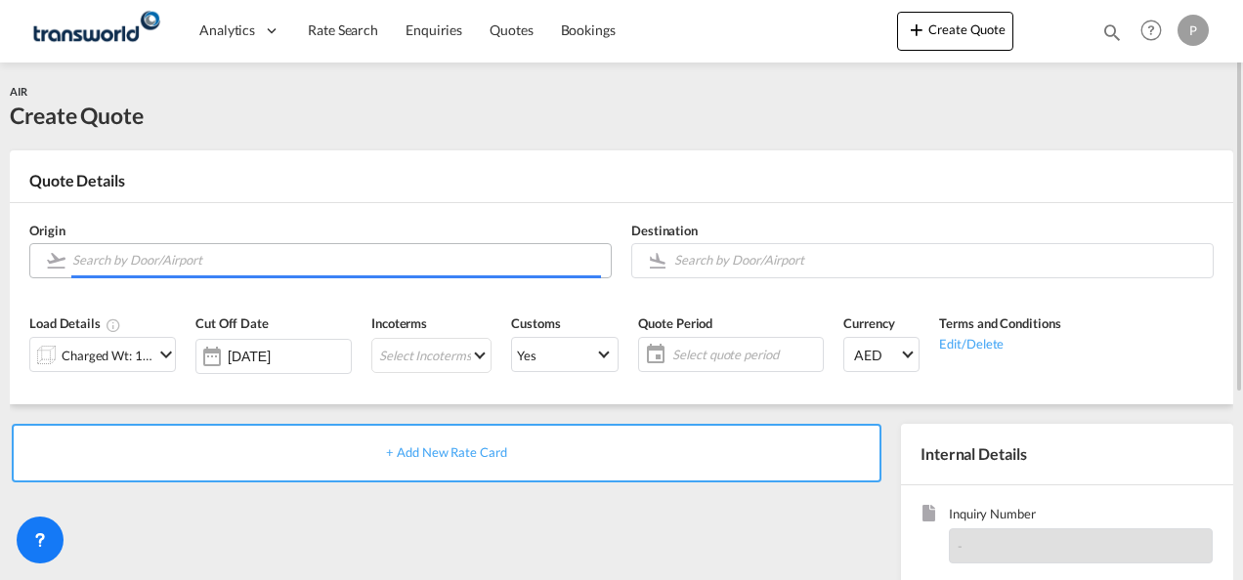
click at [231, 260] on input "Search by Door/Airport" at bounding box center [336, 260] width 529 height 34
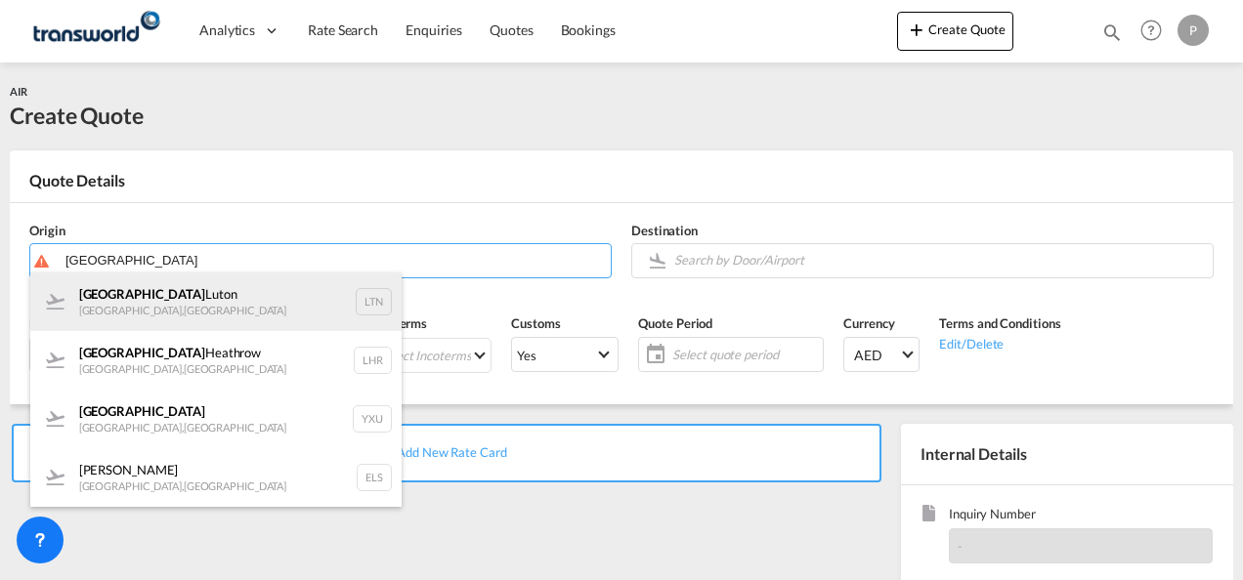
click at [182, 296] on div "[GEOGRAPHIC_DATA] , [GEOGRAPHIC_DATA] LTN" at bounding box center [215, 302] width 371 height 59
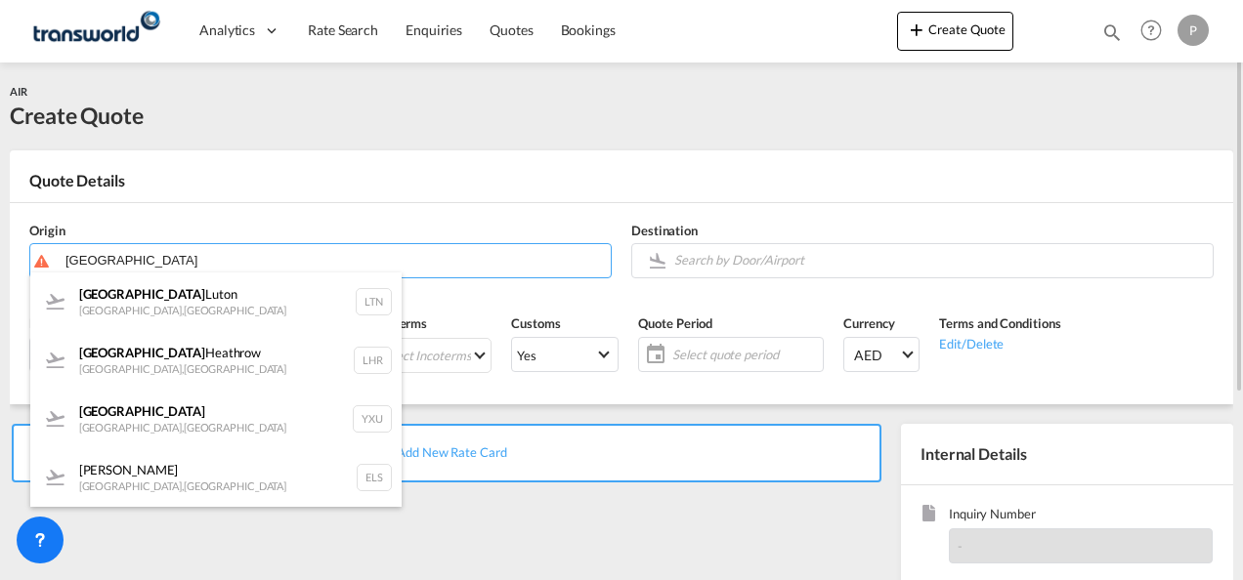
type input "London Luton, [GEOGRAPHIC_DATA], LTN"
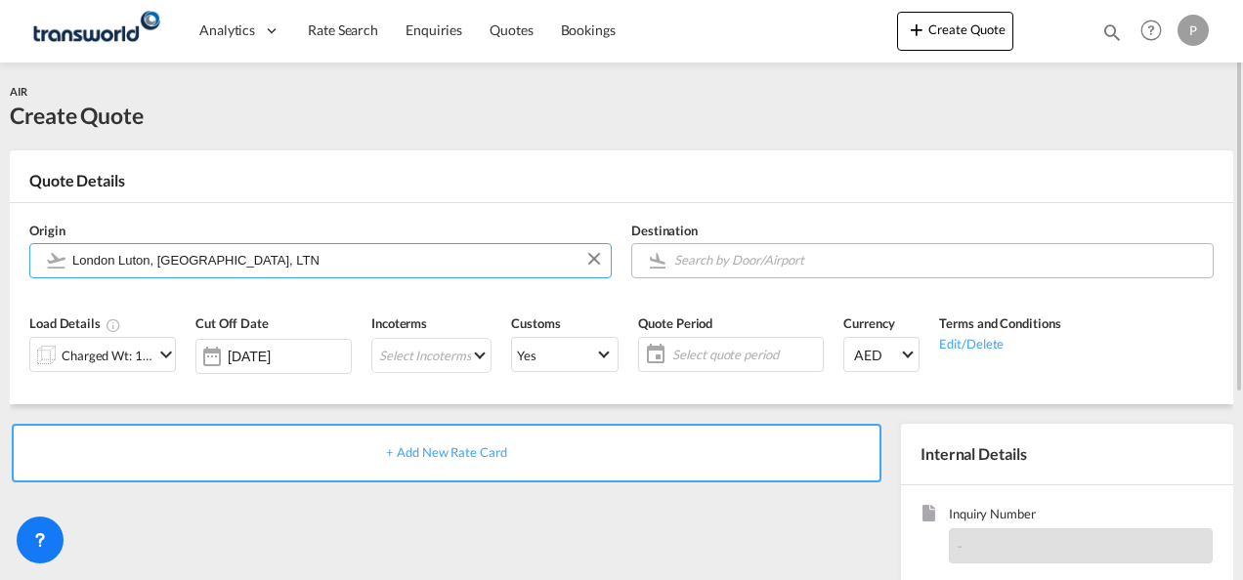
click at [776, 258] on input "Search by Door/Airport" at bounding box center [938, 260] width 529 height 34
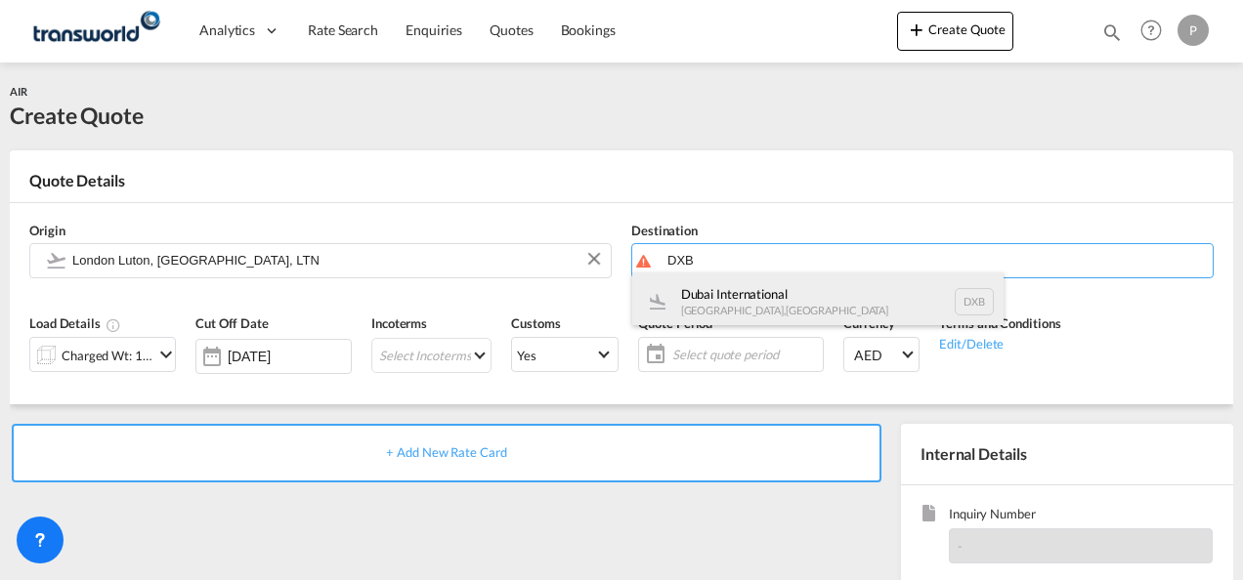
click at [711, 301] on div "Dubai International [GEOGRAPHIC_DATA] , [GEOGRAPHIC_DATA] DXB" at bounding box center [817, 302] width 371 height 59
type input "Dubai International, [GEOGRAPHIC_DATA], DXB"
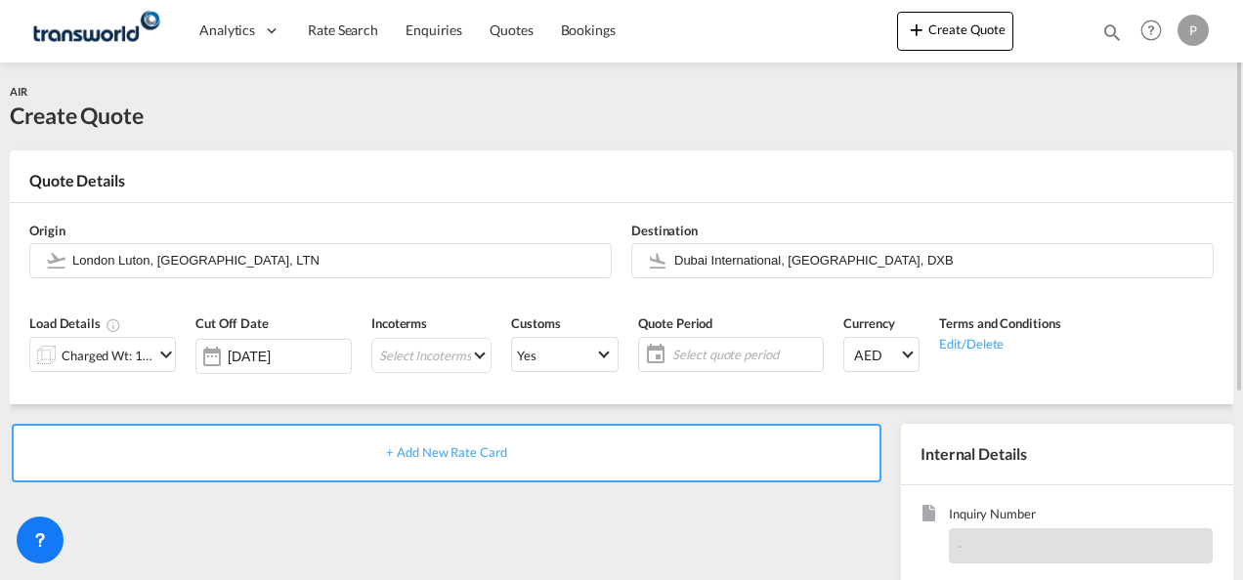
click at [164, 349] on md-icon "icon-chevron-down" at bounding box center [165, 354] width 23 height 23
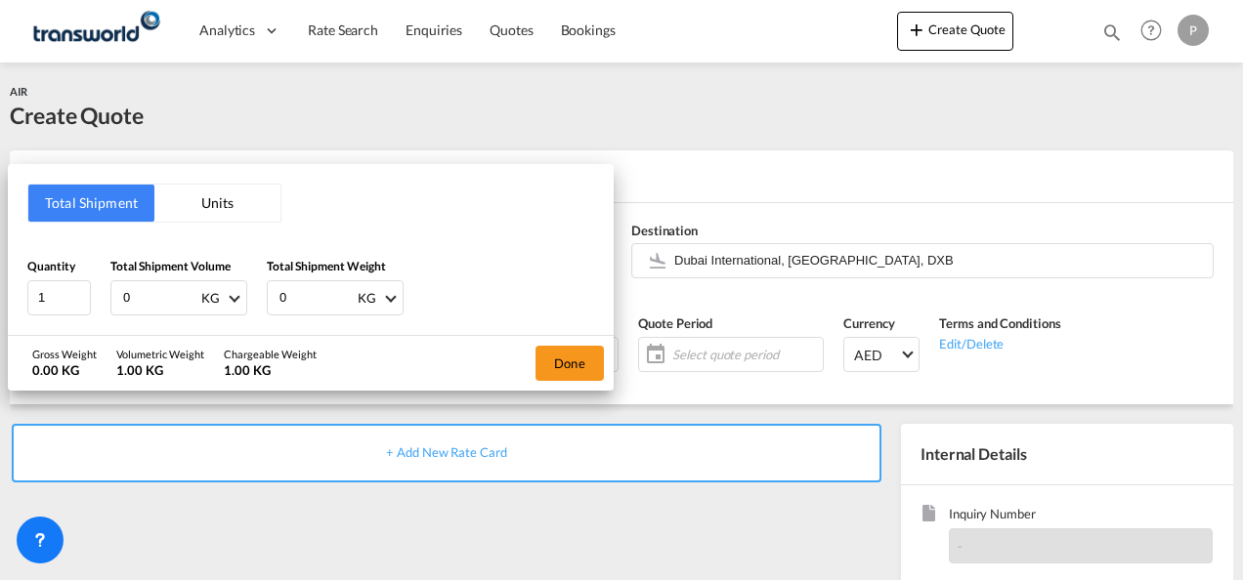
drag, startPoint x: 144, startPoint y: 295, endPoint x: 606, endPoint y: 287, distance: 462.2
click at [0, 256] on html "Analytics Dashboard Rate Search Enquiries Quotes Bookings Analytics" at bounding box center [621, 290] width 1243 height 580
type input "601"
click at [578, 358] on button "Done" at bounding box center [569, 363] width 68 height 35
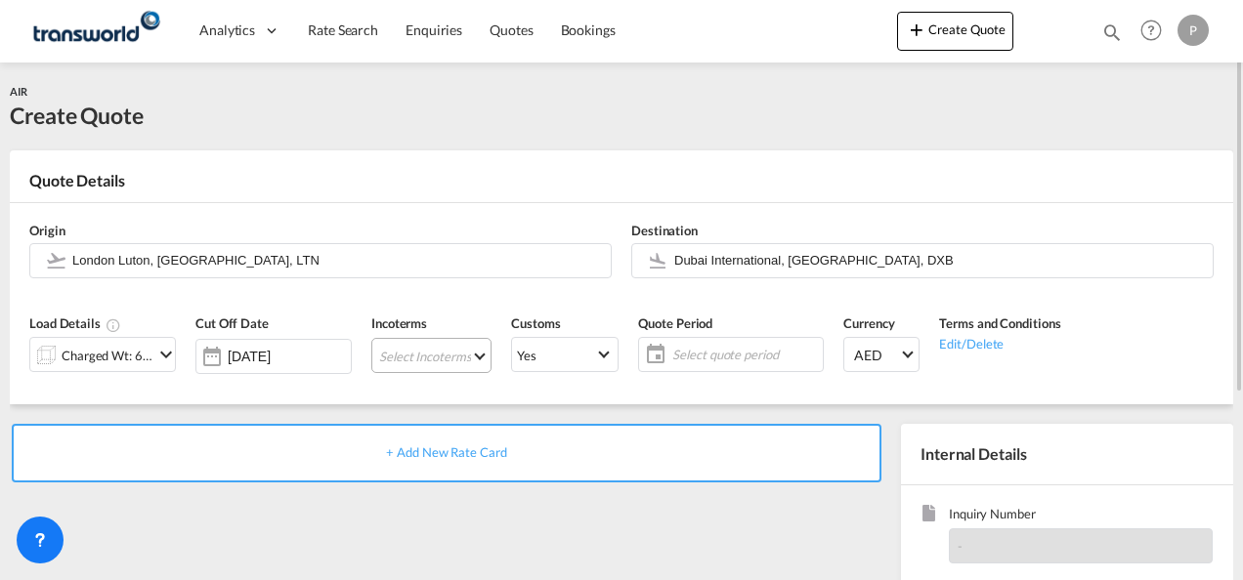
click at [421, 353] on md-select "Select Incoterms DDP - export Delivery Duty Paid DAP - export Delivered at Plac…" at bounding box center [431, 355] width 120 height 35
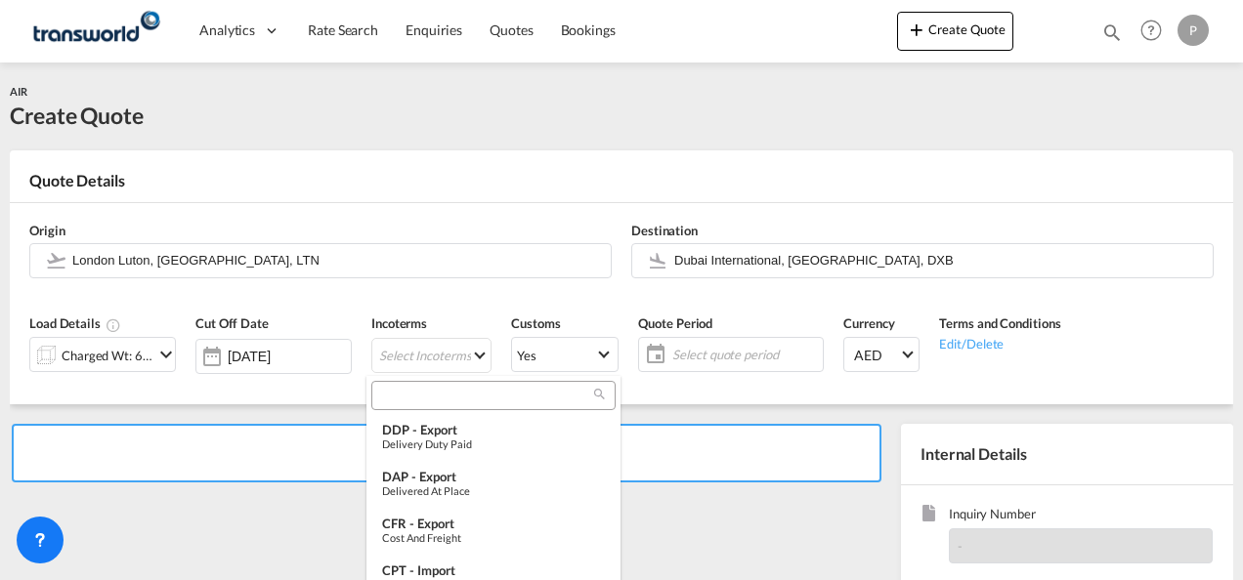
click at [428, 397] on input "search" at bounding box center [485, 396] width 217 height 18
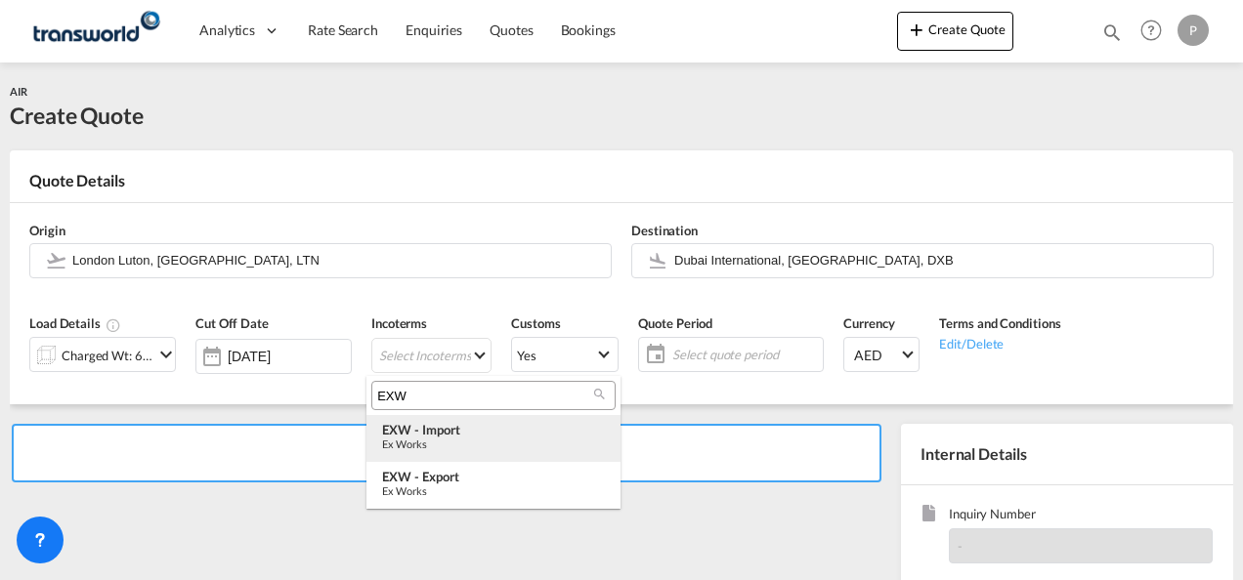
type input "EXW"
click at [425, 435] on div "EXW - import" at bounding box center [493, 430] width 223 height 16
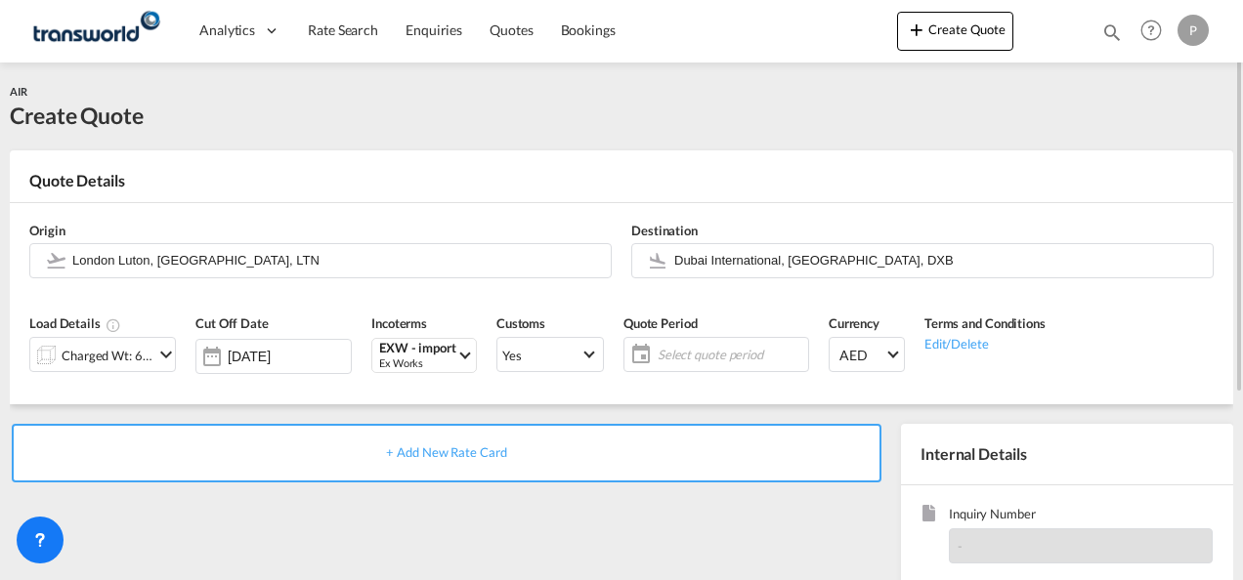
click at [697, 354] on span "Select quote period" at bounding box center [731, 355] width 146 height 18
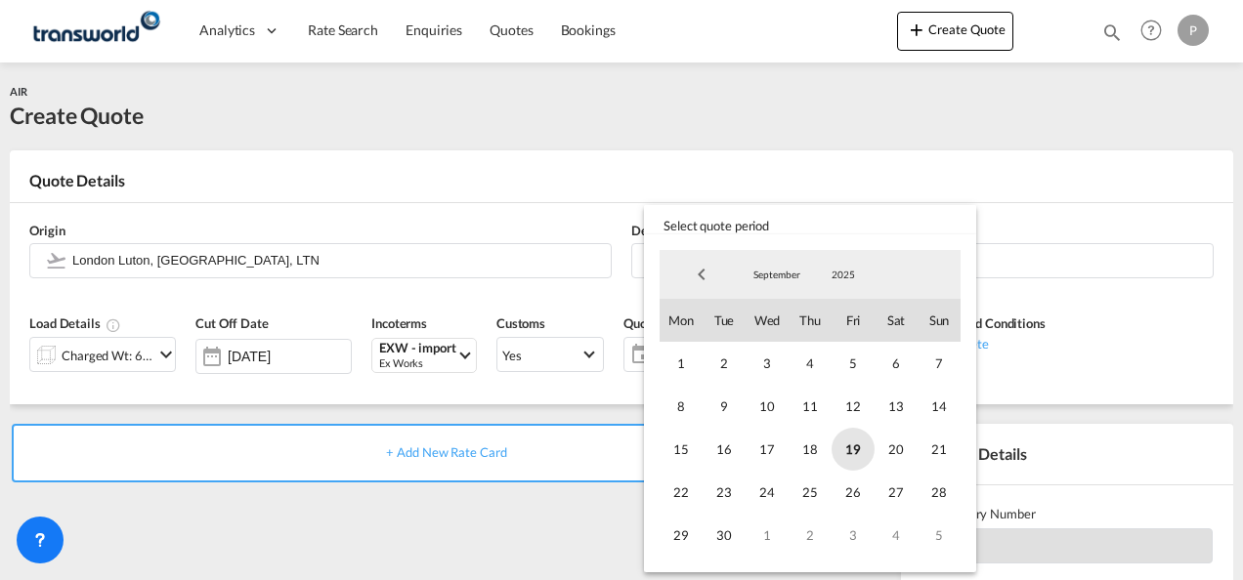
click at [853, 446] on span "19" at bounding box center [852, 449] width 43 height 43
click at [732, 537] on span "30" at bounding box center [723, 535] width 43 height 43
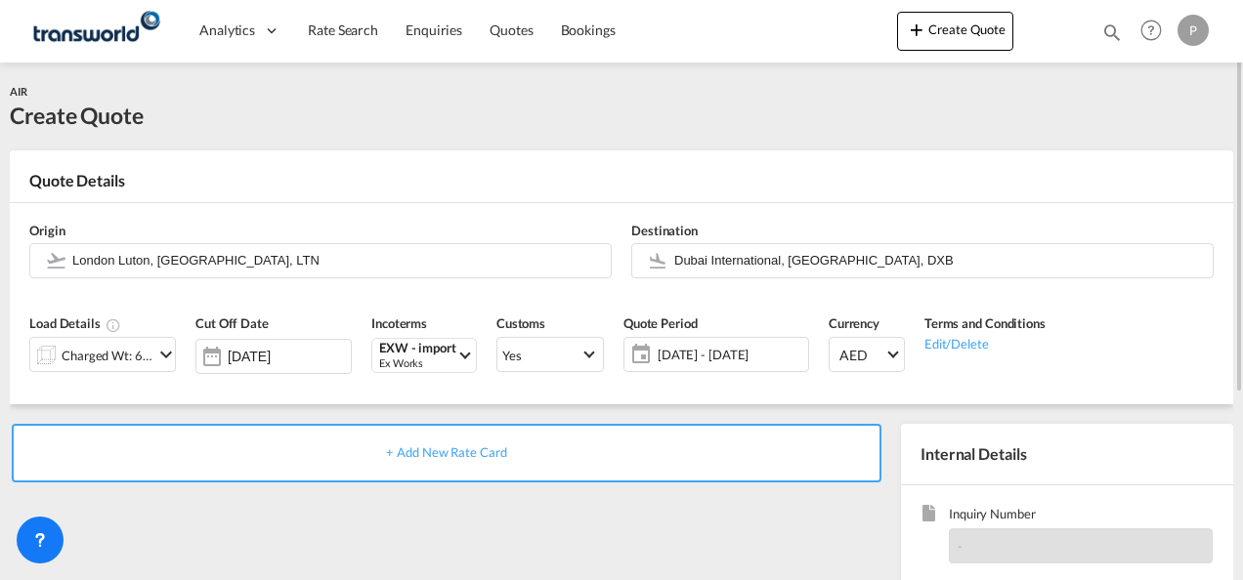
scroll to position [195, 0]
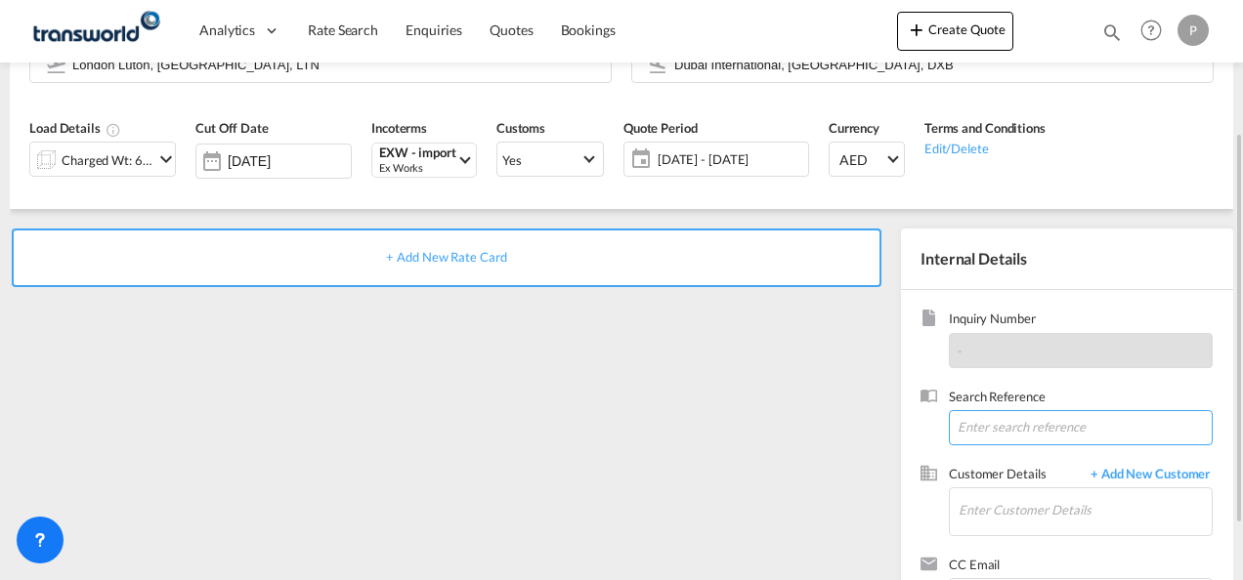
click at [1002, 428] on input at bounding box center [1081, 427] width 264 height 35
click at [993, 429] on input at bounding box center [1081, 427] width 264 height 35
paste input "HAE25090140"
type input "HAE25090140"
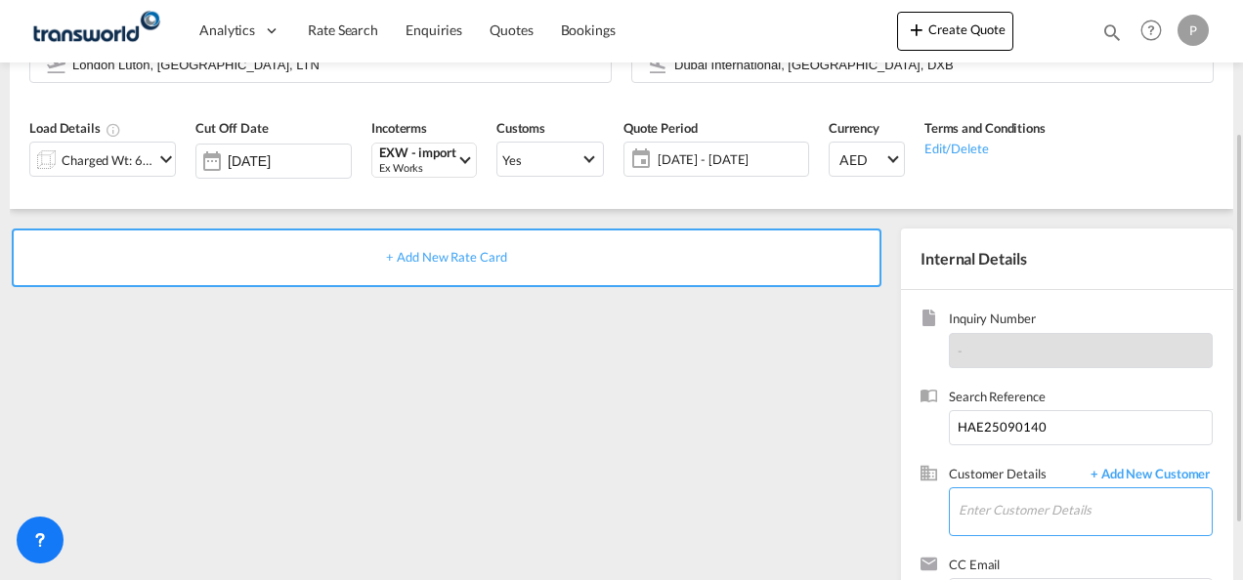
click at [1020, 515] on input "Enter Customer Details" at bounding box center [1084, 510] width 253 height 44
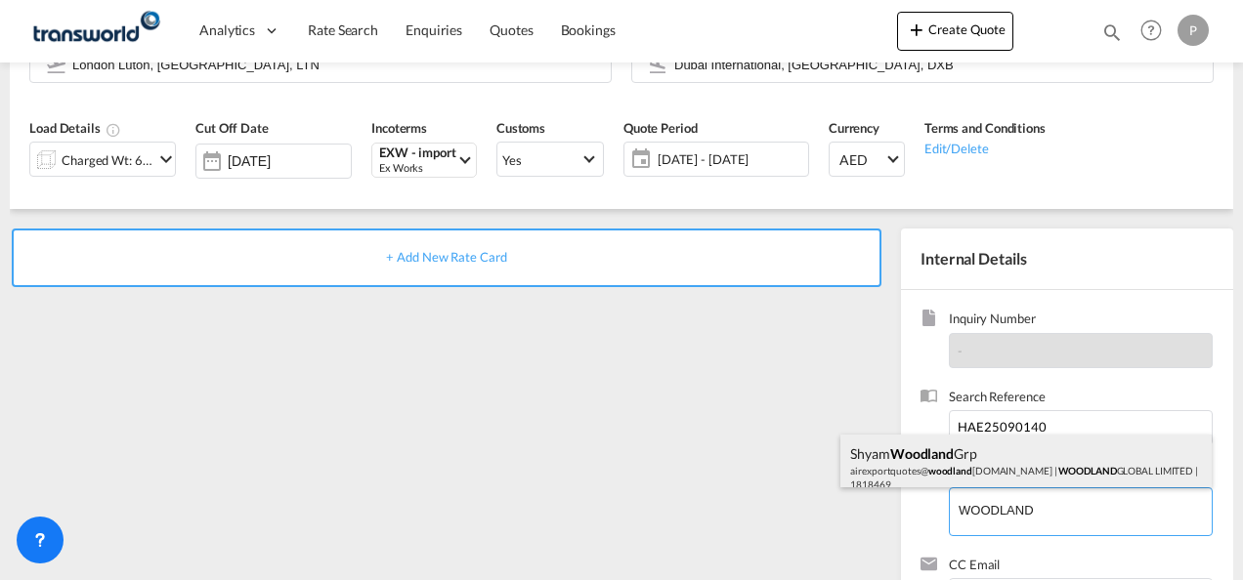
click at [923, 463] on div "[PERSON_NAME] Grp airexportquotes@ woodland [DOMAIN_NAME] | WOODLAND GLOBAL LIM…" at bounding box center [1025, 468] width 371 height 66
type input "WOODLAND GLOBAL LIMITED, [PERSON_NAME] Grp, [EMAIL_ADDRESS][DOMAIN_NAME]"
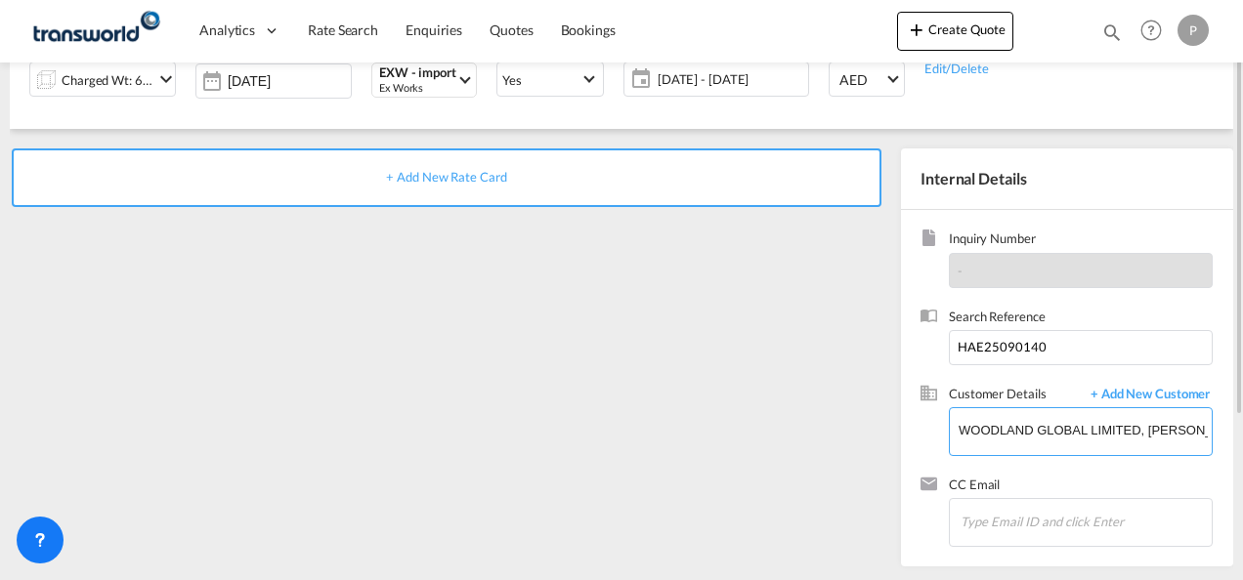
scroll to position [80, 0]
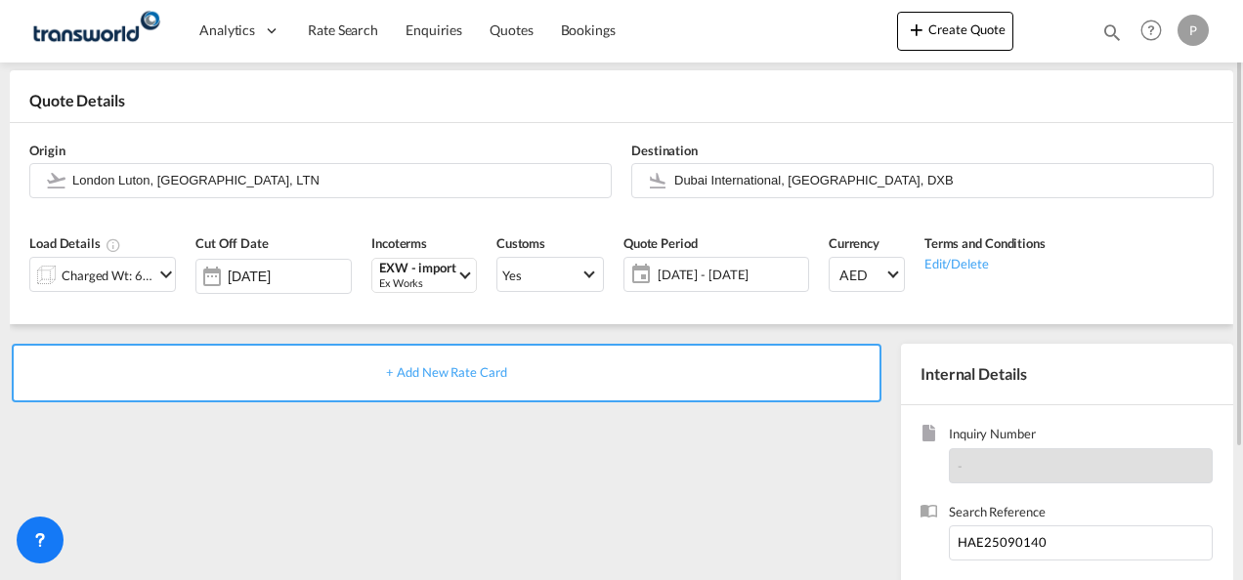
click at [428, 373] on span "+ Add New Rate Card" at bounding box center [446, 372] width 120 height 16
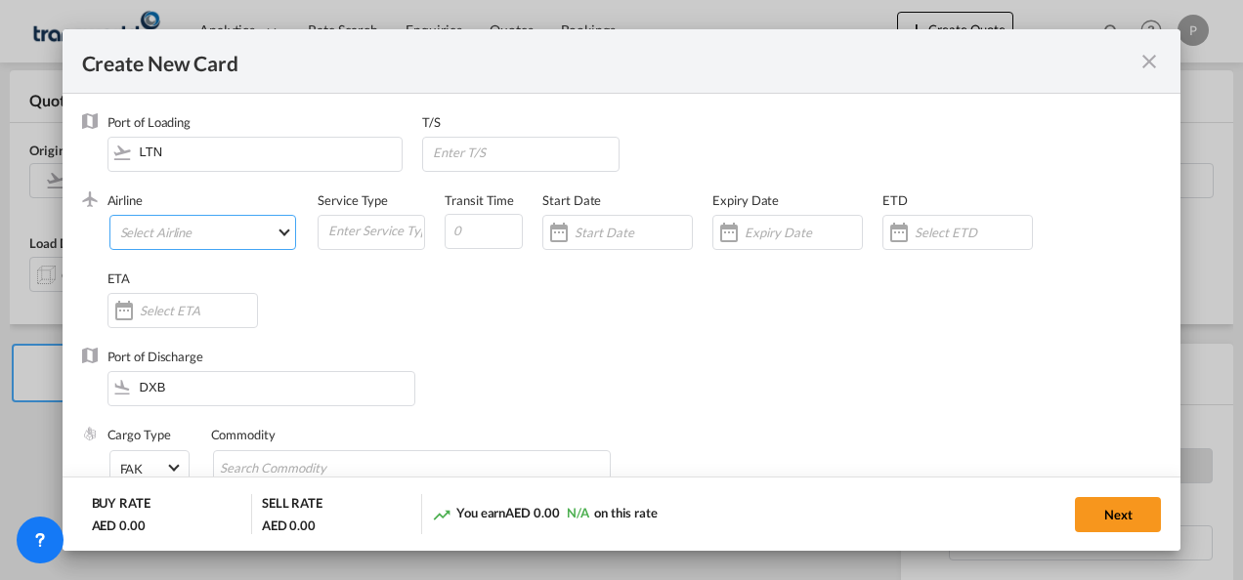
click at [186, 231] on md-select "Select Airline AIR EXPRESS S.A. (1166- / -) CMA CGM Air Cargo (1140-2C / -) DDW…" at bounding box center [203, 232] width 188 height 35
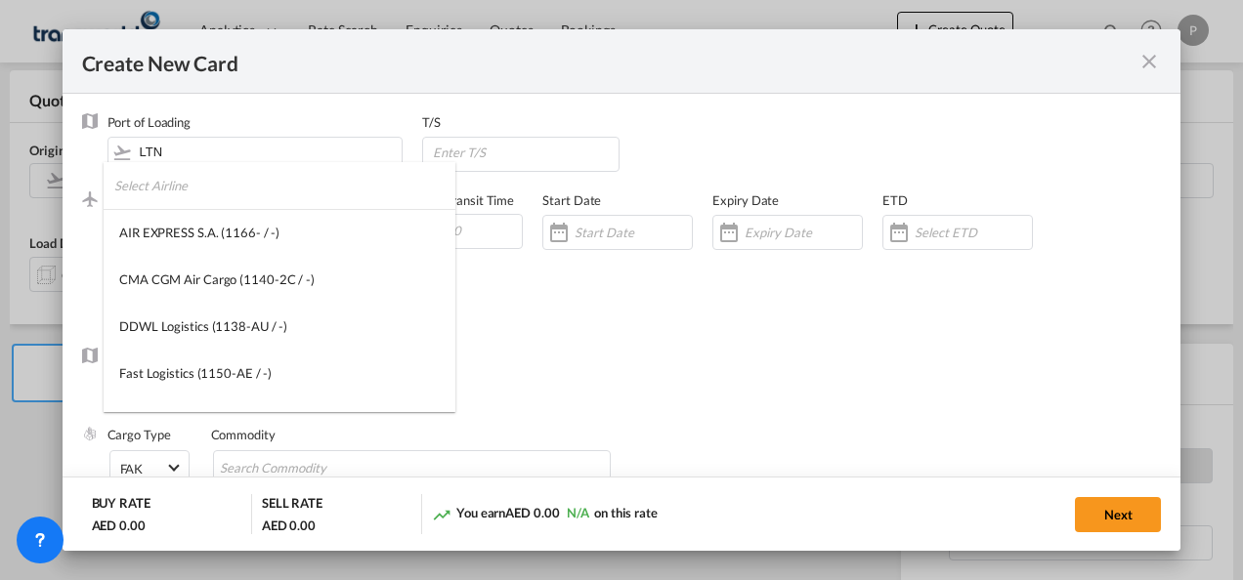
click at [209, 189] on input "search" at bounding box center [284, 185] width 341 height 47
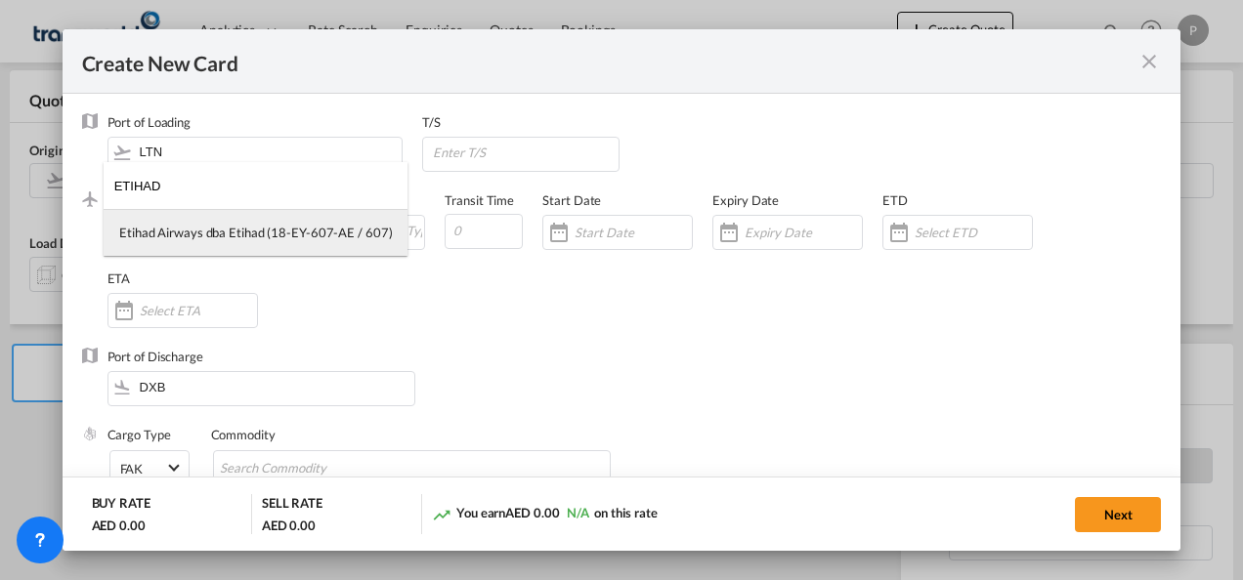
type input "ETIHAD"
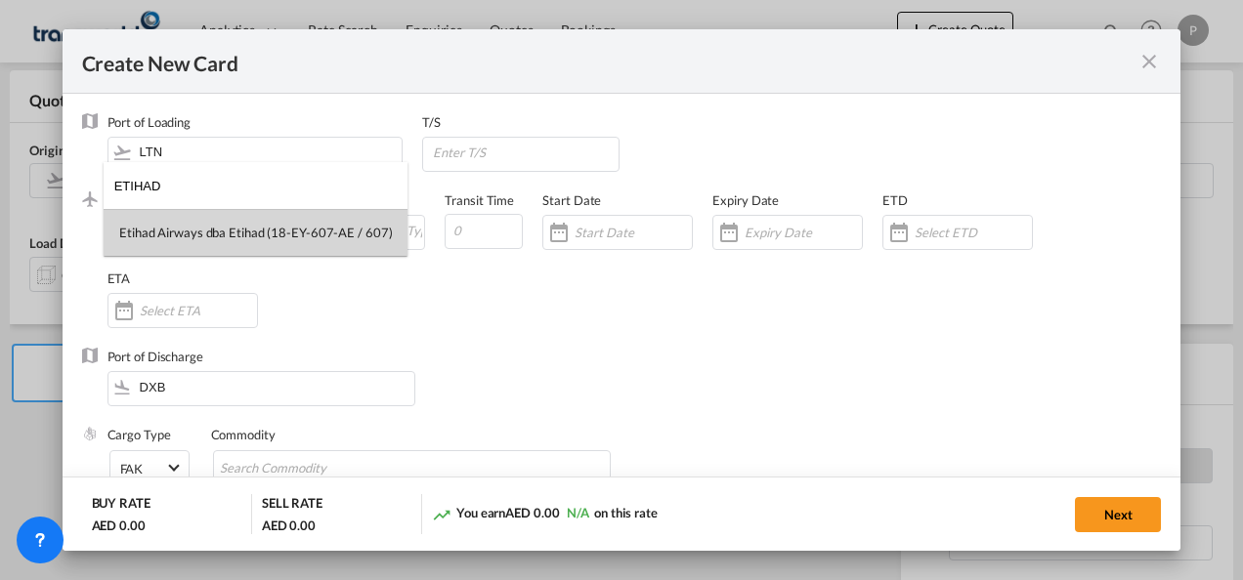
click at [248, 228] on div "Etihad Airways dba Etihad (18-EY-607-AE / 607)" at bounding box center [255, 233] width 273 height 18
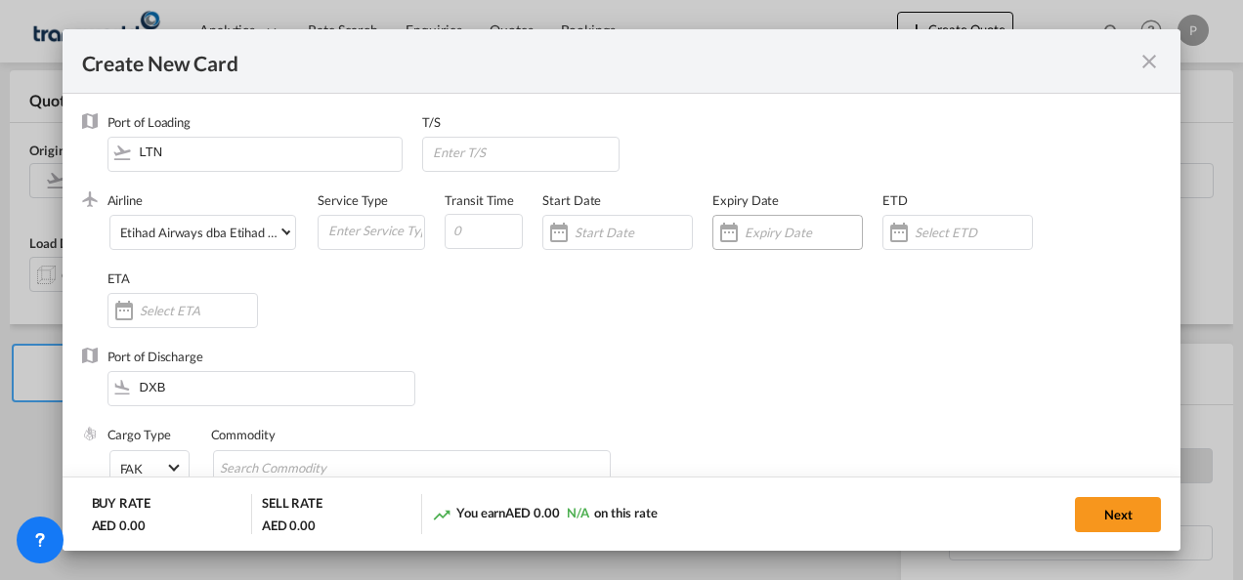
click at [787, 223] on div "Create New Card ..." at bounding box center [787, 232] width 150 height 35
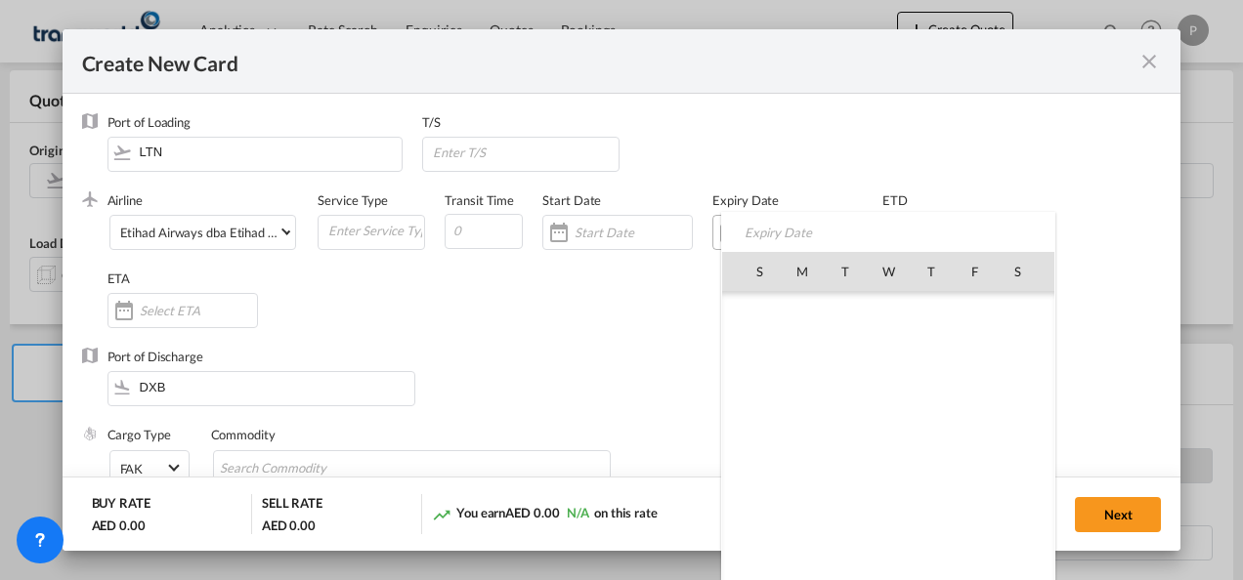
scroll to position [452560, 0]
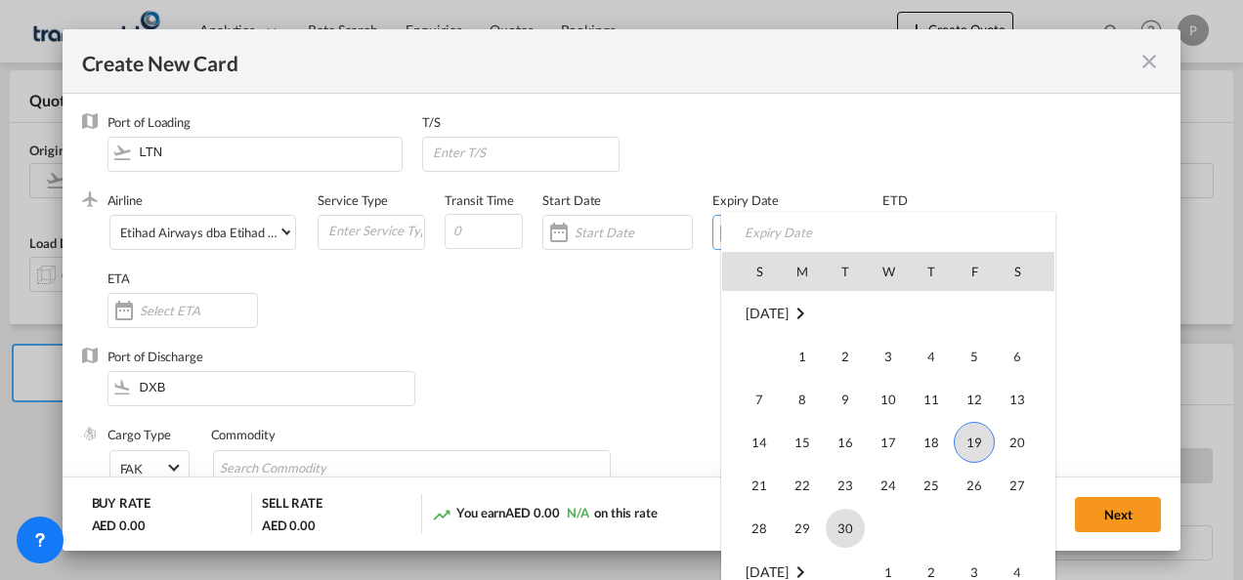
click at [838, 528] on span "30" at bounding box center [845, 528] width 39 height 39
type input "[DATE]"
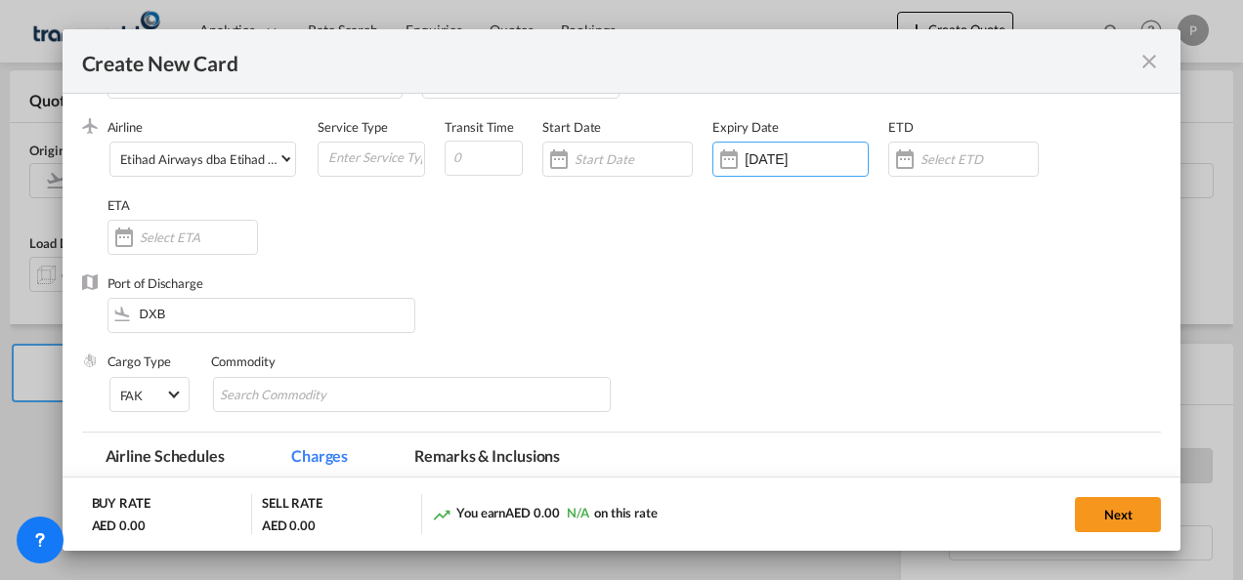
scroll to position [195, 0]
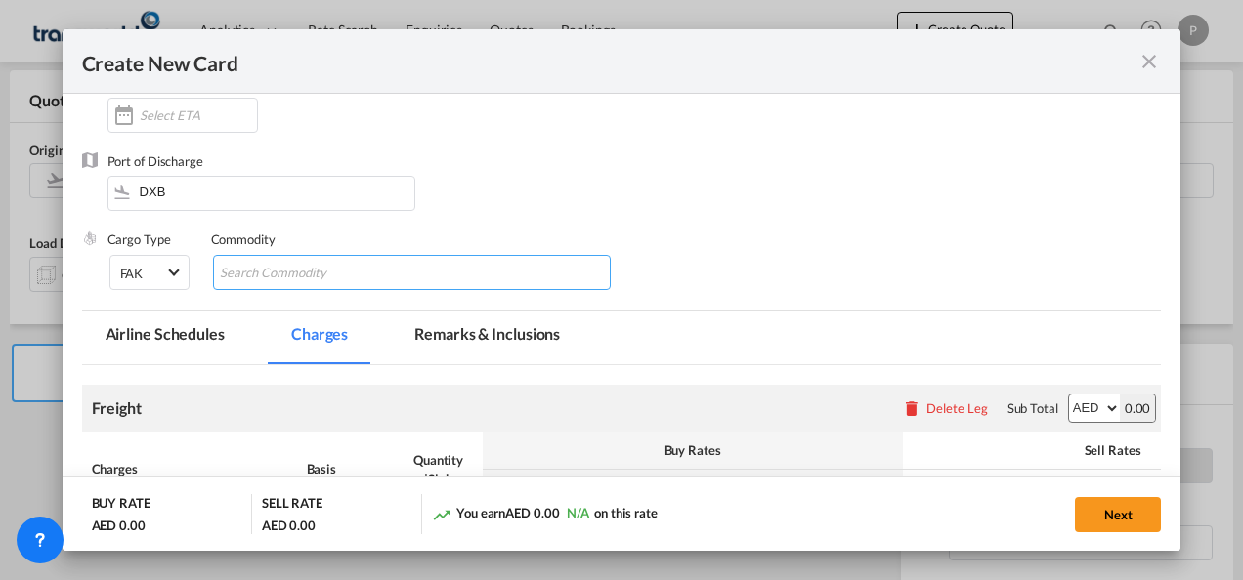
click at [269, 276] on input "Chips input." at bounding box center [309, 273] width 179 height 31
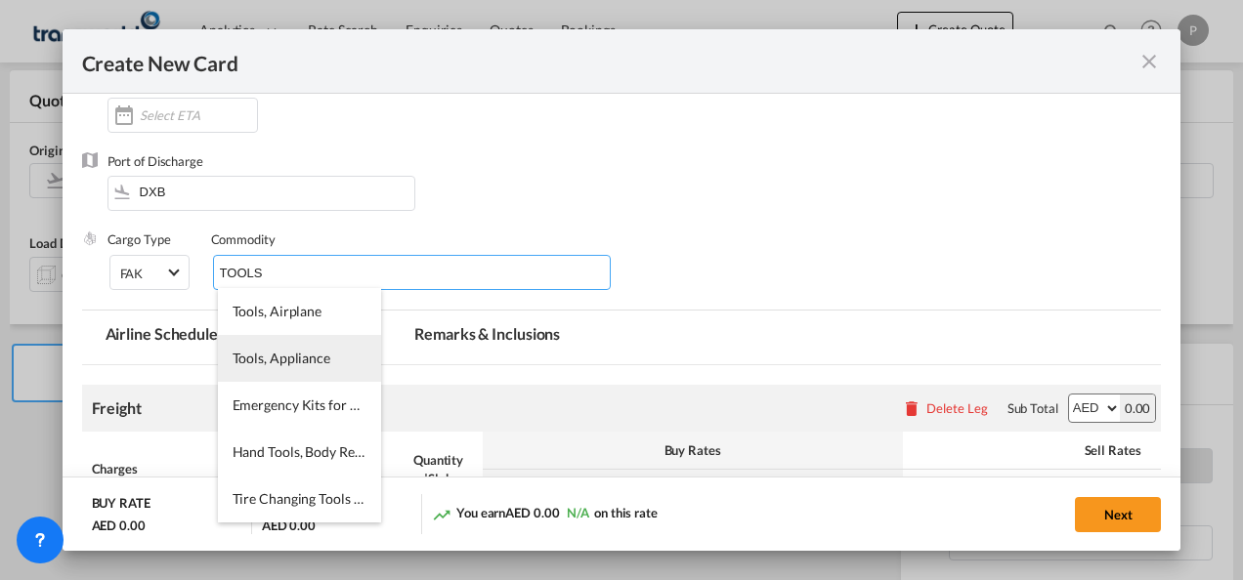
type input "TOOLS"
click at [287, 361] on span "Tools, Appliance" at bounding box center [282, 358] width 98 height 17
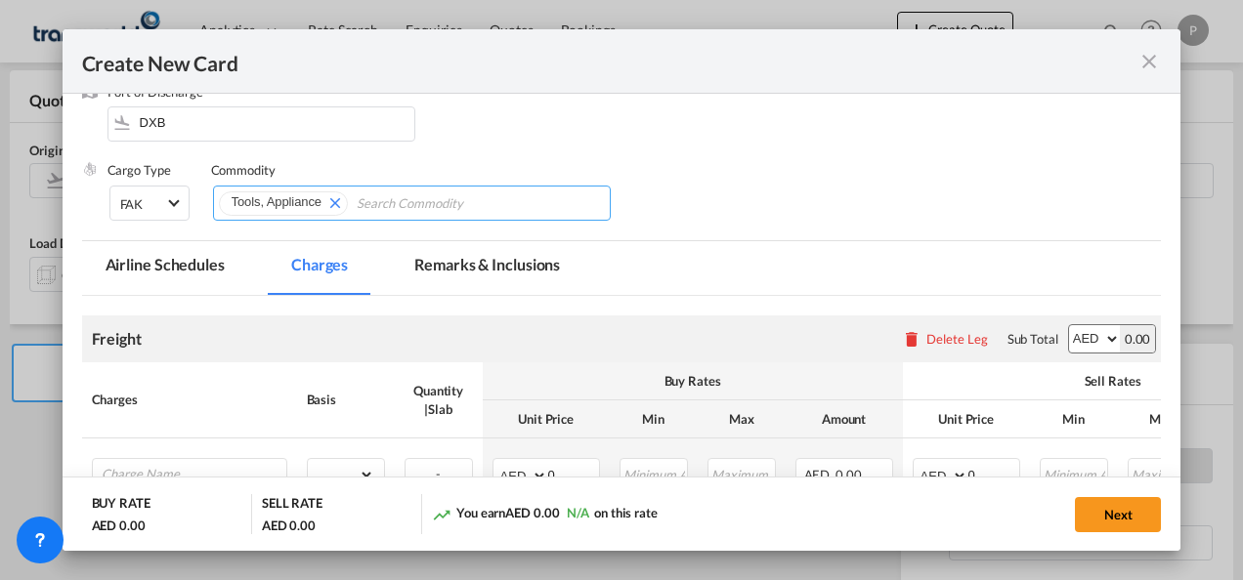
scroll to position [391, 0]
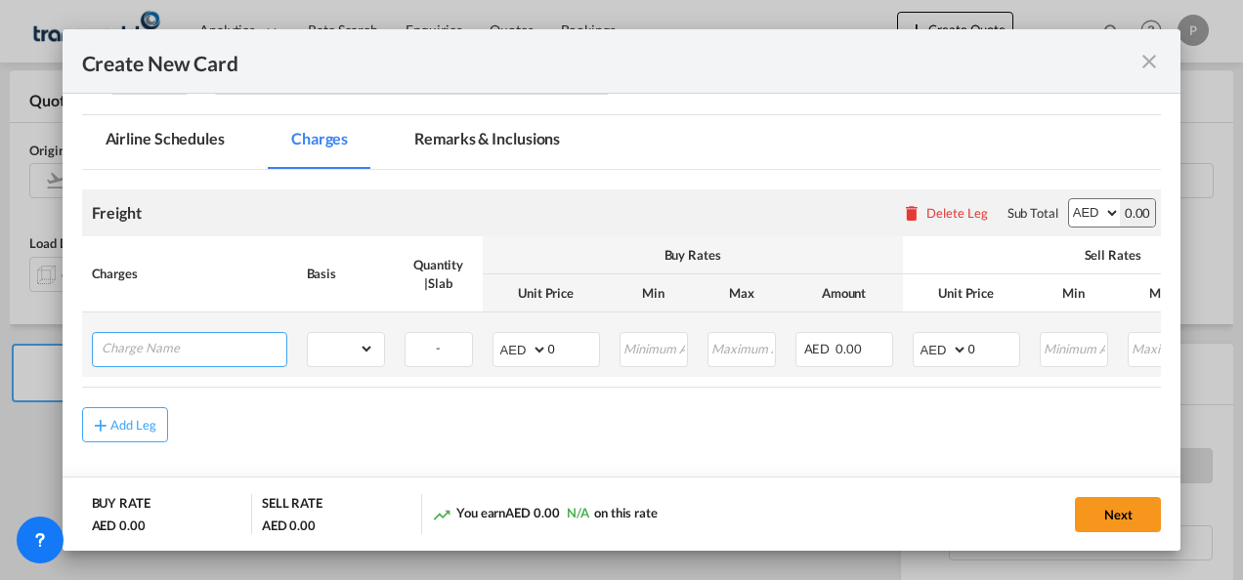
click at [184, 350] on input "Charge Name" at bounding box center [194, 347] width 185 height 29
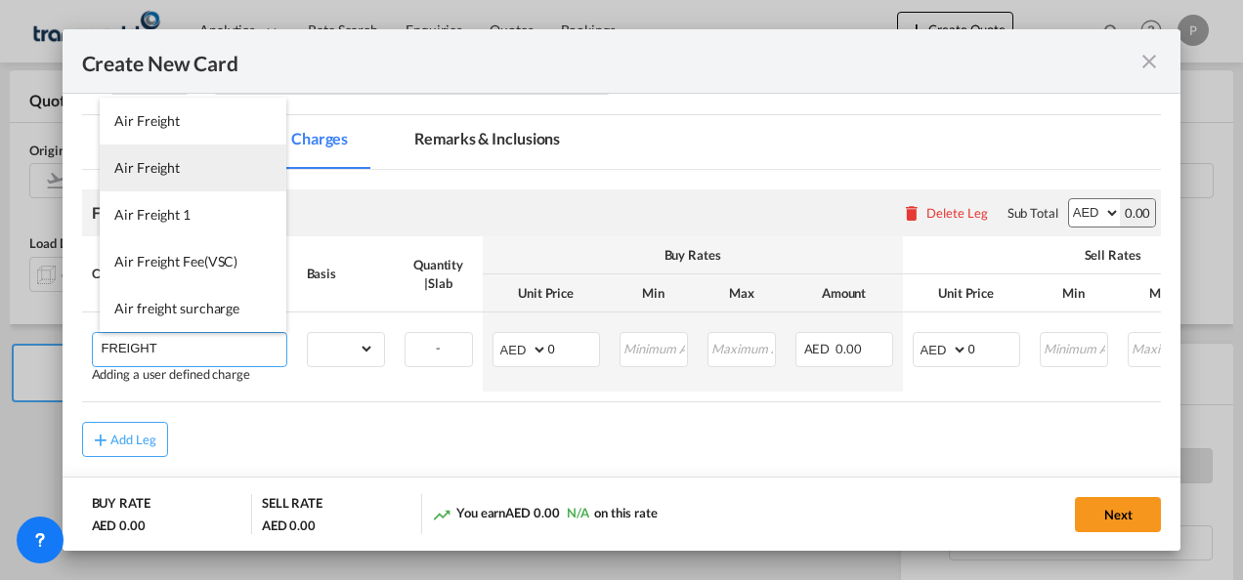
click at [176, 168] on span "Air Freight" at bounding box center [146, 167] width 65 height 17
type input "Air Freight"
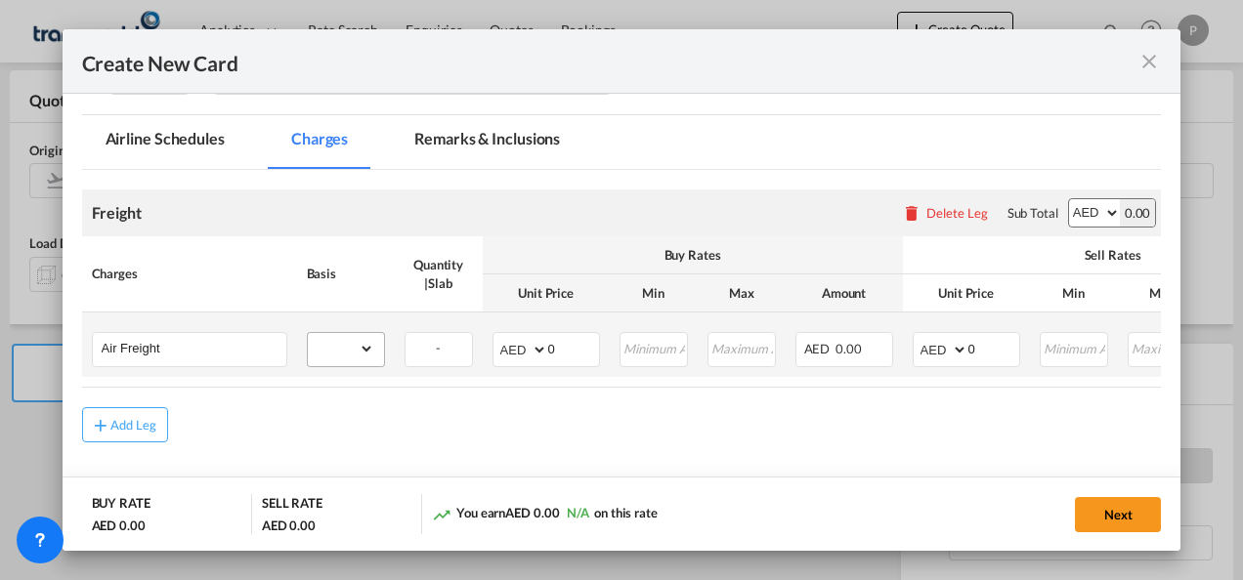
click at [375, 351] on md-input-container "gross_weight volumetric_weight per_shipment per_bl per_km % on air freight per_…" at bounding box center [346, 348] width 76 height 31
click at [367, 350] on select "gross_weight volumetric_weight per_shipment per_bl per_km % on air freight per_…" at bounding box center [341, 348] width 66 height 31
select select "per_shipment"
click at [308, 333] on select "gross_weight volumetric_weight per_shipment per_bl per_km % on air freight per_…" at bounding box center [341, 348] width 66 height 31
click at [560, 349] on input "0" at bounding box center [573, 347] width 51 height 29
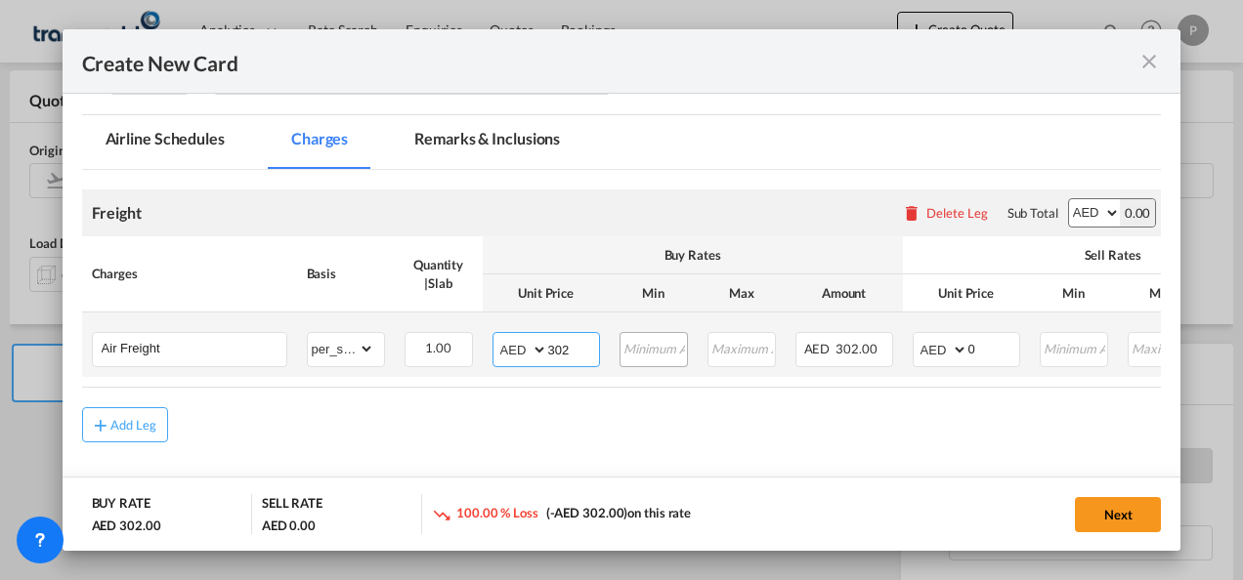
type input "302"
click at [536, 349] on select "AED AFN ALL AMD ANG AOA ARS AUD AWG AZN BAM BBD BDT BGN BHD BIF BMD BND BOB BRL…" at bounding box center [521, 349] width 51 height 27
select select "string:USD"
click at [496, 336] on select "AED AFN ALL AMD ANG AOA ARS AUD AWG AZN BAM BBD BDT BGN BHD BIF BMD BND BOB BRL…" at bounding box center [521, 349] width 51 height 27
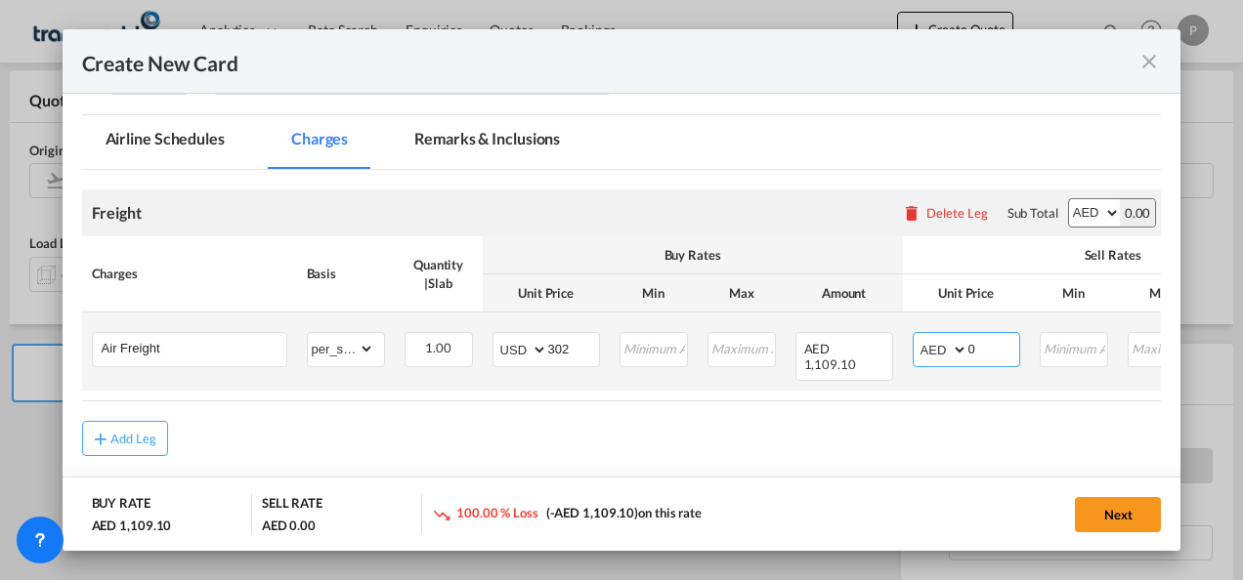
click at [955, 348] on select "AED AFN ALL AMD ANG AOA ARS AUD AWG AZN BAM BBD BDT BGN BHD BIF BMD BND BOB BRL…" at bounding box center [941, 349] width 51 height 27
select select "string:USD"
click at [916, 336] on select "AED AFN ALL AMD ANG AOA ARS AUD AWG AZN BAM BBD BDT BGN BHD BIF BMD BND BOB BRL…" at bounding box center [941, 349] width 51 height 27
click at [978, 344] on input "0" at bounding box center [993, 347] width 51 height 29
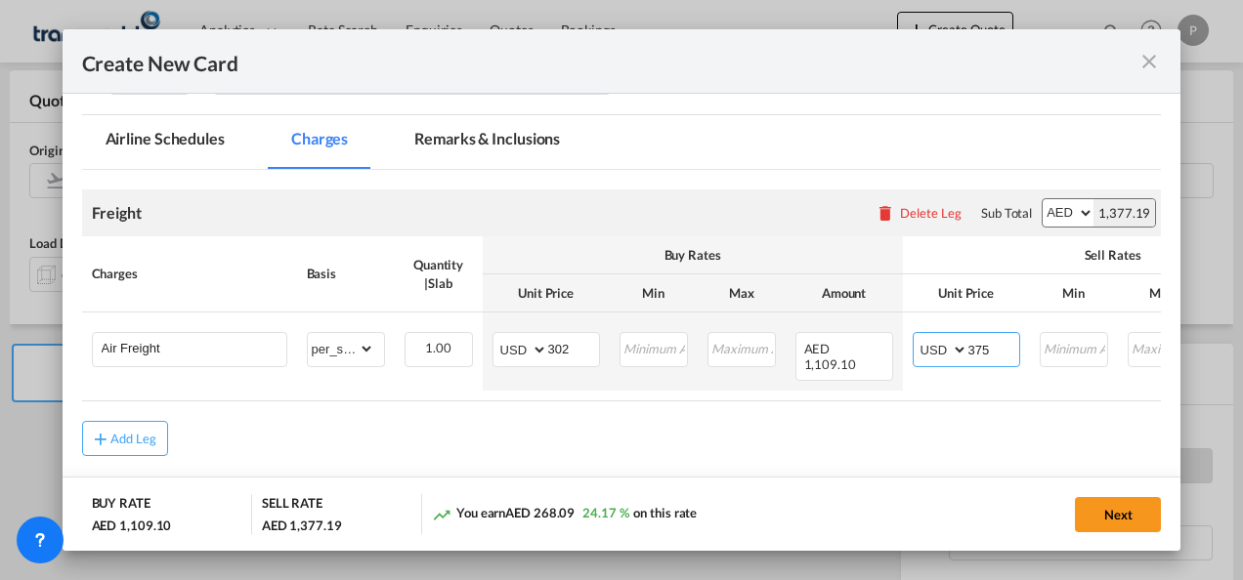
type input "375"
click at [1124, 512] on button "Next" at bounding box center [1118, 514] width 86 height 35
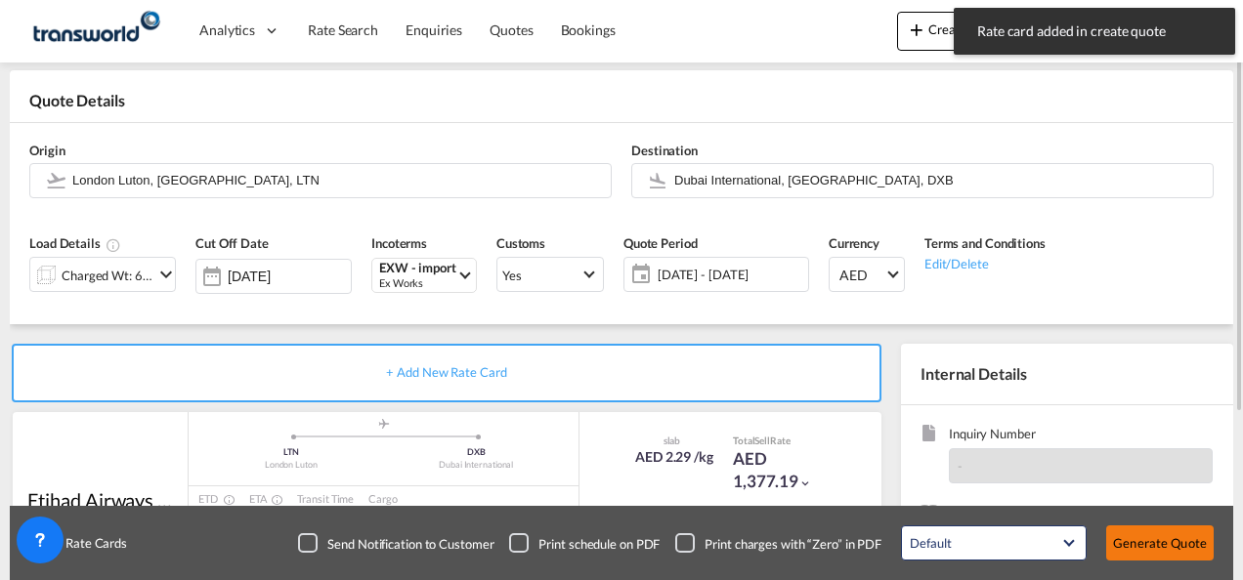
click at [1151, 544] on button "Generate Quote" at bounding box center [1159, 543] width 107 height 35
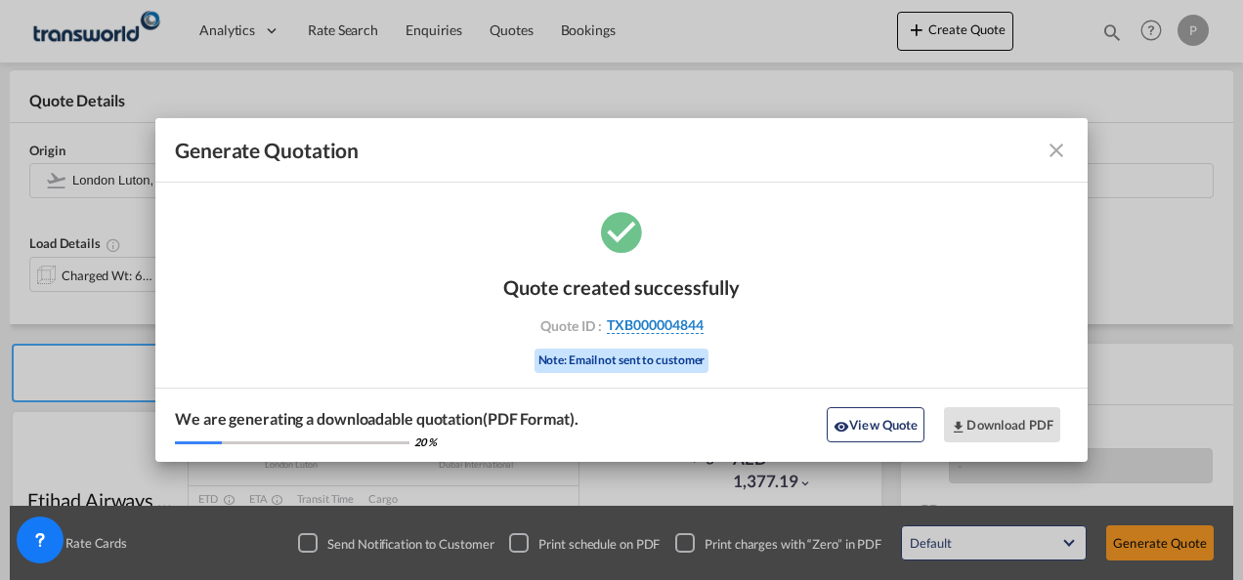
click at [651, 325] on span "TXB000004844" at bounding box center [655, 326] width 97 height 18
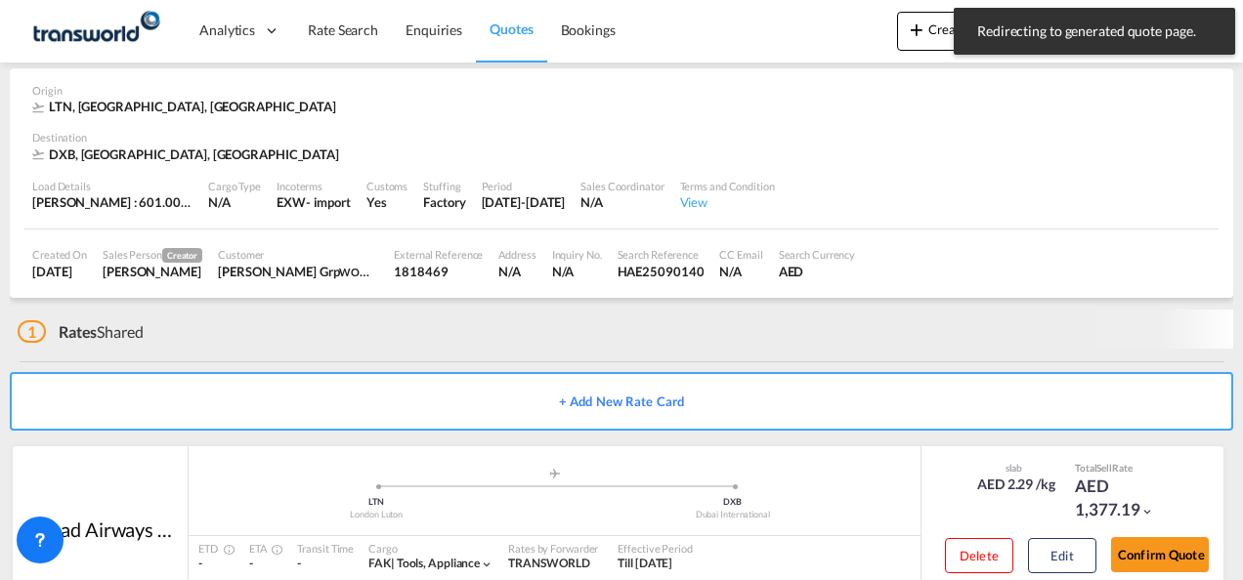
scroll to position [119, 0]
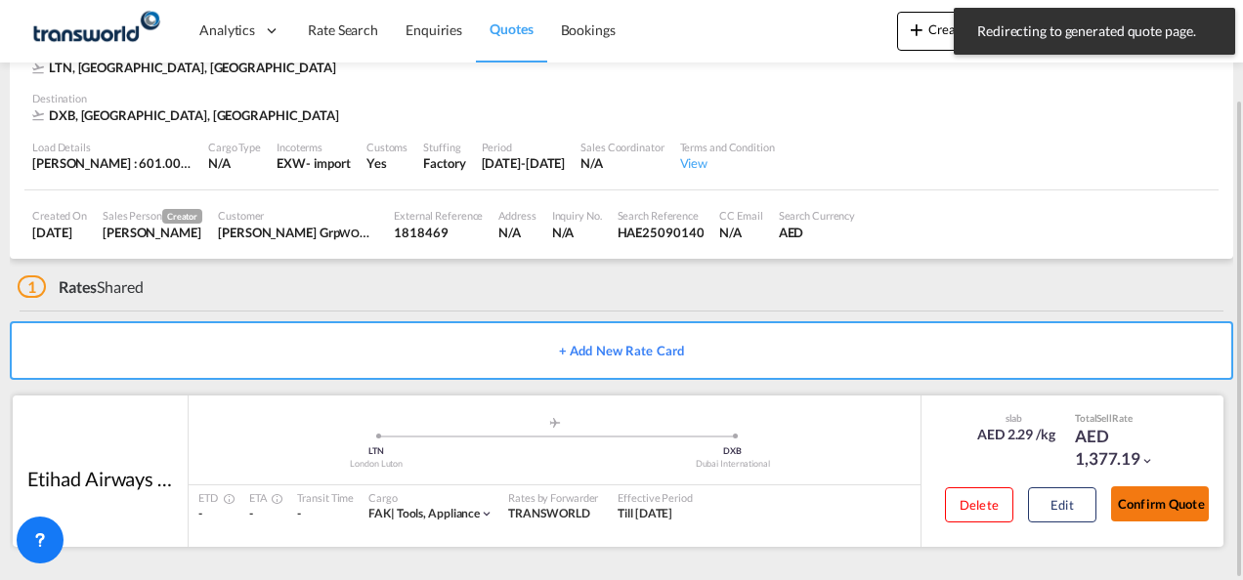
click at [1176, 504] on button "Confirm Quote" at bounding box center [1160, 504] width 98 height 35
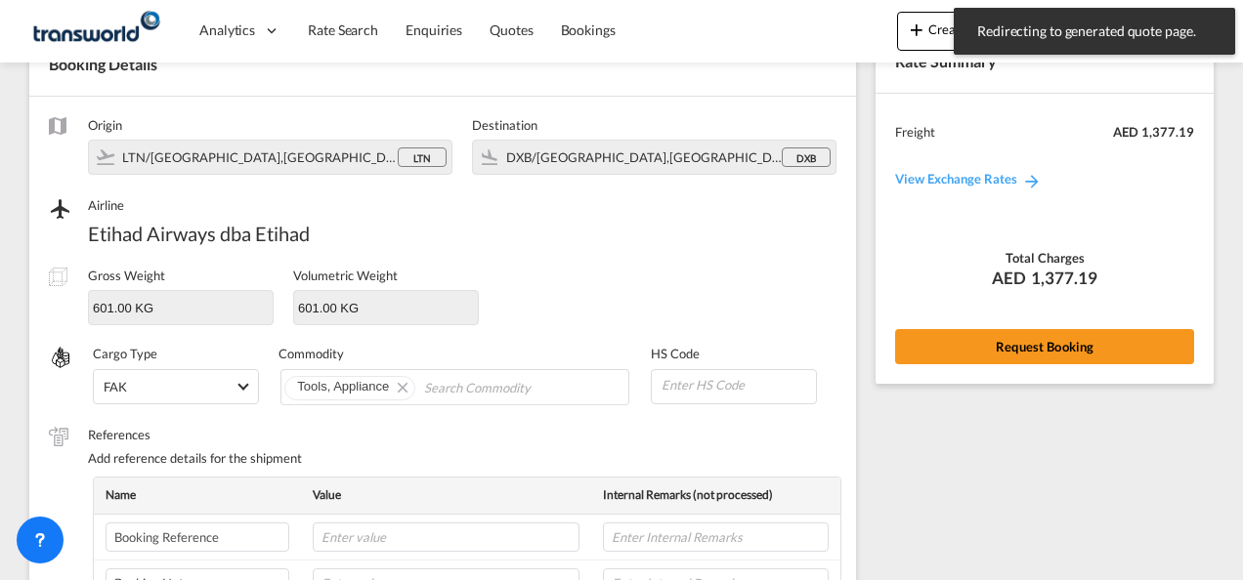
scroll to position [725, 0]
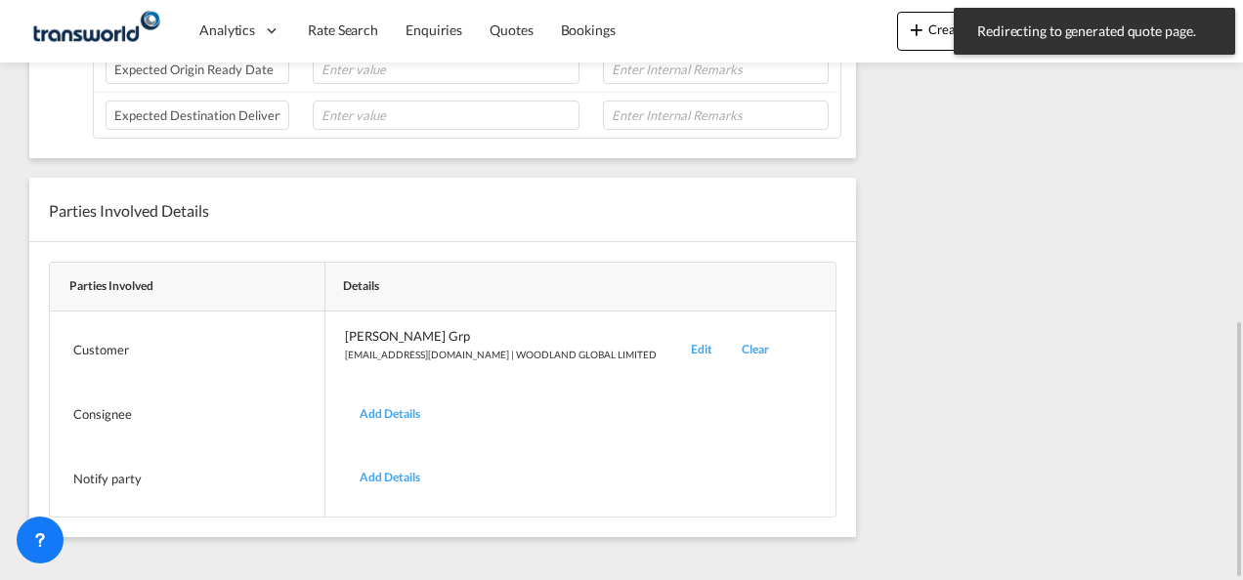
click at [694, 341] on div "Edit" at bounding box center [701, 350] width 51 height 46
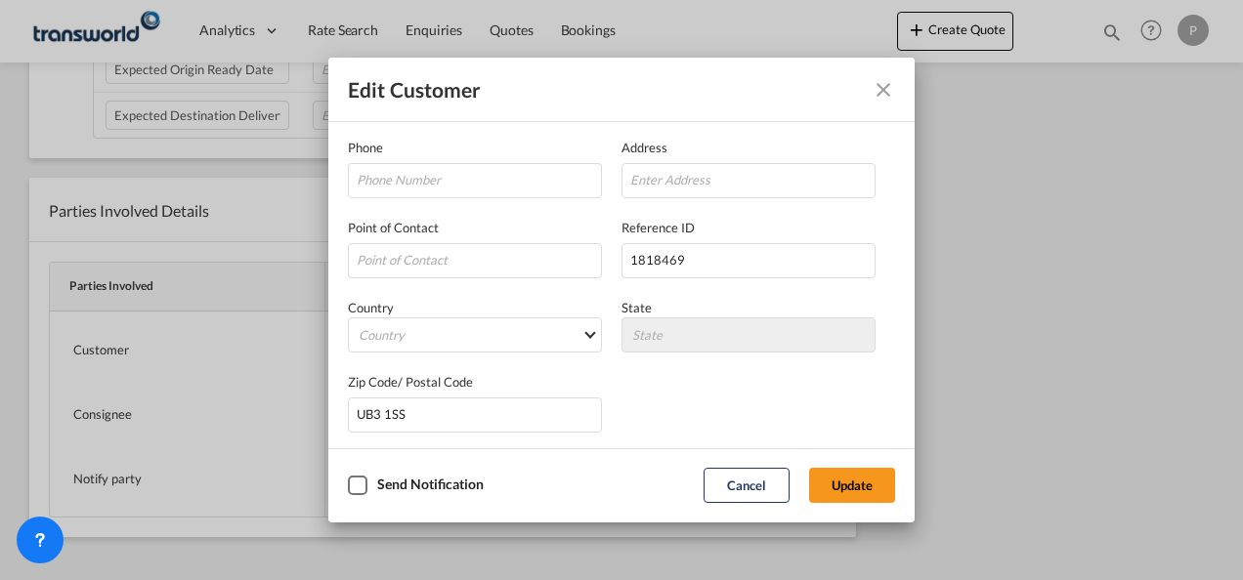
scroll to position [231, 0]
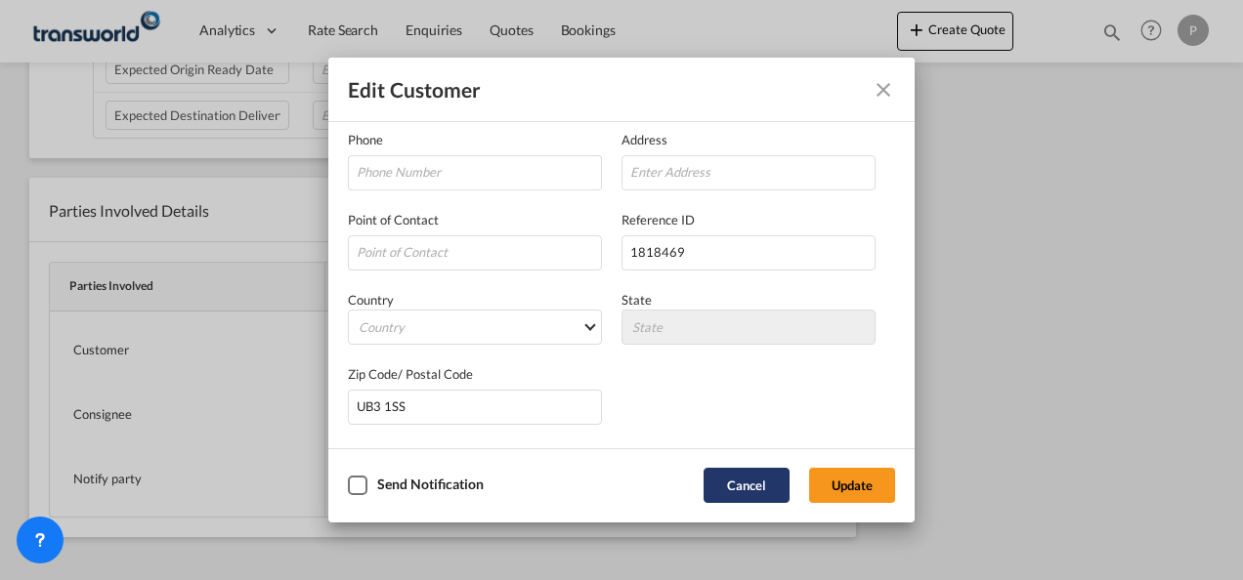
click at [759, 485] on button "Cancel" at bounding box center [746, 485] width 86 height 35
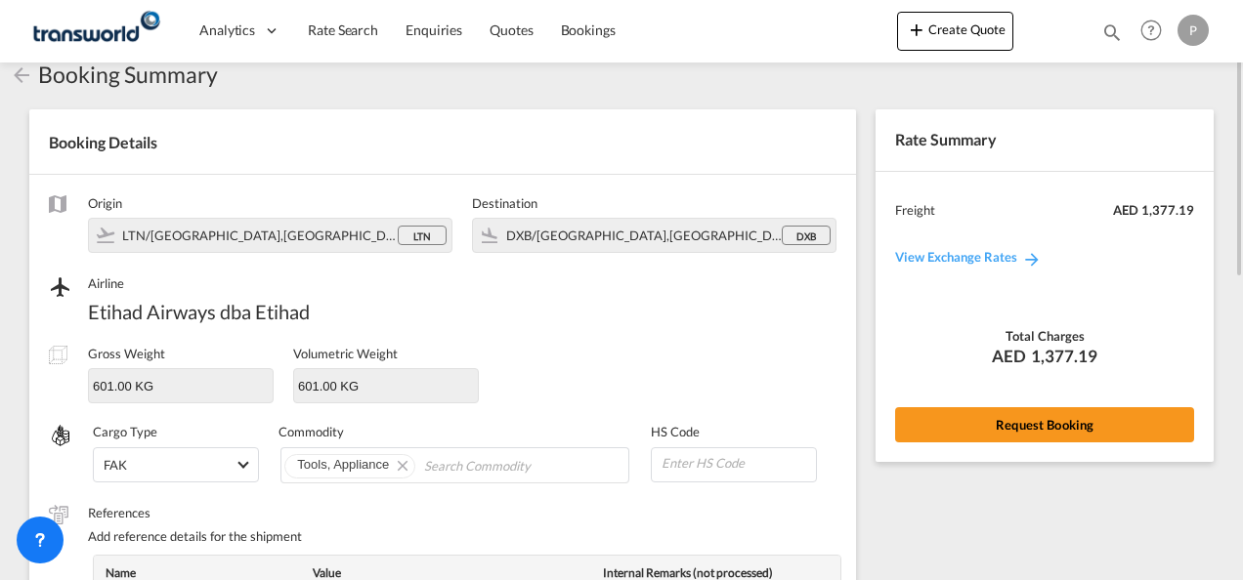
scroll to position [0, 0]
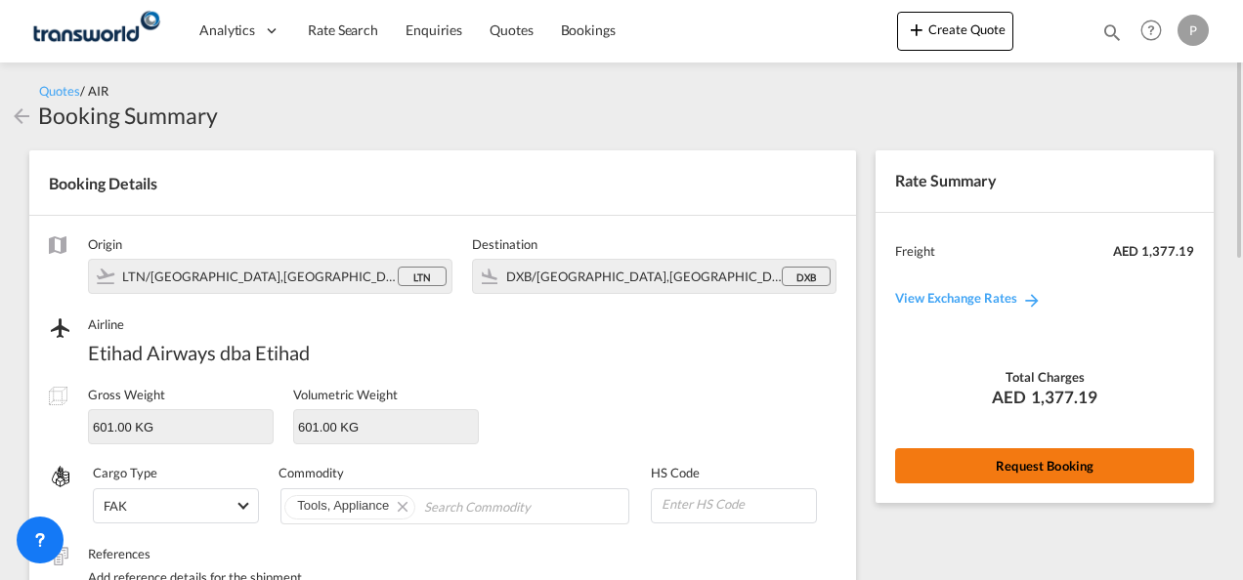
click at [1059, 457] on button "Request Booking" at bounding box center [1044, 465] width 299 height 35
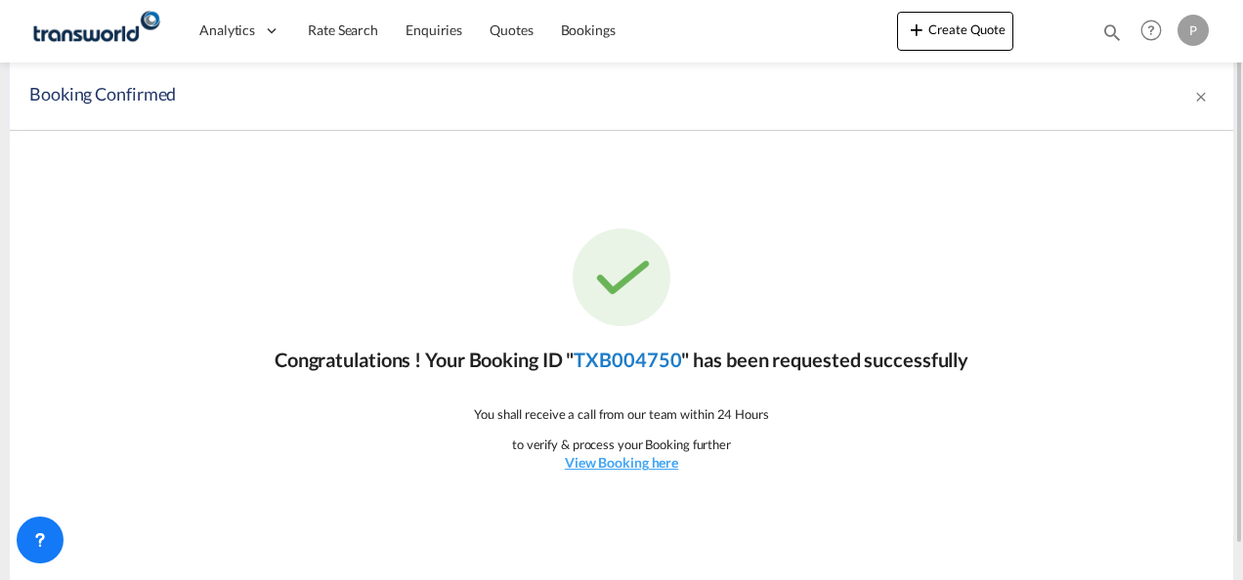
click at [660, 357] on link "TXB004750" at bounding box center [626, 359] width 107 height 23
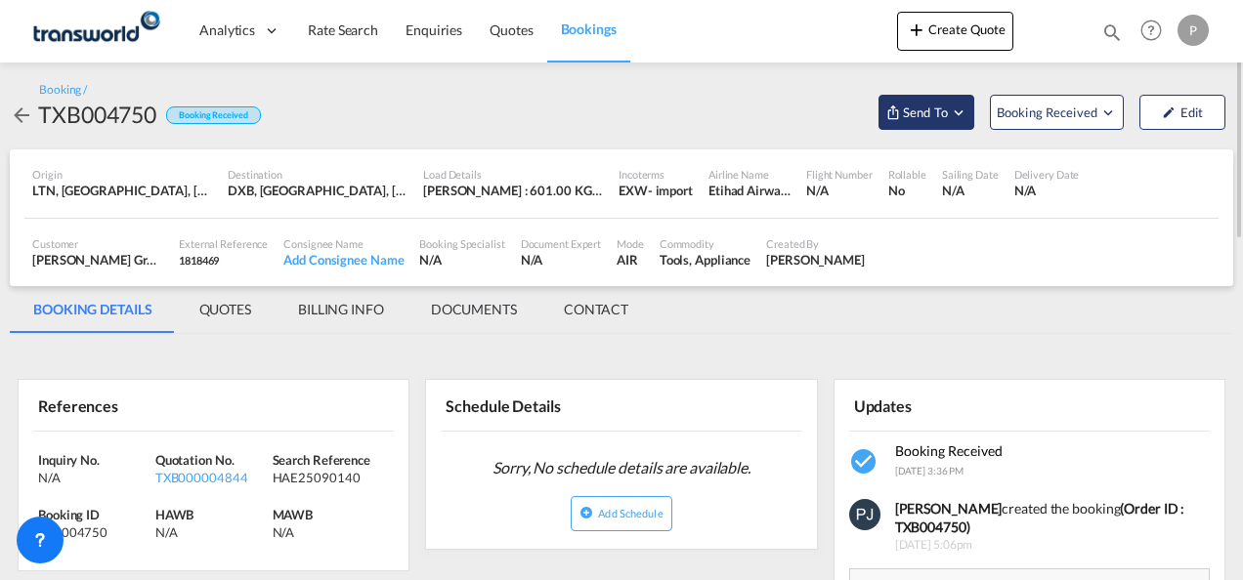
click at [957, 109] on md-icon "Open demo menu" at bounding box center [959, 113] width 18 height 18
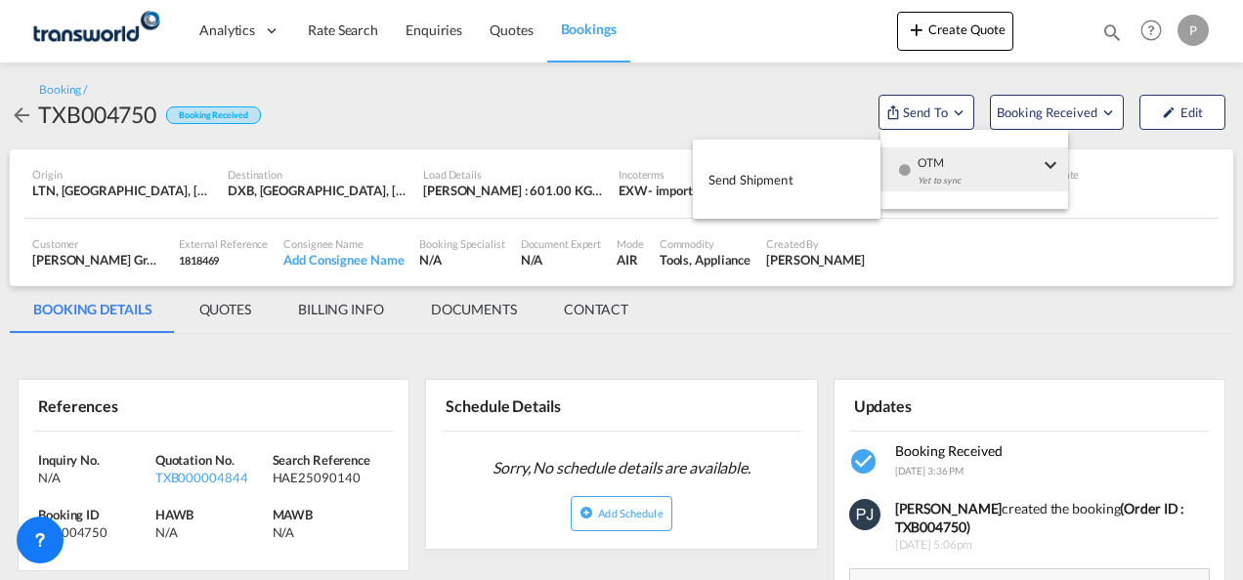
click at [762, 181] on span "Send Shipment" at bounding box center [750, 179] width 85 height 31
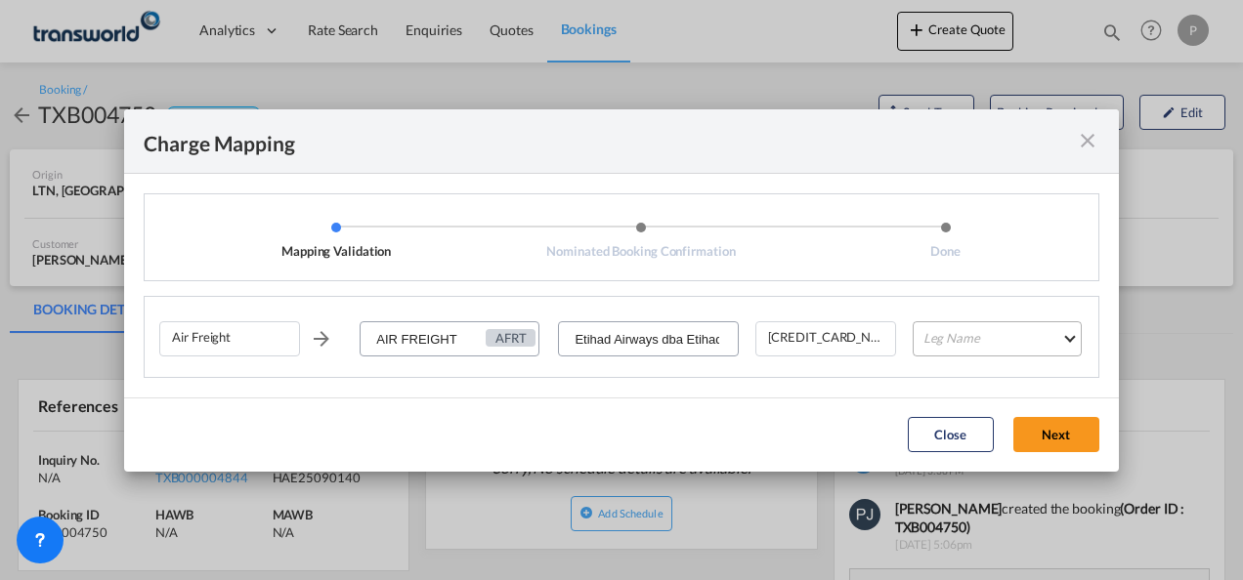
click at [1003, 338] on md-select "Leg Name HANDLING ORIGIN HANDLING DESTINATION OTHERS TL PICK UP CUSTOMS ORIGIN …" at bounding box center [997, 338] width 169 height 35
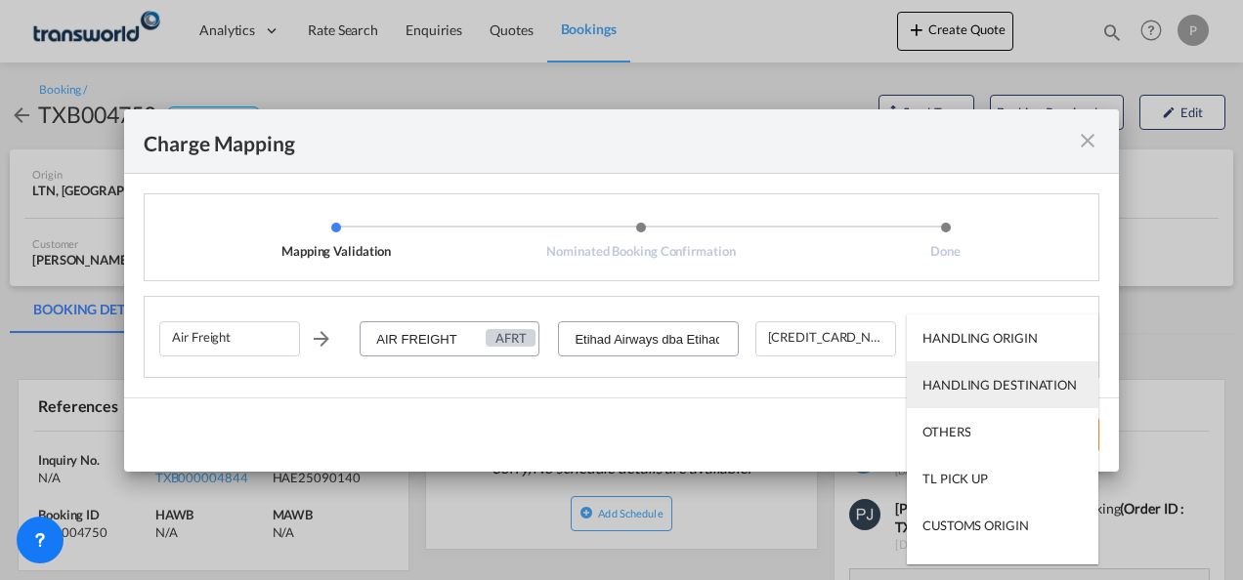
type md-option "HANDLING ORIGIN"
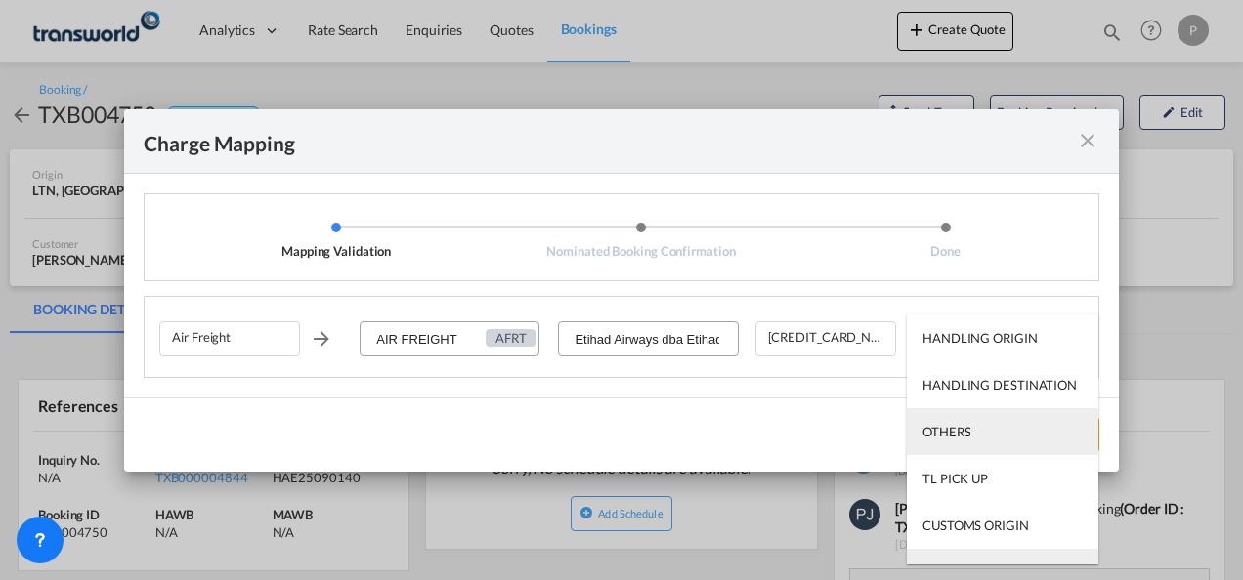
scroll to position [31, 0]
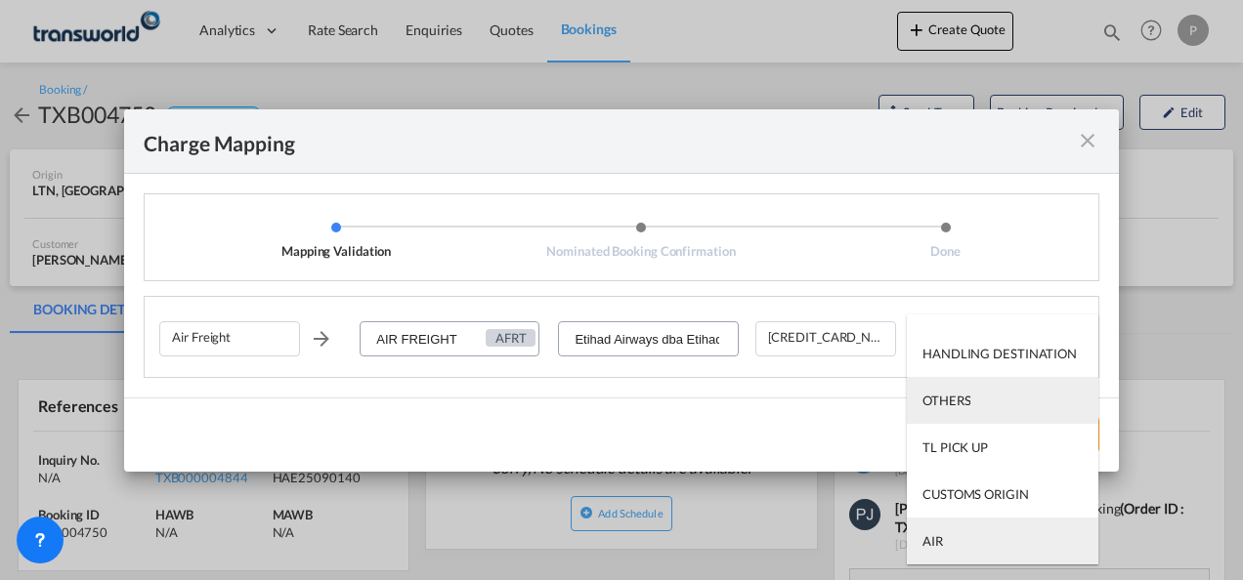
type md-option "AIR"
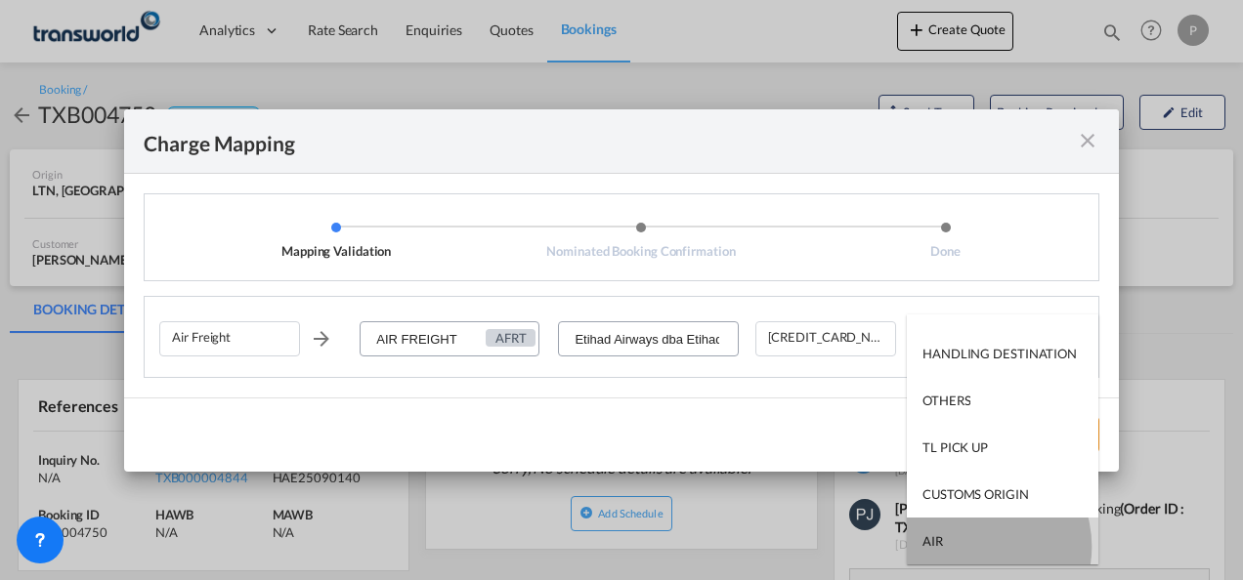
click at [971, 547] on md-option "AIR" at bounding box center [1002, 541] width 191 height 47
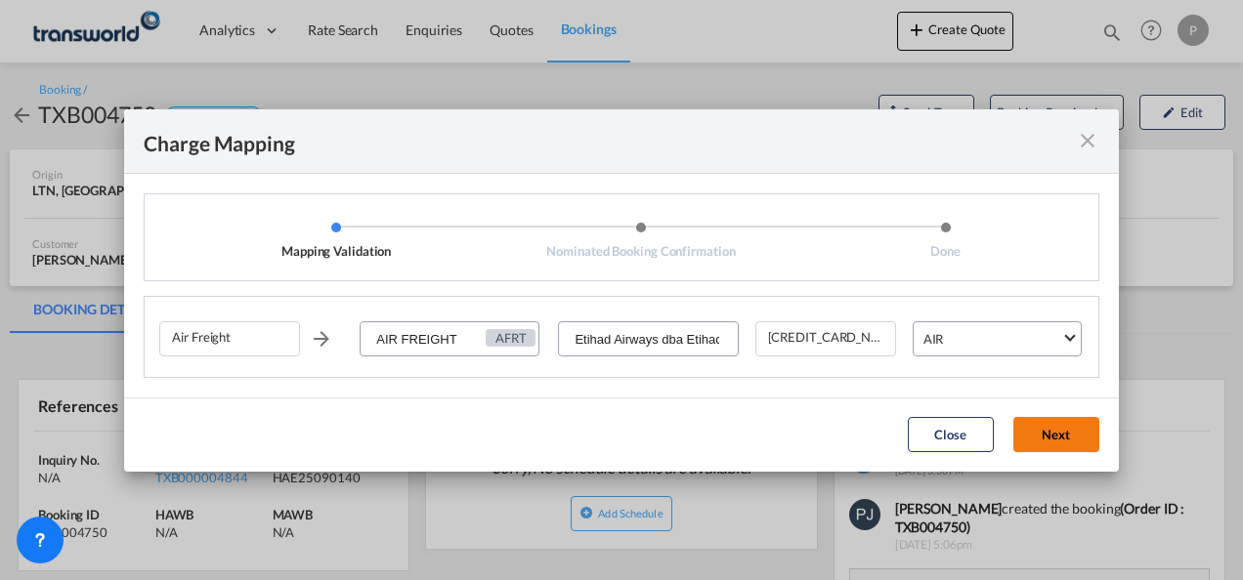
click at [1053, 426] on button "Next" at bounding box center [1056, 434] width 86 height 35
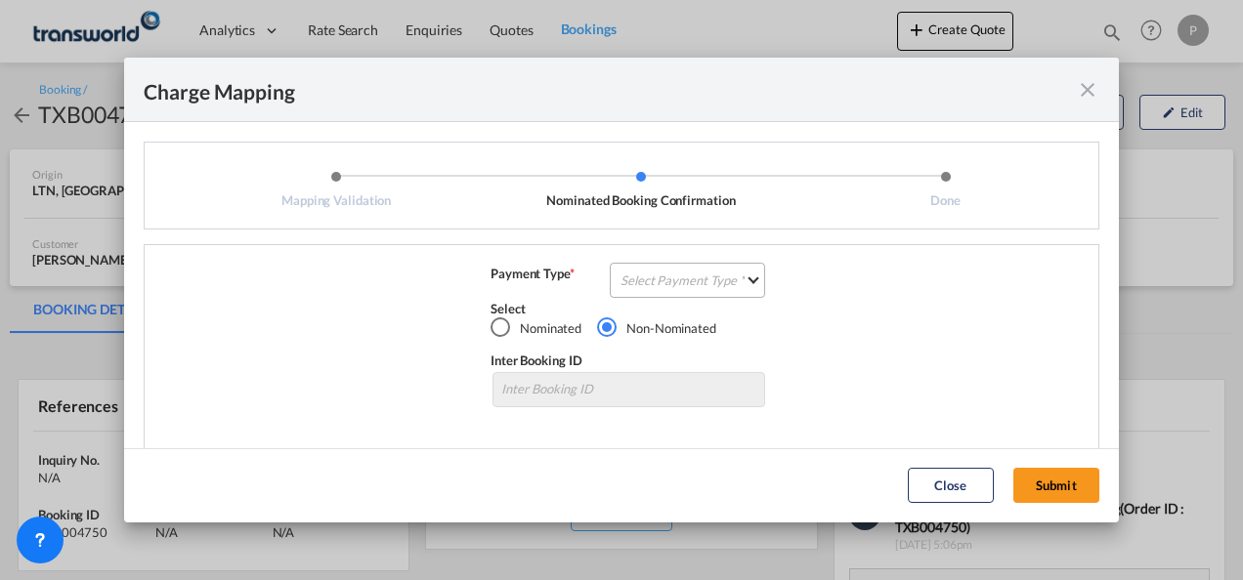
click at [670, 271] on md-select "Select Payment Type COLLECT PREPAID" at bounding box center [687, 280] width 155 height 35
click at [670, 271] on md-option "COLLECT" at bounding box center [685, 280] width 173 height 47
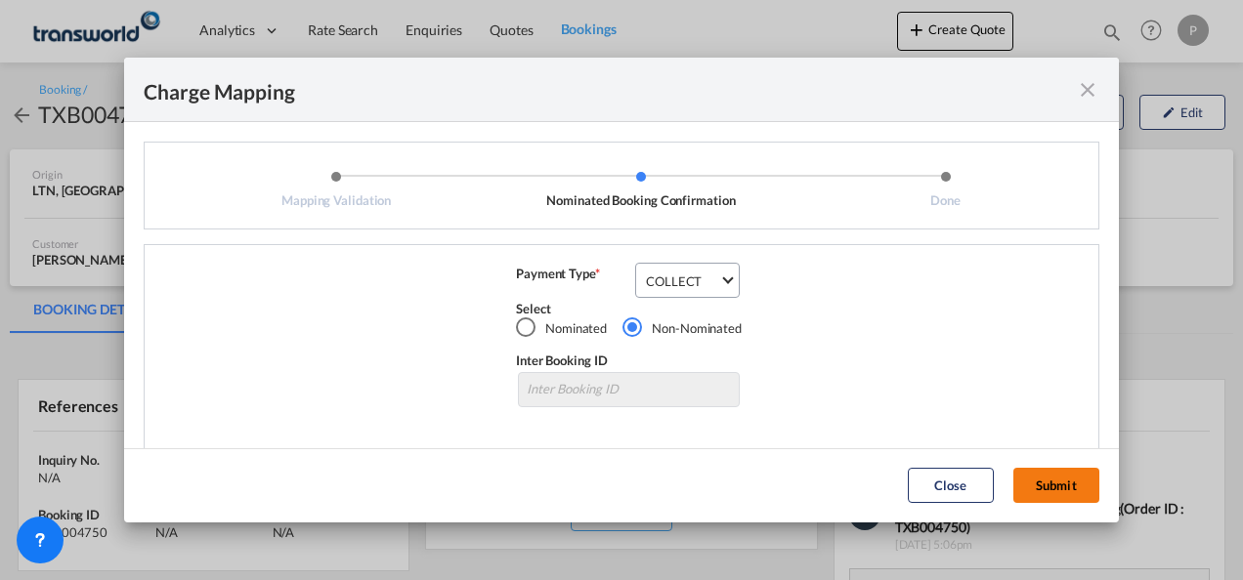
click at [1067, 481] on button "Submit" at bounding box center [1056, 485] width 86 height 35
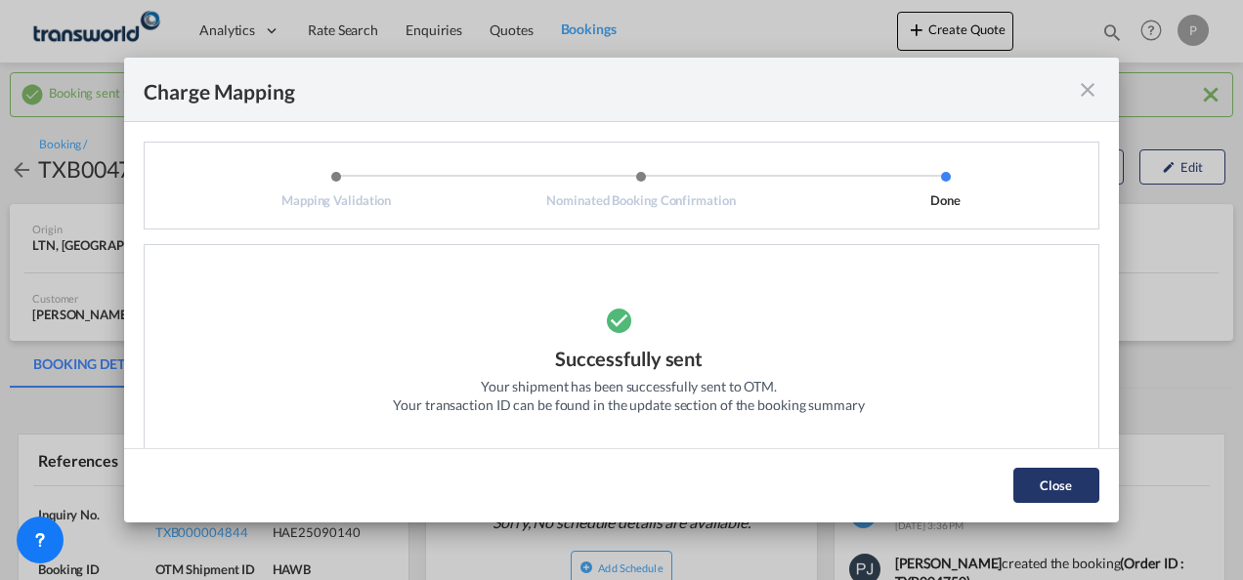
click at [1044, 472] on button "Close" at bounding box center [1056, 485] width 86 height 35
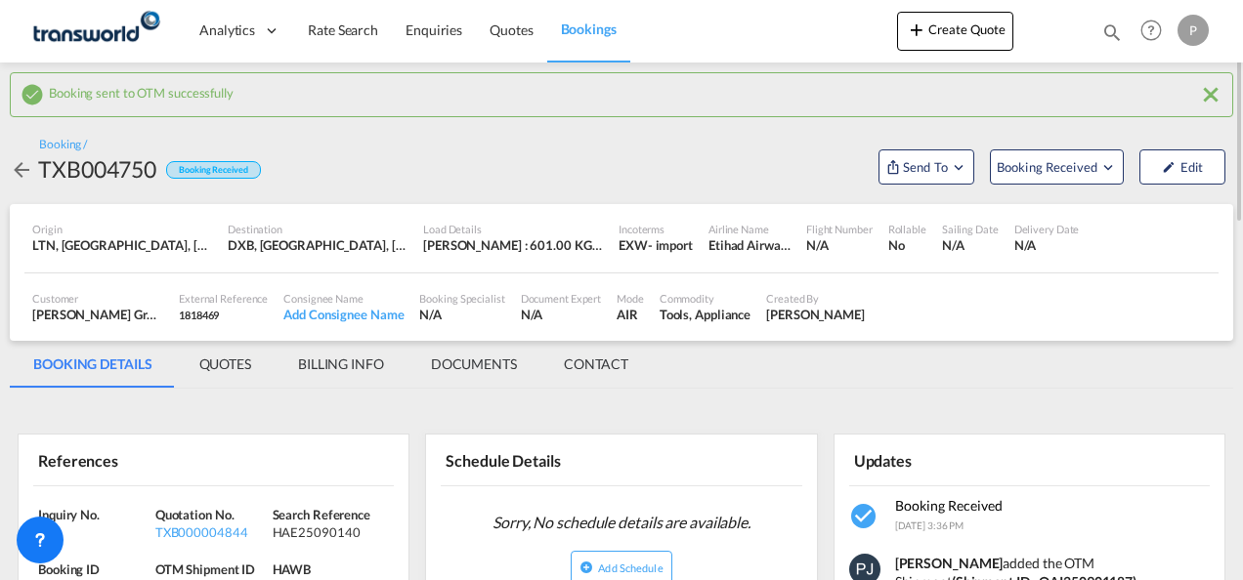
scroll to position [195, 0]
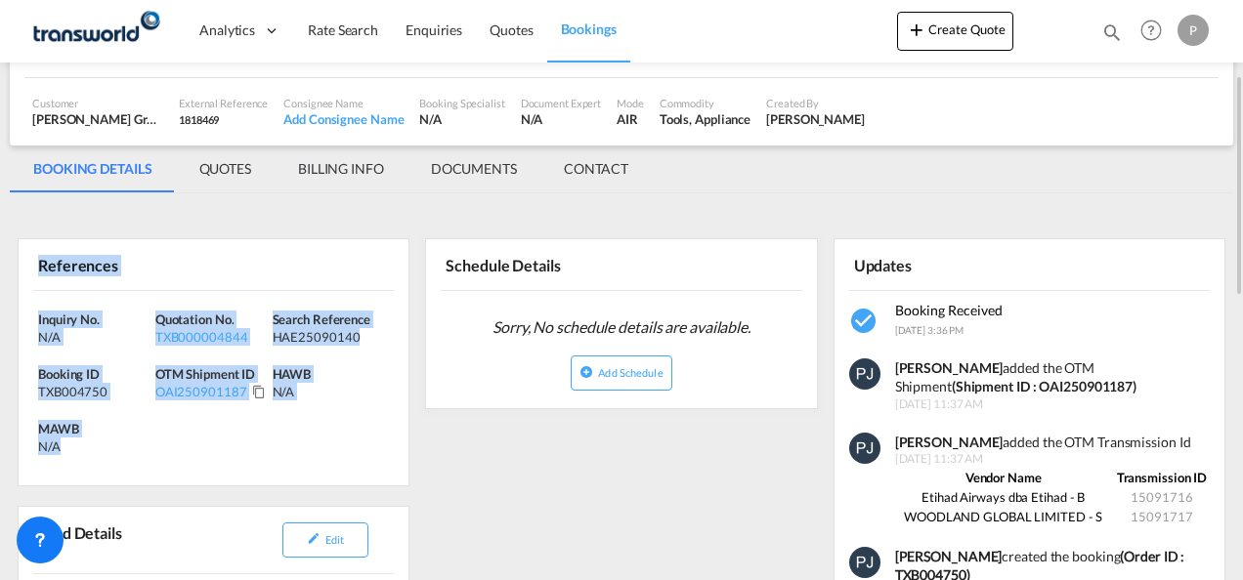
drag, startPoint x: 38, startPoint y: 262, endPoint x: 203, endPoint y: 450, distance: 250.6
click at [203, 450] on div "References Inquiry No. N/A Quotation No. TXB000004844 Search Reference HAE25090…" at bounding box center [214, 362] width 392 height 248
copy div "References Inquiry No. N/A Quotation No. TXB000004844 Search Reference HAE25090…"
click at [969, 31] on button "Create Quote" at bounding box center [955, 31] width 116 height 39
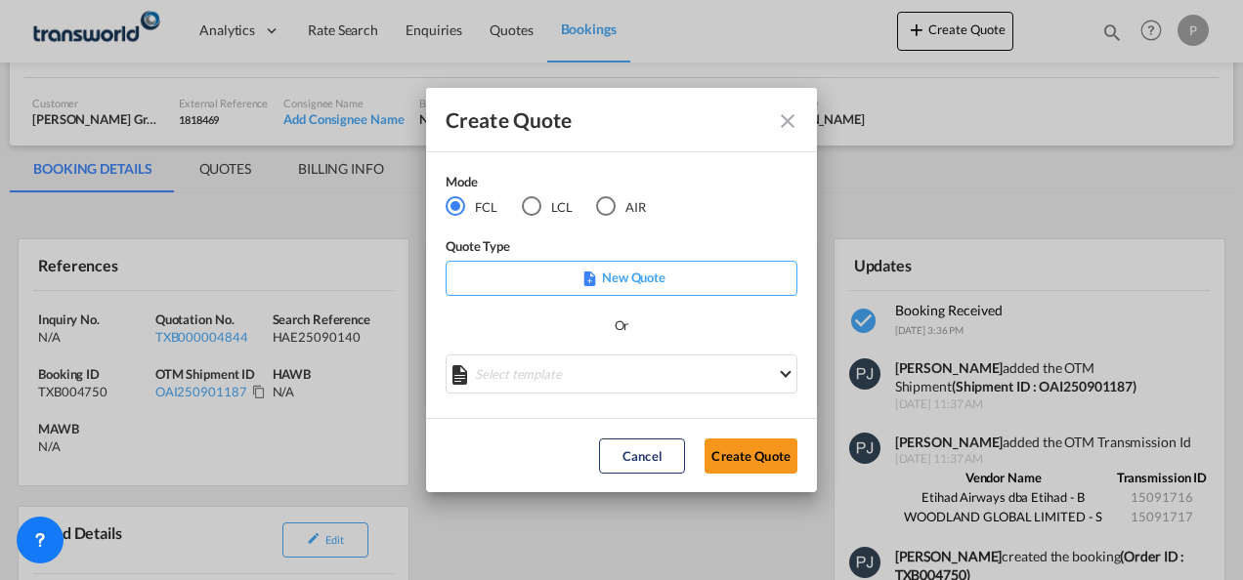
click at [604, 207] on div "AIR" at bounding box center [606, 206] width 20 height 20
click at [751, 454] on button "Create Quote" at bounding box center [750, 456] width 93 height 35
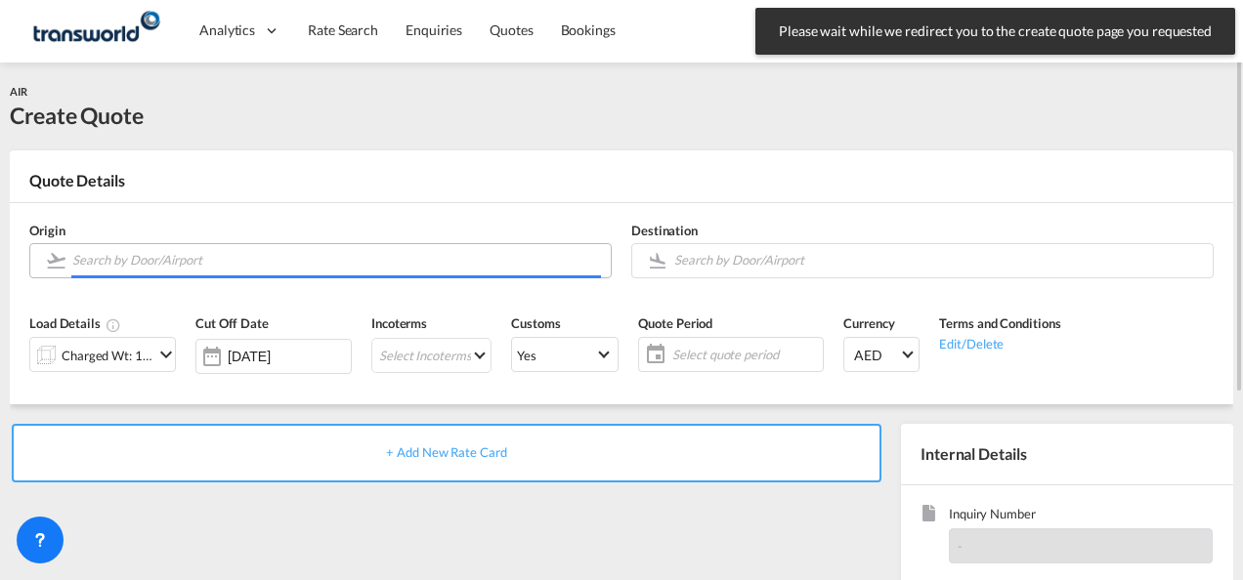
click at [189, 259] on input "Search by Door/Airport" at bounding box center [336, 260] width 529 height 34
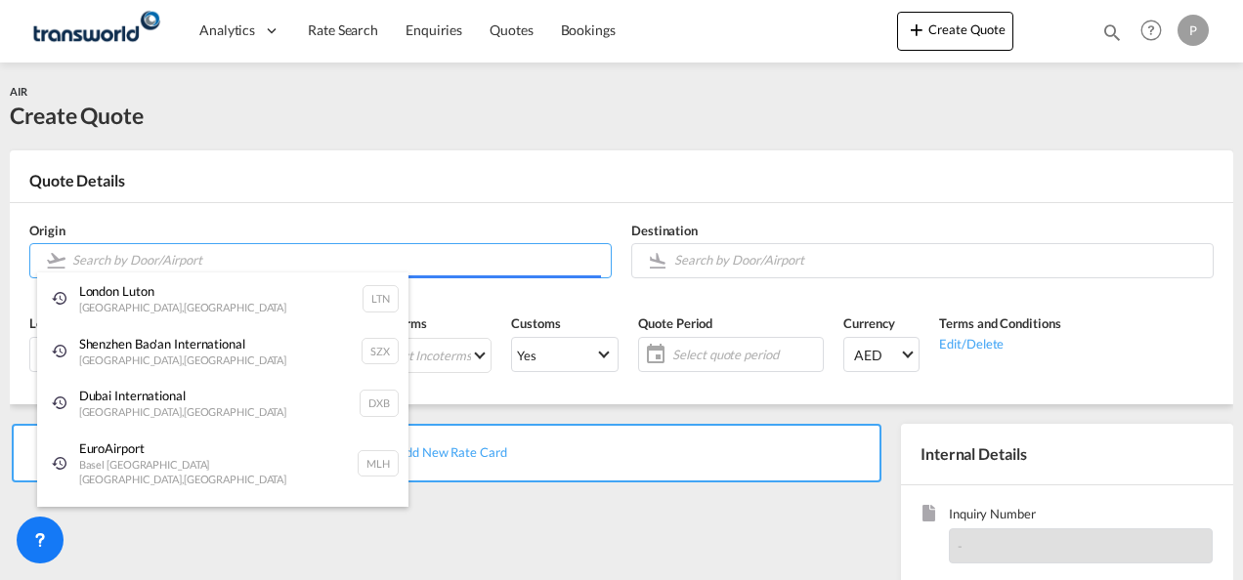
click at [121, 258] on body "Analytics Dashboard Rate Search Enquiries Quotes Bookings" at bounding box center [621, 290] width 1243 height 580
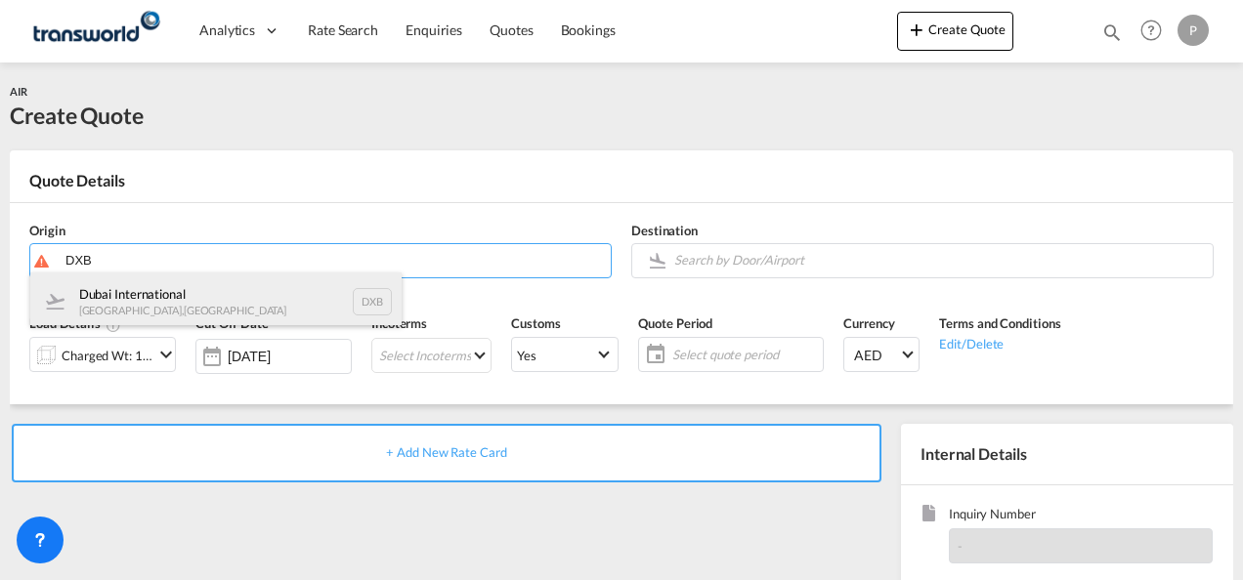
click at [139, 295] on div "Dubai International [GEOGRAPHIC_DATA] , [GEOGRAPHIC_DATA] DXB" at bounding box center [215, 302] width 371 height 59
type input "Dubai International, [GEOGRAPHIC_DATA], DXB"
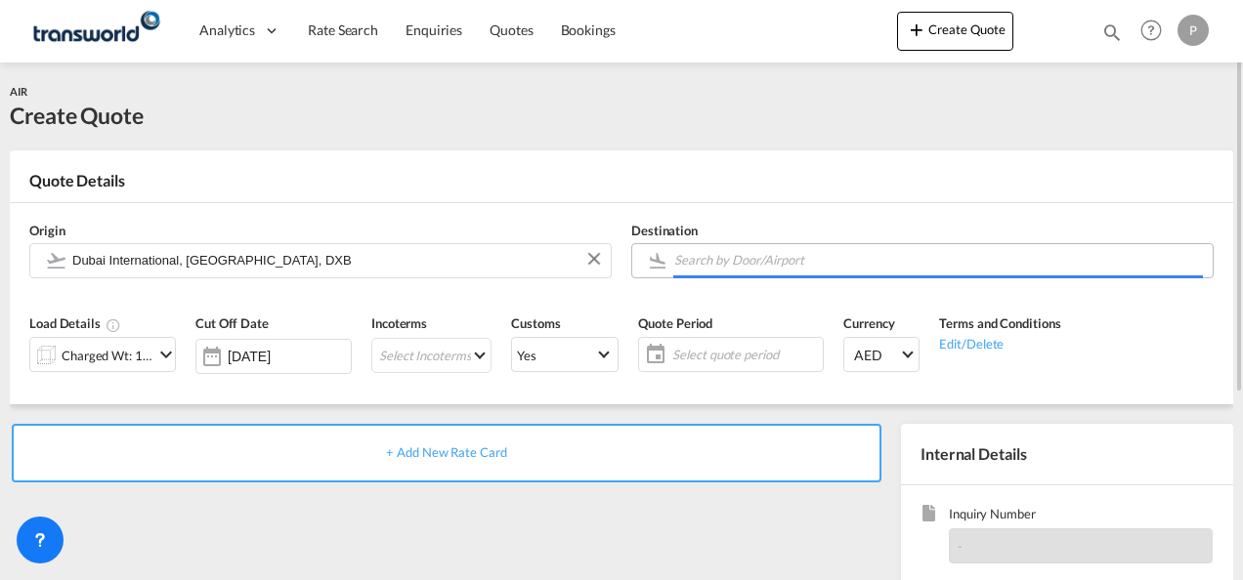
click at [695, 264] on input "Search by Door/Airport" at bounding box center [938, 260] width 529 height 34
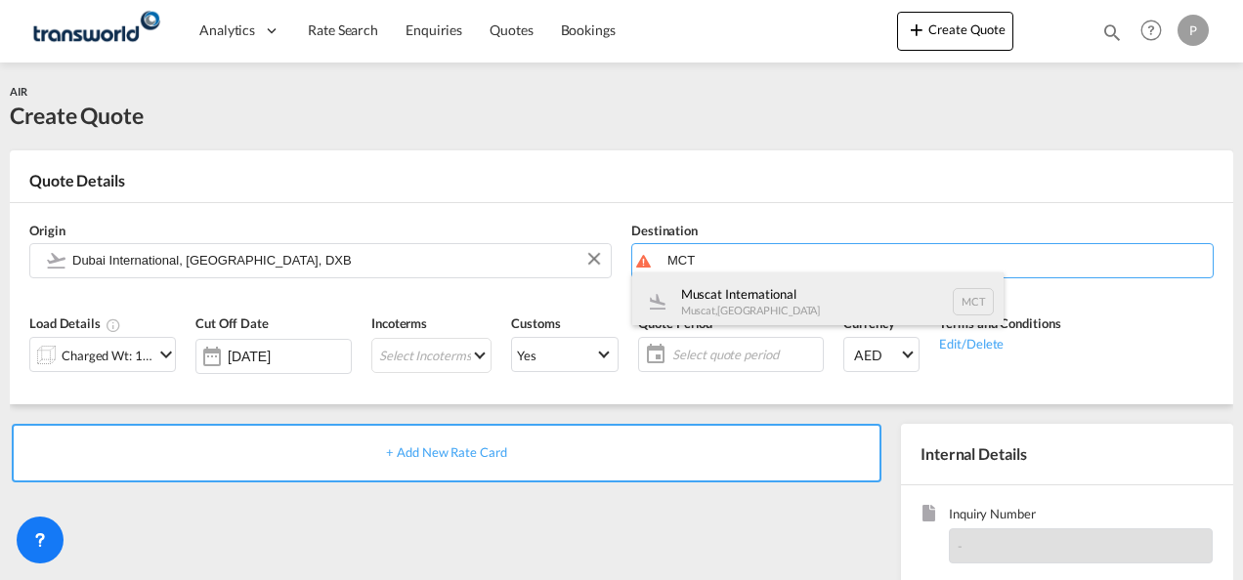
click at [721, 287] on div "Muscat International Muscat , [GEOGRAPHIC_DATA] MCT" at bounding box center [817, 302] width 371 height 59
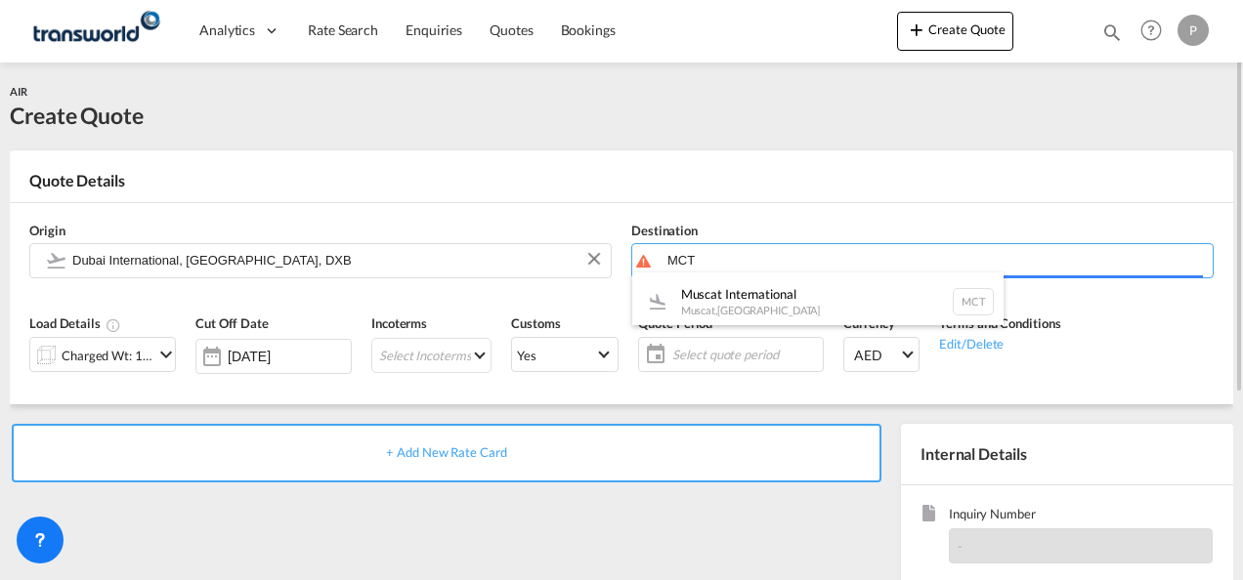
type input "Muscat International, Muscat, MCT"
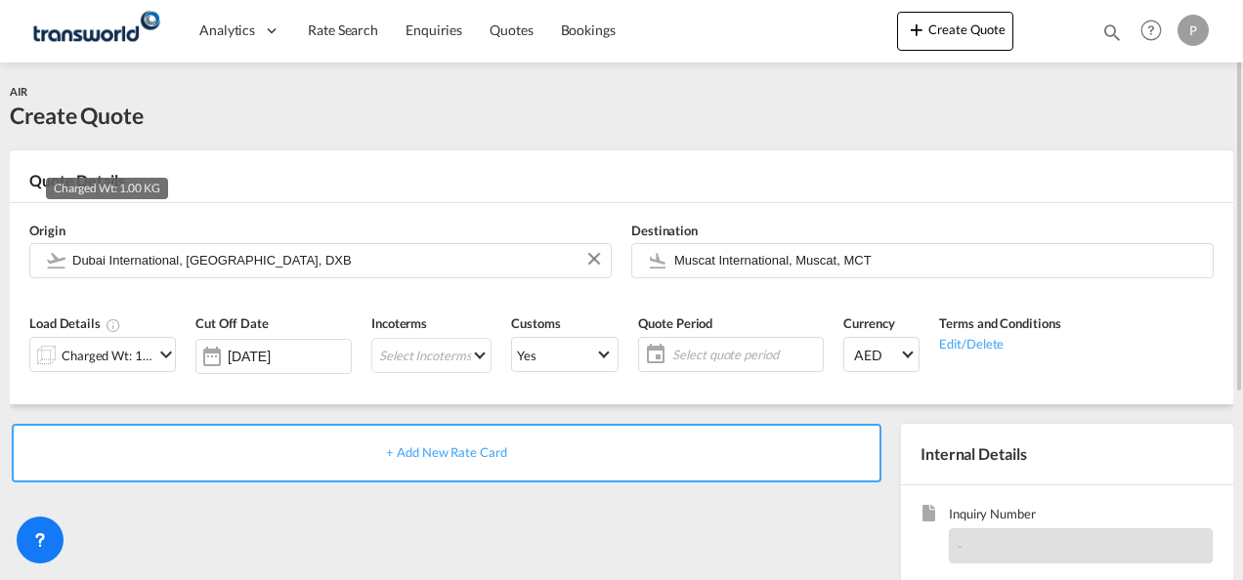
click at [138, 352] on div "Charged Wt: 1.00 KG" at bounding box center [108, 355] width 92 height 27
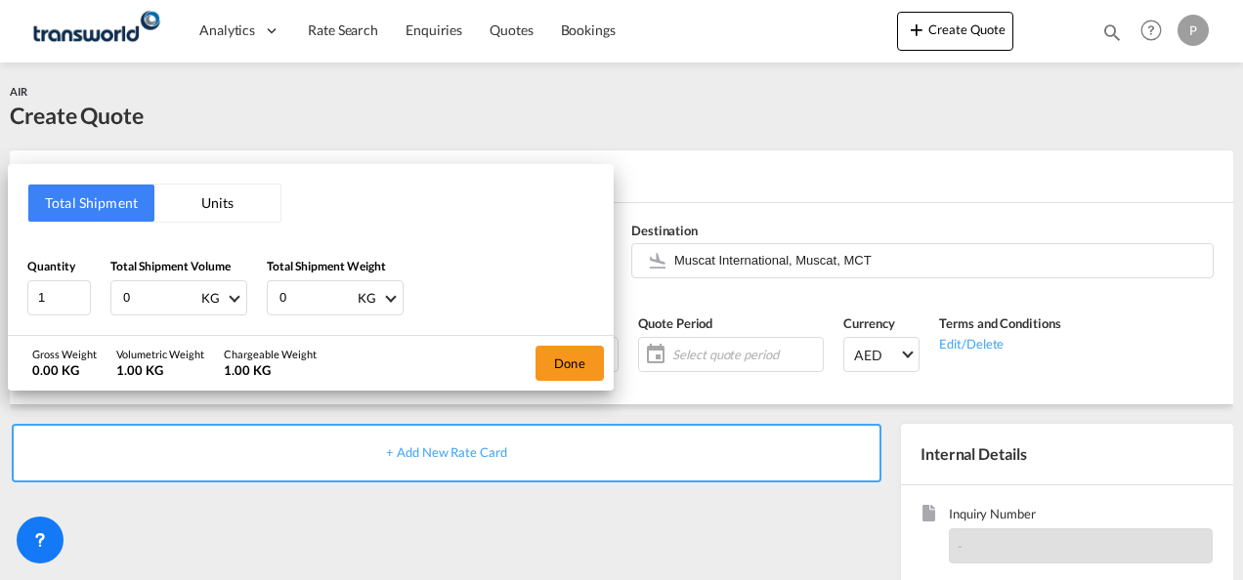
drag, startPoint x: 143, startPoint y: 294, endPoint x: 1242, endPoint y: 5, distance: 1136.5
click at [129, 278] on div "Total Shipment Volume 0 KG CBM CFT KG LB" at bounding box center [178, 286] width 137 height 59
type input "0723.20"
type input "438"
click at [565, 352] on button "Done" at bounding box center [569, 363] width 68 height 35
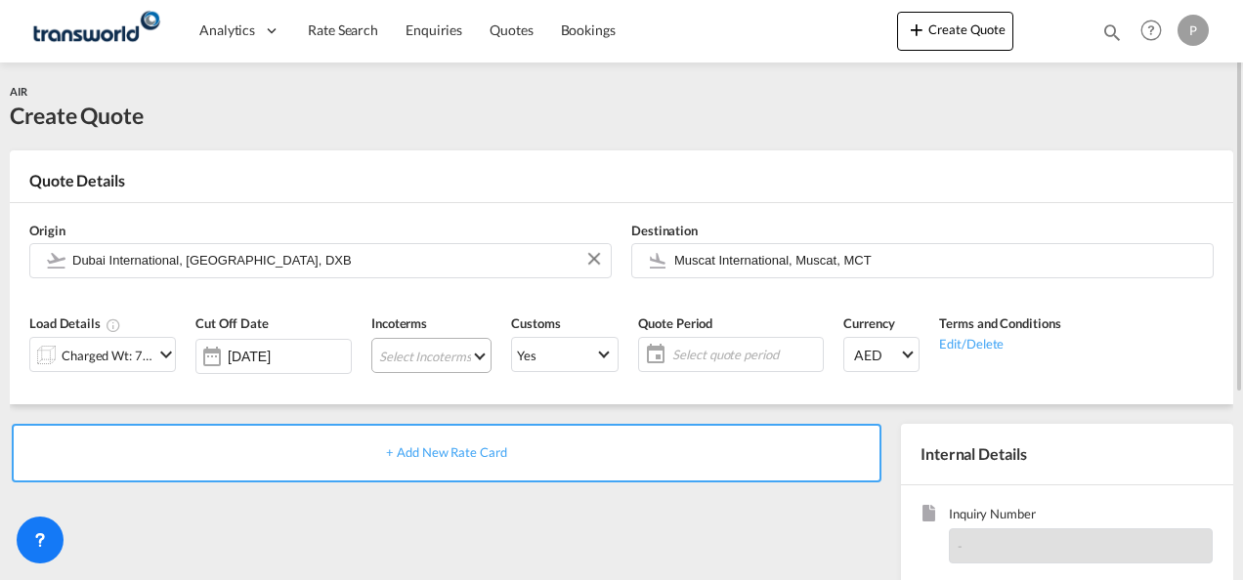
click at [446, 353] on md-select "Select Incoterms DDP - export Delivery Duty Paid DAP - export Delivered at Plac…" at bounding box center [431, 355] width 120 height 35
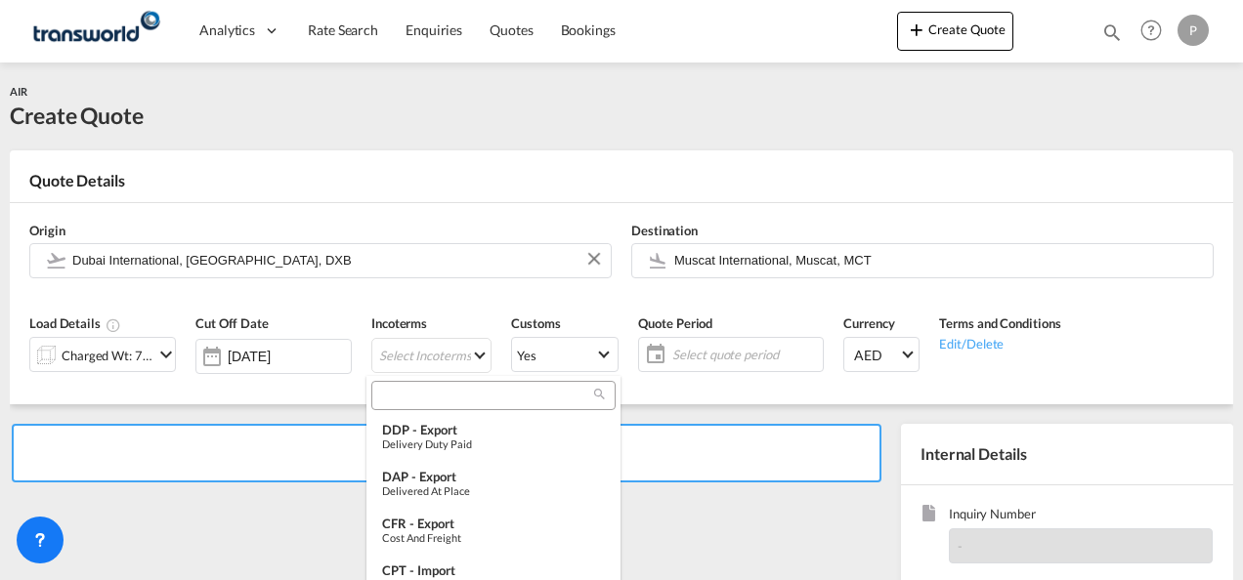
click at [422, 393] on input "search" at bounding box center [485, 396] width 217 height 18
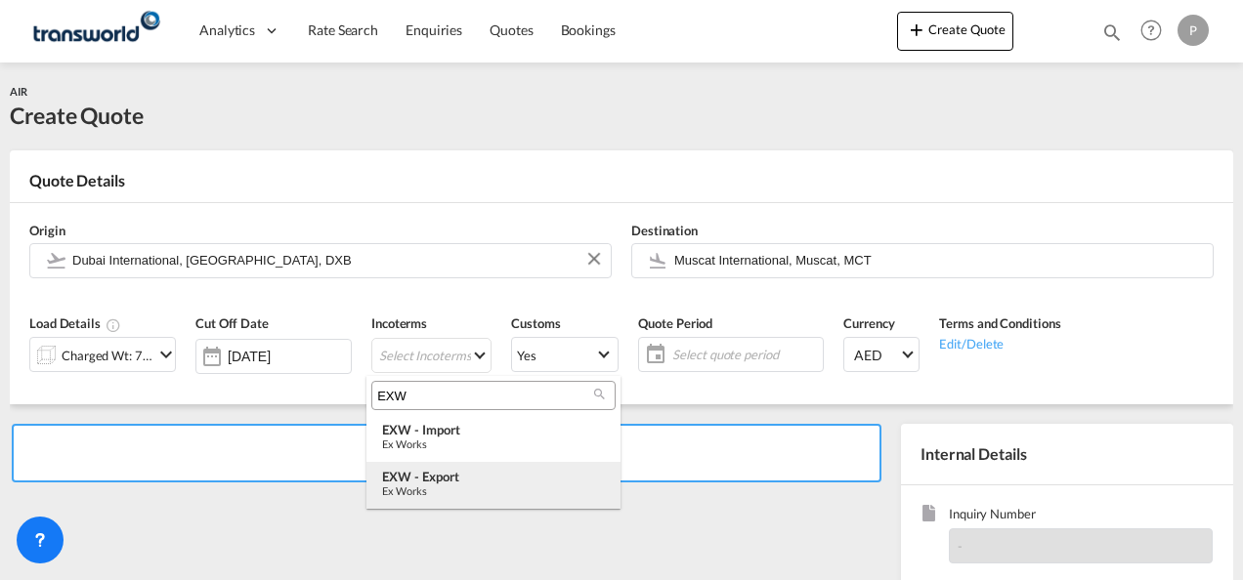
type input "EXW"
click at [446, 485] on div "Ex Works" at bounding box center [493, 491] width 223 height 13
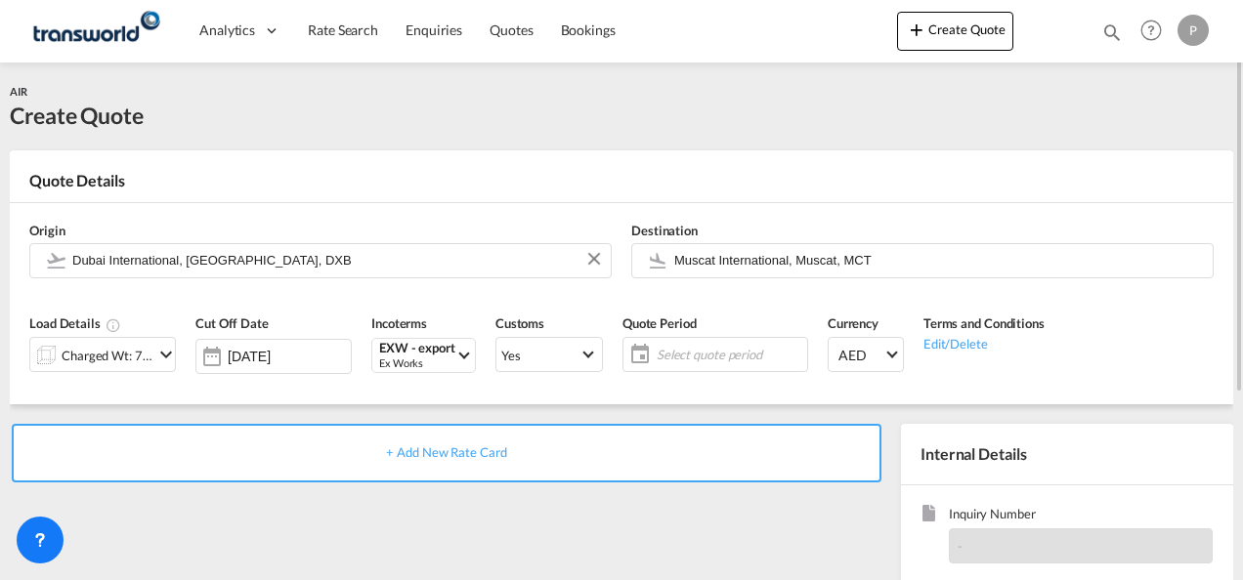
click at [739, 361] on span "Select quote period" at bounding box center [730, 355] width 146 height 18
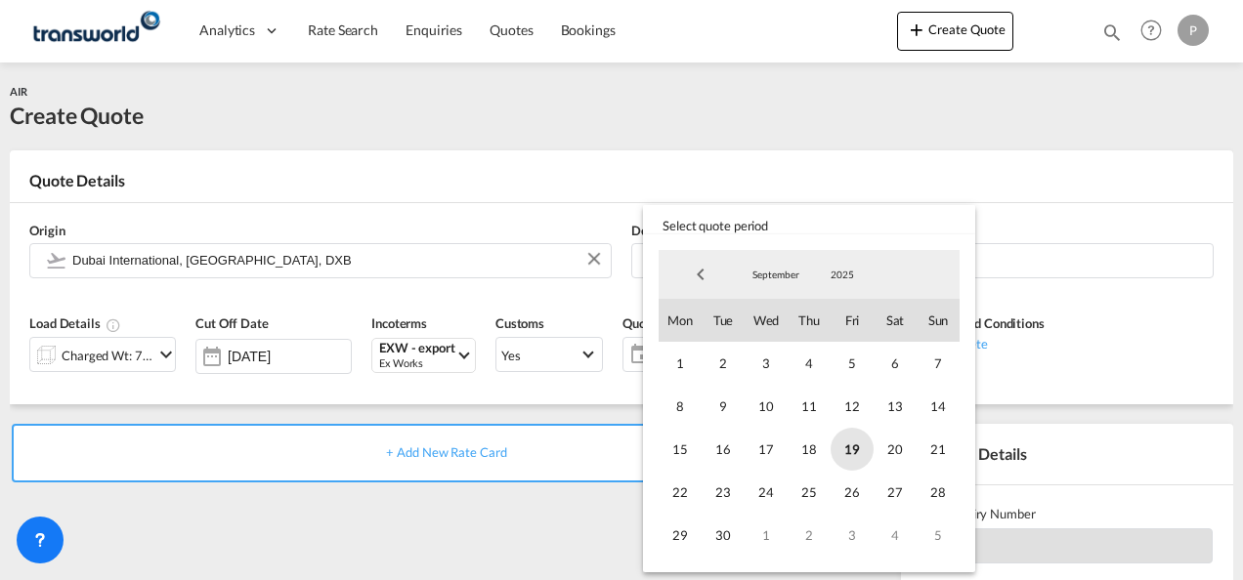
click at [856, 449] on span "19" at bounding box center [851, 449] width 43 height 43
click at [727, 537] on span "30" at bounding box center [722, 535] width 43 height 43
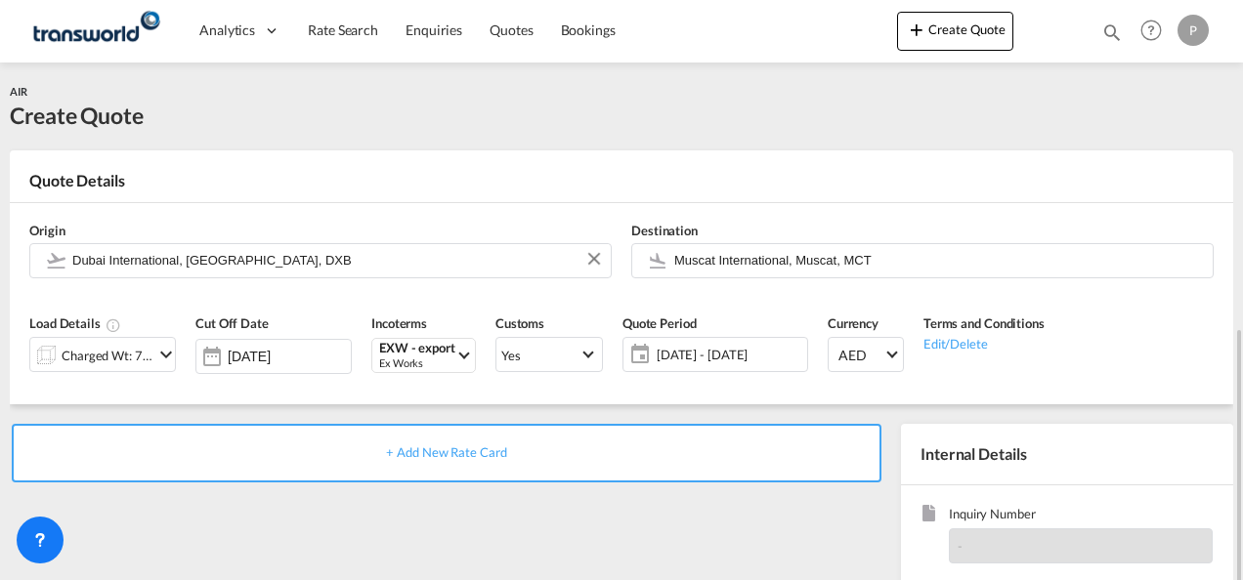
scroll to position [276, 0]
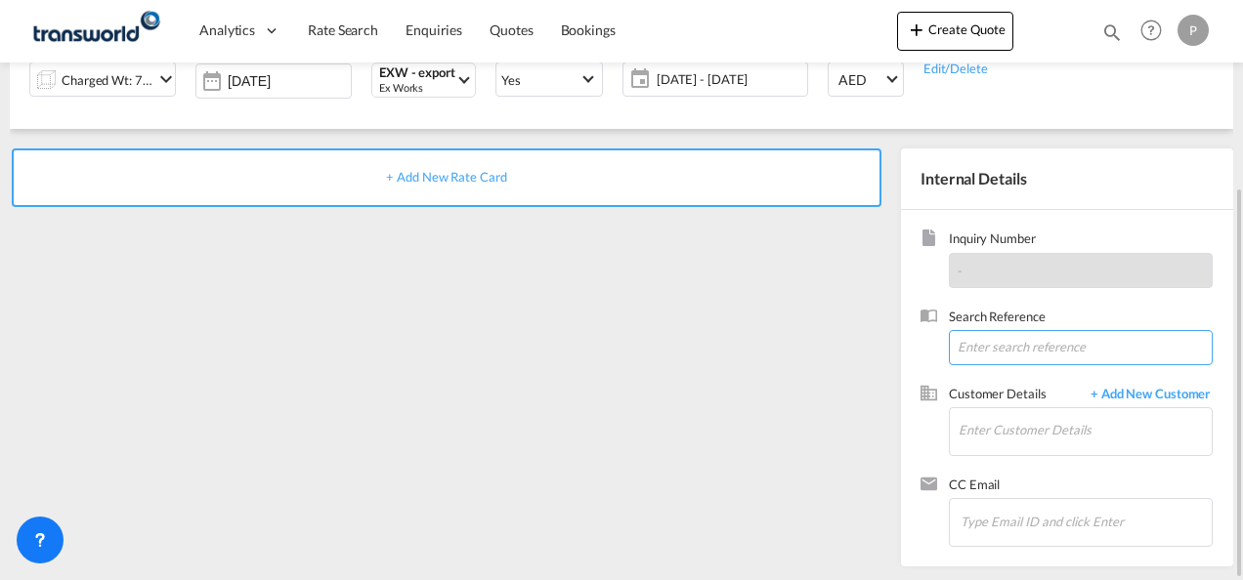
click at [992, 342] on input at bounding box center [1081, 347] width 264 height 35
click at [987, 348] on input at bounding box center [1081, 347] width 264 height 35
paste input "176-14602512"
type input "176-14602512"
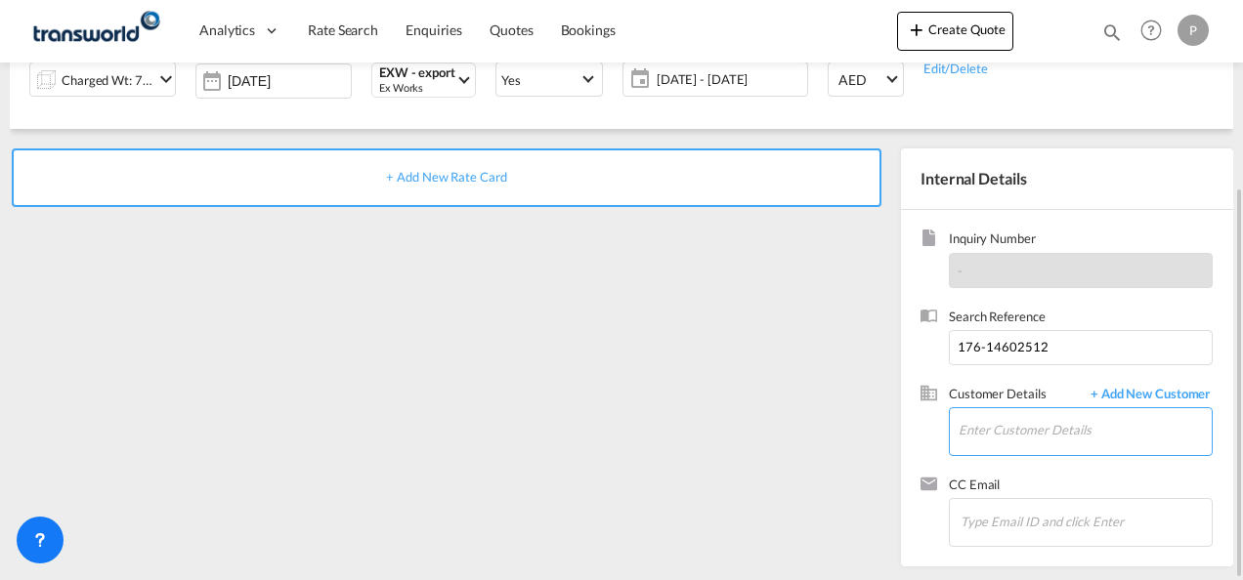
click at [1031, 437] on input "Enter Customer Details" at bounding box center [1084, 430] width 253 height 44
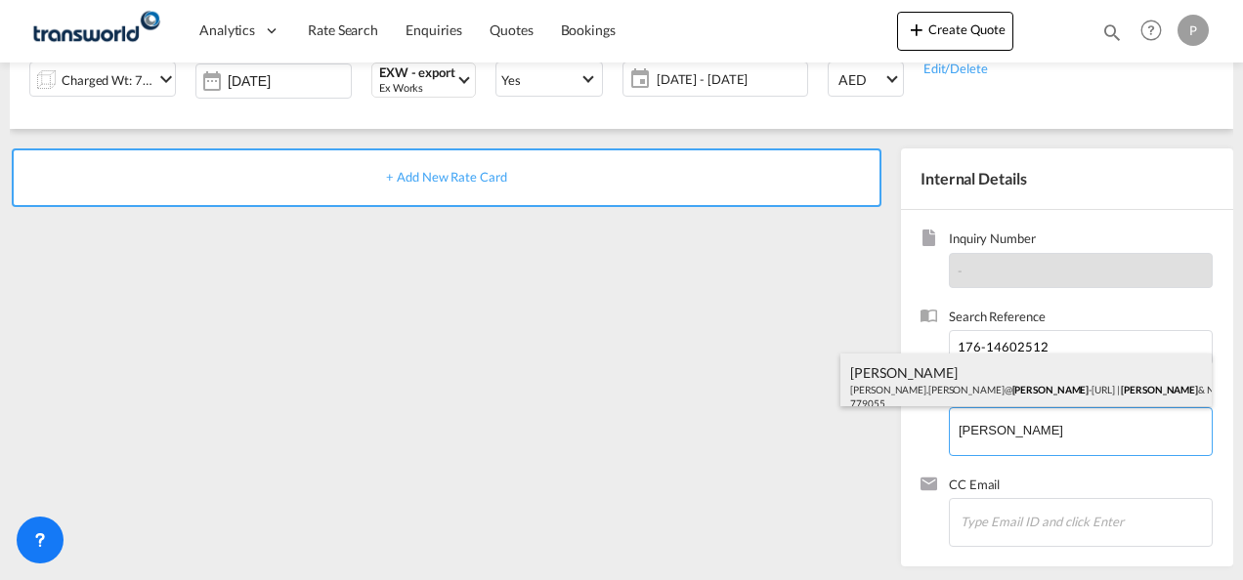
click at [998, 385] on div "[PERSON_NAME] [PERSON_NAME].[PERSON_NAME]@ [PERSON_NAME].com | [PERSON_NAME] & …" at bounding box center [1025, 387] width 371 height 66
type input "[PERSON_NAME] & NEPHEW [PERSON_NAME], [PERSON_NAME][EMAIL_ADDRESS][PERSON_NAME]…"
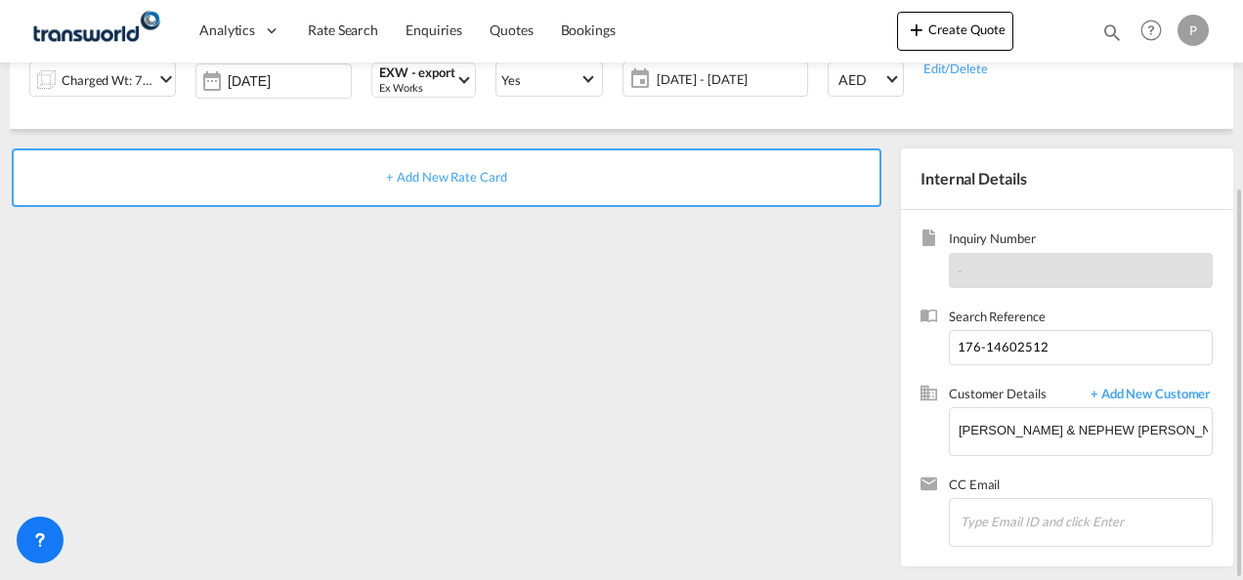
click at [423, 176] on span "+ Add New Rate Card" at bounding box center [446, 177] width 120 height 16
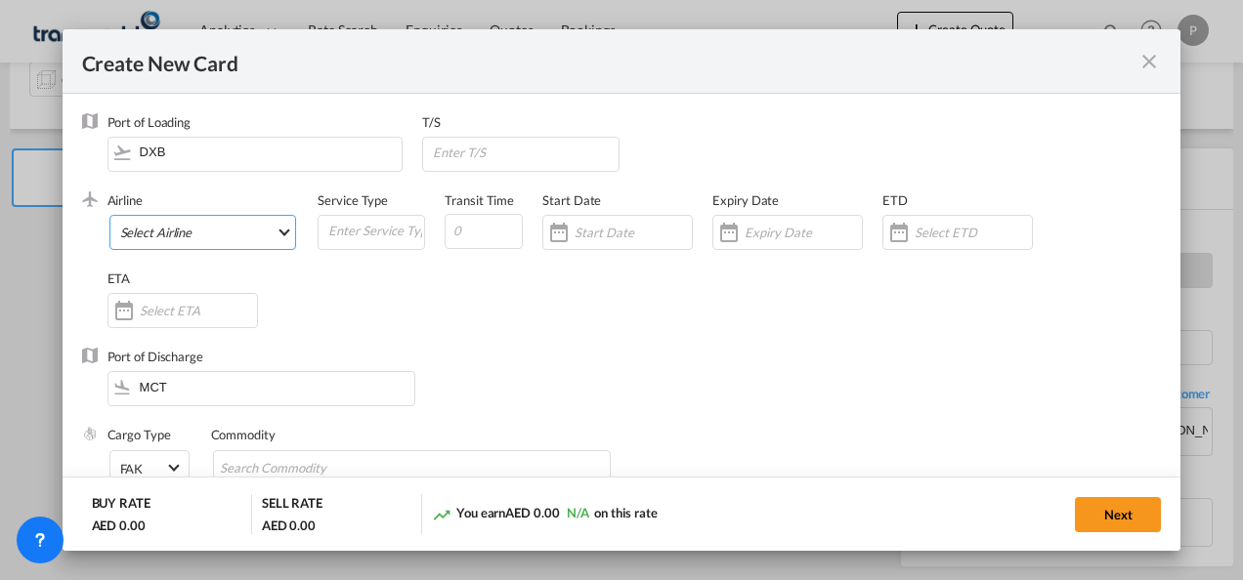
click at [199, 236] on md-select "Select Airline AIR EXPRESS S.A. (1166- / -) CMA CGM Air Cargo (1140-2C / -) DDW…" at bounding box center [203, 232] width 188 height 35
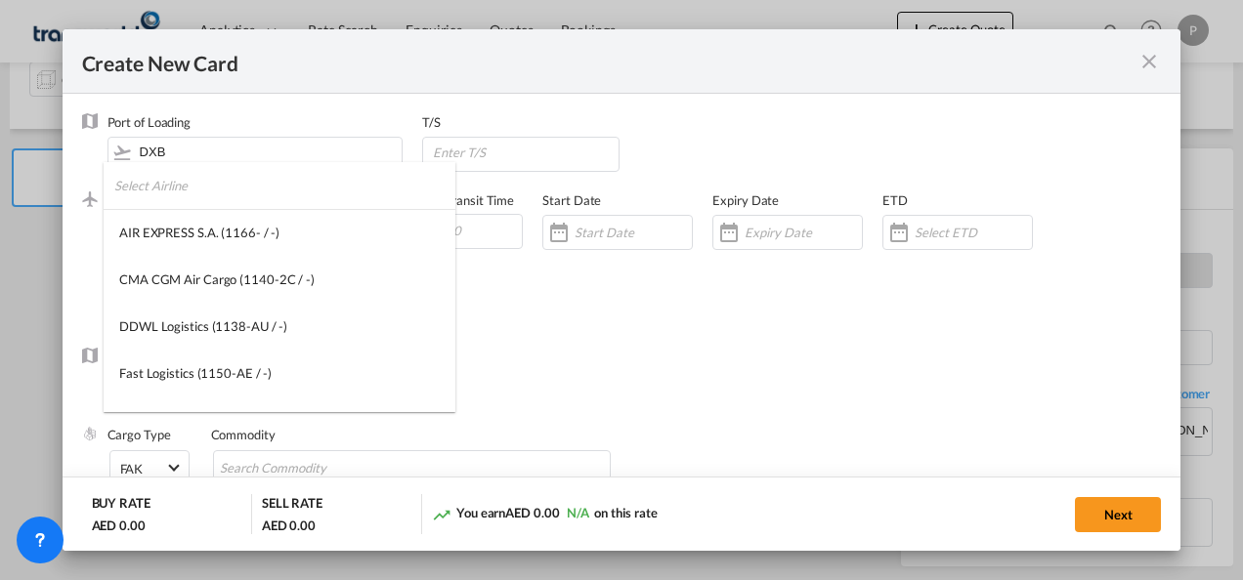
click at [233, 201] on input "search" at bounding box center [284, 185] width 341 height 47
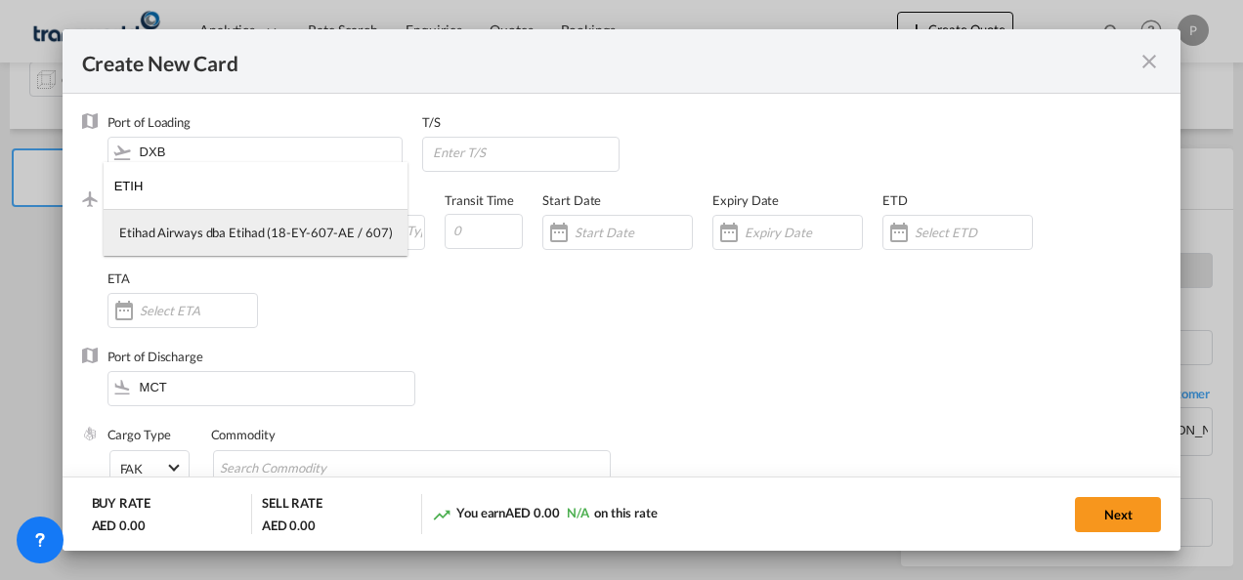
type input "ETIH"
click at [227, 229] on div "Etihad Airways dba Etihad (18-EY-607-AE / 607)" at bounding box center [255, 233] width 273 height 18
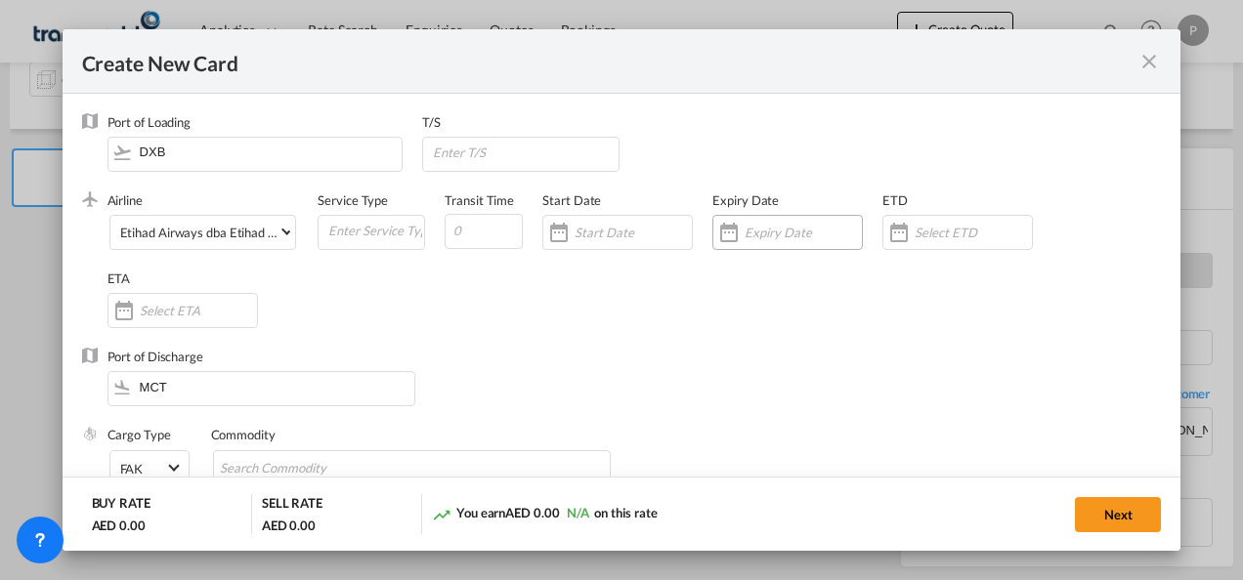
click at [795, 231] on input "Create New Card ..." at bounding box center [802, 233] width 117 height 16
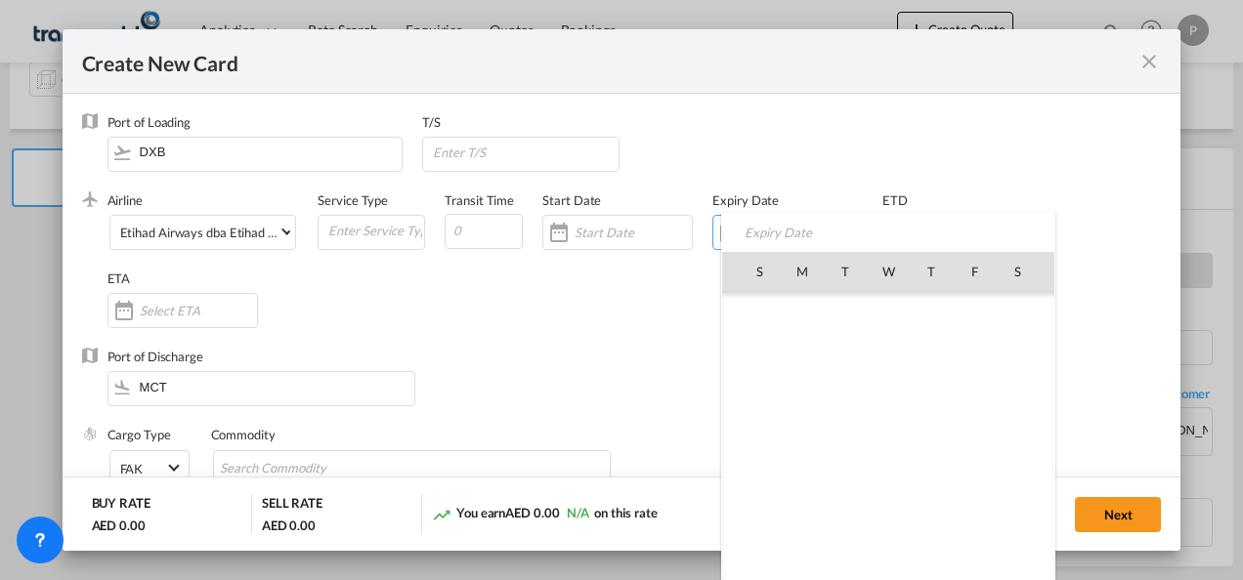
scroll to position [452560, 0]
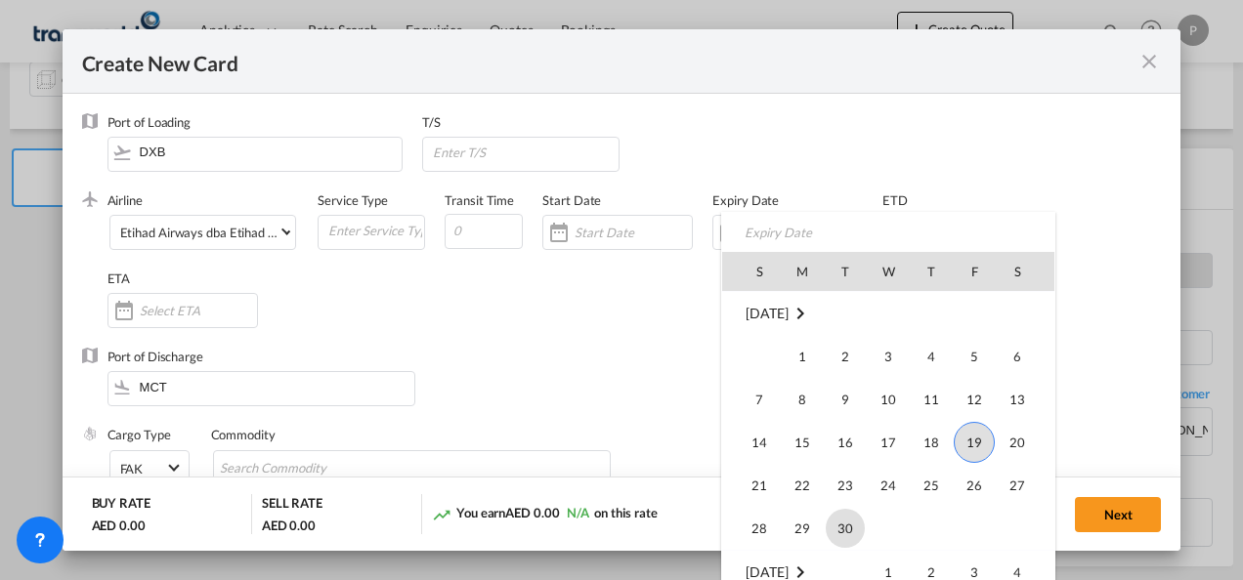
click at [847, 529] on span "30" at bounding box center [845, 528] width 39 height 39
type input "[DATE]"
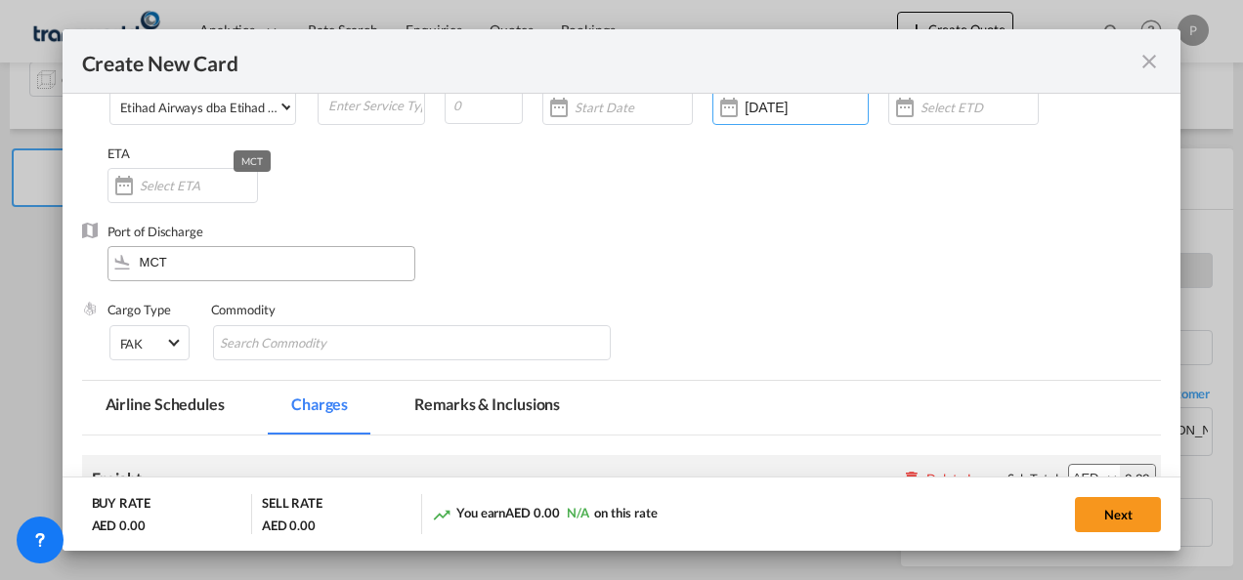
scroll to position [195, 0]
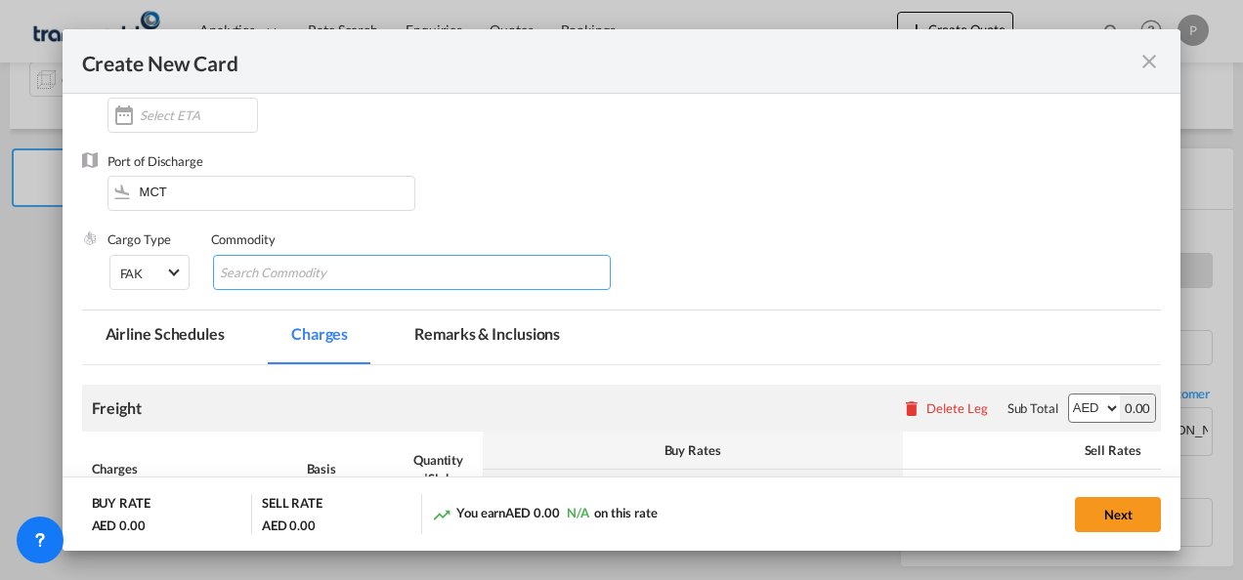
click at [302, 270] on input "Search Commodity" at bounding box center [309, 273] width 179 height 31
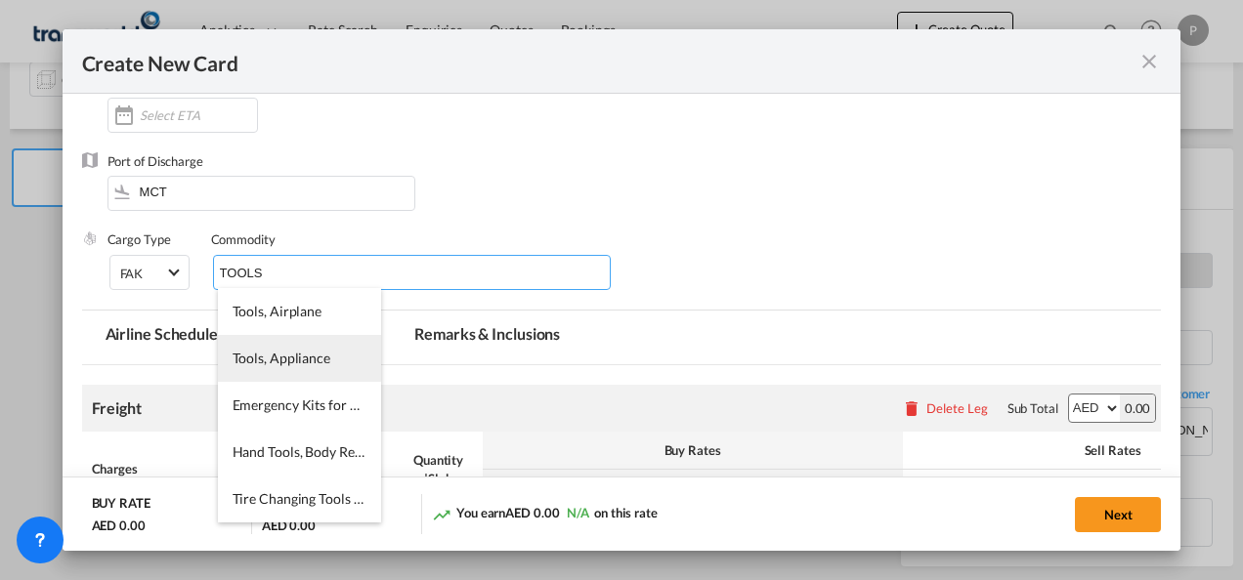
type input "TOOLS"
click at [277, 359] on span "Tools, Appliance" at bounding box center [282, 358] width 98 height 17
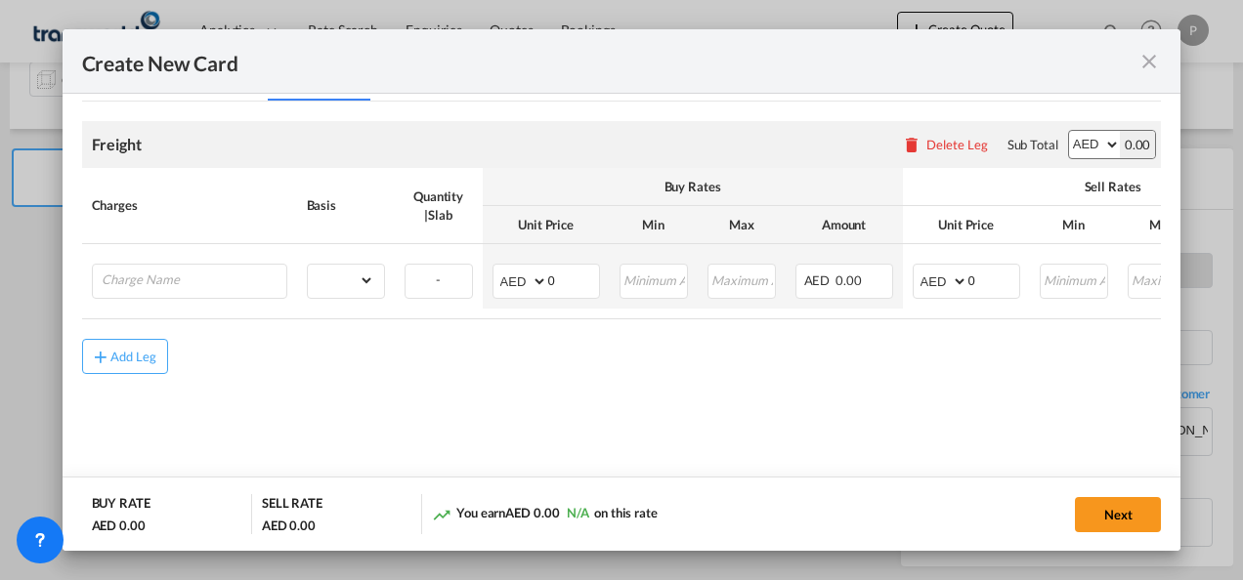
scroll to position [463, 0]
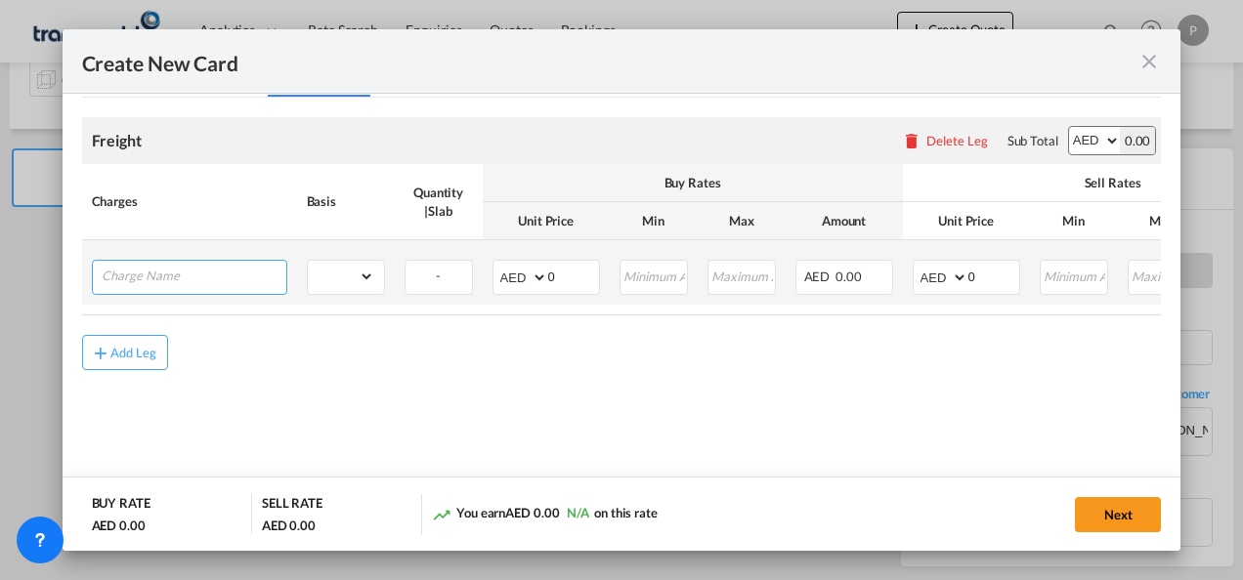
click at [175, 278] on input "Charge Name" at bounding box center [194, 275] width 185 height 29
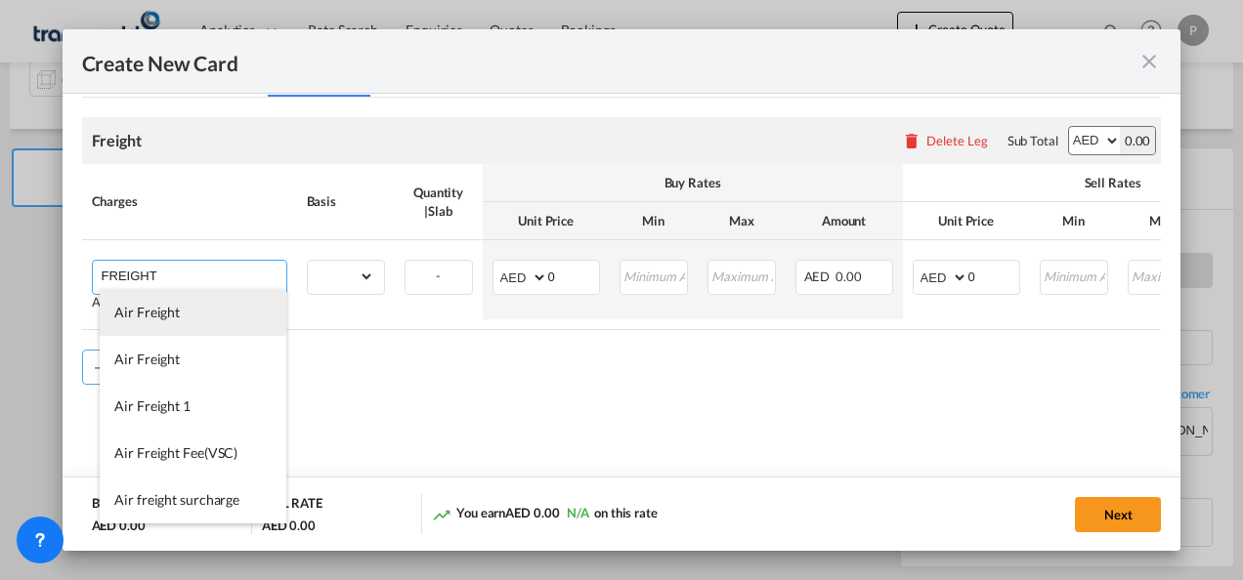
click at [172, 313] on span "Air Freight" at bounding box center [146, 312] width 65 height 17
type input "Air Freight"
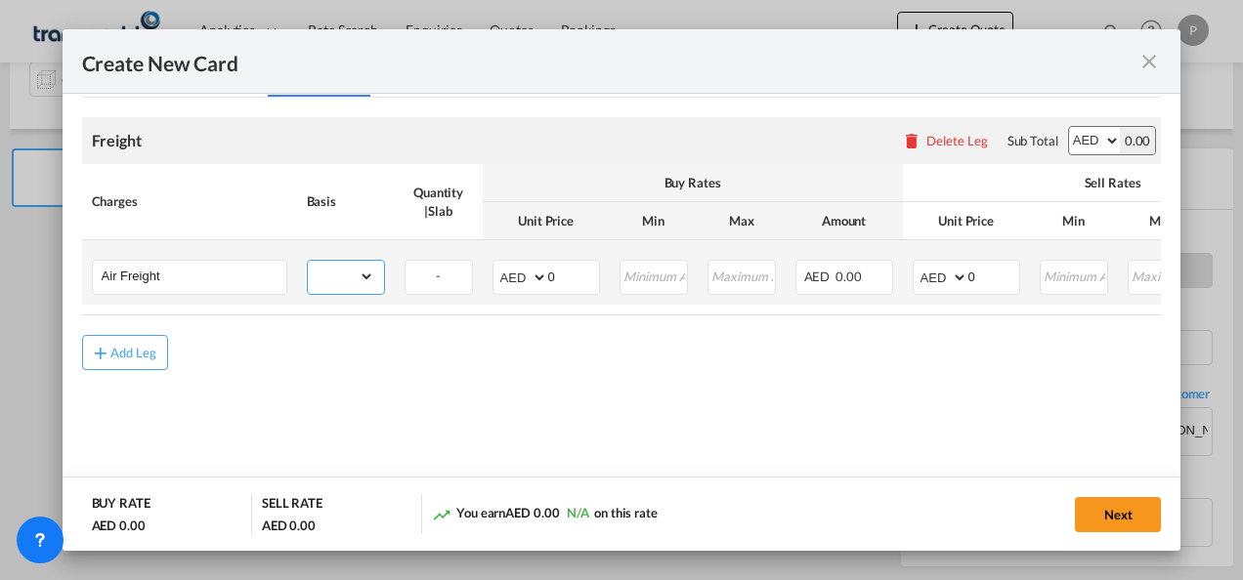
click at [363, 276] on select "gross_weight volumetric_weight per_shipment per_bl per_km % on air freight per_…" at bounding box center [341, 276] width 66 height 31
select select "per_shipment"
click at [308, 261] on select "gross_weight volumetric_weight per_shipment per_bl per_km % on air freight per_…" at bounding box center [341, 276] width 66 height 31
click at [567, 274] on input "0" at bounding box center [573, 275] width 51 height 29
type input "600"
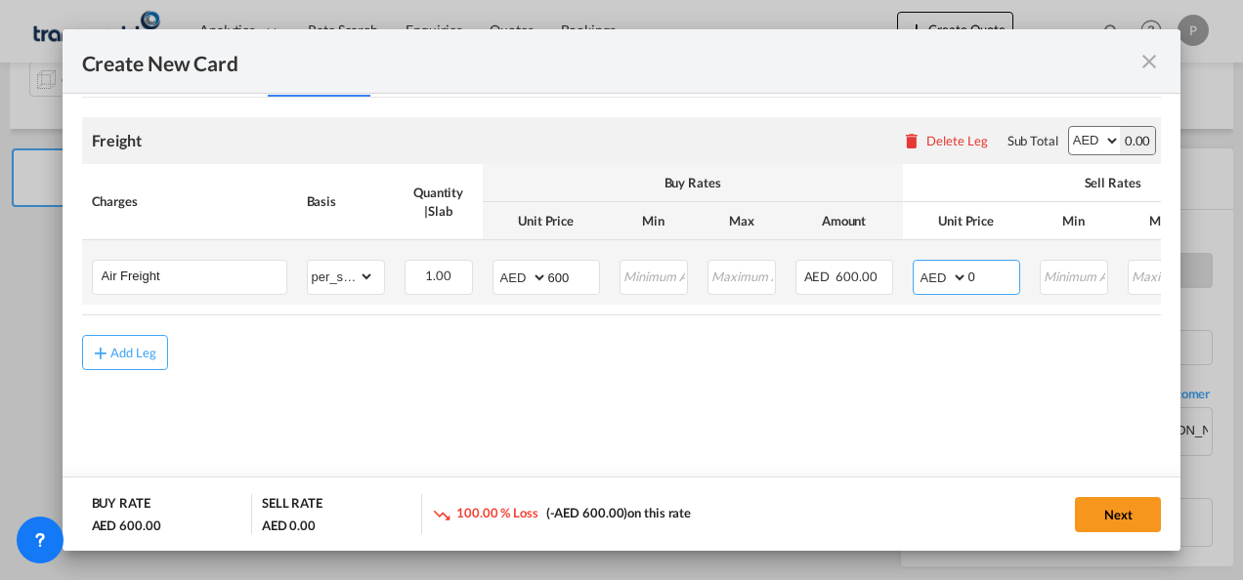
click at [984, 278] on input "0" at bounding box center [993, 275] width 51 height 29
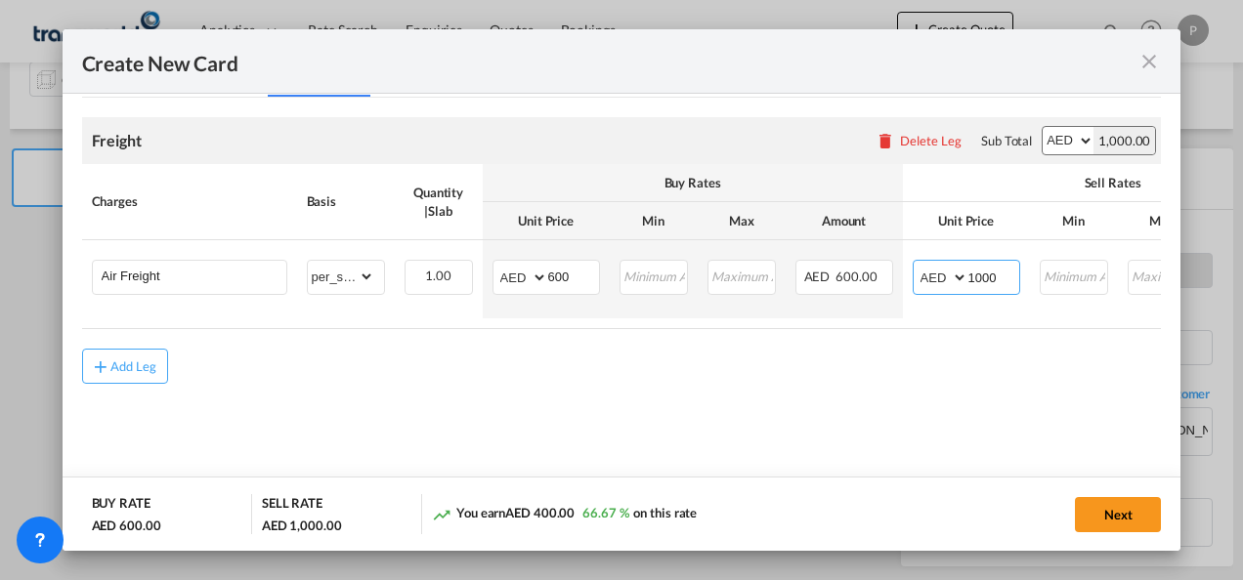
type input "1000"
click at [799, 137] on div "Freight Please enter leg name Leg Name Already Exists Delete Leg Sub Total AED …" at bounding box center [622, 140] width 1080 height 47
click at [1104, 510] on button "Next" at bounding box center [1118, 514] width 86 height 35
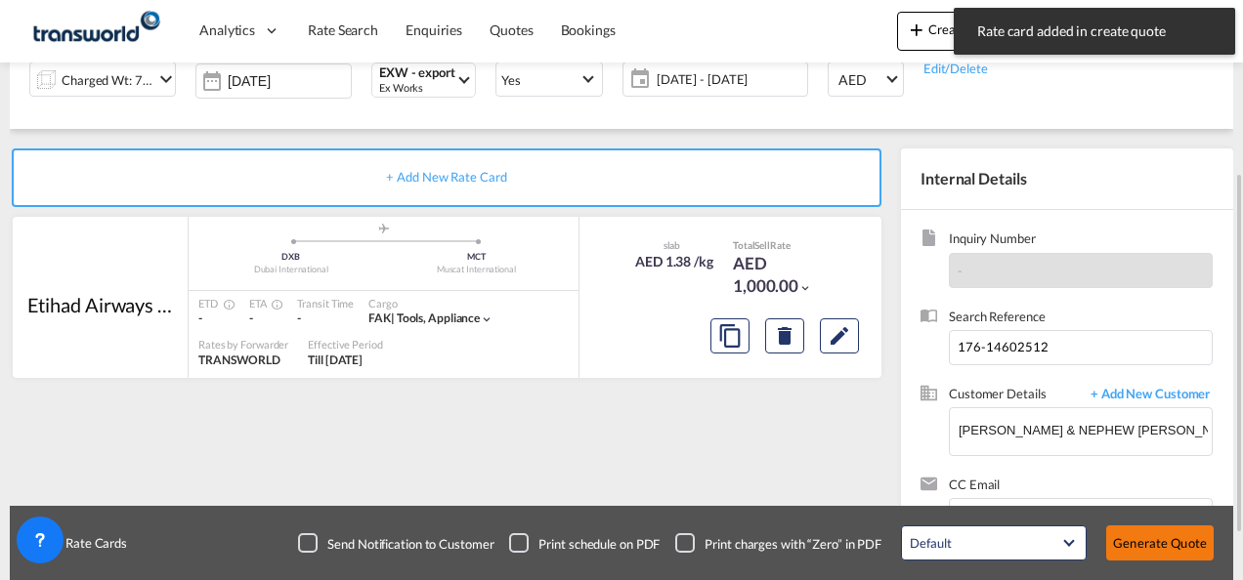
click at [1161, 543] on button "Generate Quote" at bounding box center [1159, 543] width 107 height 35
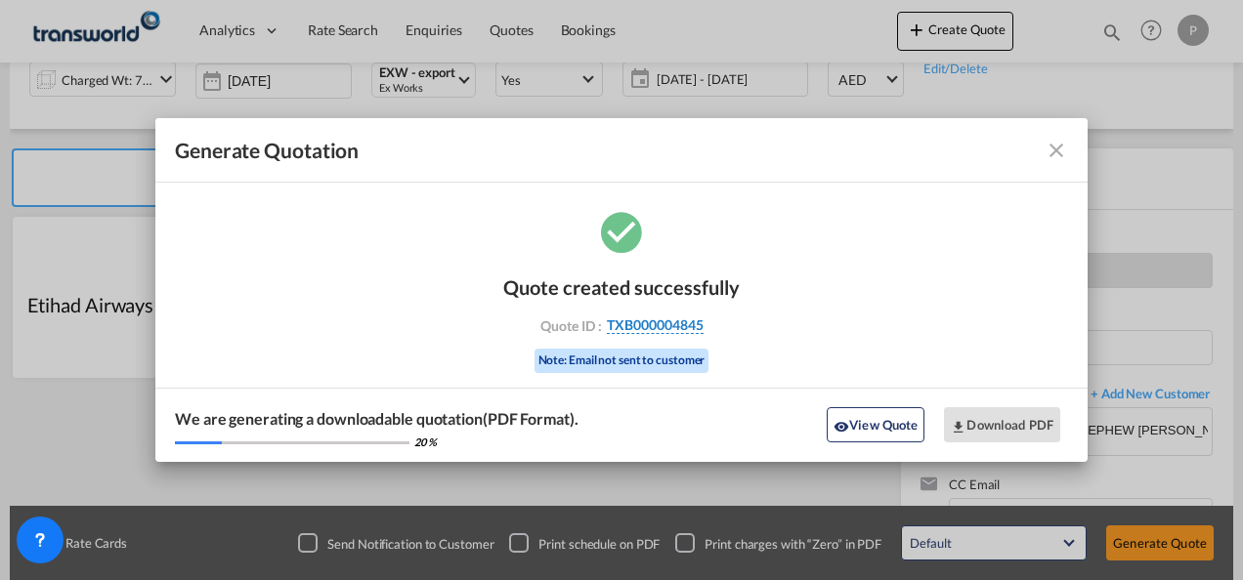
click at [651, 325] on span "TXB000004845" at bounding box center [655, 326] width 97 height 18
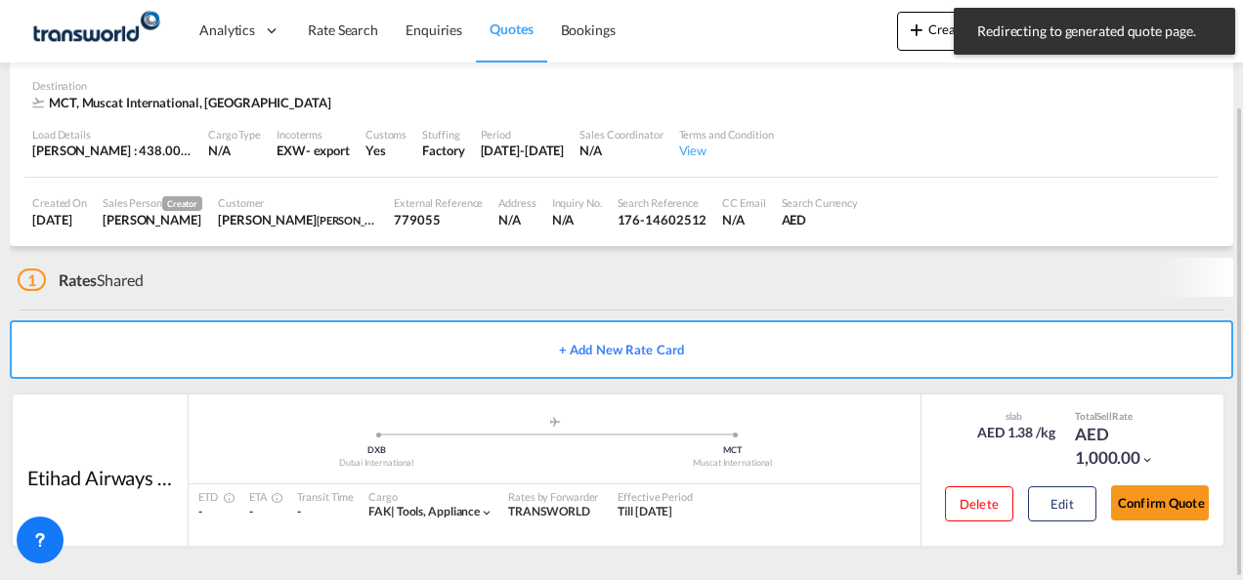
scroll to position [119, 0]
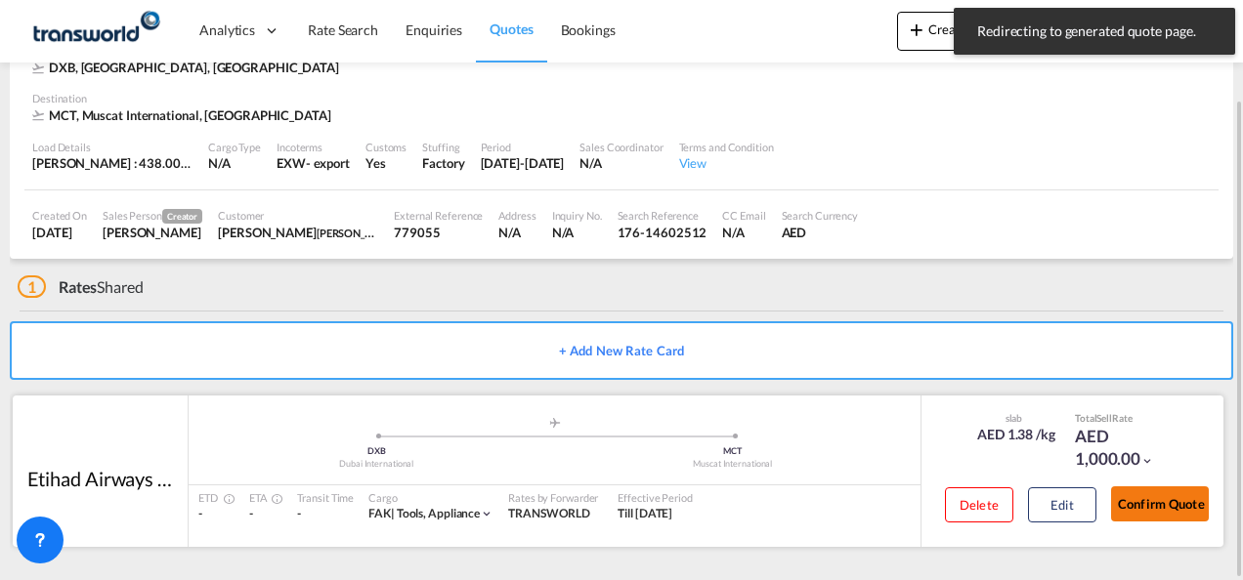
click at [1170, 500] on button "Confirm Quote" at bounding box center [1160, 504] width 98 height 35
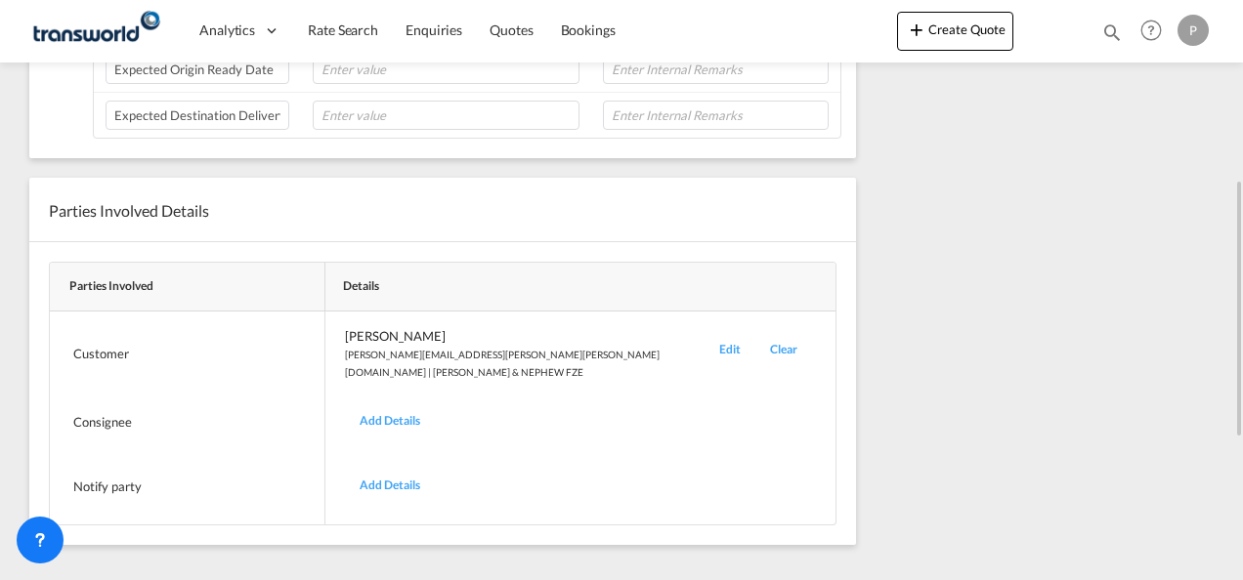
scroll to position [139, 0]
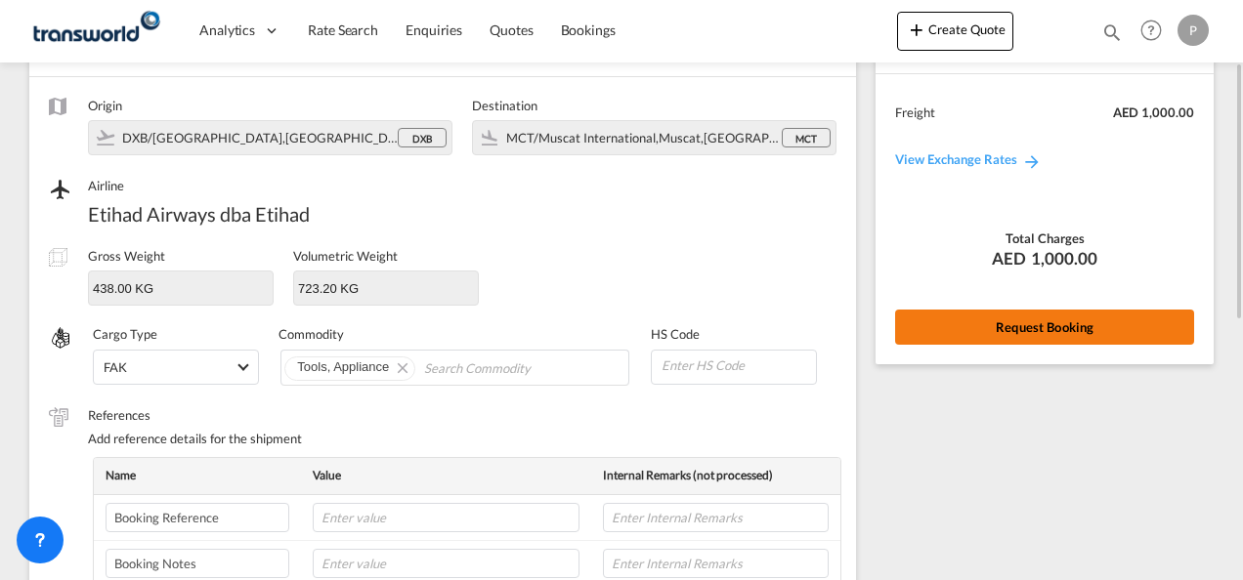
click at [1040, 323] on button "Request Booking" at bounding box center [1044, 327] width 299 height 35
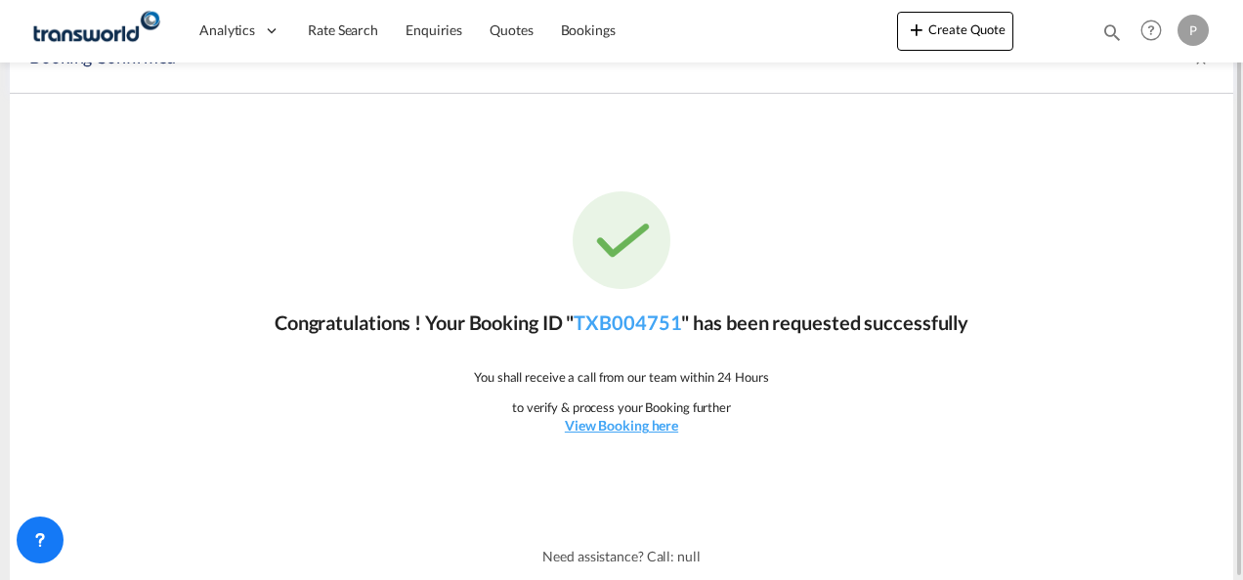
scroll to position [36, 0]
click at [616, 318] on link "TXB004751" at bounding box center [626, 323] width 107 height 23
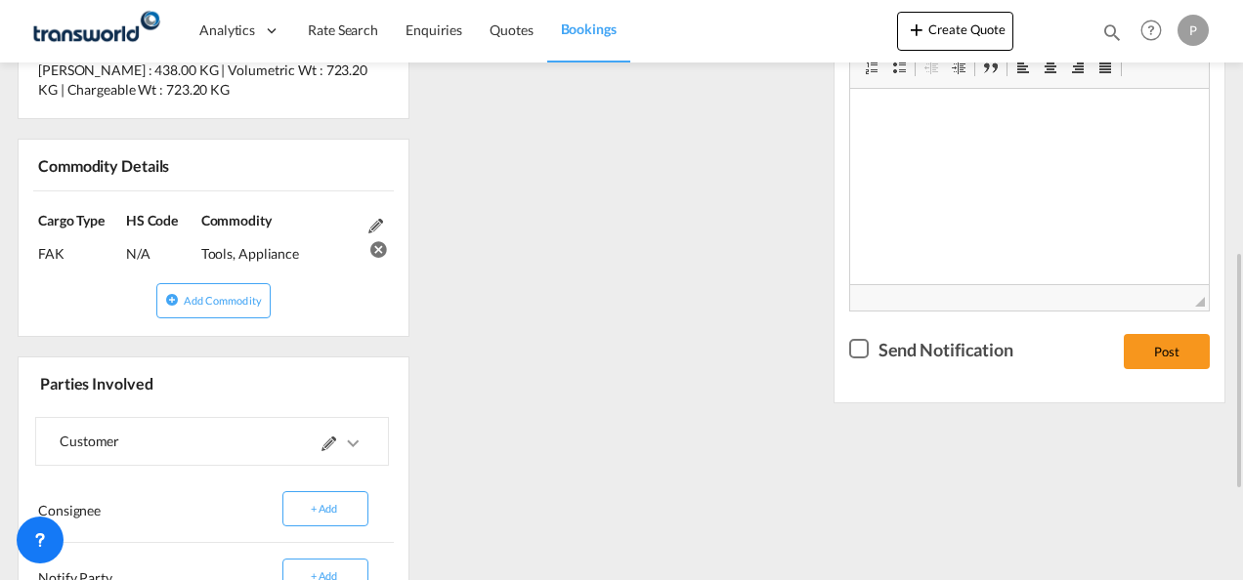
click at [743, 276] on div "References Inquiry No. N/A Quotation No. TXB000004845 Search Reference 176-1460…" at bounding box center [621, 239] width 1223 height 1029
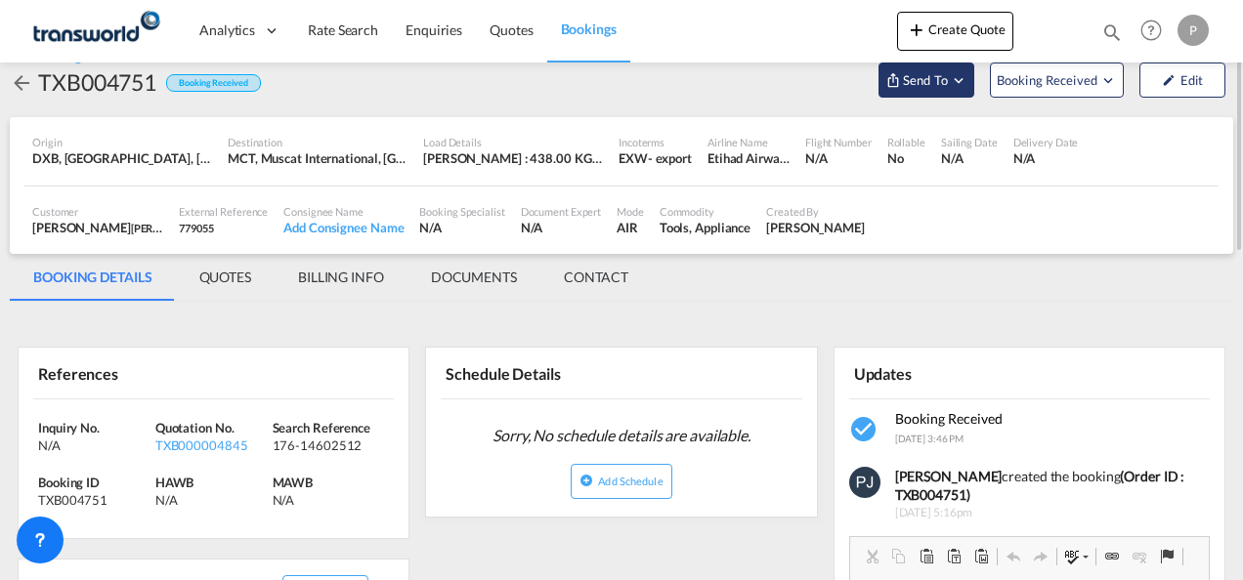
click at [958, 80] on md-icon "Open demo menu" at bounding box center [959, 80] width 18 height 18
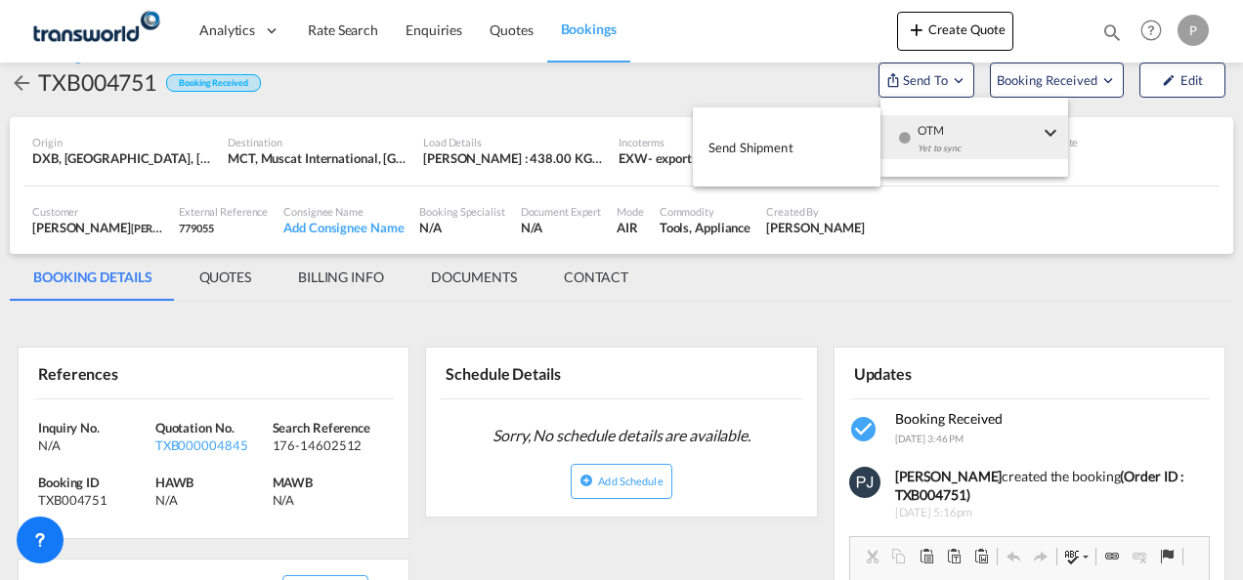
click at [772, 145] on span "Send Shipment" at bounding box center [750, 147] width 85 height 31
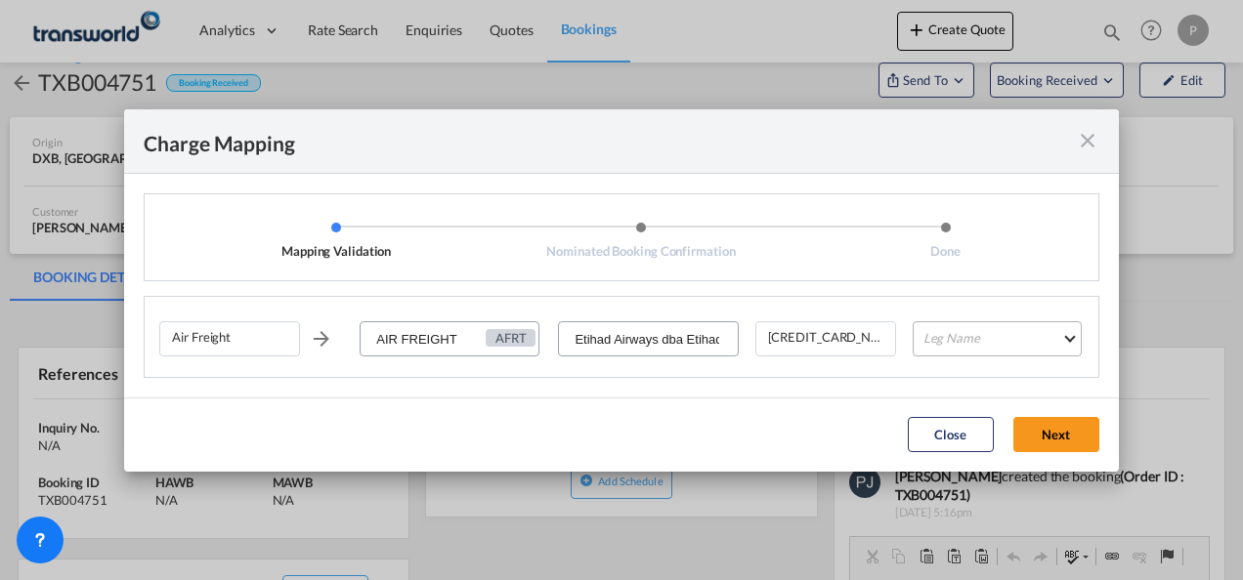
click at [950, 338] on md-select "Leg Name HANDLING ORIGIN HANDLING DESTINATION OTHERS TL PICK UP CUSTOMS ORIGIN …" at bounding box center [997, 338] width 169 height 35
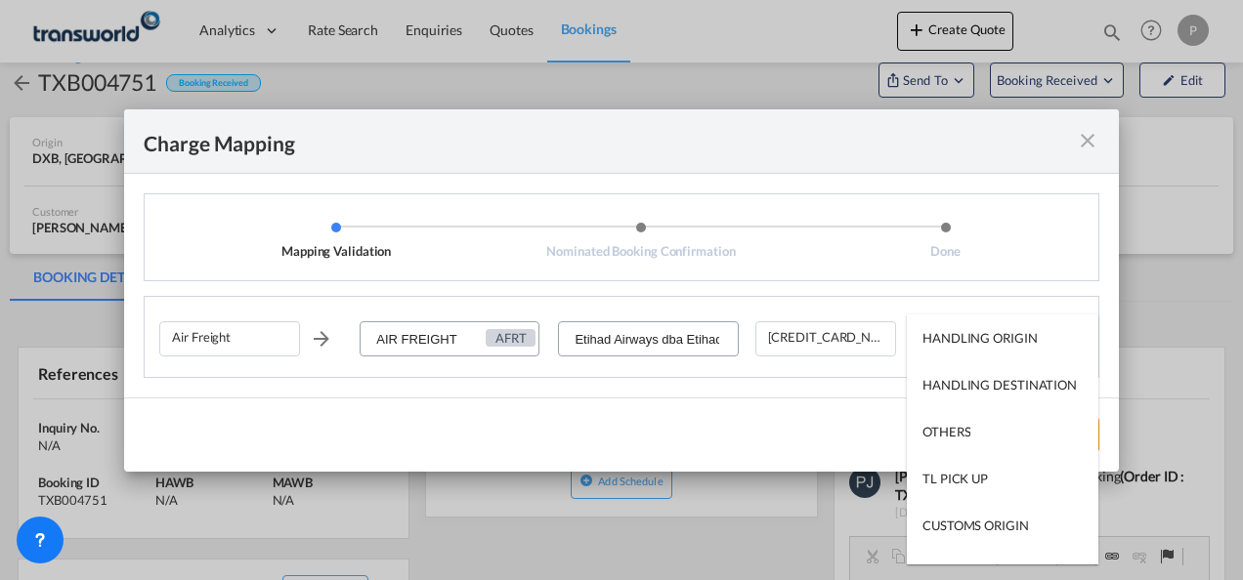
type md-option "HANDLING ORIGIN"
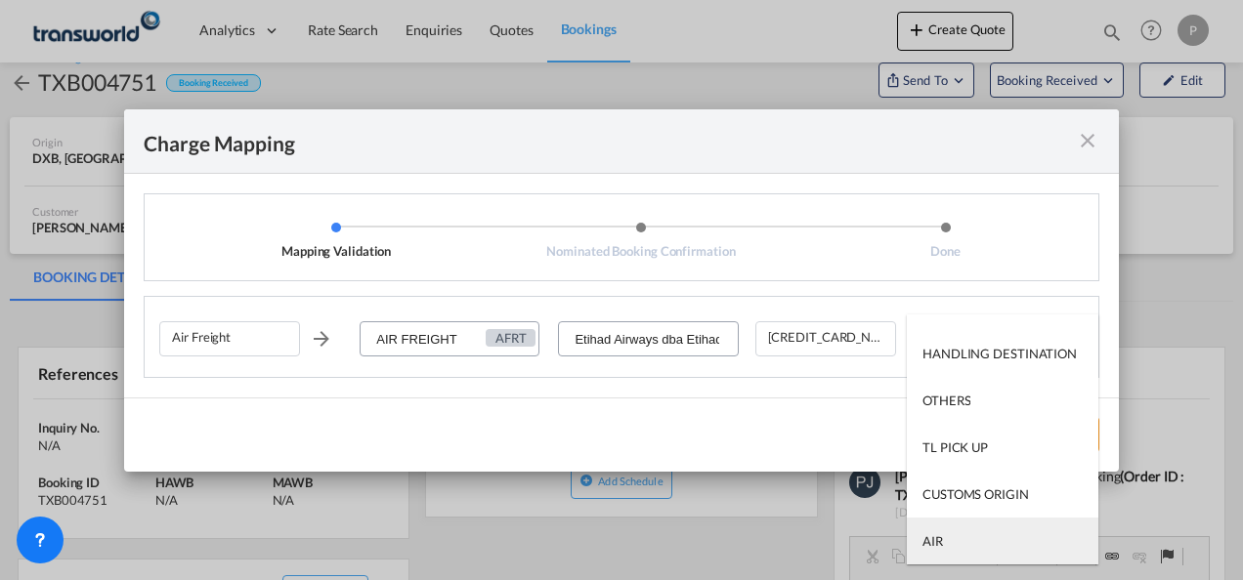
type md-option "AIR"
click at [973, 539] on md-option "AIR" at bounding box center [1002, 541] width 191 height 47
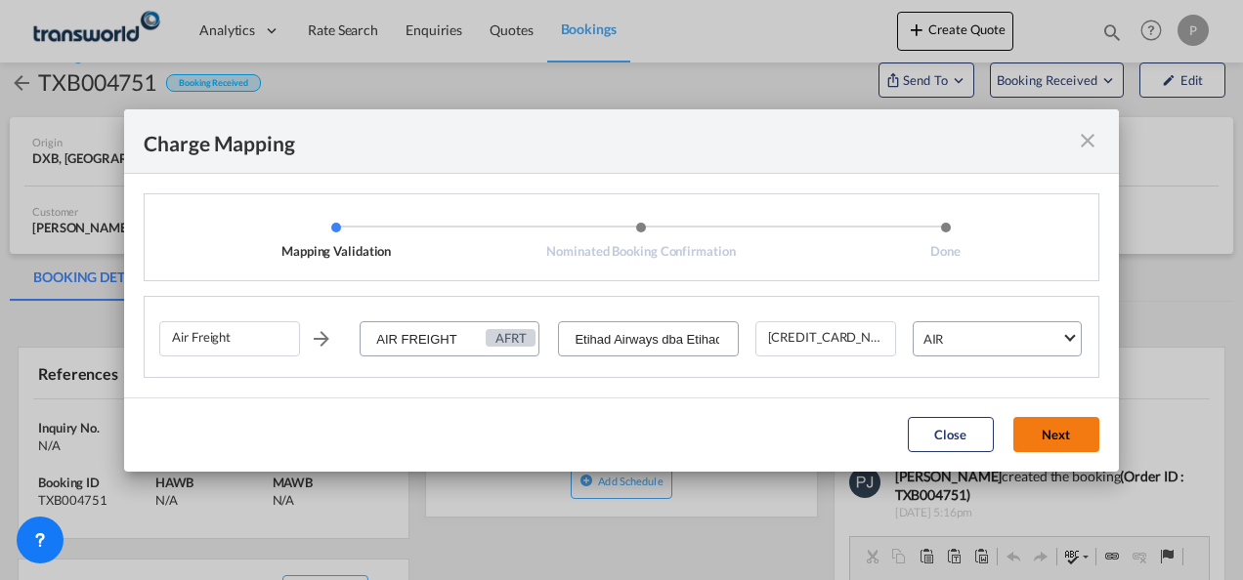
click at [1041, 438] on button "Next" at bounding box center [1056, 434] width 86 height 35
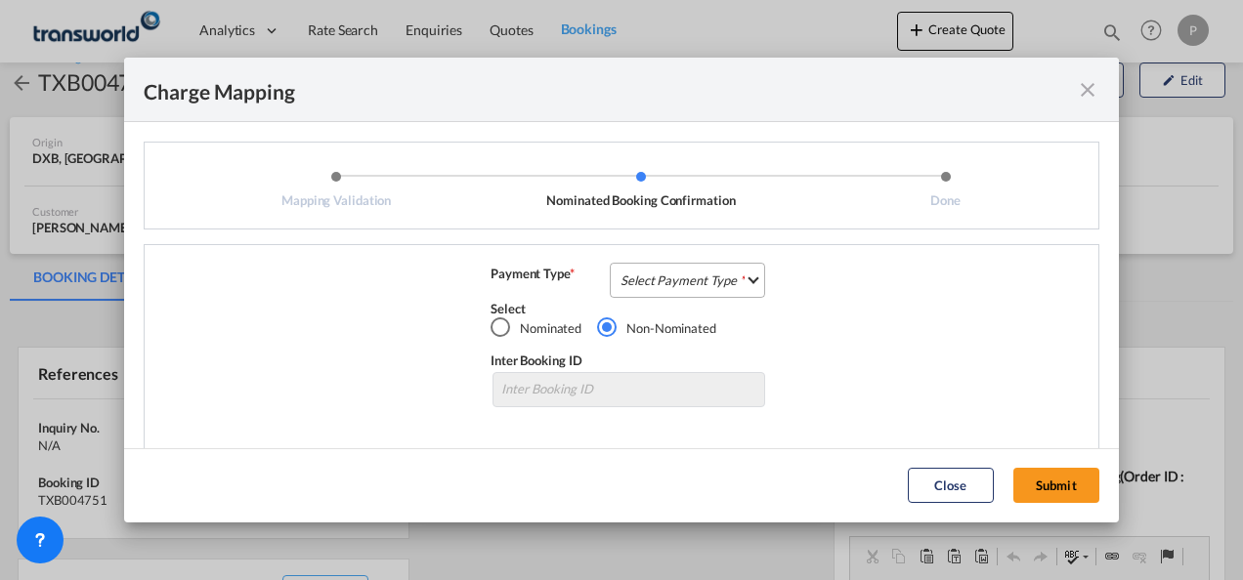
click at [662, 276] on md-select "Select Payment Type COLLECT PREPAID" at bounding box center [687, 280] width 155 height 35
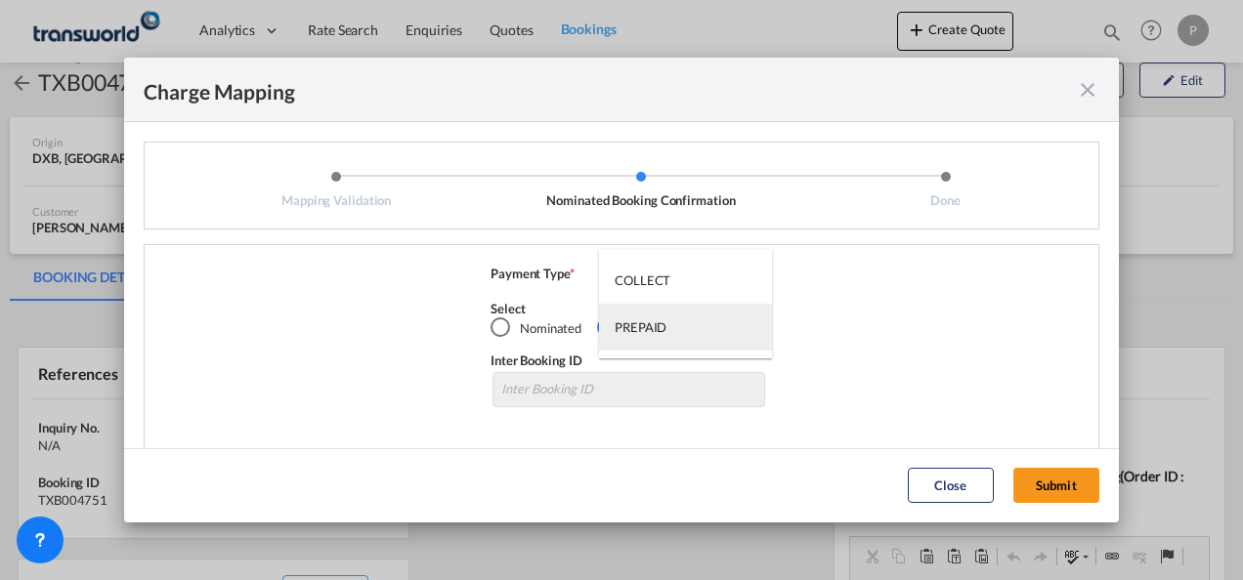
click at [662, 321] on div "PREPAID" at bounding box center [641, 327] width 52 height 18
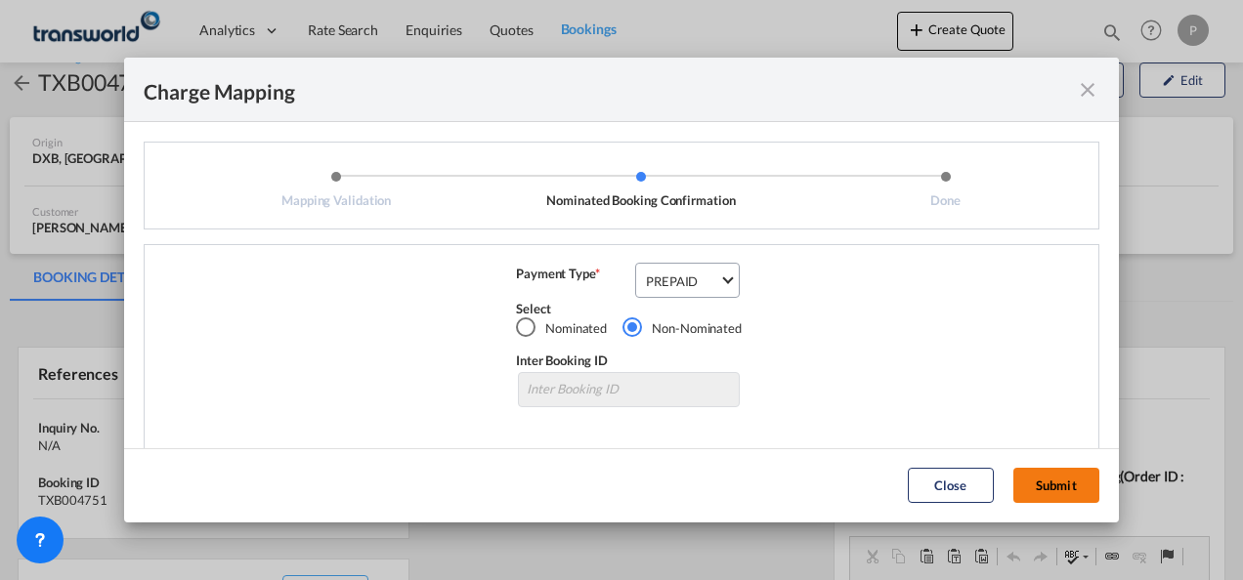
click at [1057, 485] on button "Submit" at bounding box center [1056, 485] width 86 height 35
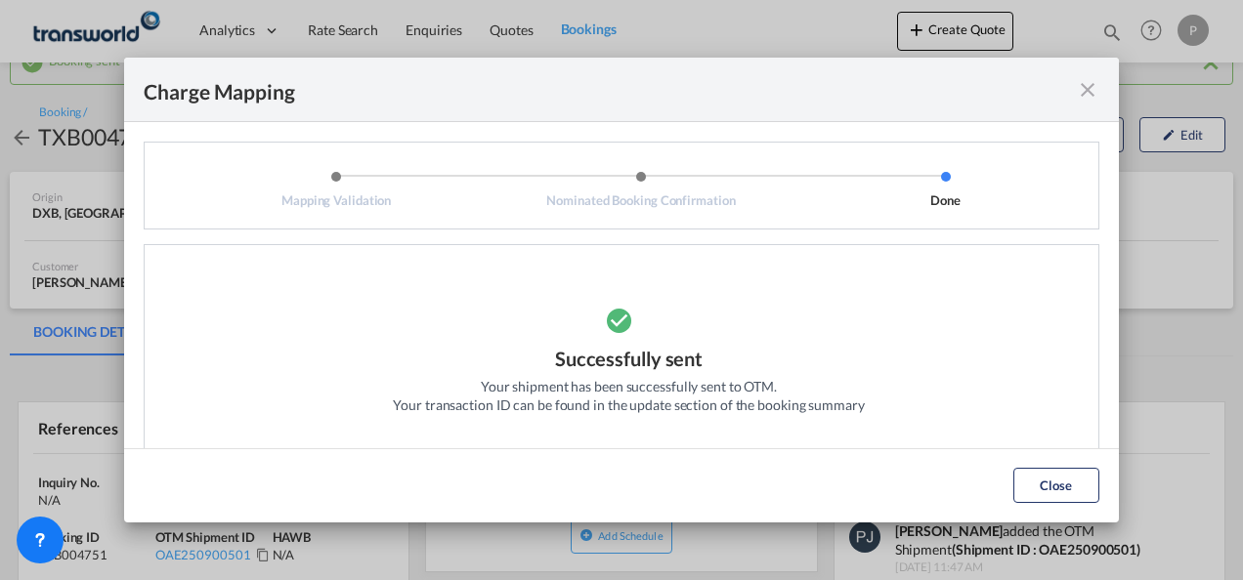
scroll to position [42, 0]
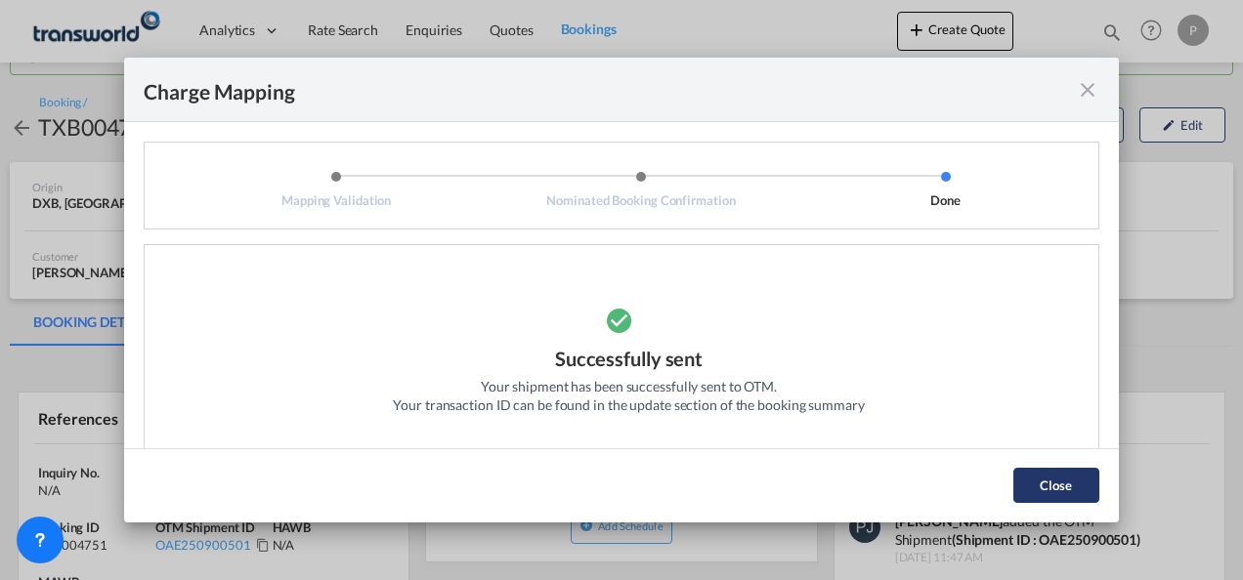
click at [1041, 485] on button "Close" at bounding box center [1056, 485] width 86 height 35
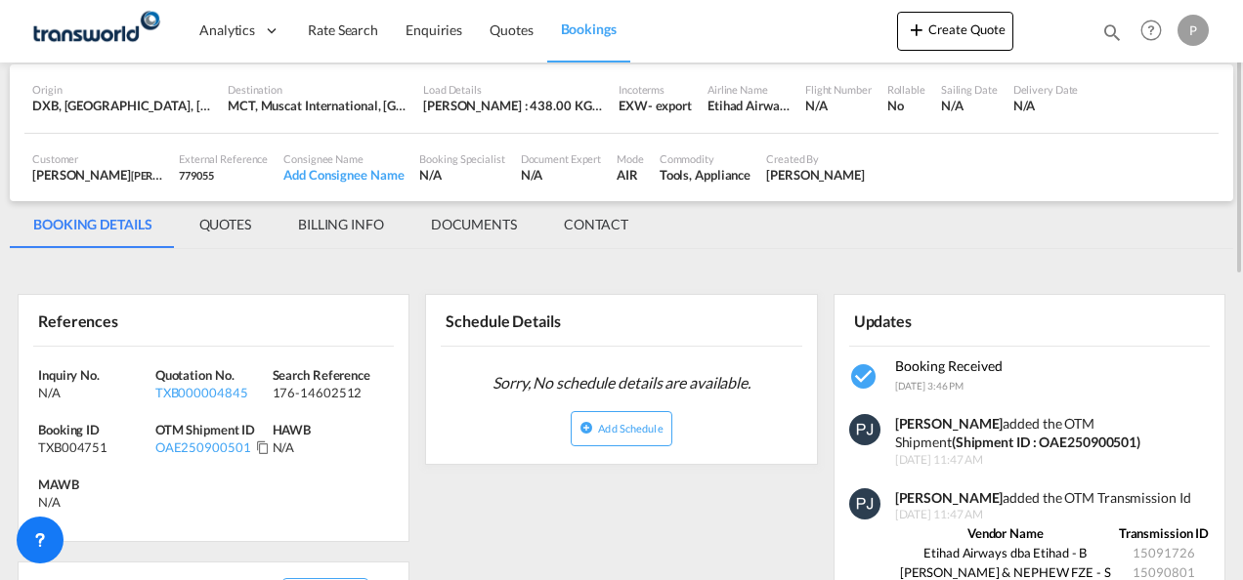
scroll to position [335, 0]
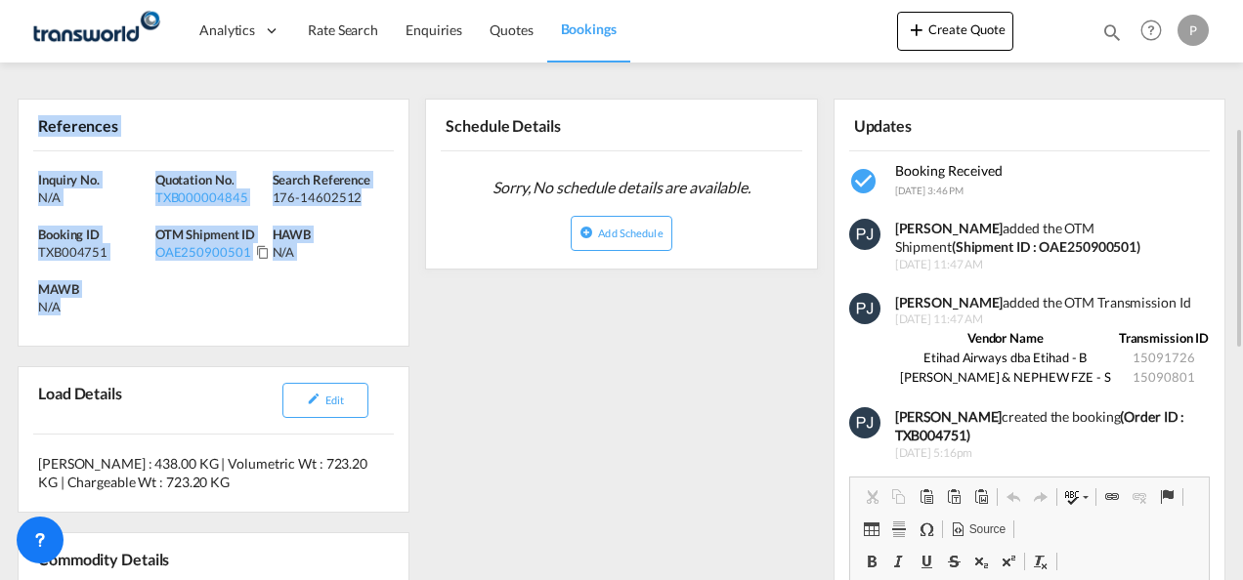
drag, startPoint x: 37, startPoint y: 116, endPoint x: 138, endPoint y: 311, distance: 218.9
click at [138, 311] on div "References Inquiry No. N/A Quotation No. TXB000004845 Search Reference 176-1460…" at bounding box center [214, 223] width 392 height 248
copy div "References Inquiry No. N/A Quotation No. TXB000004845 Search Reference 176-1460…"
click at [944, 37] on button "Create Quote" at bounding box center [955, 31] width 116 height 39
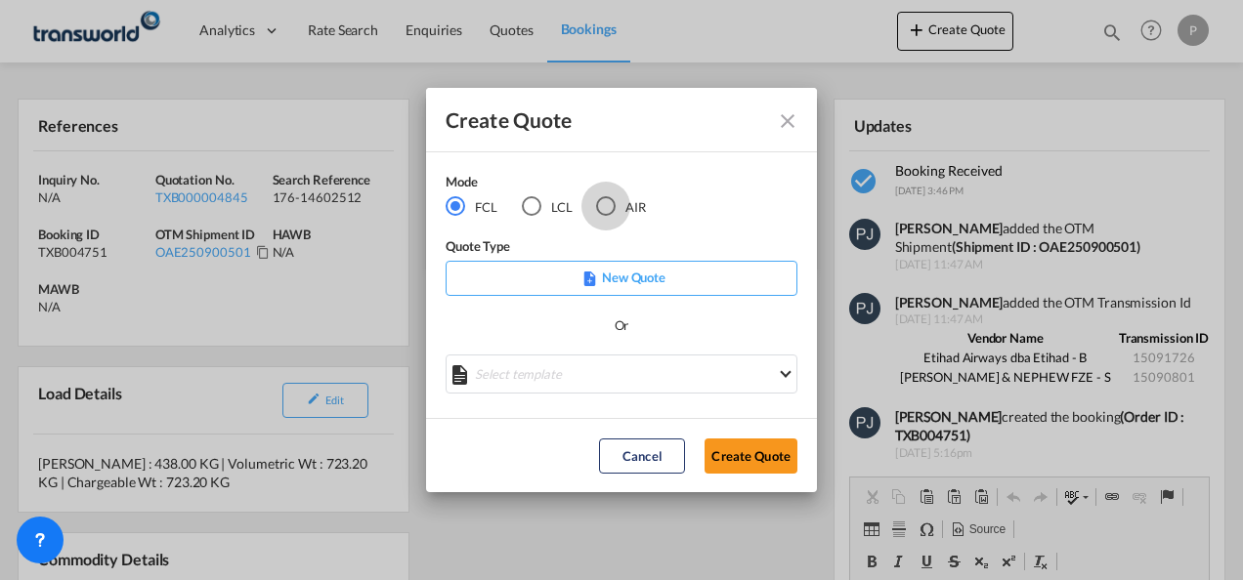
click at [604, 207] on div "AIR" at bounding box center [606, 206] width 20 height 20
click at [737, 466] on button "Create Quote" at bounding box center [750, 456] width 93 height 35
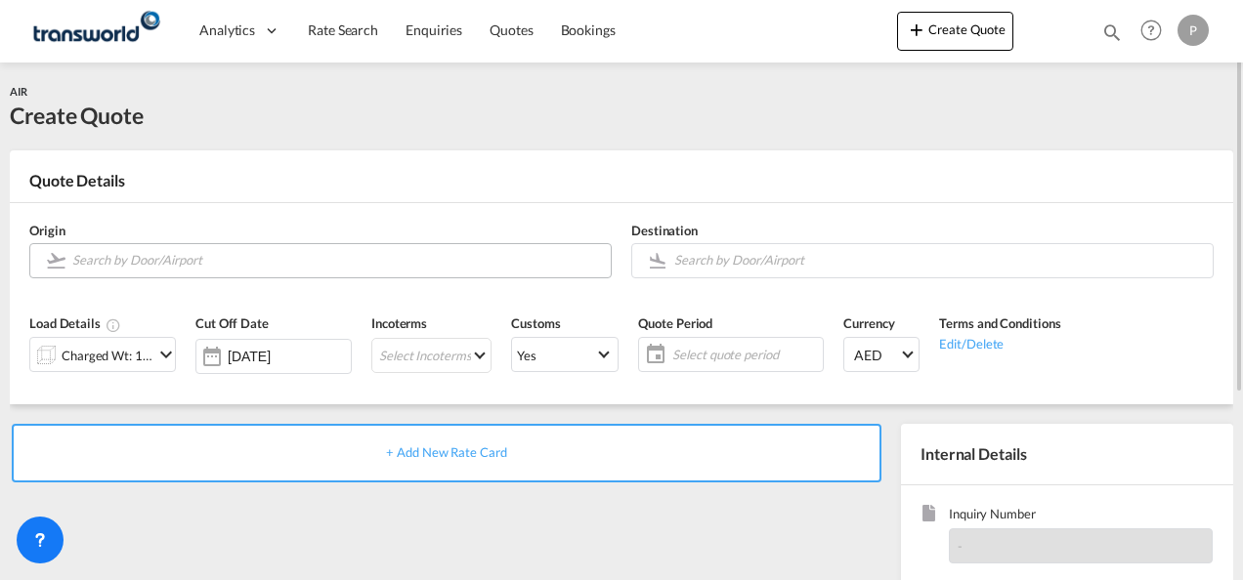
click at [150, 258] on input "Search by Door/Airport" at bounding box center [336, 260] width 529 height 34
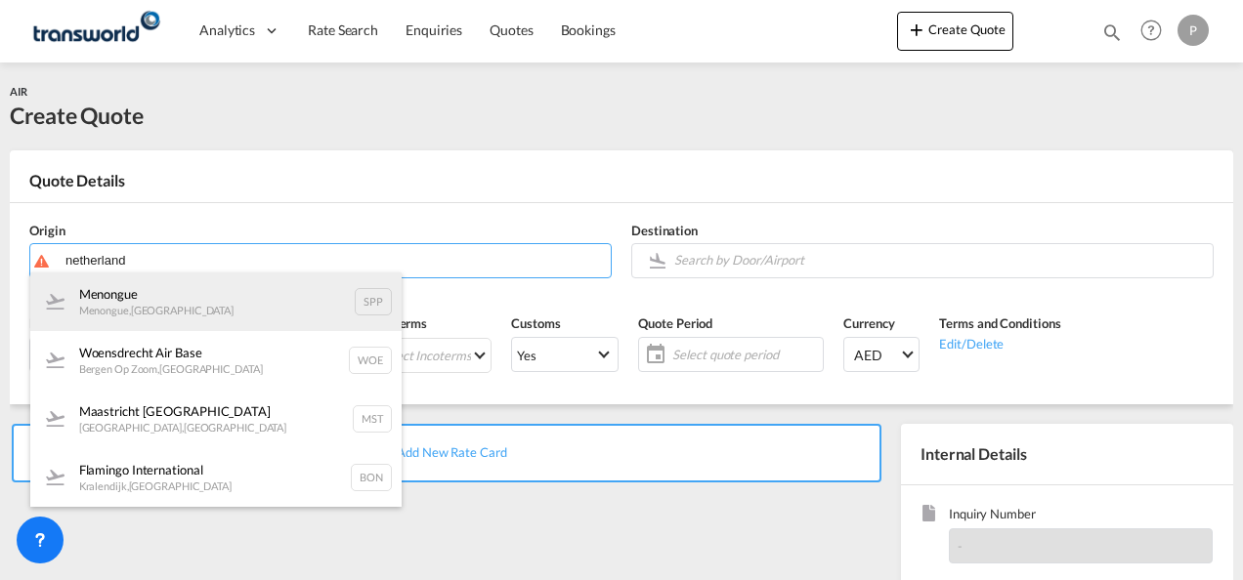
click at [157, 300] on div "Menongue Menongue , [GEOGRAPHIC_DATA] SPP" at bounding box center [215, 302] width 371 height 59
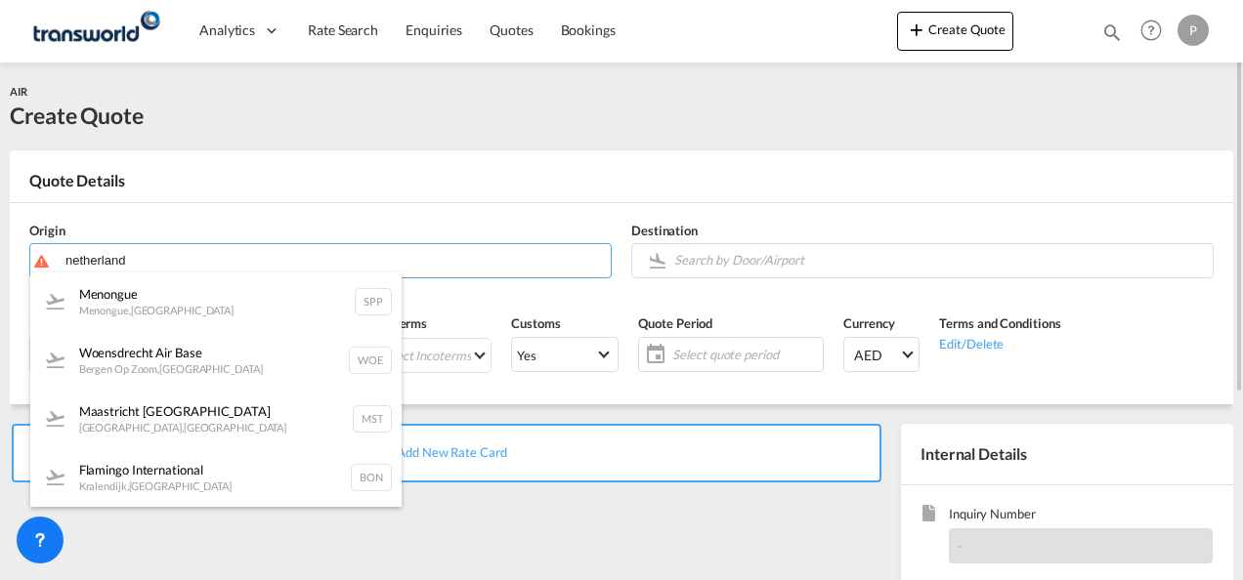
type input "Menongue, Menongue, SPP"
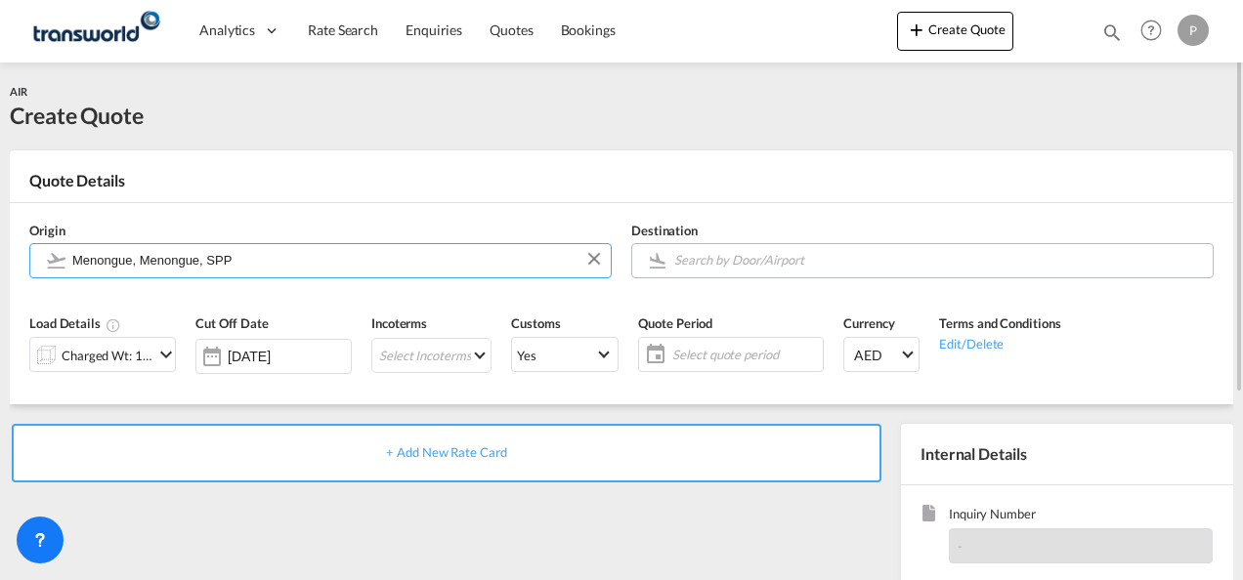
click at [712, 263] on input "Search by Door/Airport" at bounding box center [938, 260] width 529 height 34
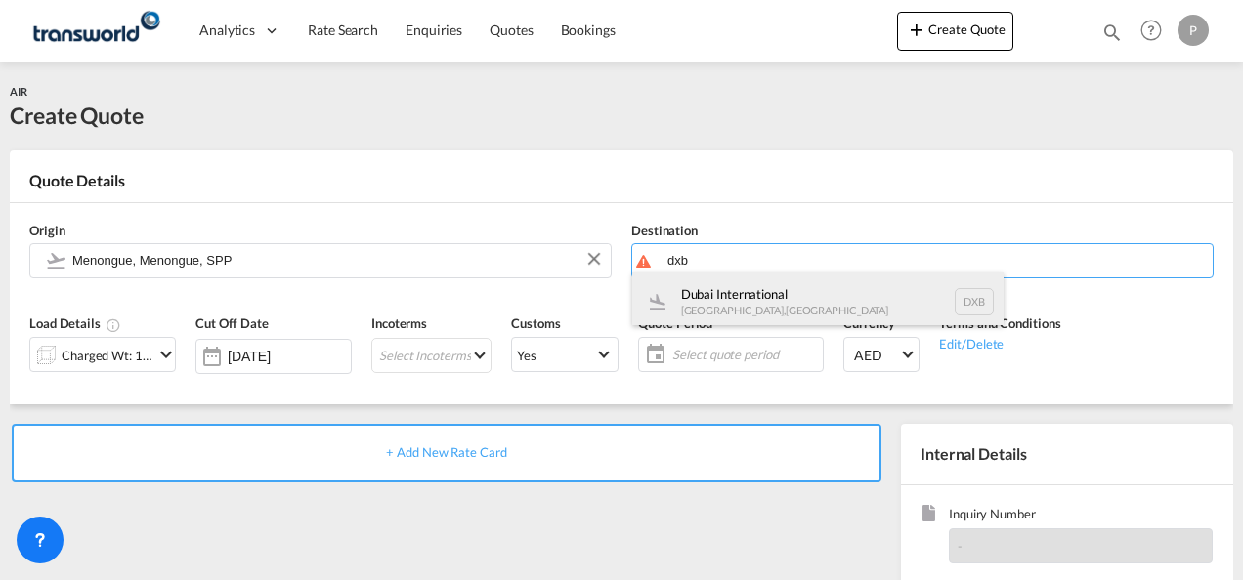
click at [805, 293] on div "Dubai International [GEOGRAPHIC_DATA] , [GEOGRAPHIC_DATA] DXB" at bounding box center [817, 302] width 371 height 59
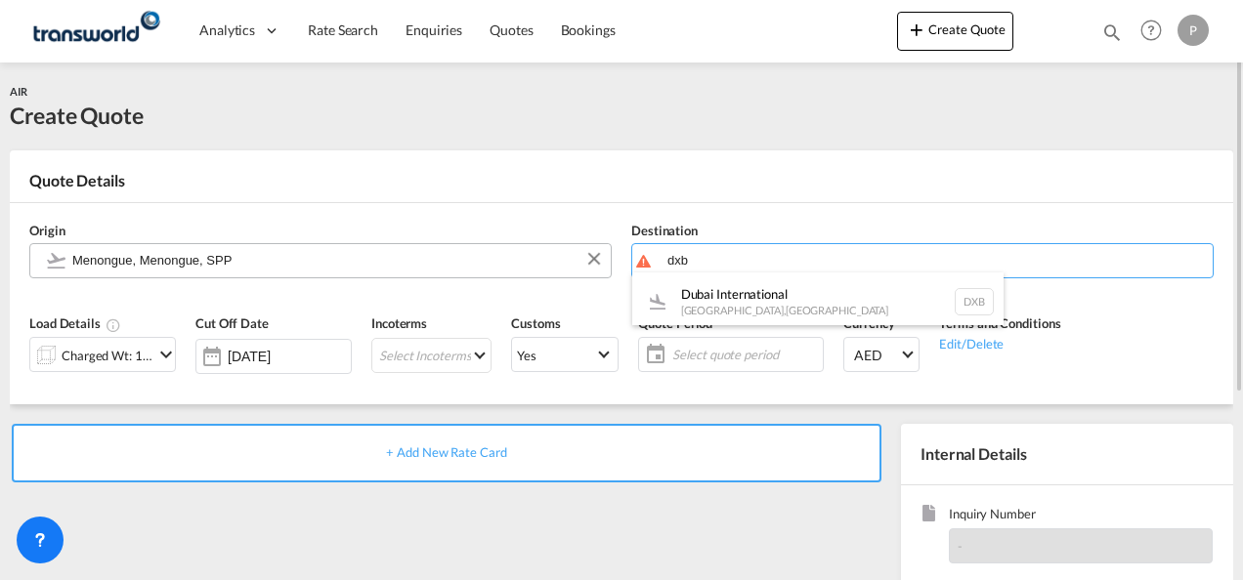
type input "Dubai International, [GEOGRAPHIC_DATA], DXB"
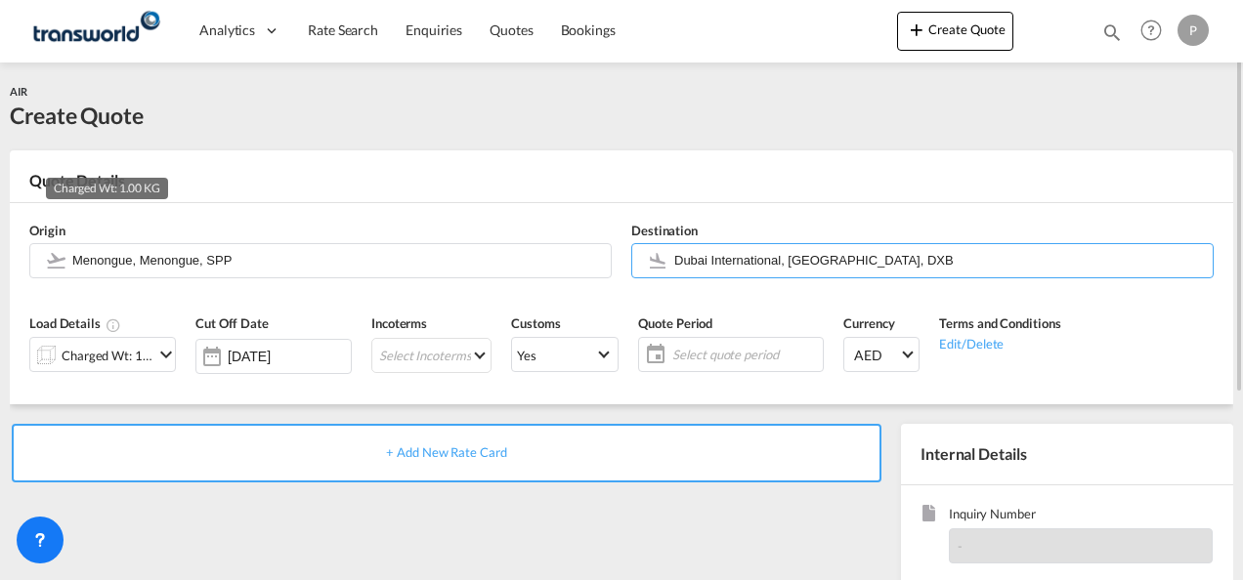
click at [125, 351] on div "Charged Wt: 1.00 KG" at bounding box center [108, 355] width 92 height 27
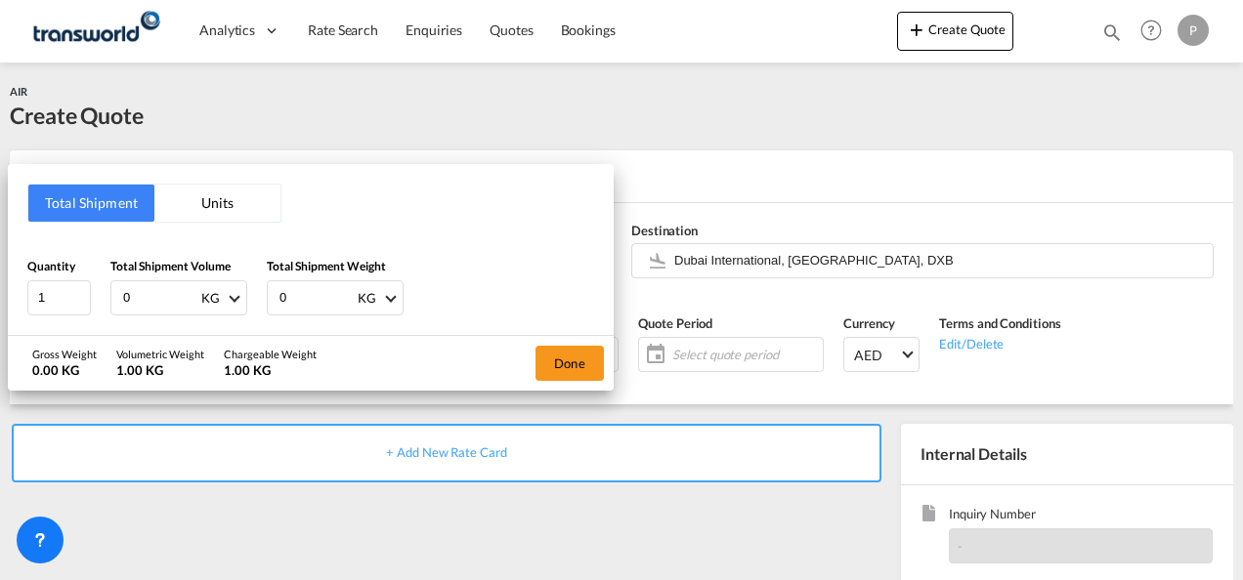
drag, startPoint x: 149, startPoint y: 297, endPoint x: -4, endPoint y: 258, distance: 157.3
click at [0, 258] on html "Analytics Dashboard Rate Search Enquiries Quotes Bookings Analytics" at bounding box center [621, 290] width 1243 height 580
type input "135"
click at [582, 358] on button "Done" at bounding box center [569, 363] width 68 height 35
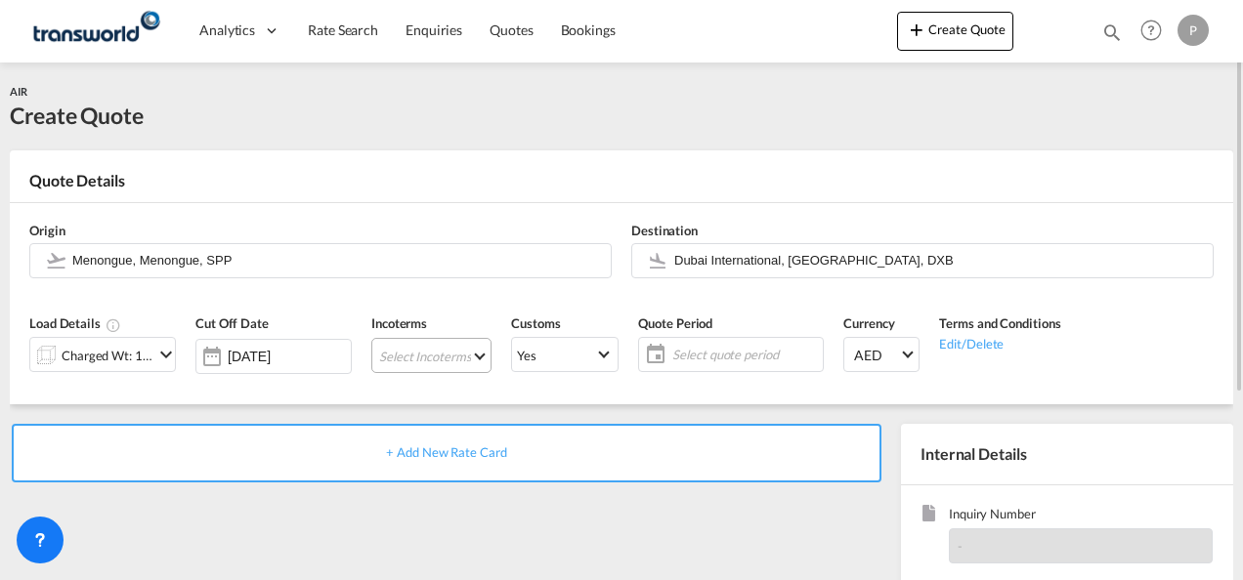
click at [428, 349] on md-select "Select Incoterms DDP - export Delivery Duty Paid DAP - export Delivered at Plac…" at bounding box center [431, 355] width 120 height 35
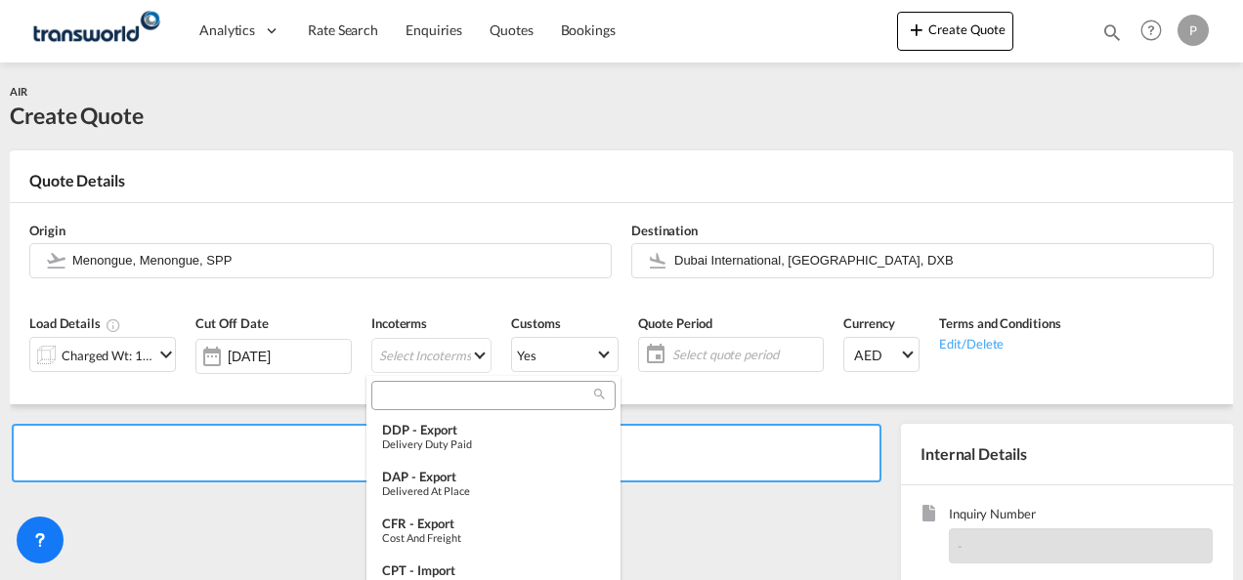
click at [434, 401] on input "search" at bounding box center [485, 396] width 217 height 18
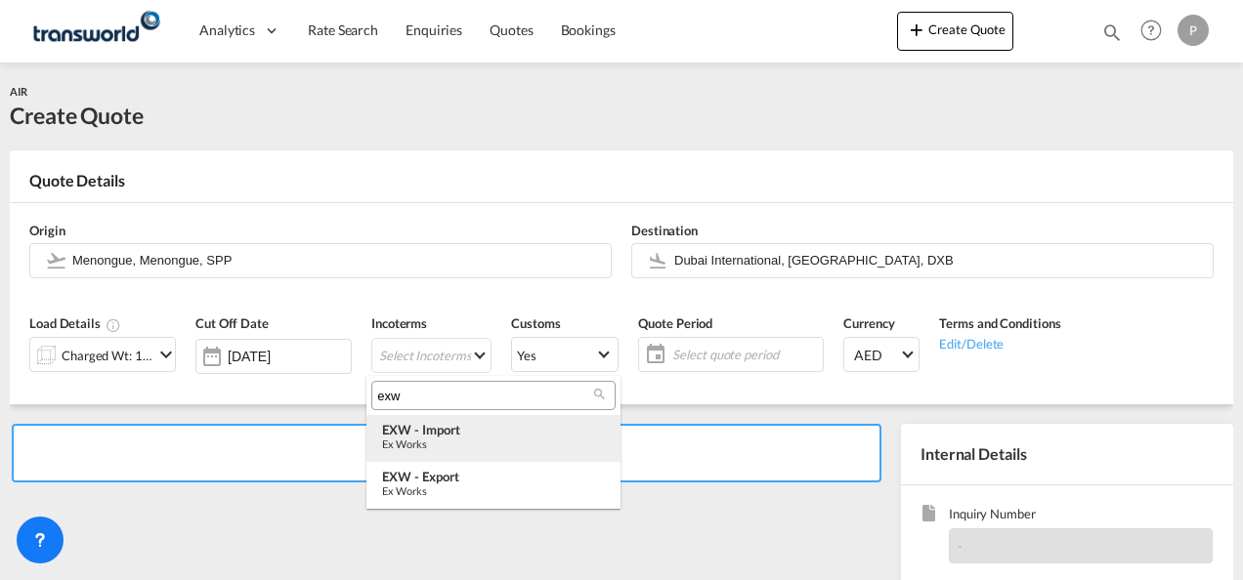
type input "exw"
click at [459, 428] on div "EXW - import" at bounding box center [493, 430] width 223 height 16
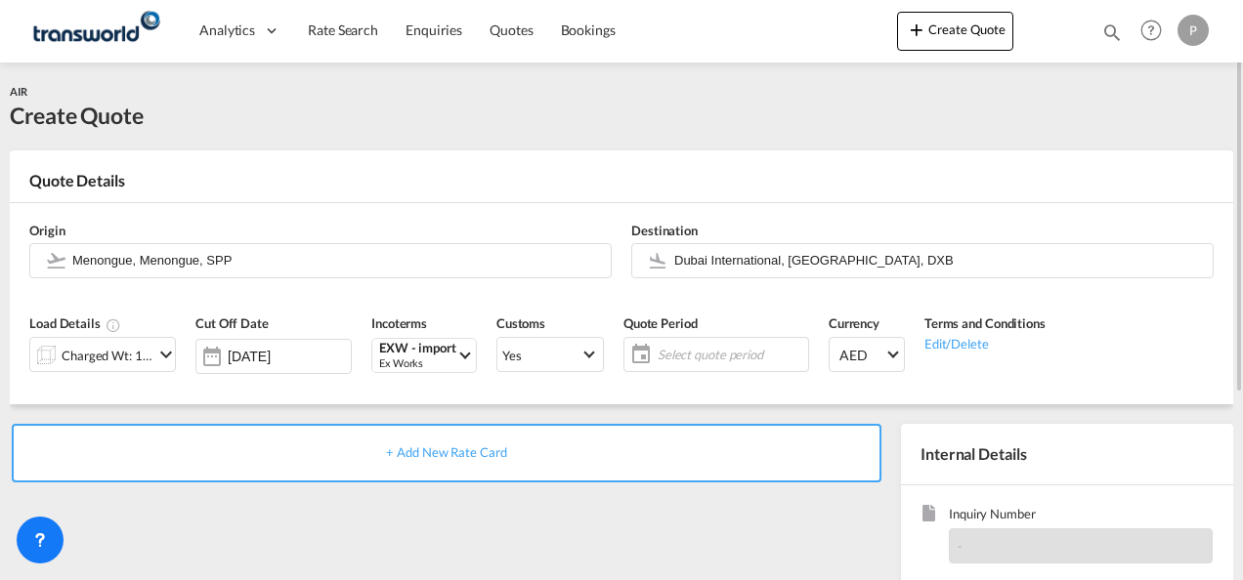
click at [684, 341] on span "Select quote period" at bounding box center [730, 354] width 155 height 27
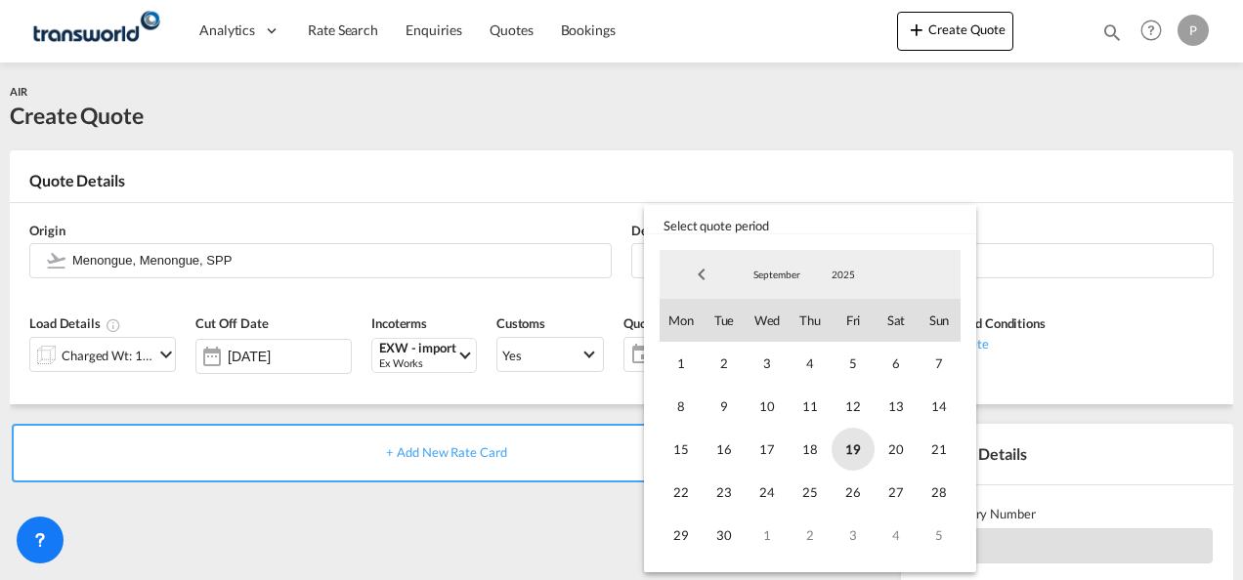
click at [850, 447] on span "19" at bounding box center [852, 449] width 43 height 43
click at [730, 531] on span "30" at bounding box center [723, 535] width 43 height 43
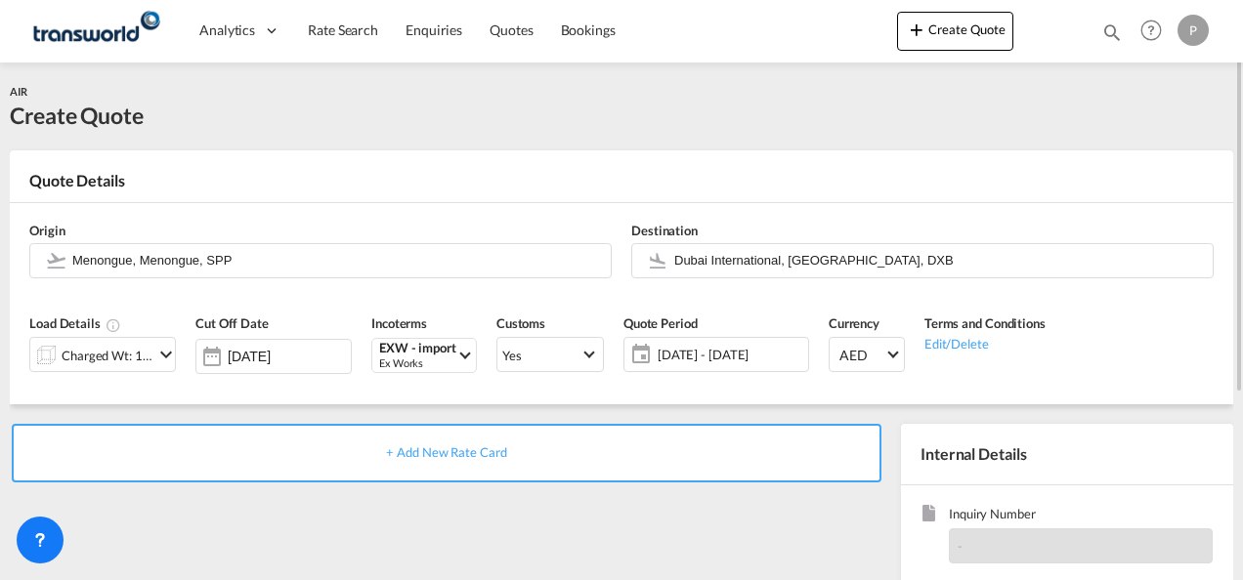
scroll to position [195, 0]
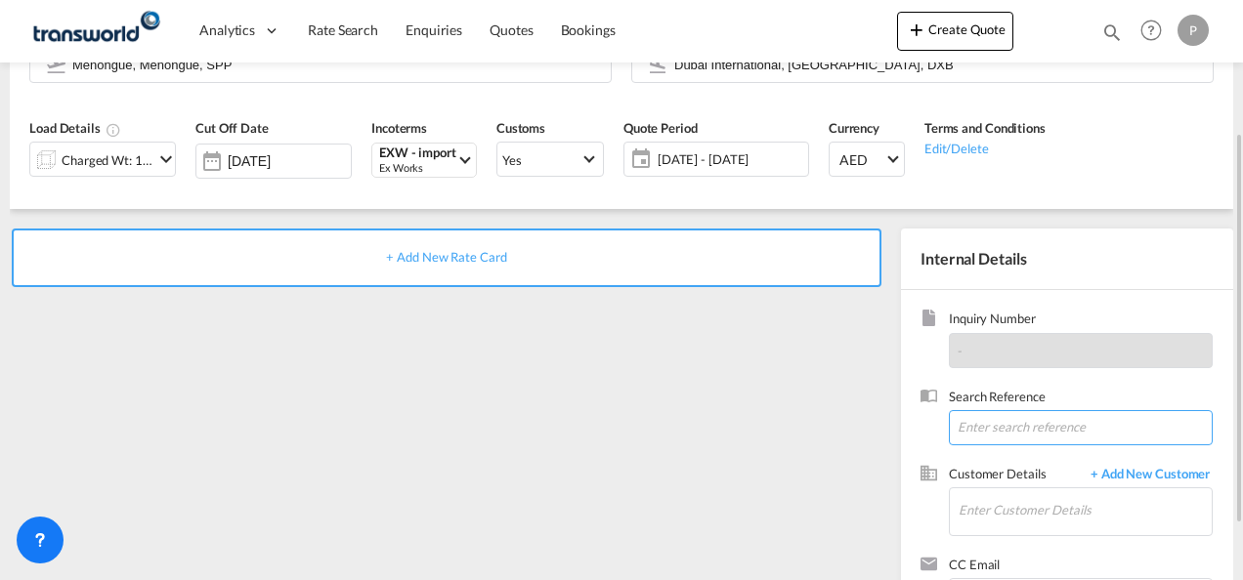
click at [1012, 435] on input at bounding box center [1081, 427] width 264 height 35
click at [1013, 429] on input at bounding box center [1081, 427] width 264 height 35
paste input "TWI 21869"
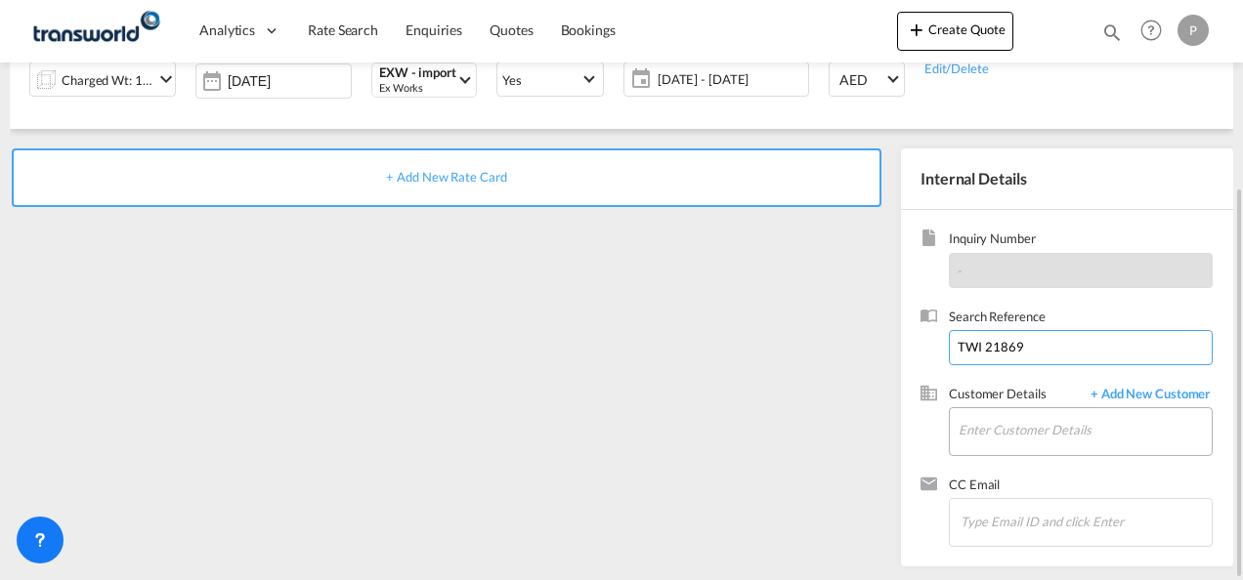
type input "TWI 21869"
click at [1022, 438] on input "Enter Customer Details" at bounding box center [1084, 430] width 253 height 44
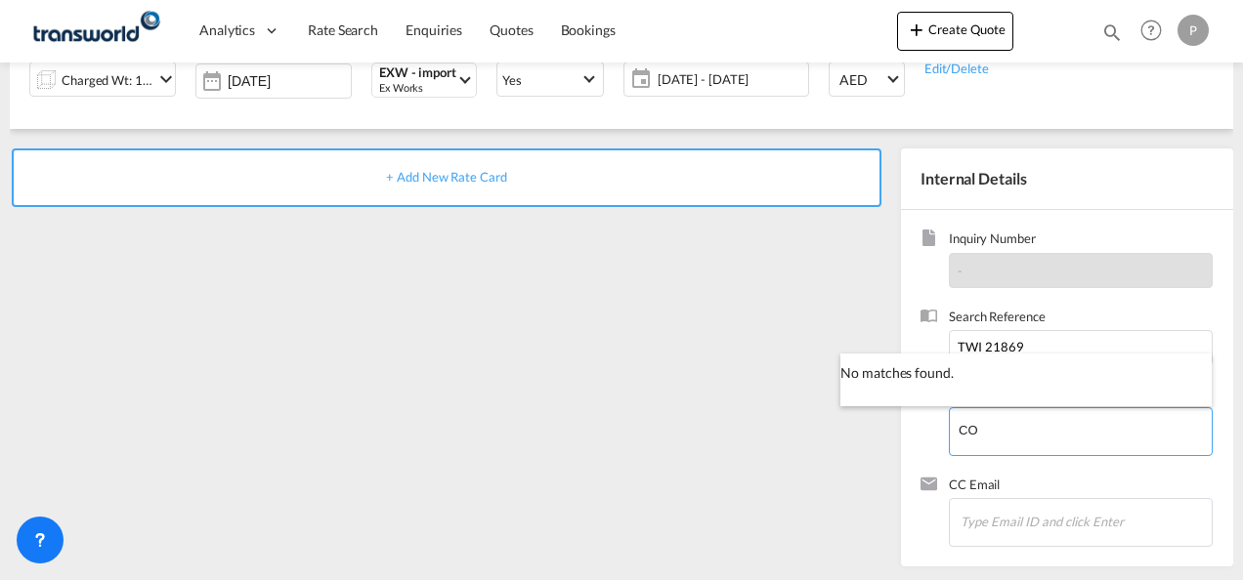
type input "C"
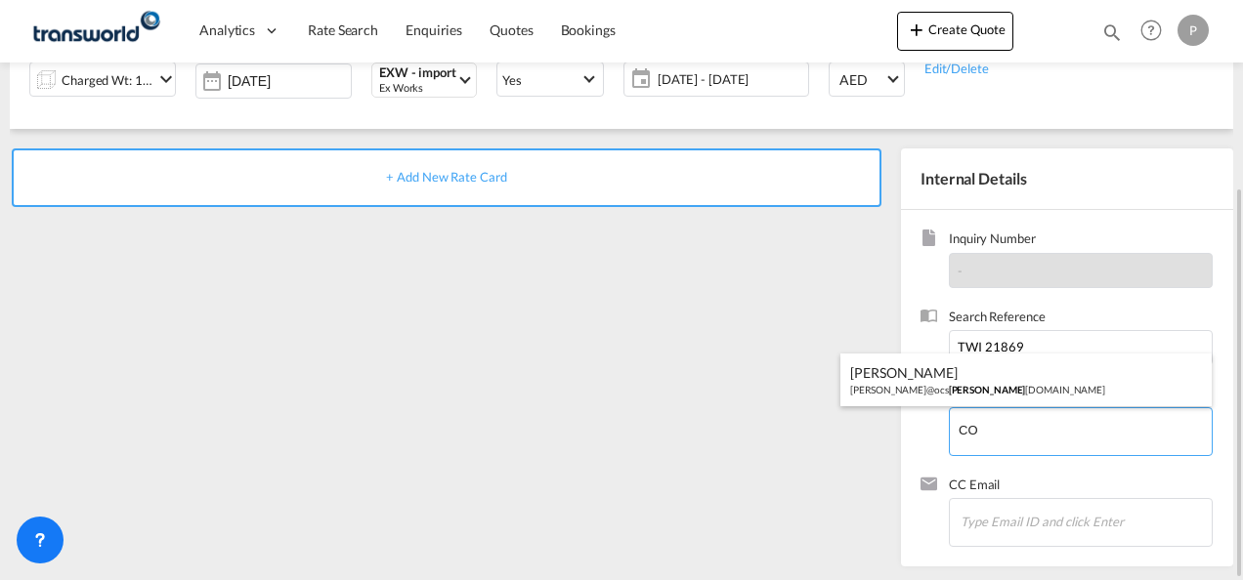
type input "C"
type input "A"
